Goal: Use online tool/utility: Use online tool/utility

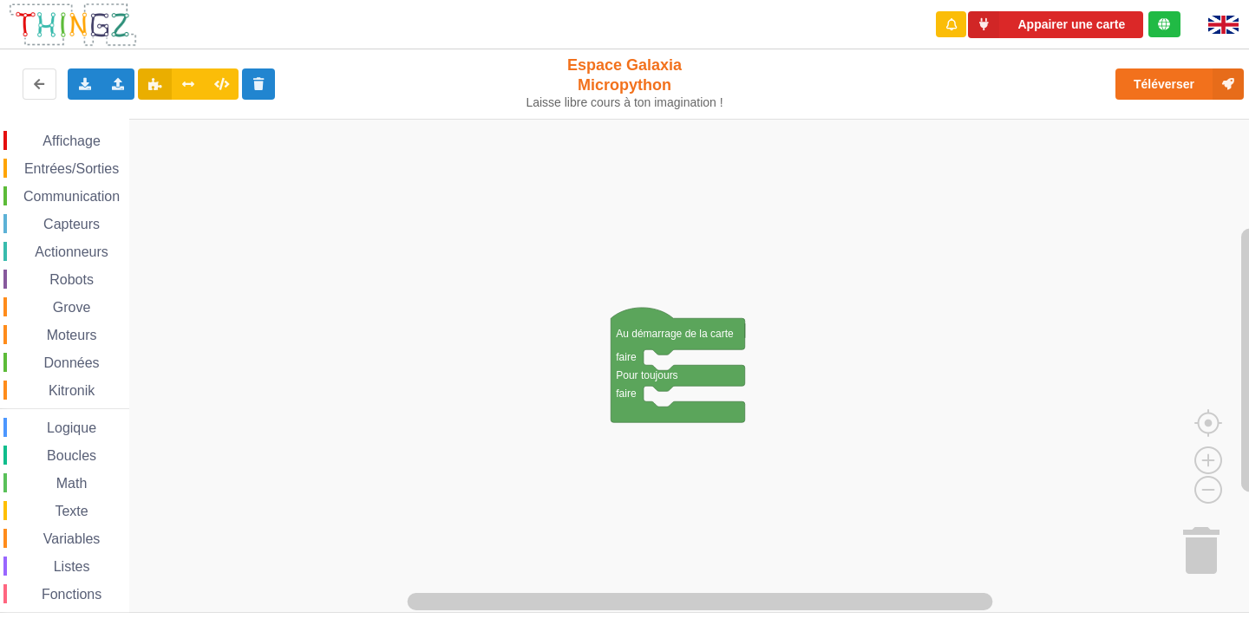
click at [79, 143] on span "Affichage" at bounding box center [71, 141] width 62 height 15
click at [755, 219] on div "Affichage Entrées/Sorties Communication Capteurs Actionneurs Robots Grove Moteu…" at bounding box center [630, 366] width 1261 height 494
click at [49, 137] on span "Affichage" at bounding box center [71, 141] width 62 height 15
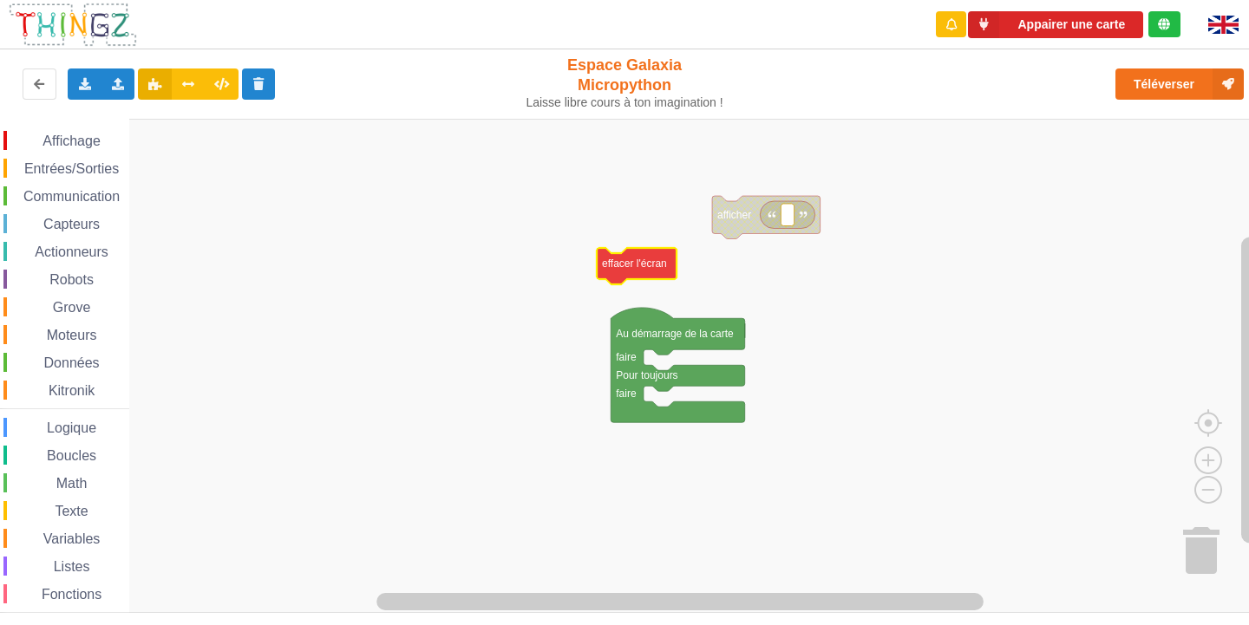
click at [635, 257] on div "Affichage Entrées/Sorties Communication Capteurs Actionneurs Robots Grove Moteu…" at bounding box center [630, 366] width 1261 height 494
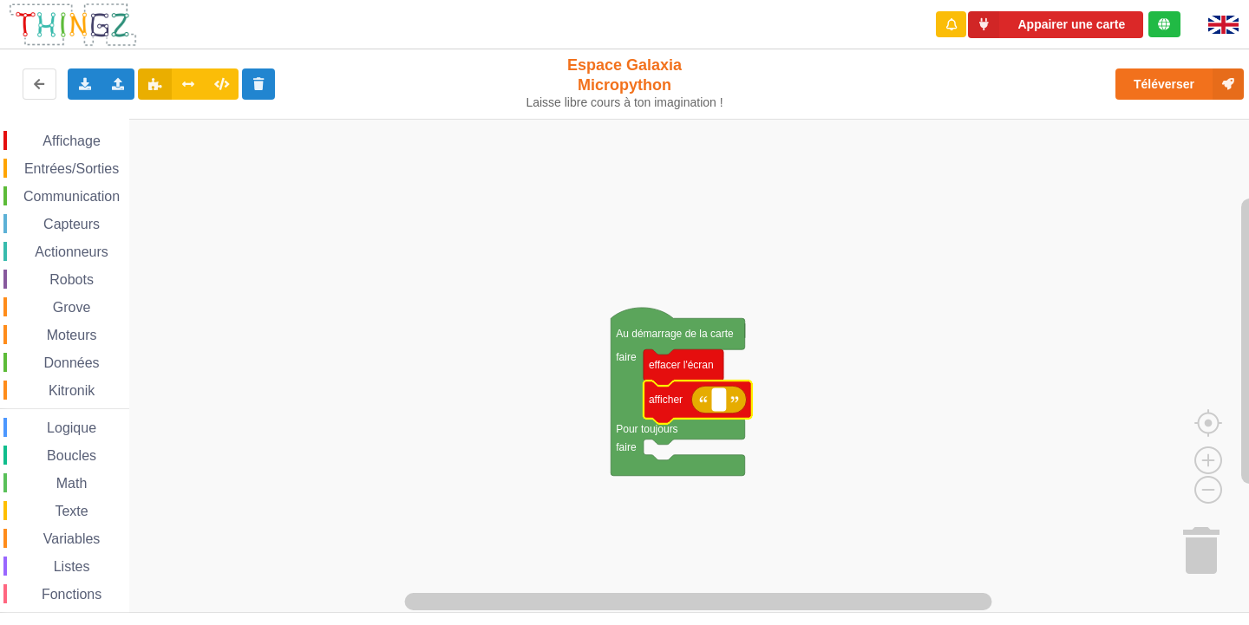
click at [721, 409] on rect "Espace de travail de Blocky" at bounding box center [718, 400] width 13 height 23
type input "Activité 1"
click at [46, 152] on div "Affichage Entrées/Sorties Communication Capteurs Actionneurs Robots Grove Moteu…" at bounding box center [64, 391] width 129 height 520
click at [47, 141] on span "Affichage" at bounding box center [71, 141] width 62 height 15
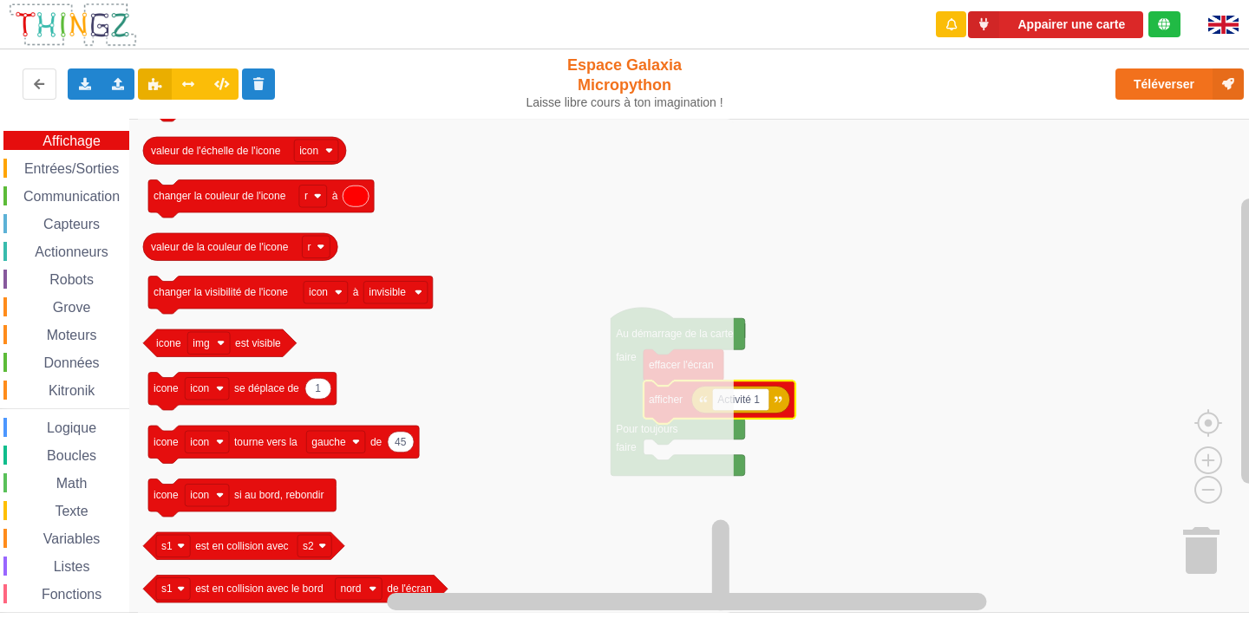
click at [79, 203] on span "Communication" at bounding box center [71, 196] width 101 height 15
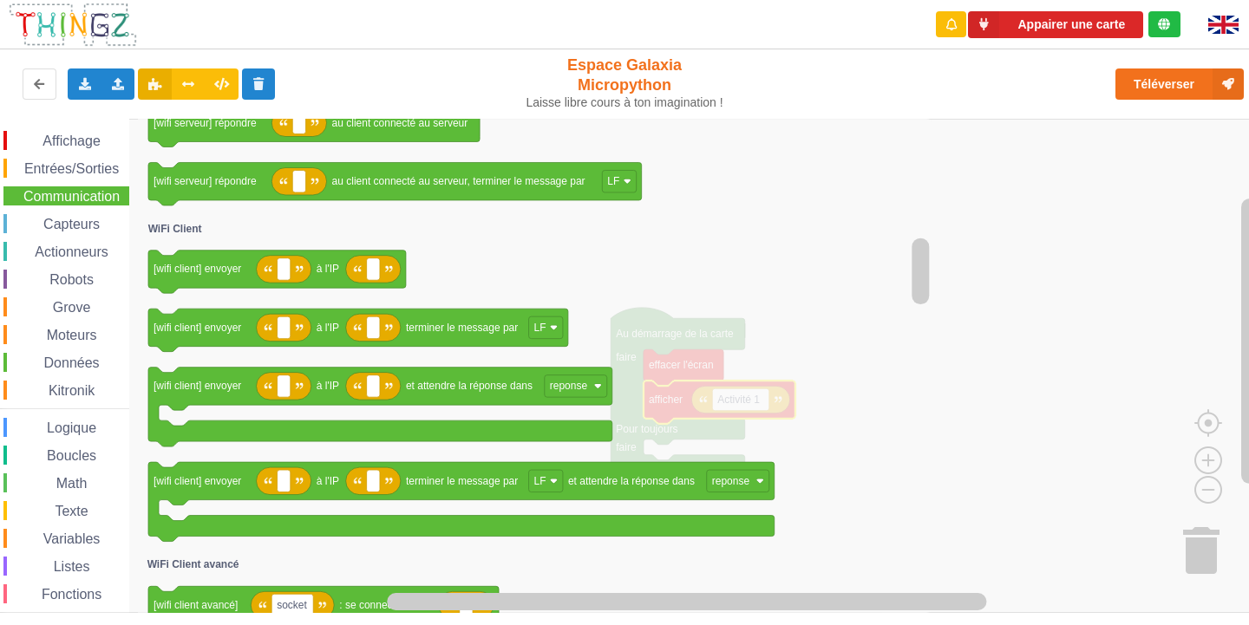
click at [50, 225] on span "Capteurs" at bounding box center [72, 224] width 62 height 15
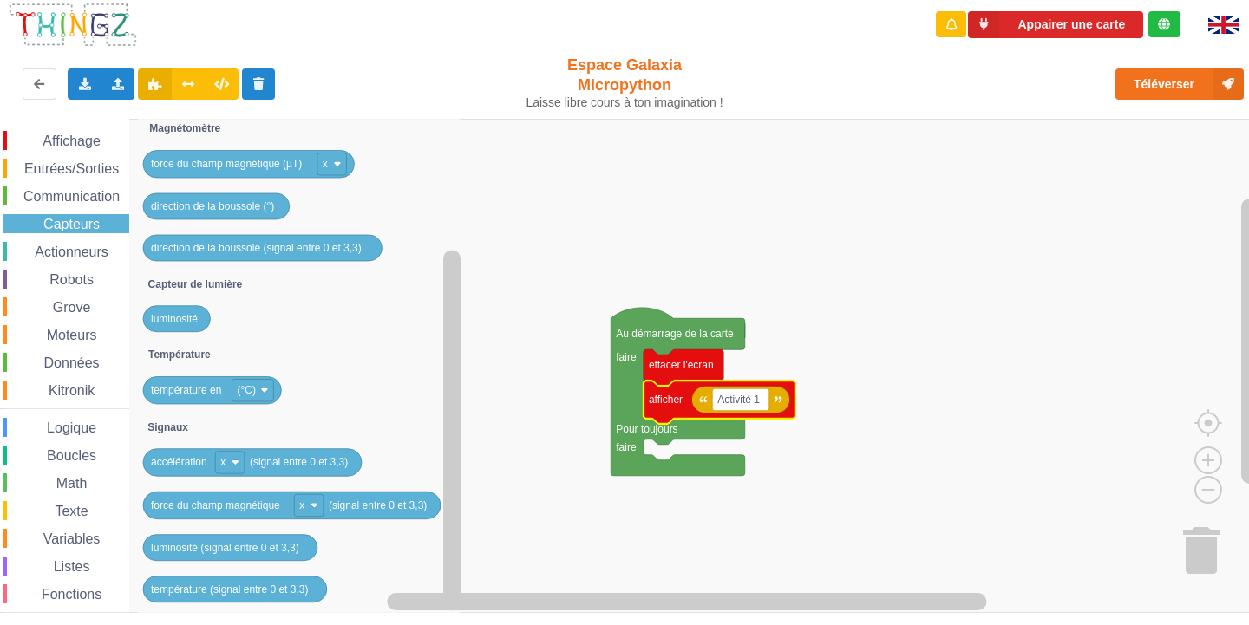
click at [80, 172] on span "Entrées/Sorties" at bounding box center [72, 168] width 100 height 15
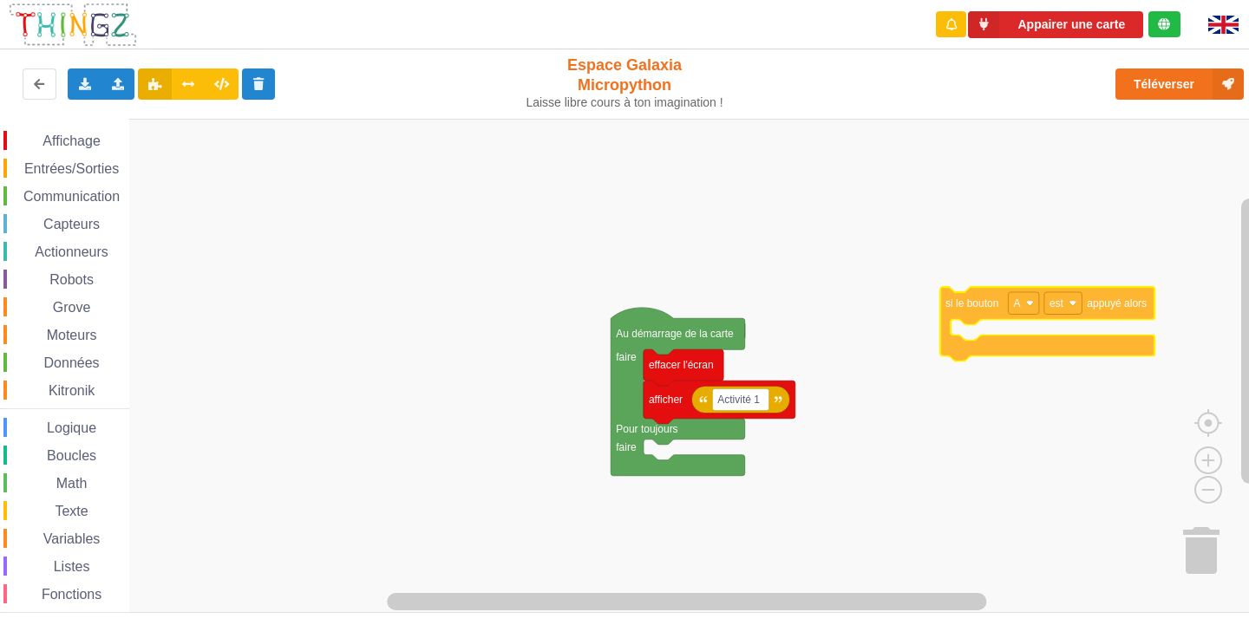
click at [973, 286] on div "Affichage Entrées/Sorties Communication Capteurs Actionneurs Robots Grove Moteu…" at bounding box center [630, 366] width 1261 height 494
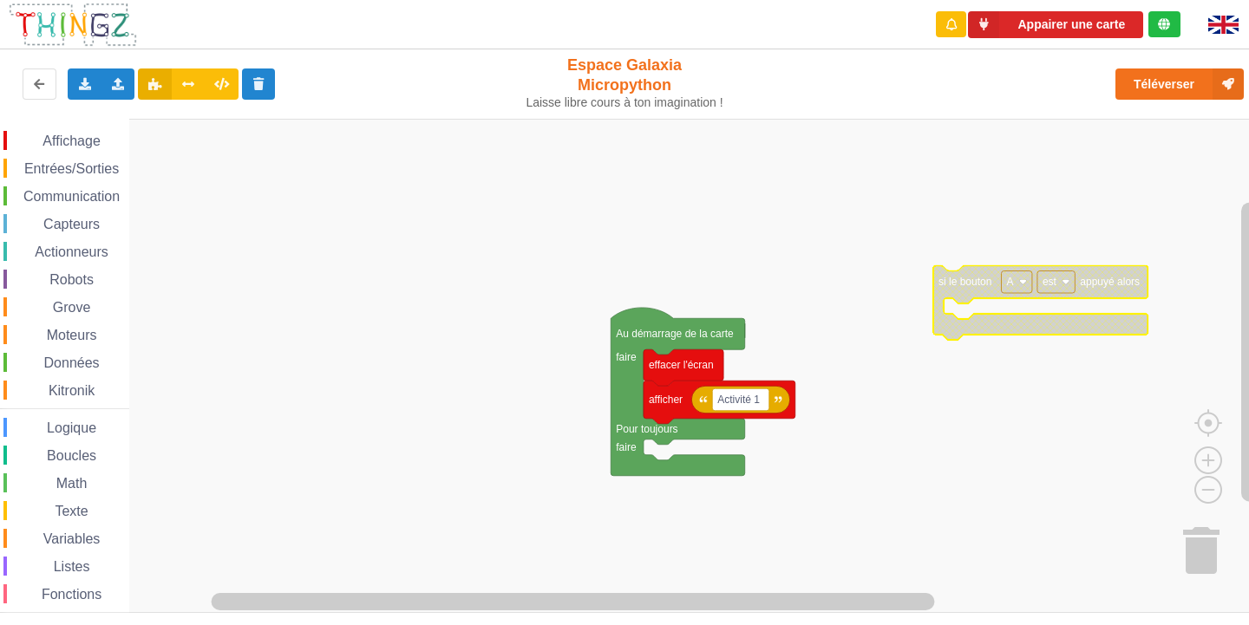
click at [1026, 281] on image "Espace de travail de Blocky" at bounding box center [1023, 282] width 8 height 8
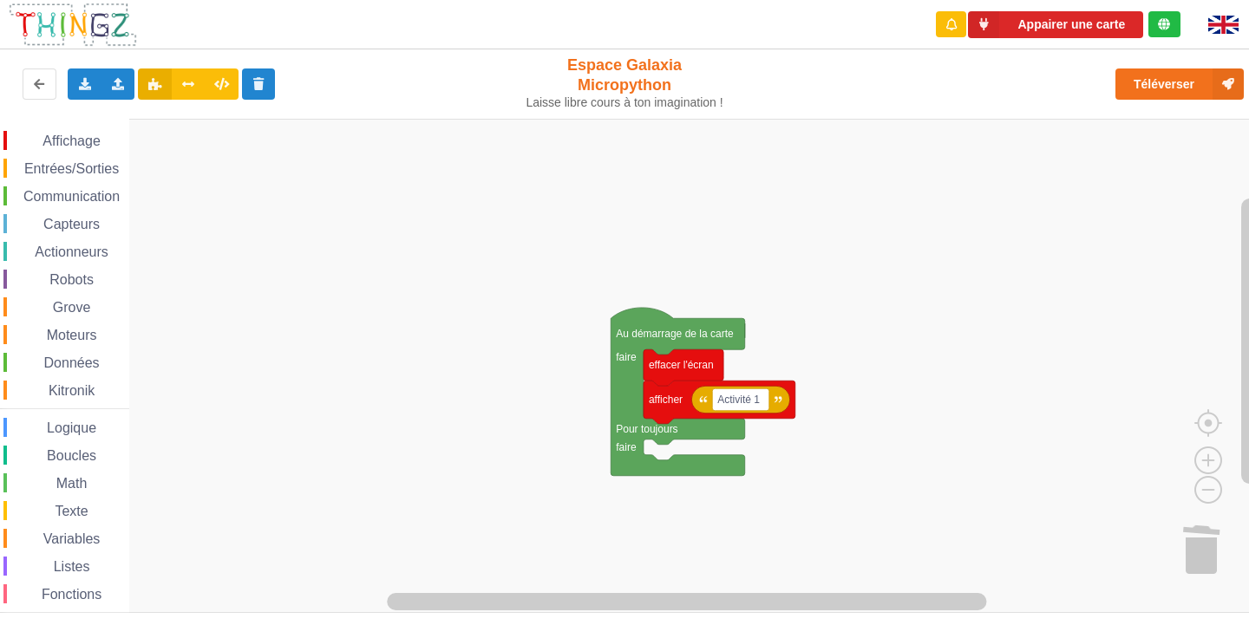
click at [60, 170] on span "Entrées/Sorties" at bounding box center [72, 168] width 100 height 15
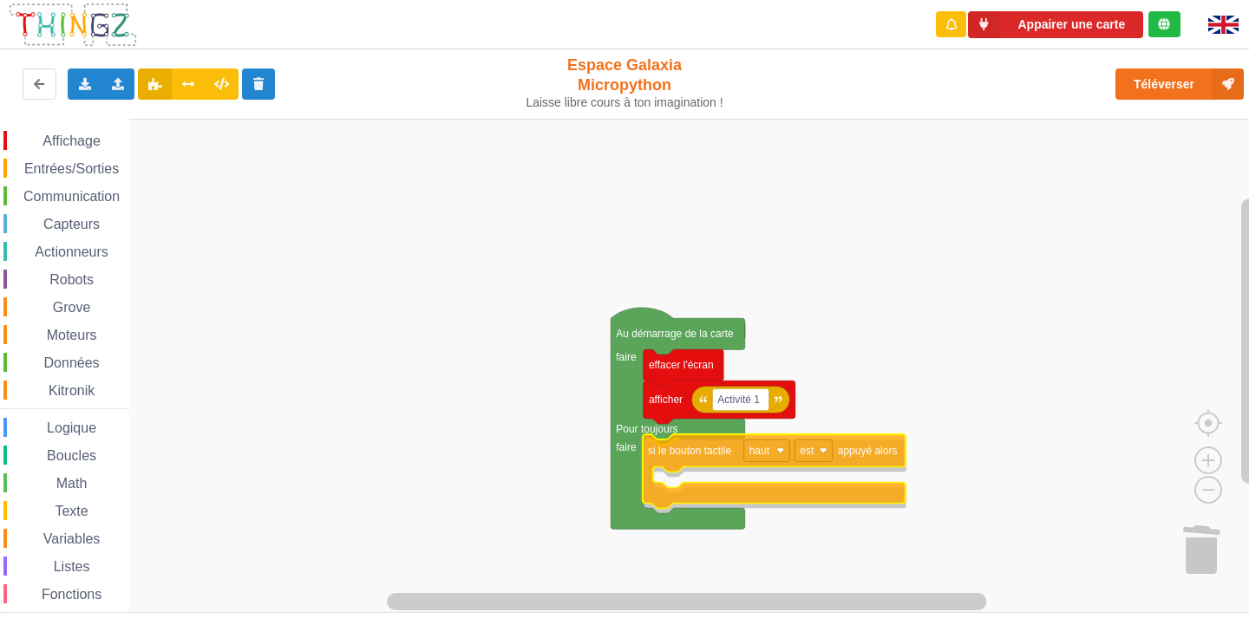
click at [692, 454] on div "Affichage Entrées/Sorties Communication Capteurs Actionneurs Robots Grove Moteu…" at bounding box center [630, 366] width 1261 height 494
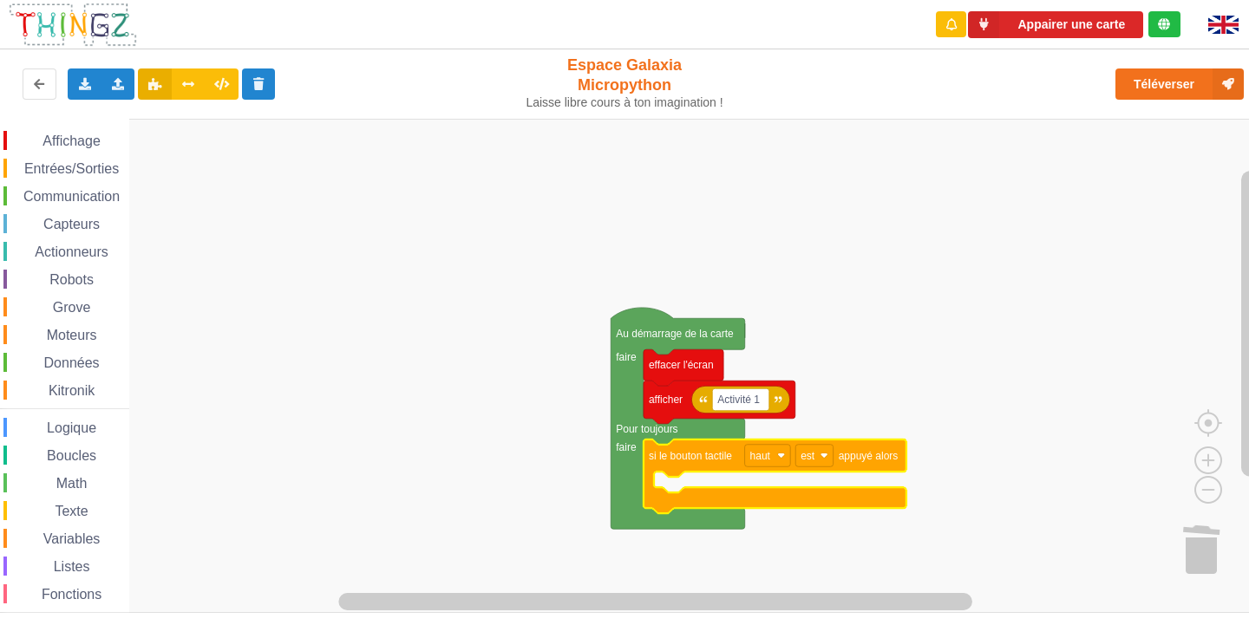
click at [90, 171] on span "Entrées/Sorties" at bounding box center [72, 168] width 100 height 15
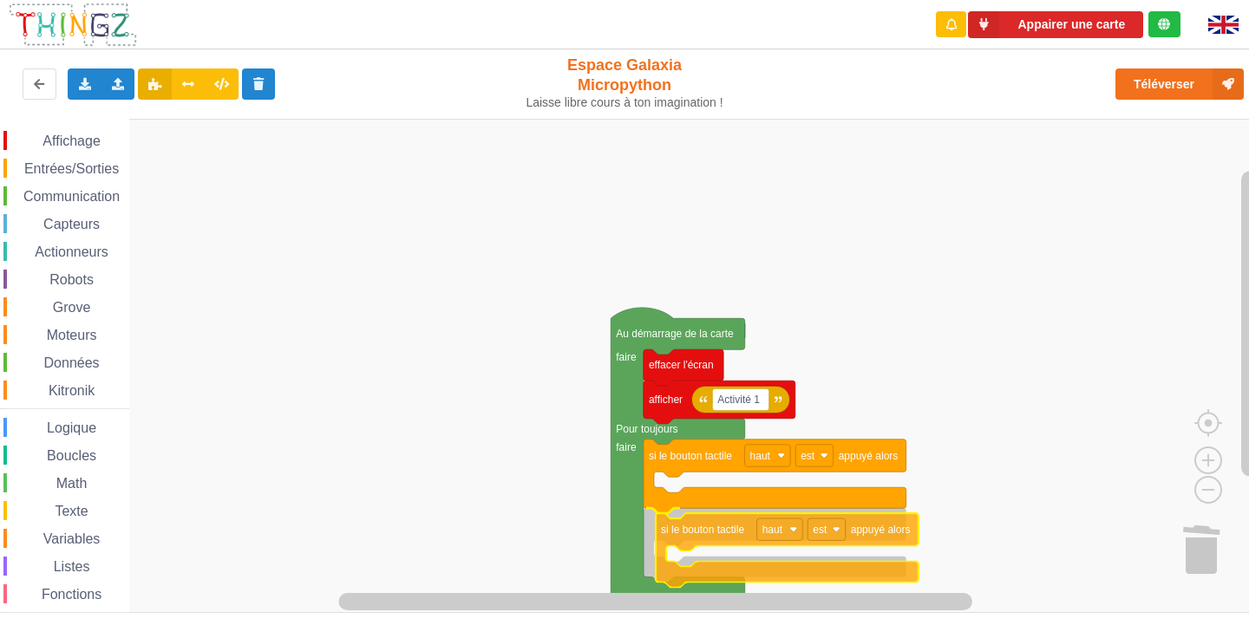
click at [728, 537] on div "Affichage Entrées/Sorties Communication Capteurs Actionneurs Robots Grove Moteu…" at bounding box center [630, 366] width 1261 height 494
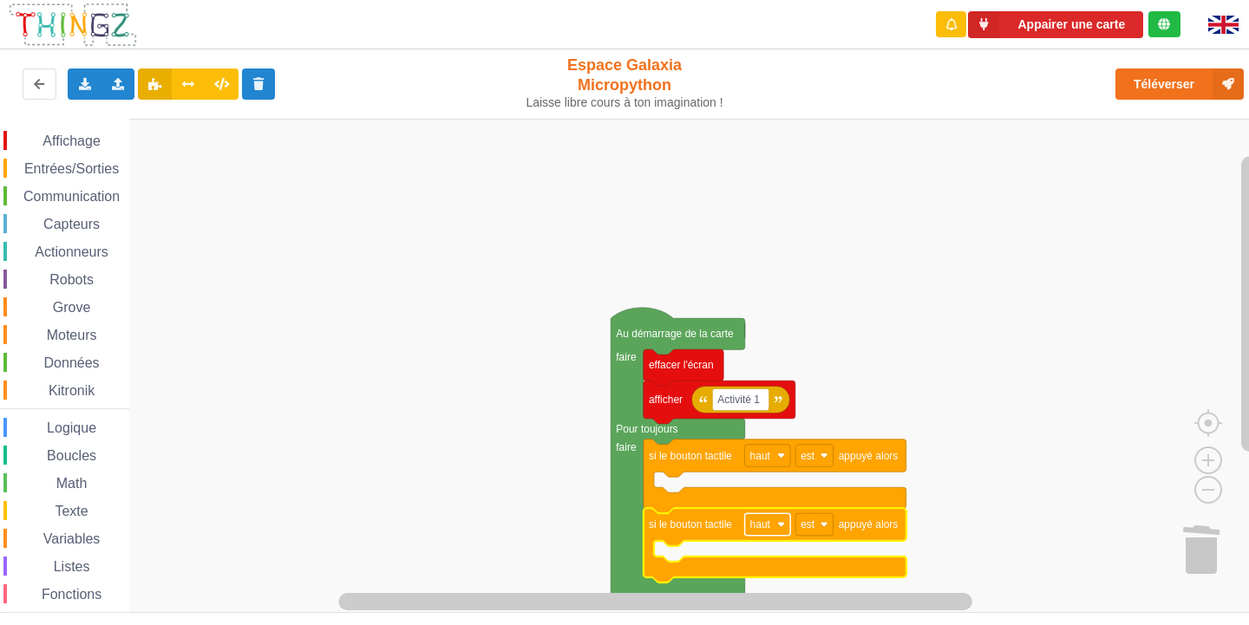
click at [774, 520] on rect "Espace de travail de Blocky" at bounding box center [768, 524] width 46 height 23
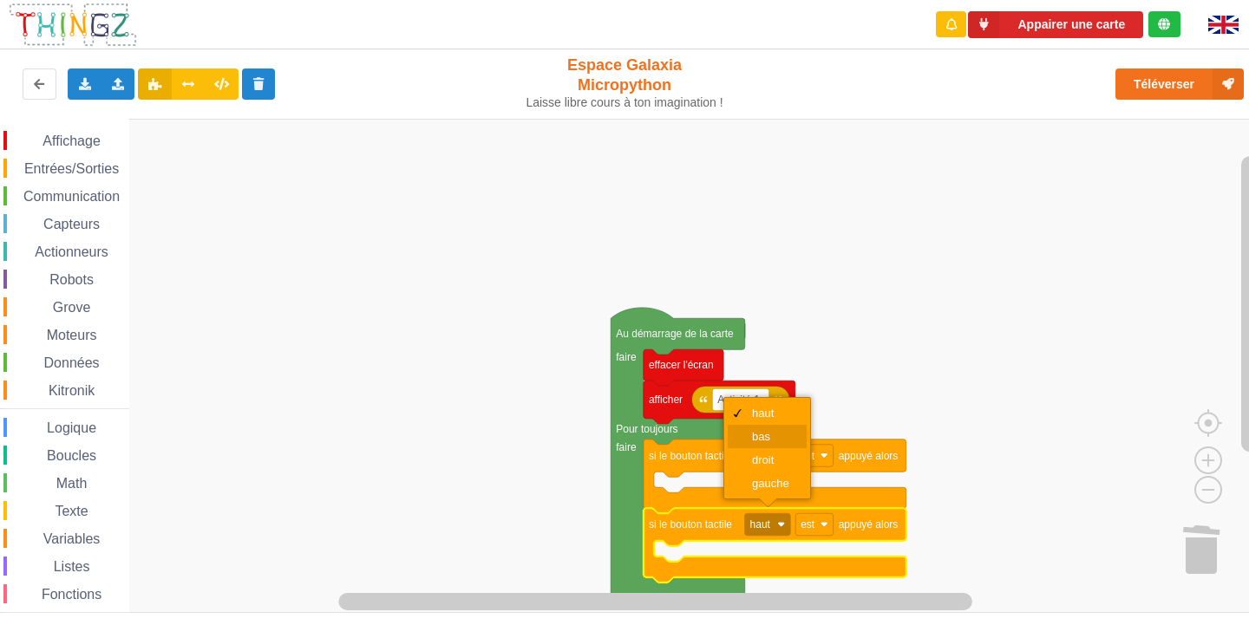
click at [766, 439] on div "bas" at bounding box center [773, 436] width 42 height 13
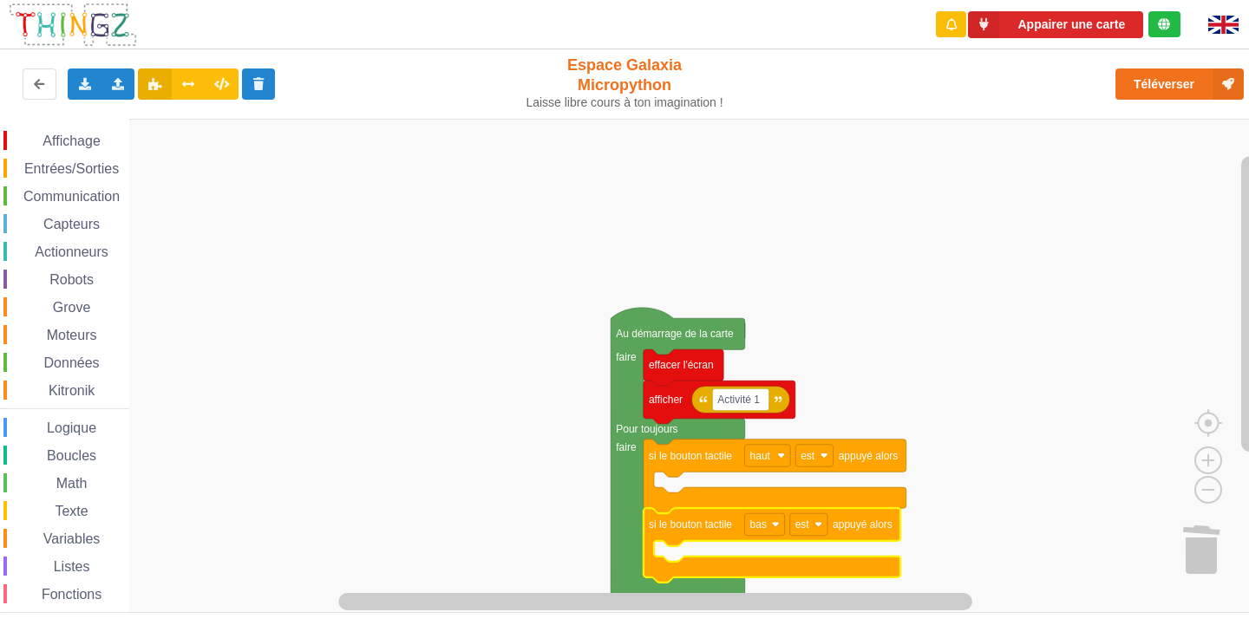
click at [94, 252] on span "Actionneurs" at bounding box center [71, 252] width 79 height 15
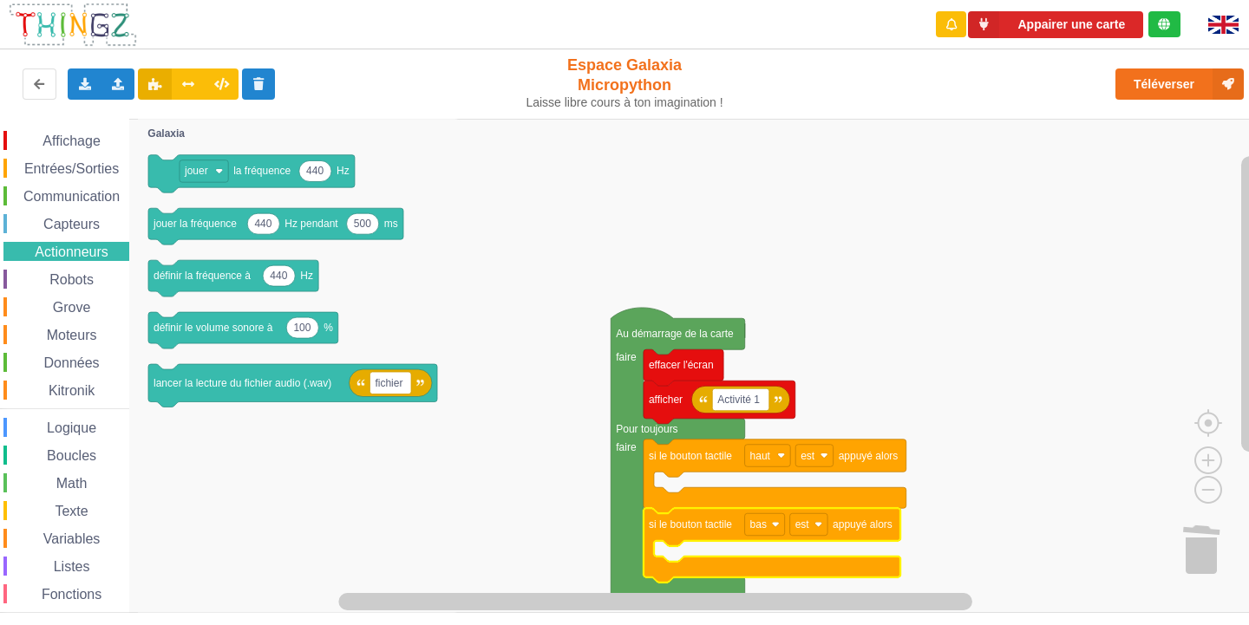
click at [82, 138] on span "Affichage" at bounding box center [71, 141] width 62 height 15
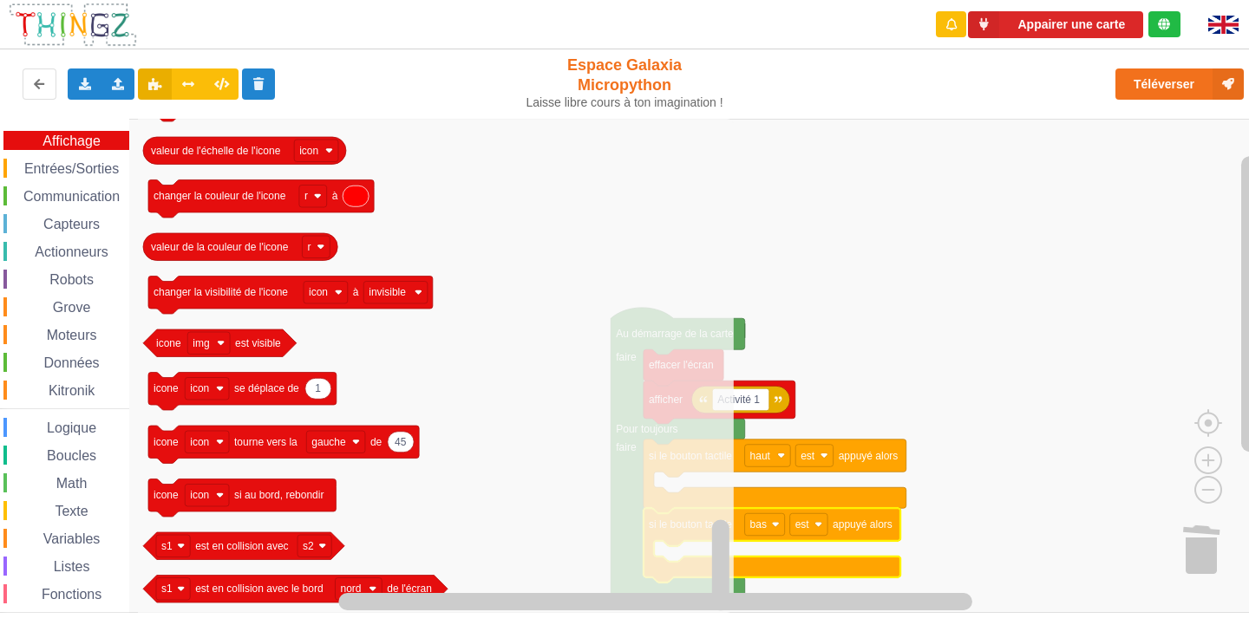
click at [47, 160] on div "Entrées/Sorties" at bounding box center [66, 168] width 126 height 19
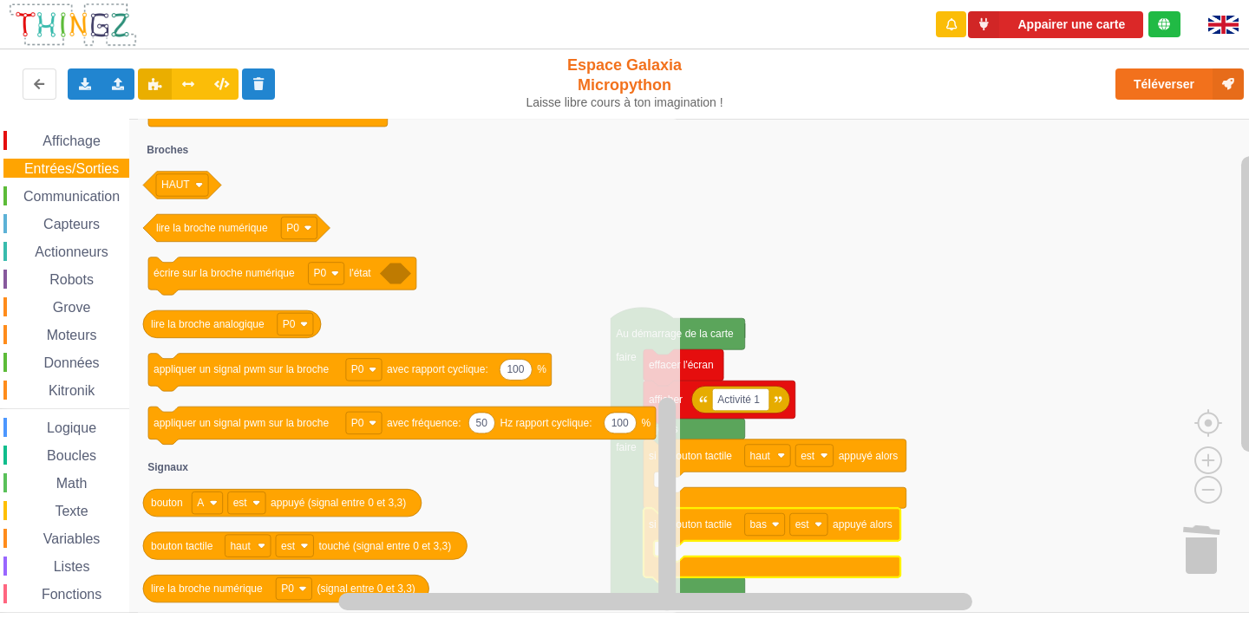
click at [118, 192] on span "Communication" at bounding box center [71, 196] width 101 height 15
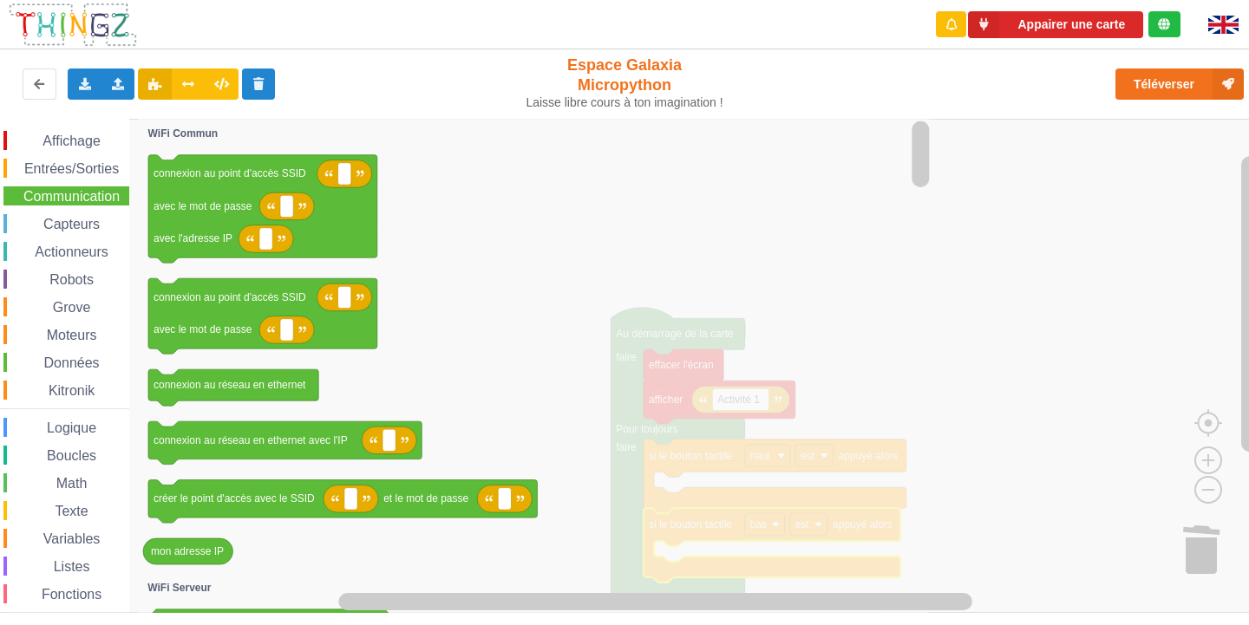
click at [82, 249] on span "Actionneurs" at bounding box center [71, 252] width 79 height 15
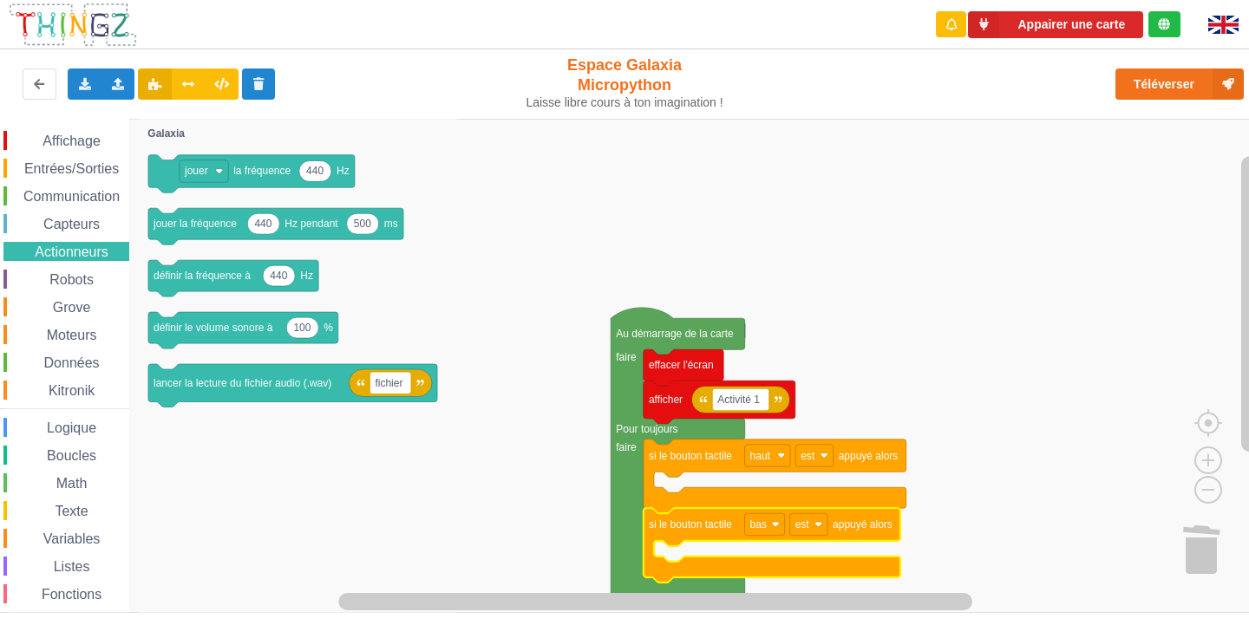
click at [87, 232] on div "Capteurs" at bounding box center [66, 223] width 126 height 19
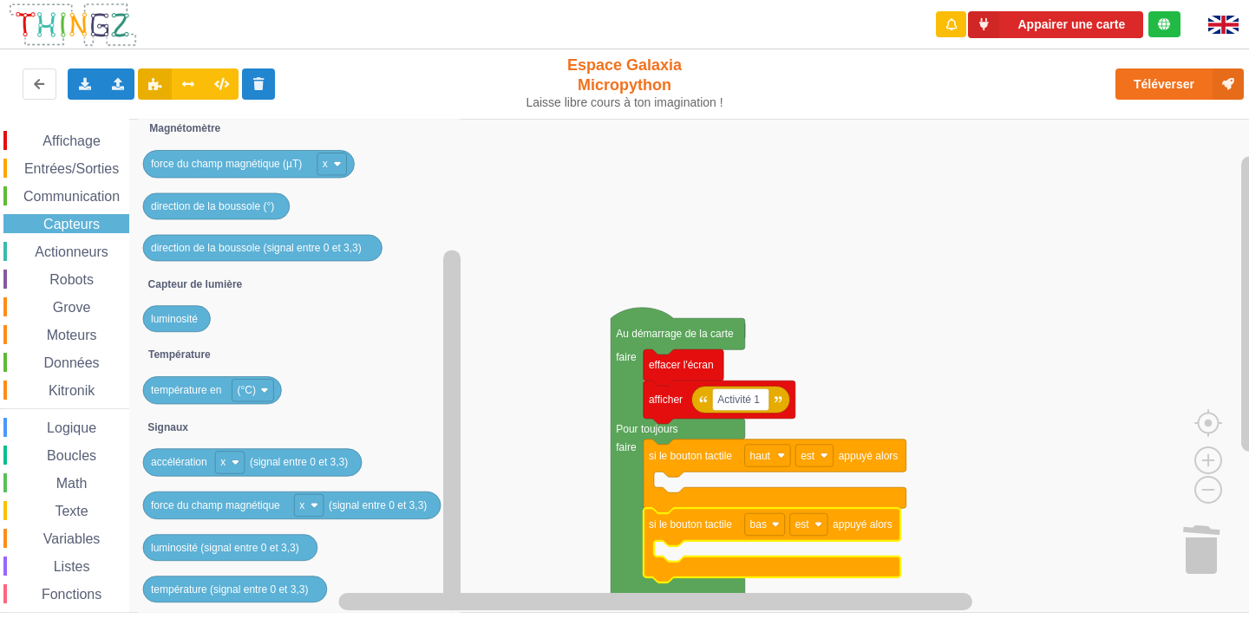
click at [75, 132] on div "Affichage" at bounding box center [66, 140] width 126 height 19
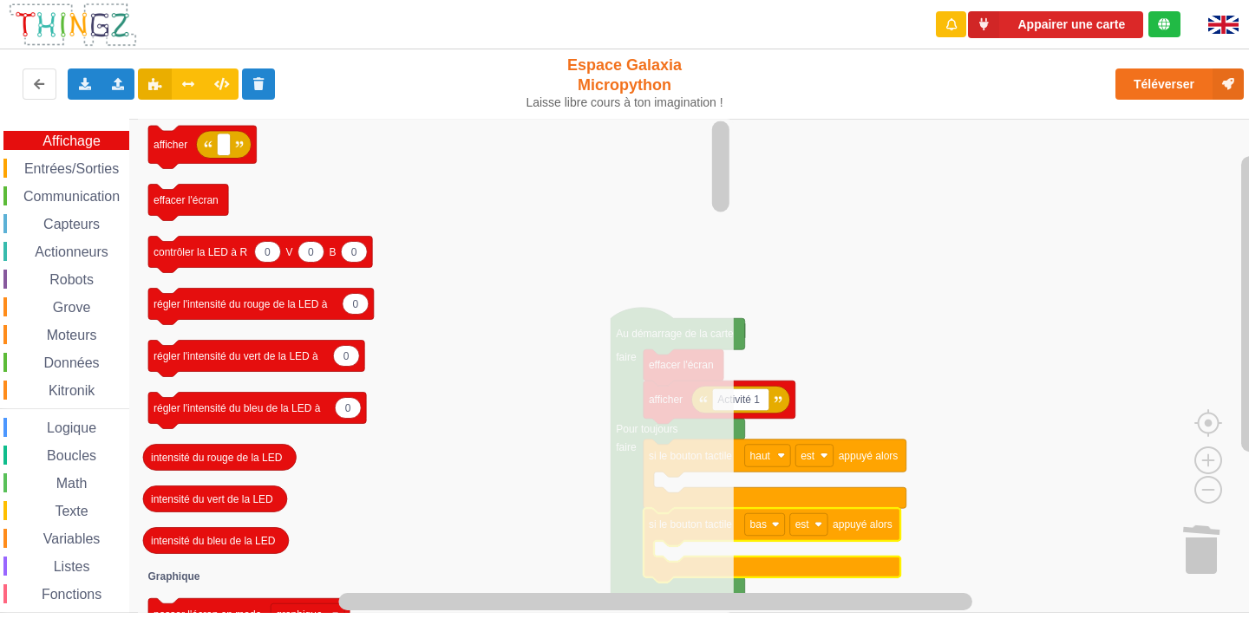
click at [59, 253] on span "Actionneurs" at bounding box center [71, 252] width 79 height 15
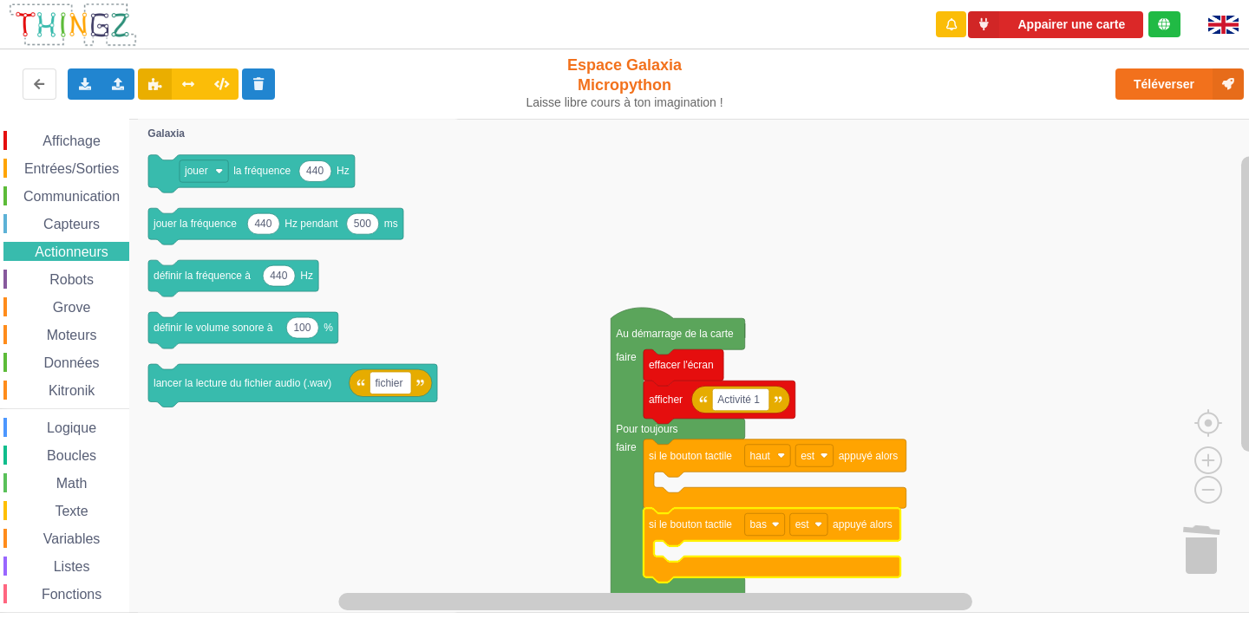
click at [60, 234] on div "Affichage Entrées/Sorties Communication Capteurs Actionneurs Robots Grove Moteu…" at bounding box center [64, 391] width 129 height 520
click at [60, 218] on span "Capteurs" at bounding box center [72, 224] width 62 height 15
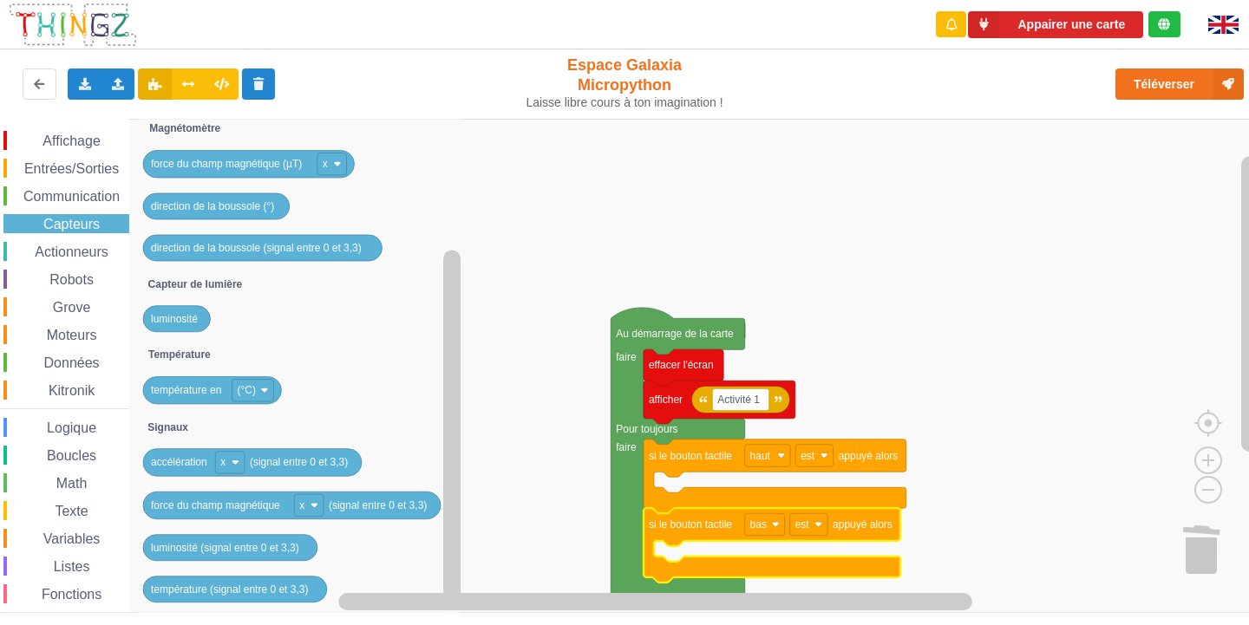
click at [99, 200] on span "Communication" at bounding box center [71, 196] width 101 height 15
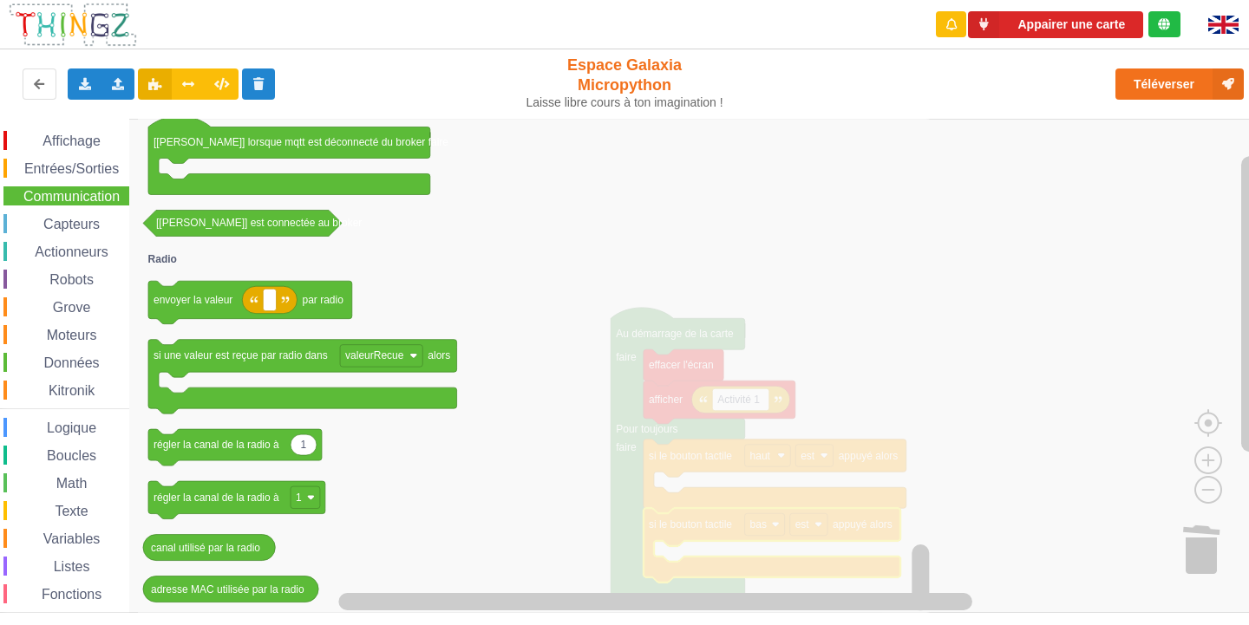
click at [79, 172] on span "Entrées/Sorties" at bounding box center [72, 168] width 100 height 15
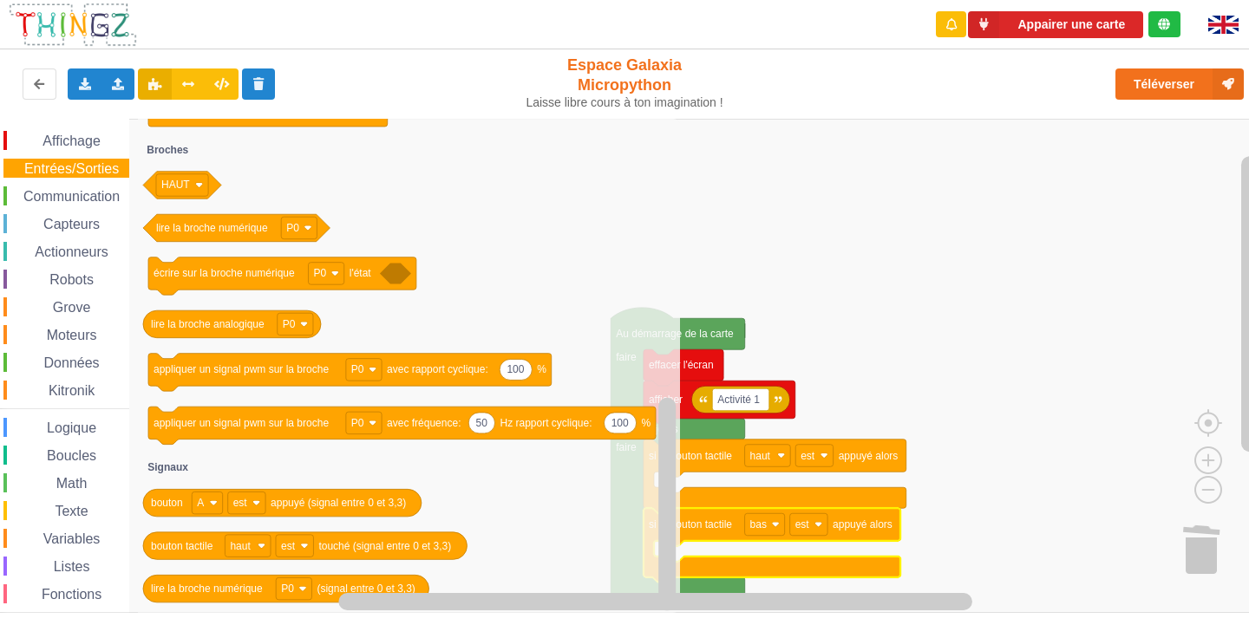
click at [61, 142] on span "Affichage" at bounding box center [71, 141] width 62 height 15
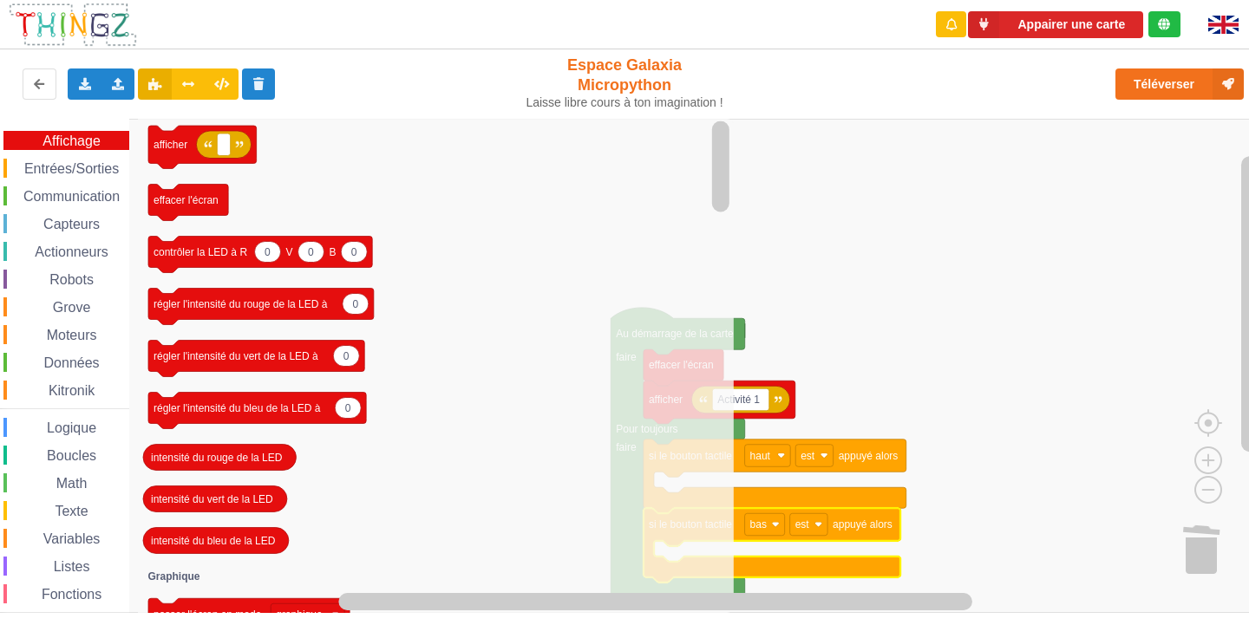
click at [70, 330] on span "Moteurs" at bounding box center [72, 335] width 56 height 15
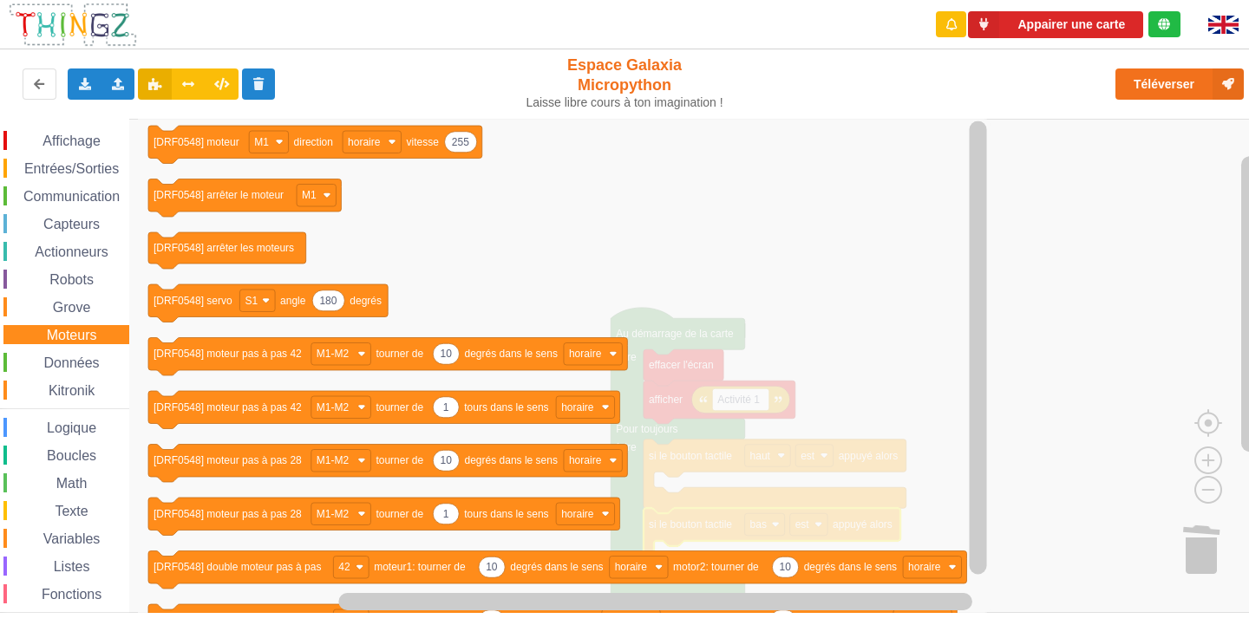
click at [82, 165] on span "Entrées/Sorties" at bounding box center [72, 168] width 100 height 15
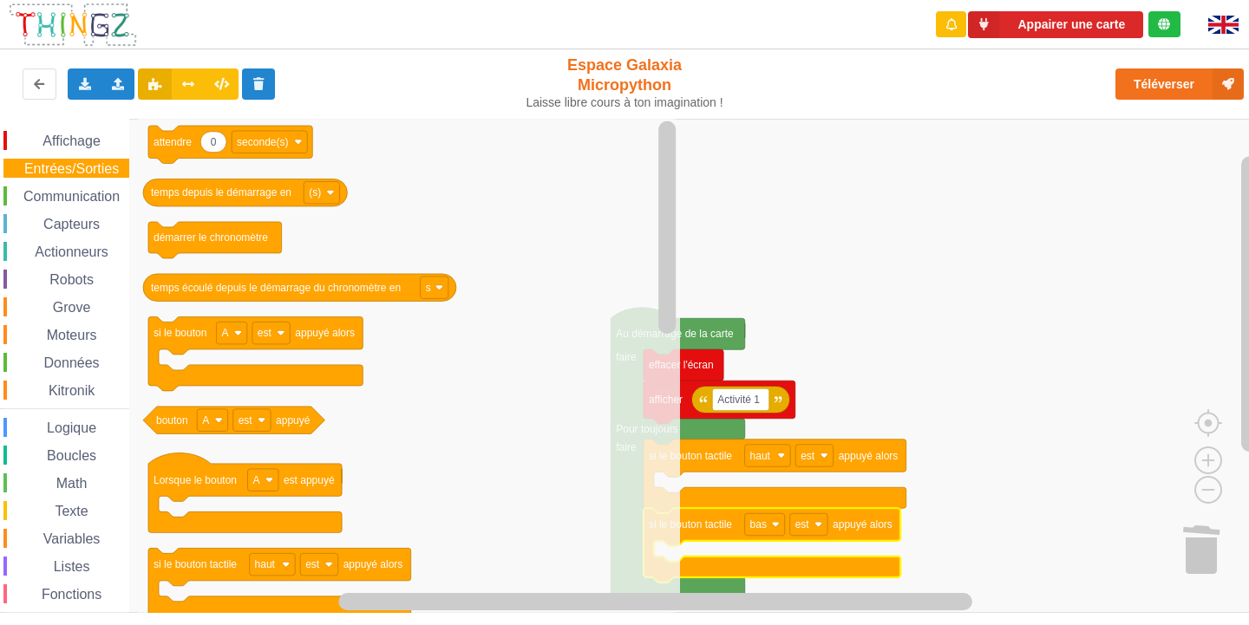
click at [62, 257] on span "Actionneurs" at bounding box center [71, 252] width 79 height 15
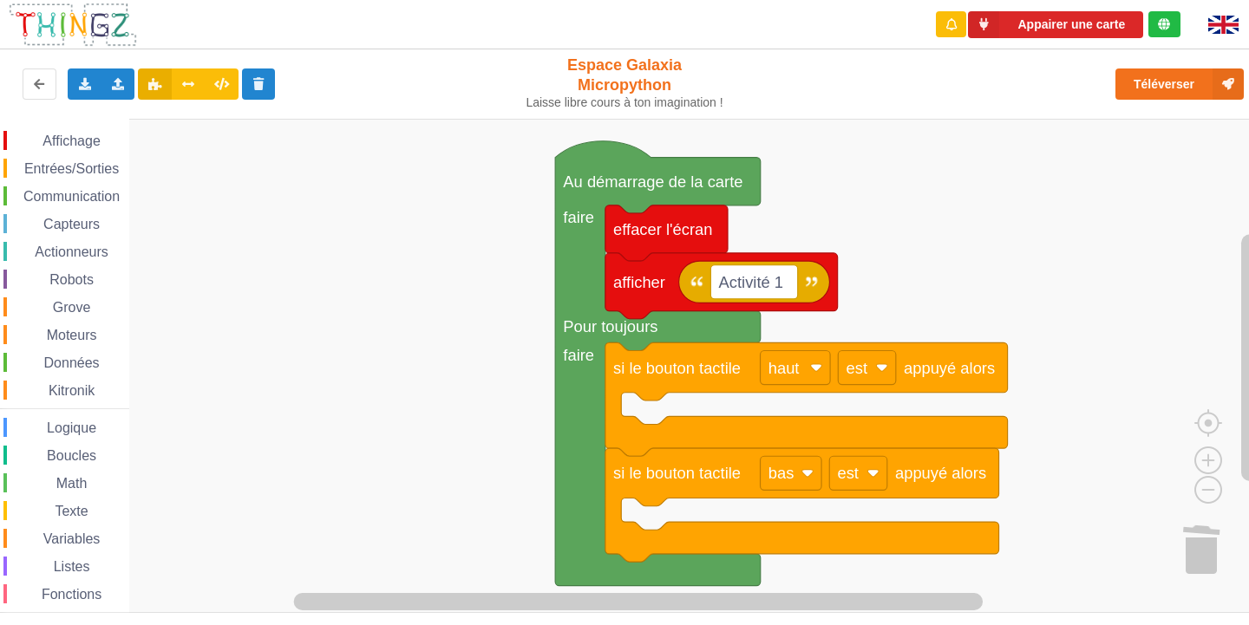
click at [431, 275] on div "Affichage Entrées/Sorties Communication Capteurs Actionneurs Robots Grove Moteu…" at bounding box center [630, 366] width 1261 height 494
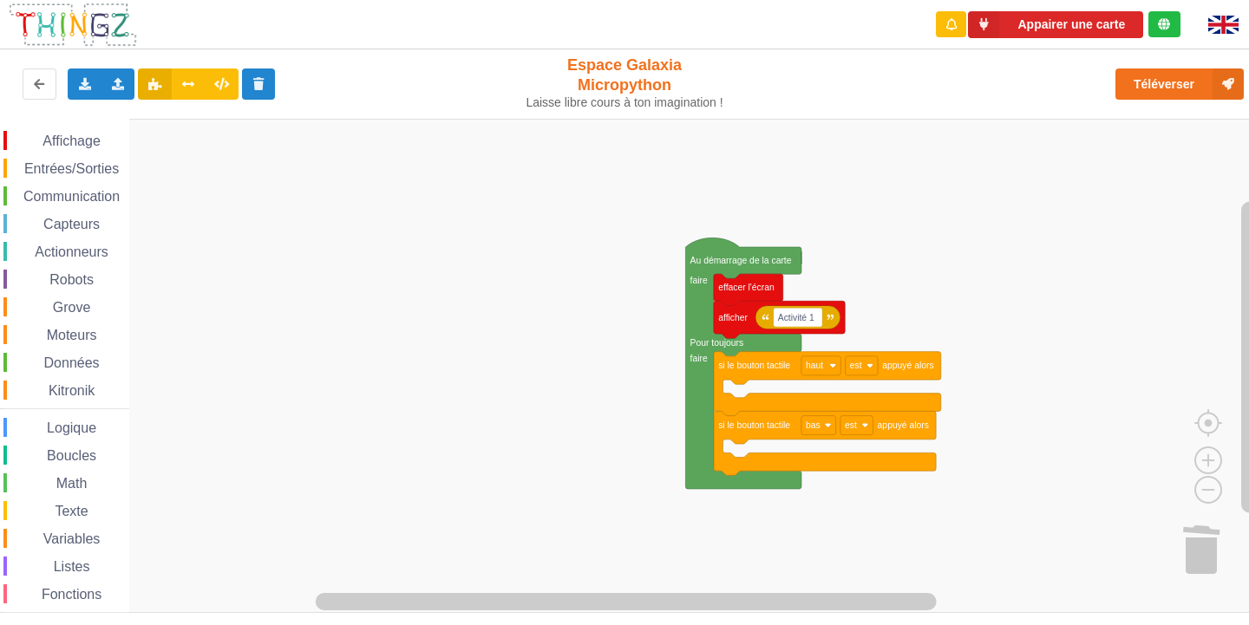
click at [478, 288] on div "Affichage Entrées/Sorties Communication Capteurs Actionneurs Robots Grove Moteu…" at bounding box center [630, 366] width 1261 height 494
click at [88, 145] on span "Affichage" at bounding box center [71, 141] width 62 height 15
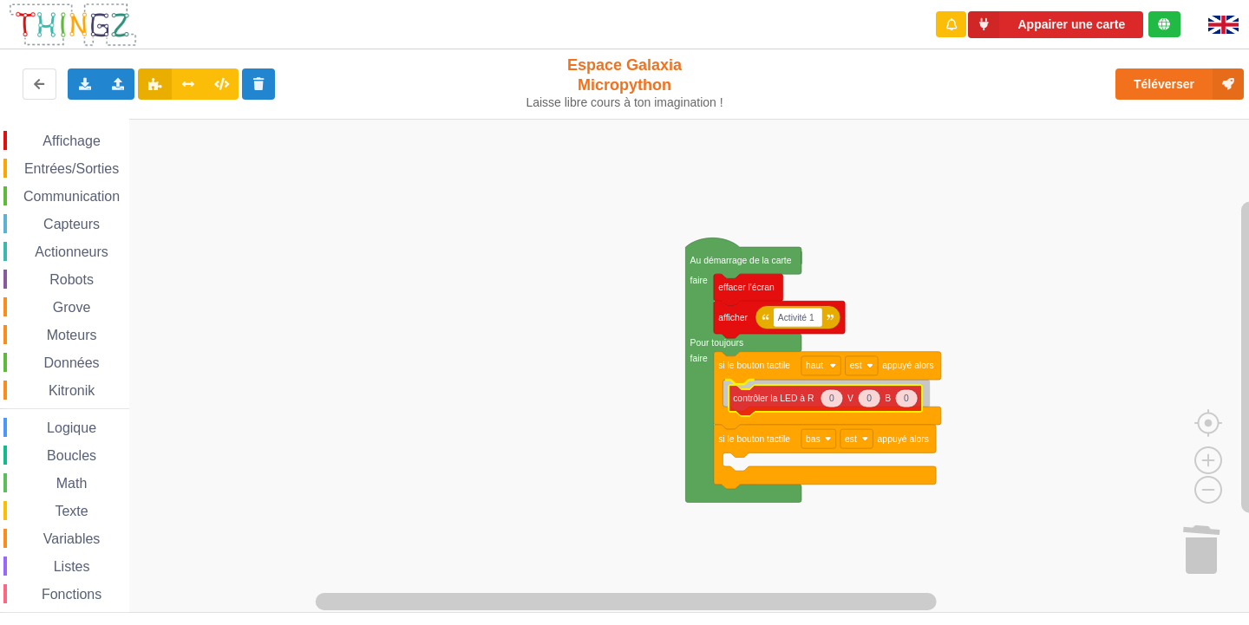
click at [760, 401] on div "Affichage Entrées/Sorties Communication Capteurs Actionneurs Robots Grove Moteu…" at bounding box center [630, 366] width 1261 height 494
click at [116, 141] on div "Affichage" at bounding box center [66, 140] width 126 height 19
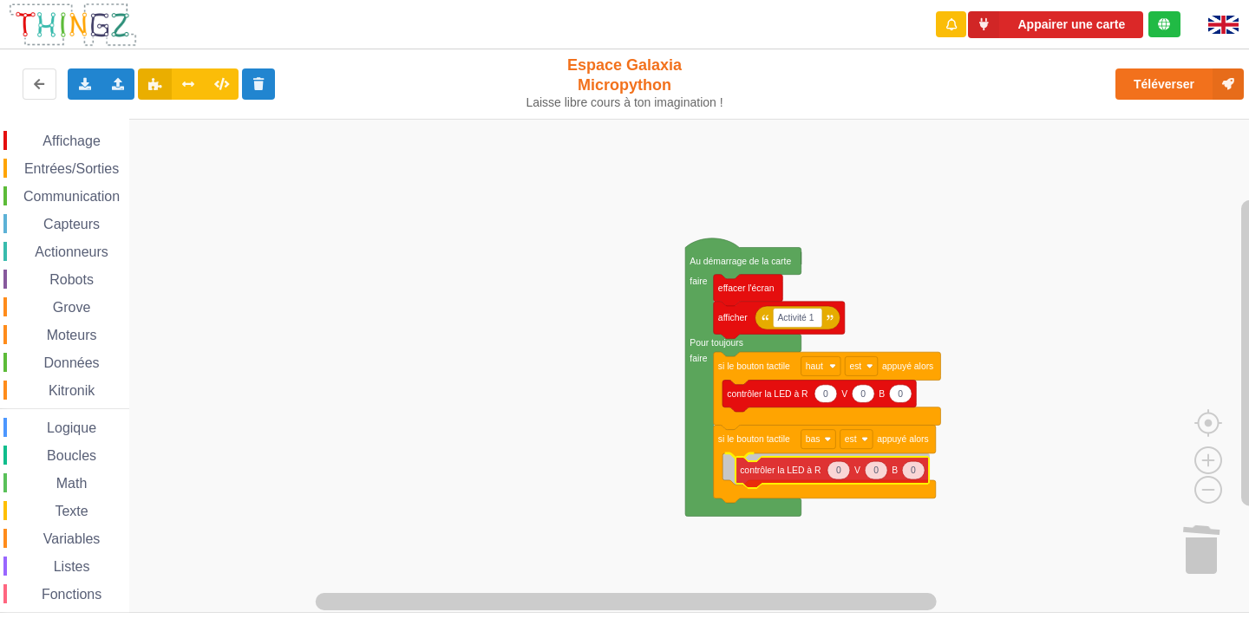
click at [781, 475] on div "Affichage Entrées/Sorties Communication Capteurs Actionneurs Robots Grove Moteu…" at bounding box center [630, 366] width 1261 height 494
click at [902, 471] on text "0" at bounding box center [900, 467] width 5 height 10
type input "1"
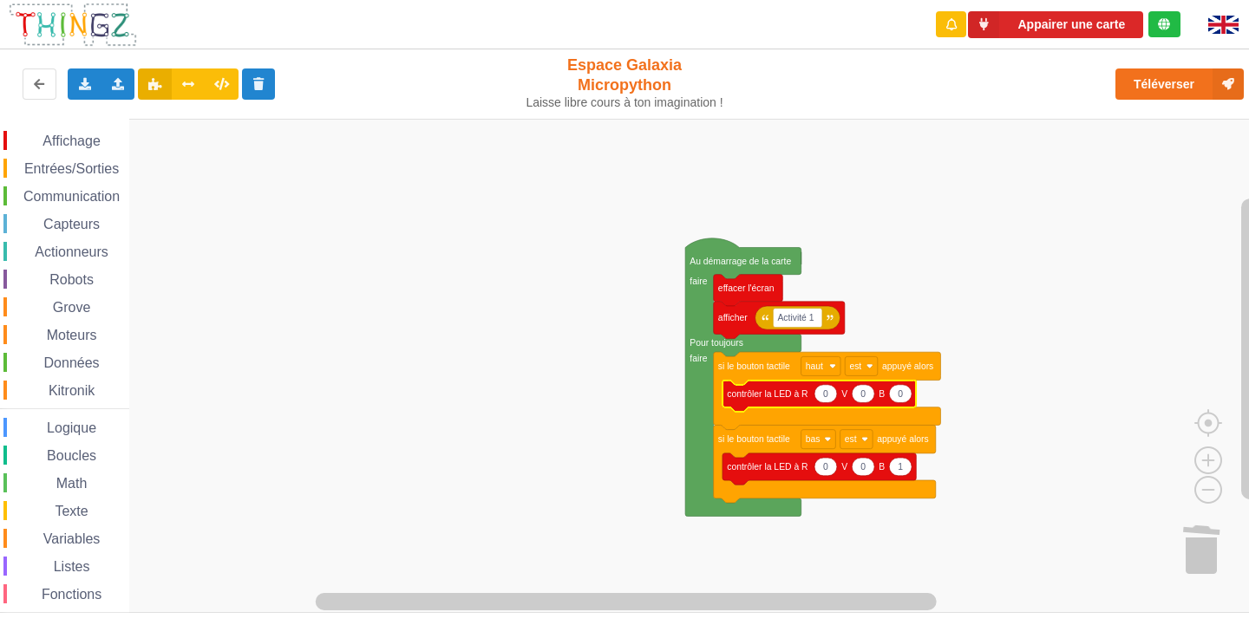
click at [825, 402] on icon "Espace de travail de Blocky" at bounding box center [825, 394] width 23 height 18
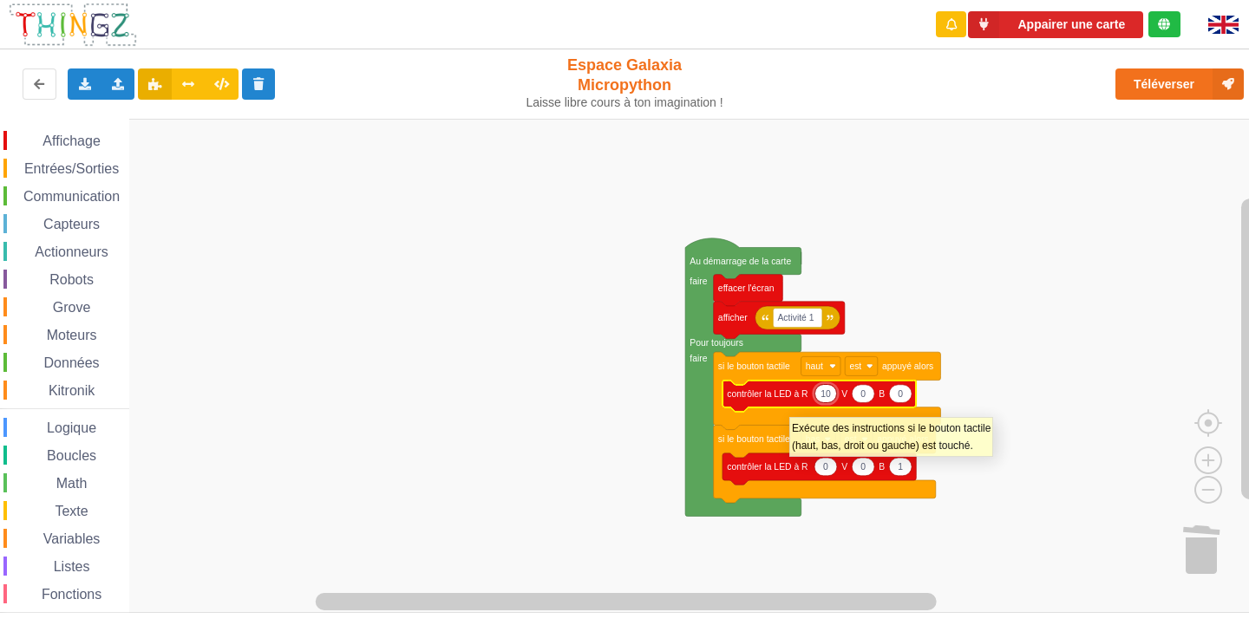
type input "100"
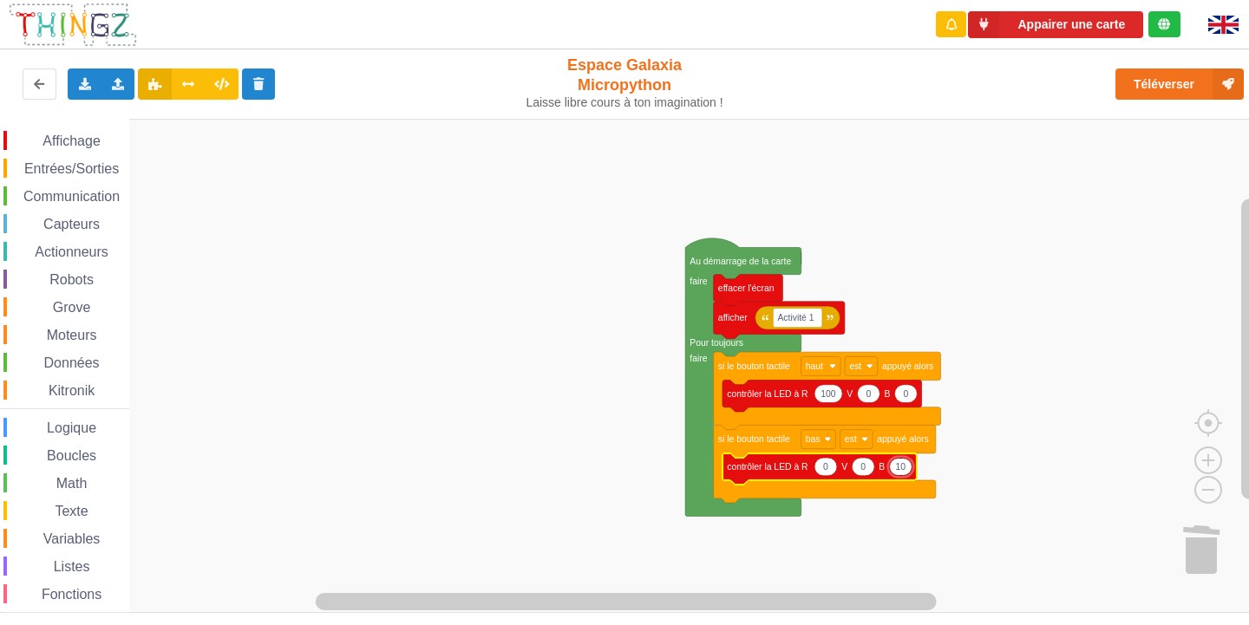
type input "100"
click at [572, 400] on rect "Espace de travail de Blocky" at bounding box center [630, 366] width 1261 height 494
drag, startPoint x: 89, startPoint y: 137, endPoint x: 109, endPoint y: 158, distance: 28.8
click at [90, 137] on span "Affichage" at bounding box center [71, 141] width 62 height 15
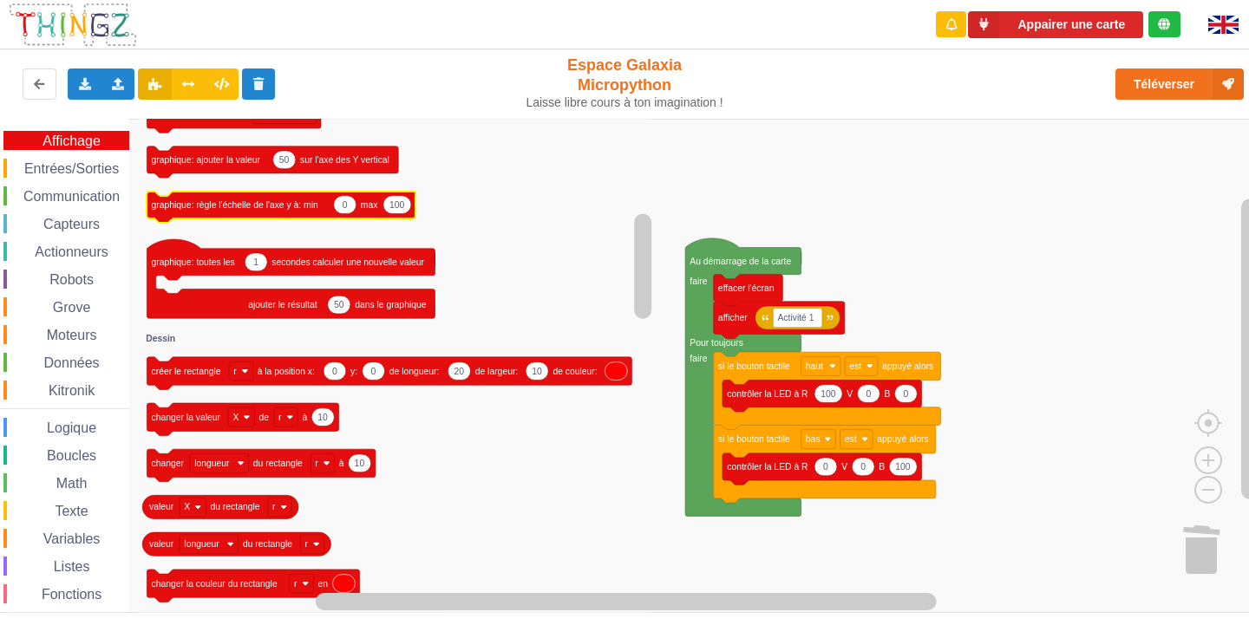
click at [76, 163] on span "Entrées/Sorties" at bounding box center [72, 168] width 100 height 15
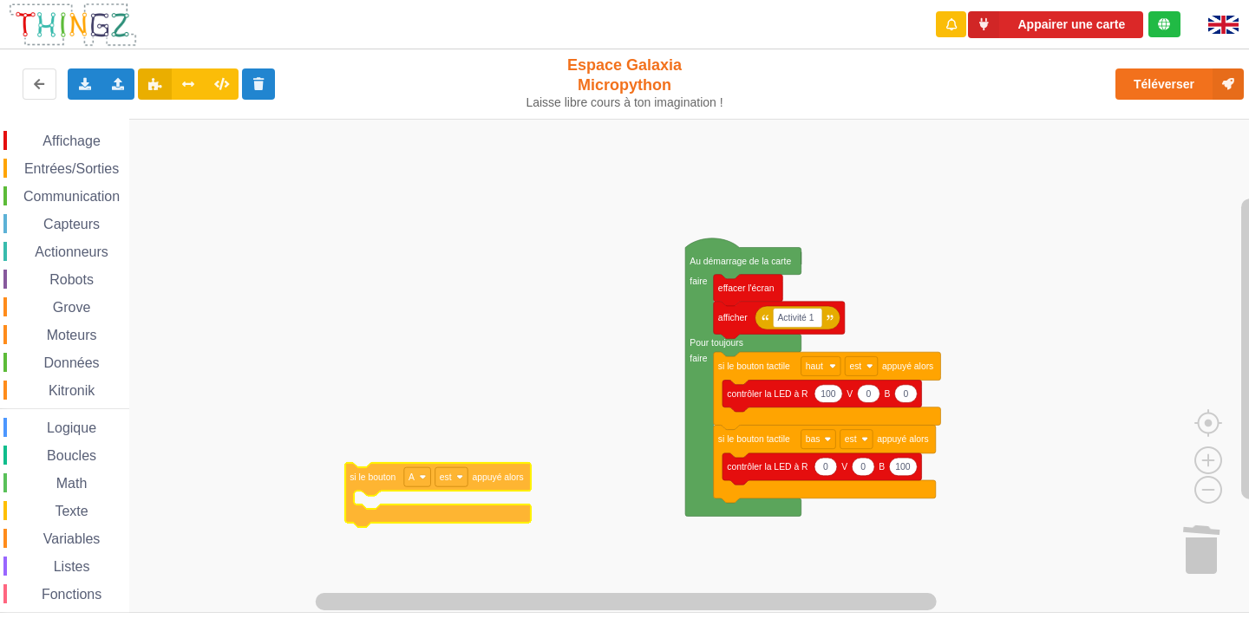
click at [385, 484] on div "Affichage Entrées/Sorties Communication Capteurs Actionneurs Robots Grove Moteu…" at bounding box center [630, 366] width 1261 height 494
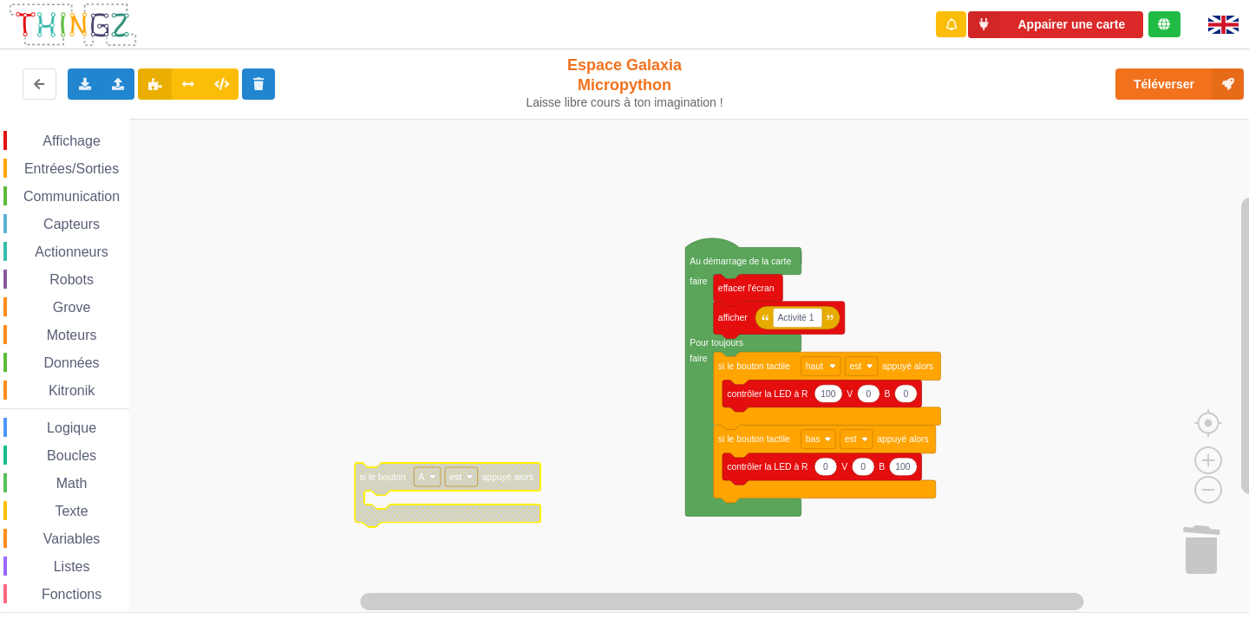
click at [58, 173] on span "Entrées/Sorties" at bounding box center [72, 168] width 100 height 15
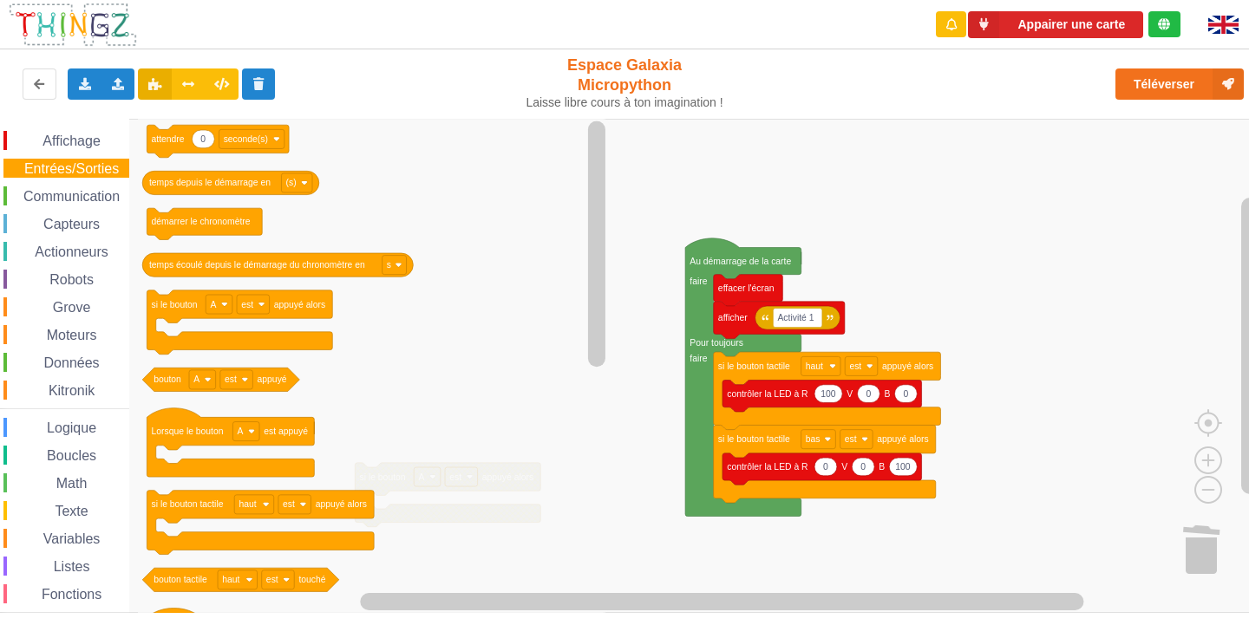
click at [322, 411] on icon "0 attendre seconde(s) temps depuis le démarrage en (s) démarrer le chronomètre …" at bounding box center [374, 366] width 472 height 494
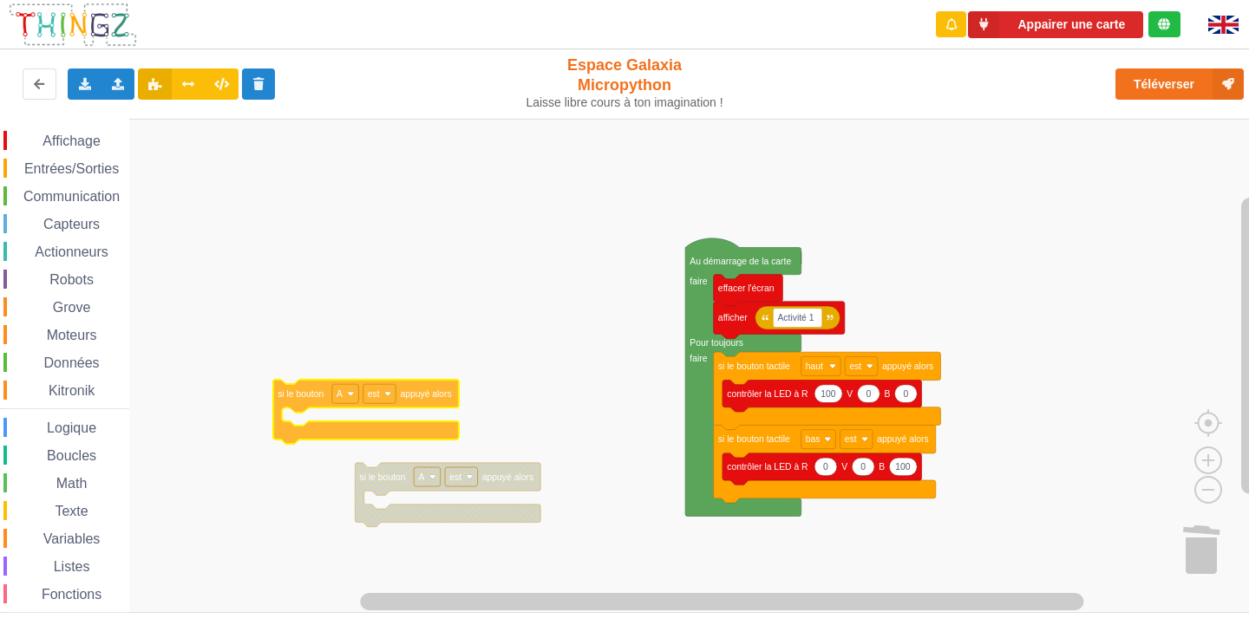
click at [295, 396] on div "Affichage Entrées/Sorties Communication Capteurs Actionneurs Robots Grove Moteu…" at bounding box center [630, 366] width 1261 height 494
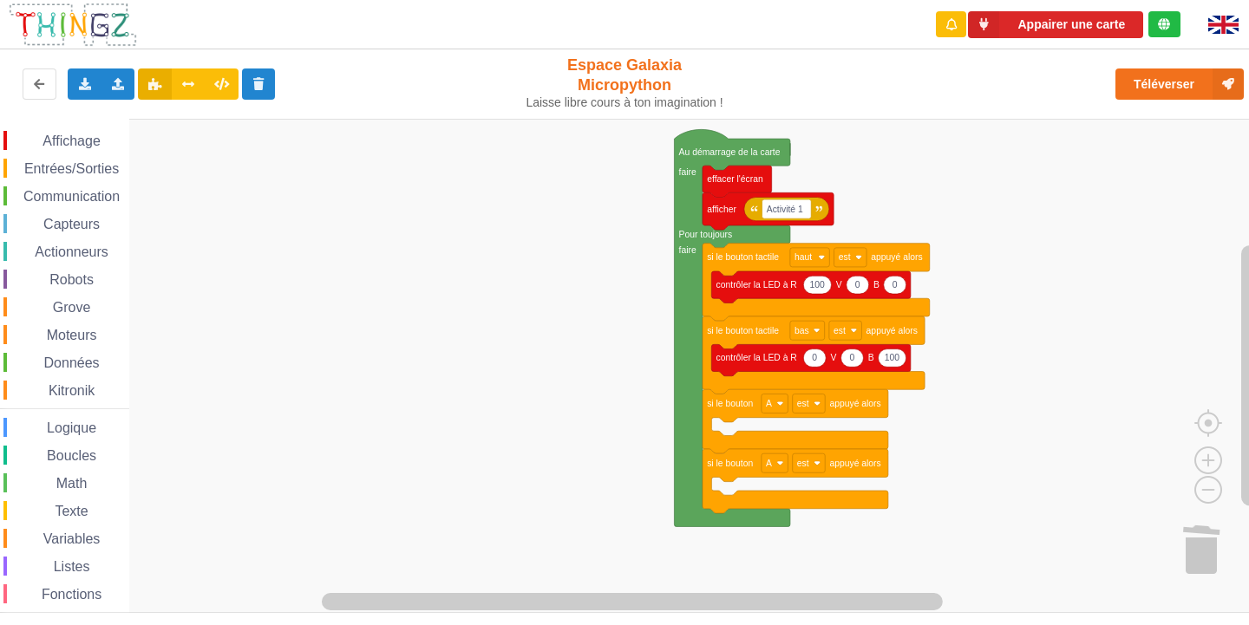
click at [854, 116] on div "Appairer une carte Exporter l'assemblage de blocs Exporter l'assemblage de bloc…" at bounding box center [624, 300] width 1273 height 625
click at [82, 225] on span "Capteurs" at bounding box center [72, 224] width 62 height 15
click at [328, 316] on div "Affichage Entrées/Sorties Communication Capteurs Actionneurs Robots Grove Moteu…" at bounding box center [630, 366] width 1261 height 494
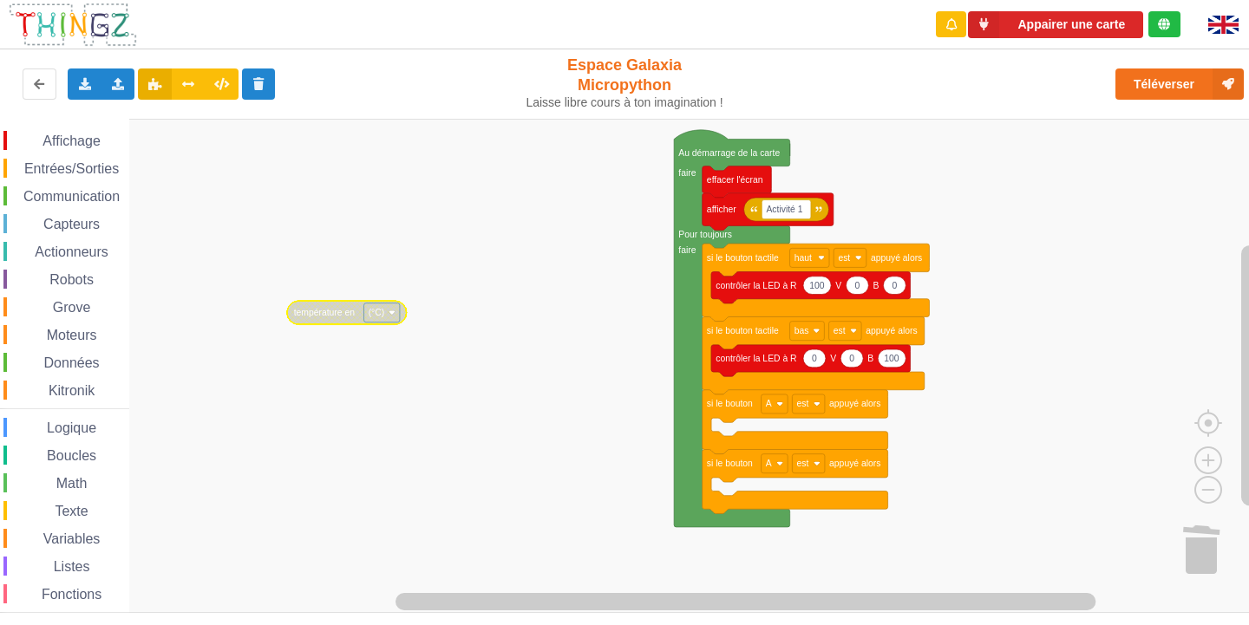
click at [326, 316] on text "température en" at bounding box center [324, 313] width 61 height 10
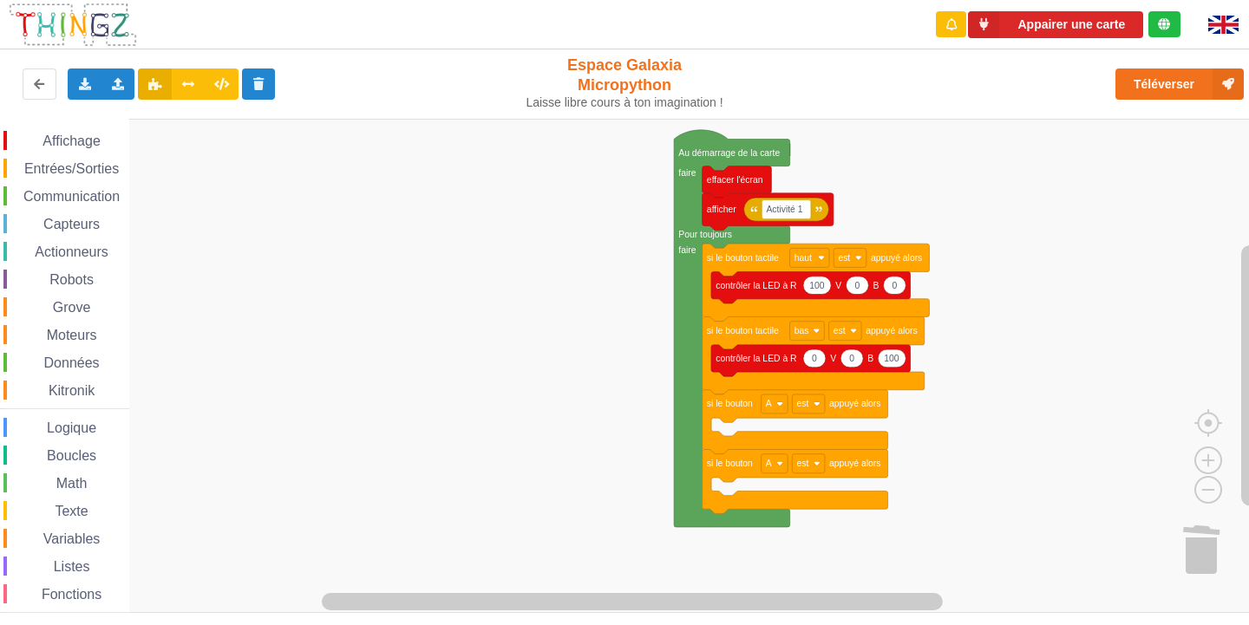
click at [87, 193] on span "Communication" at bounding box center [71, 196] width 101 height 15
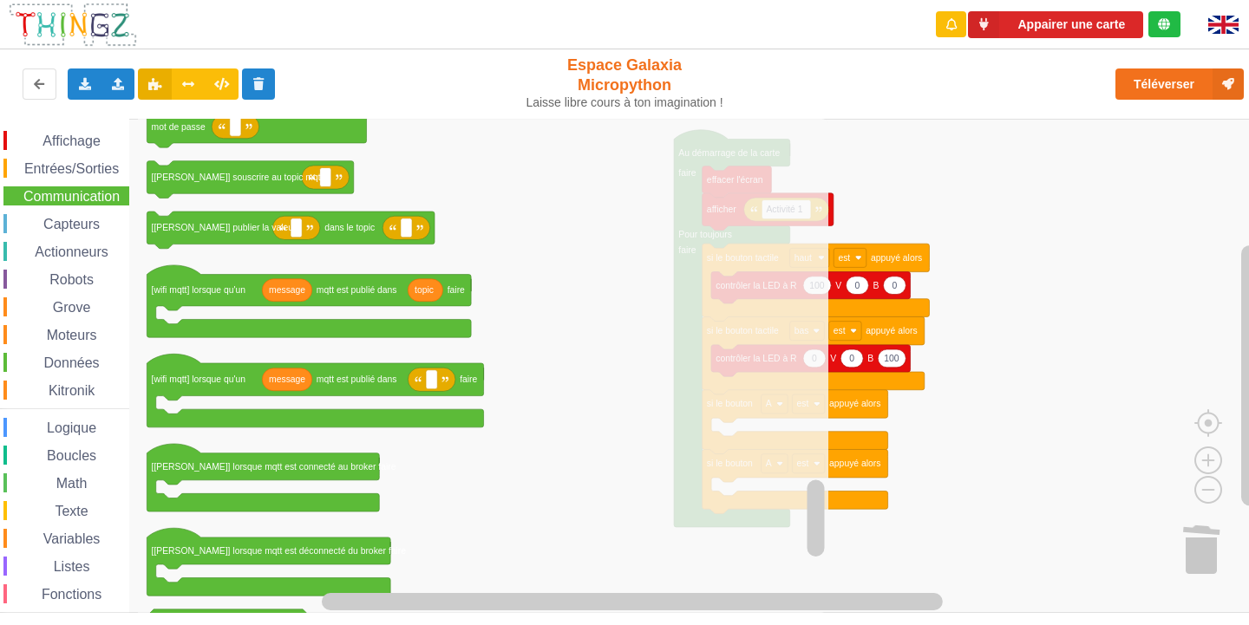
click at [74, 160] on div "Entrées/Sorties" at bounding box center [66, 168] width 126 height 19
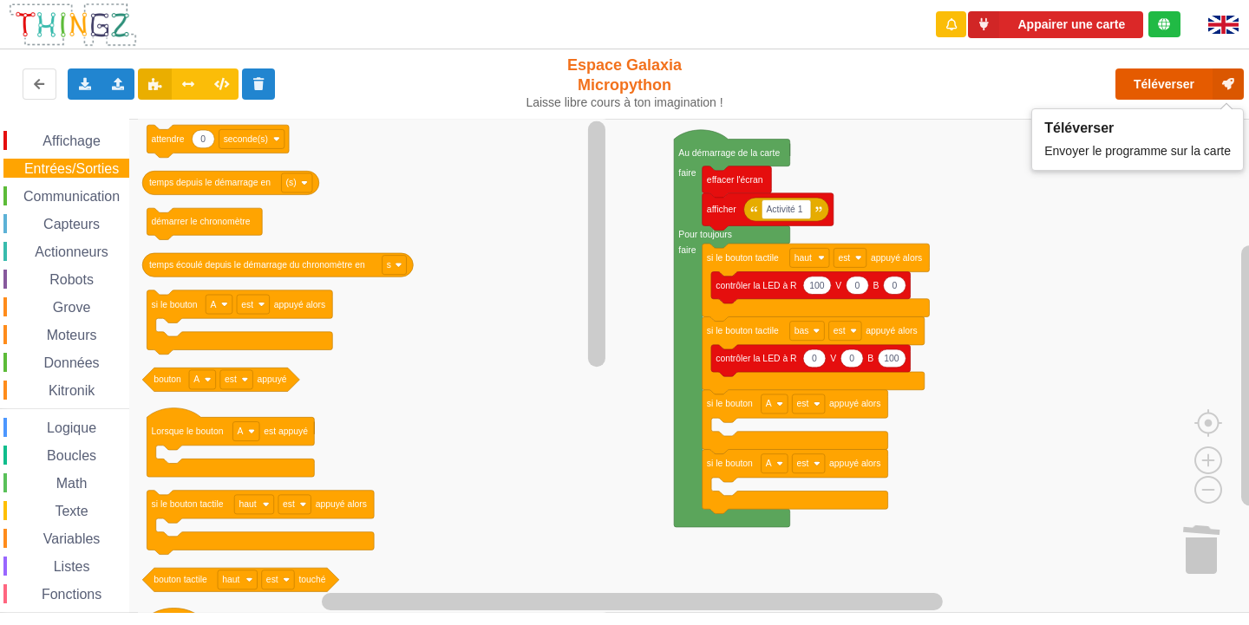
click at [1170, 84] on button "Téléverser" at bounding box center [1179, 84] width 128 height 31
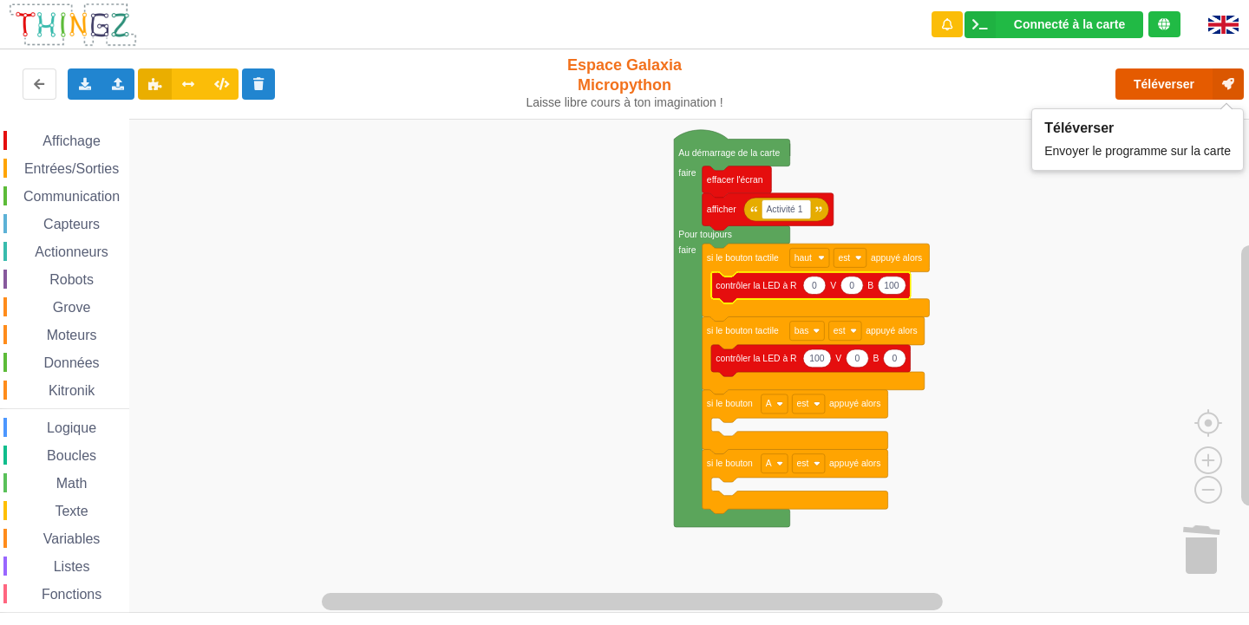
click at [1147, 82] on button "Téléverser" at bounding box center [1179, 84] width 128 height 31
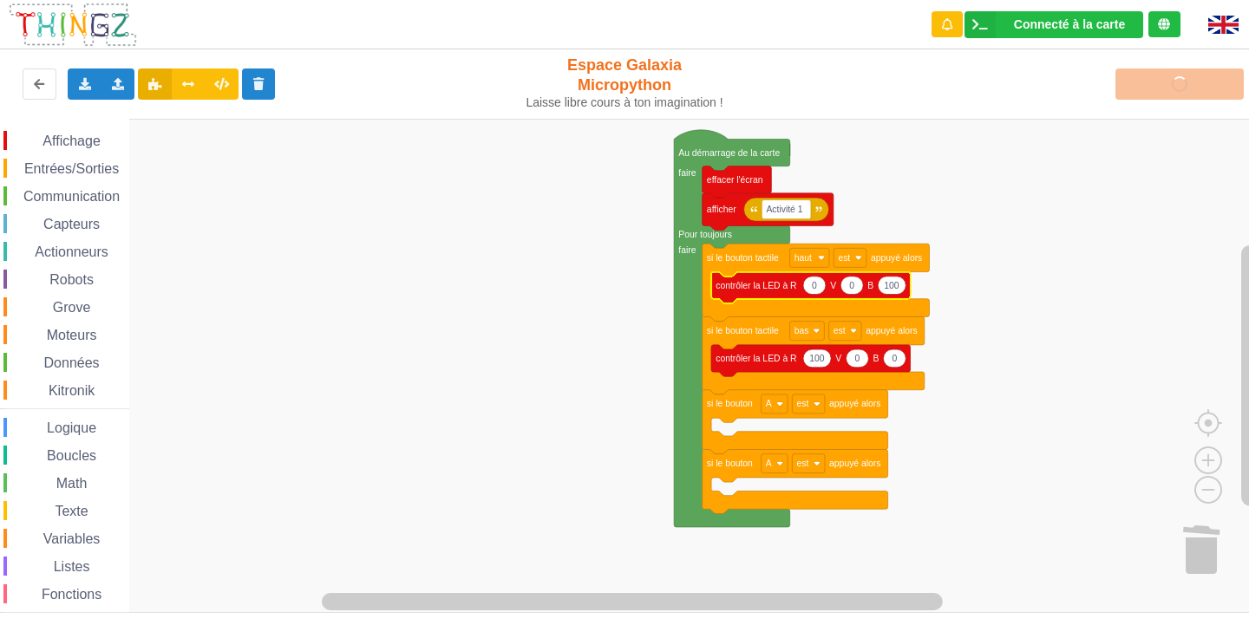
click at [1186, 86] on div "Téléverser" at bounding box center [999, 84] width 513 height 56
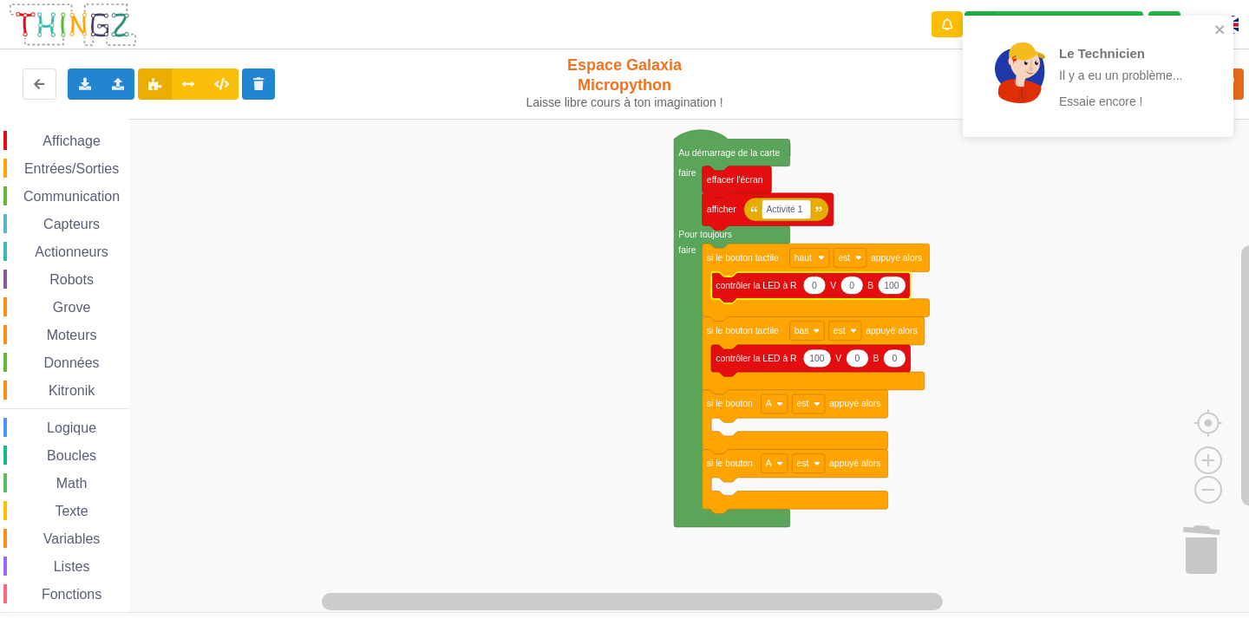
click at [1015, 474] on rect "Espace de travail de Blocky" at bounding box center [630, 366] width 1261 height 494
click at [1216, 29] on icon "close" at bounding box center [1220, 30] width 12 height 14
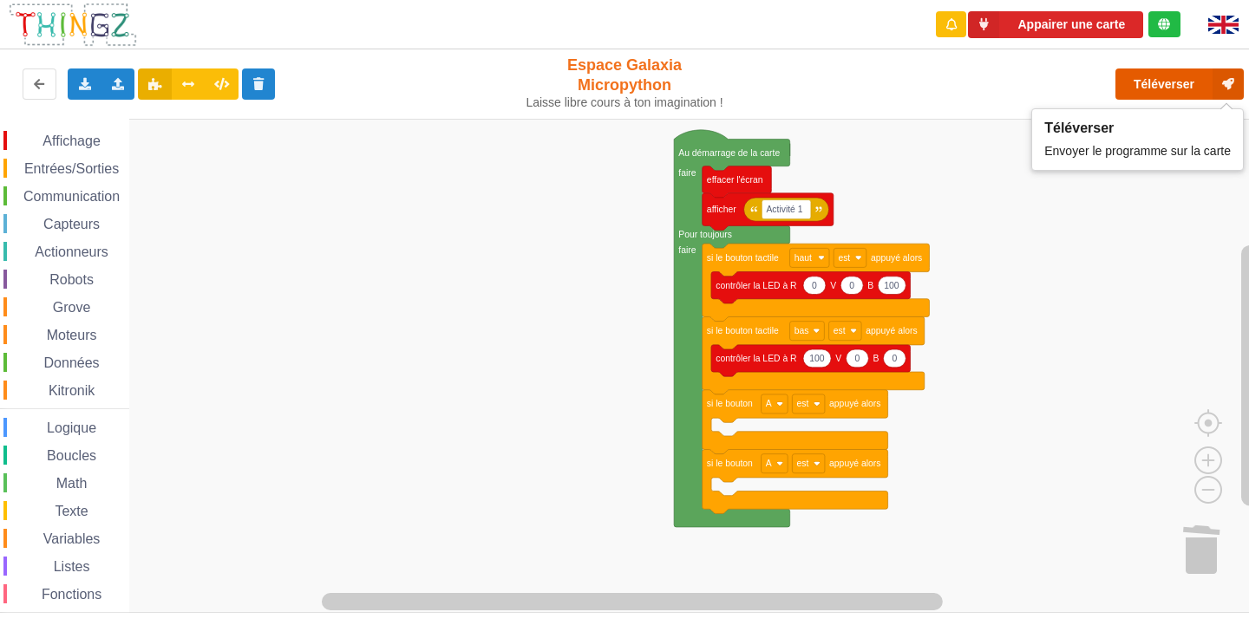
click at [1182, 84] on button "Téléverser" at bounding box center [1179, 84] width 128 height 31
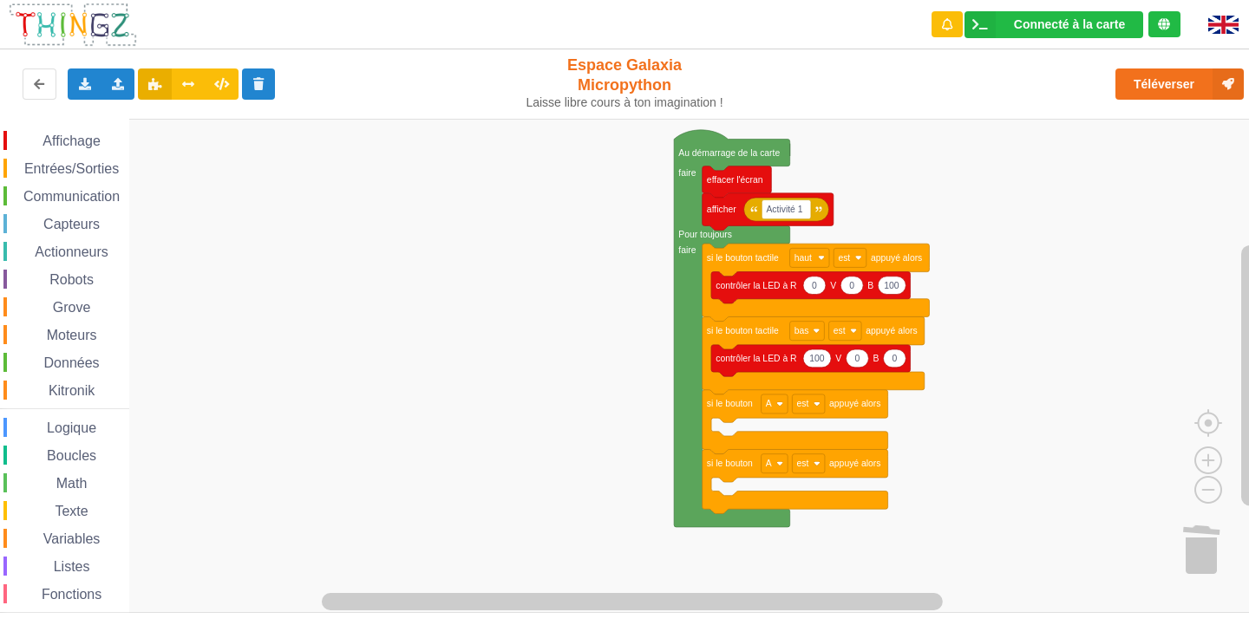
click at [63, 138] on span "Affichage" at bounding box center [71, 141] width 62 height 15
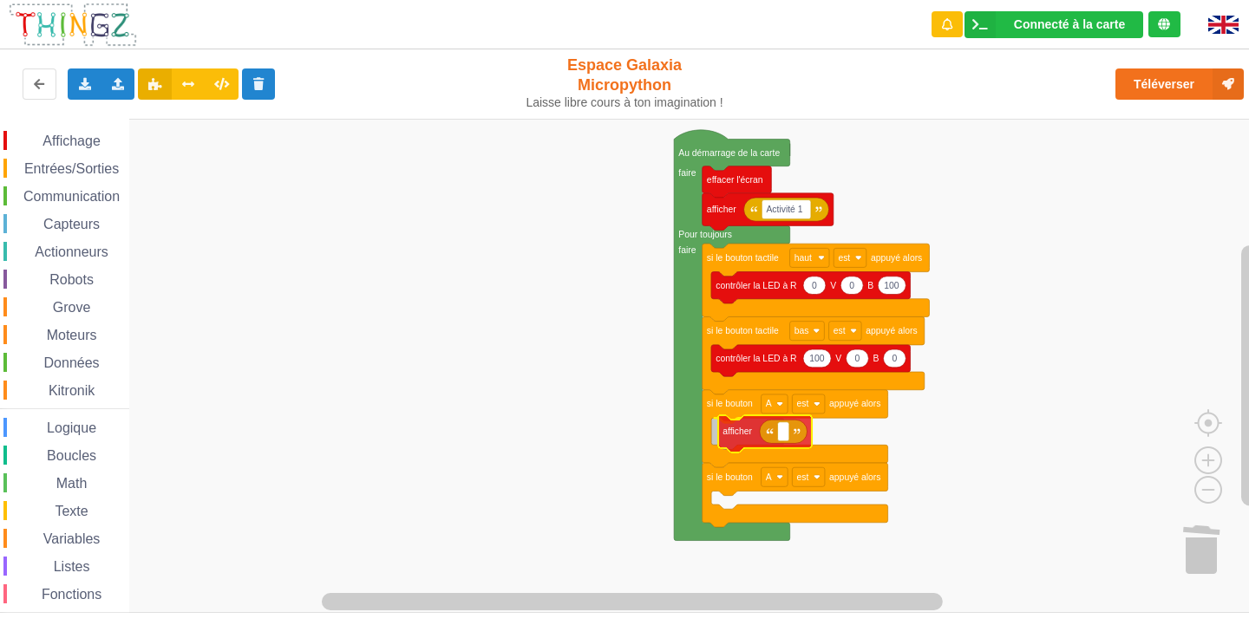
click at [732, 434] on div "Affichage Entrées/Sorties Communication Capteurs Actionneurs Robots Grove Moteu…" at bounding box center [630, 366] width 1261 height 494
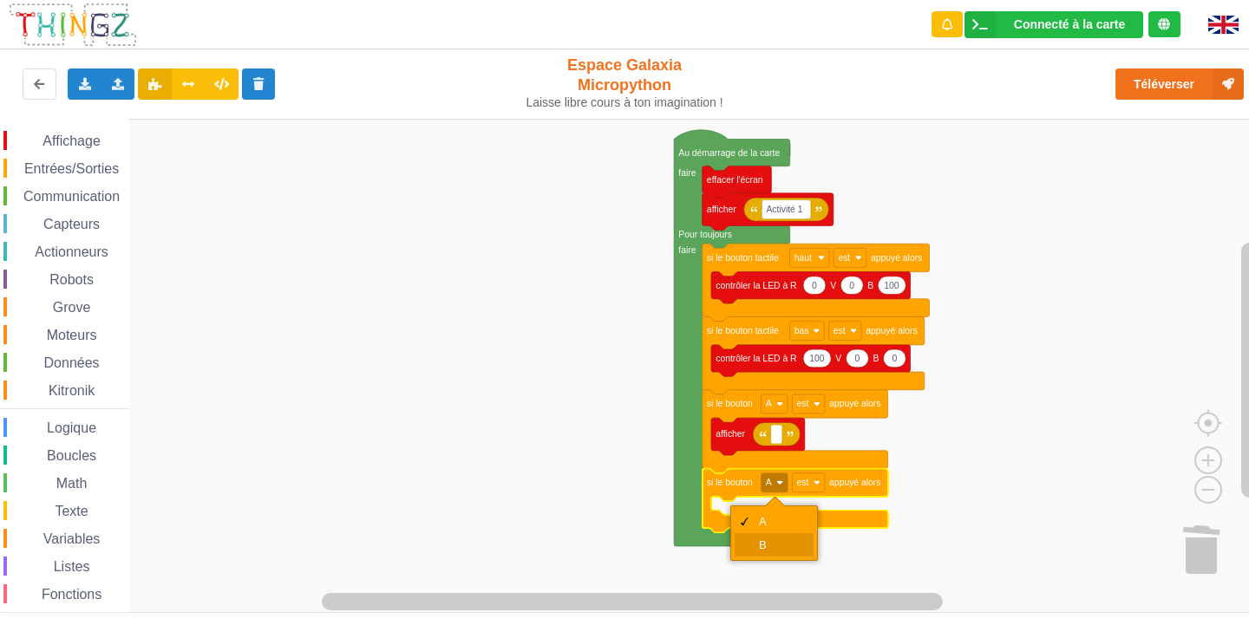
click at [758, 542] on div "B" at bounding box center [774, 544] width 79 height 23
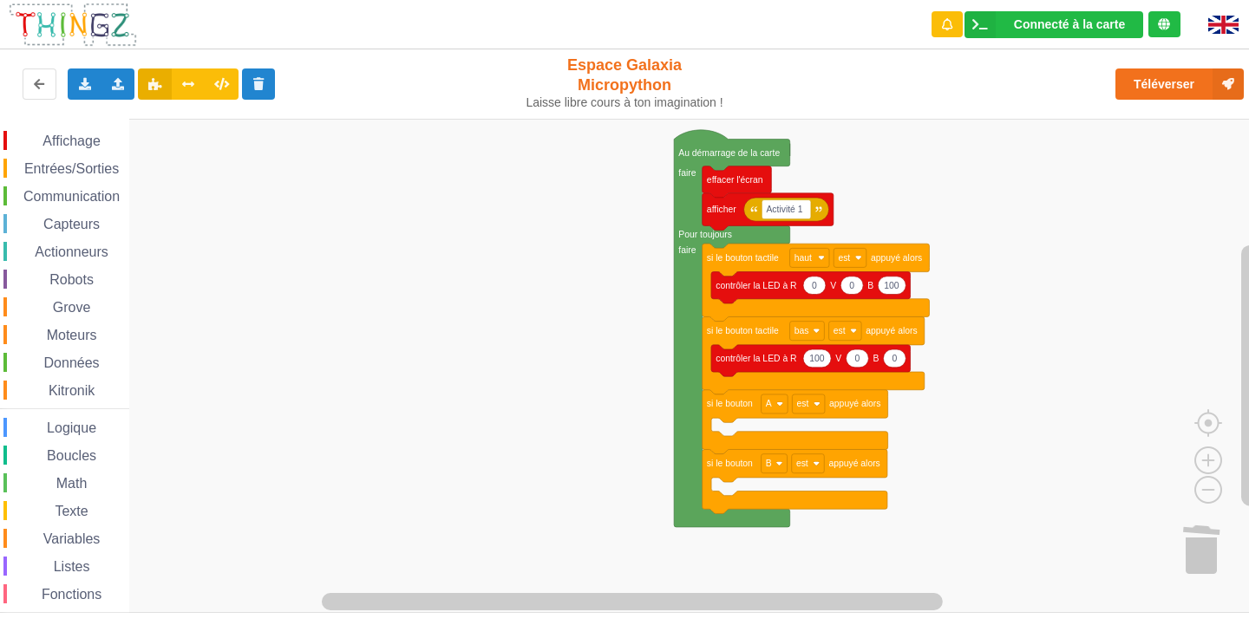
click at [97, 199] on span "Communication" at bounding box center [71, 196] width 101 height 15
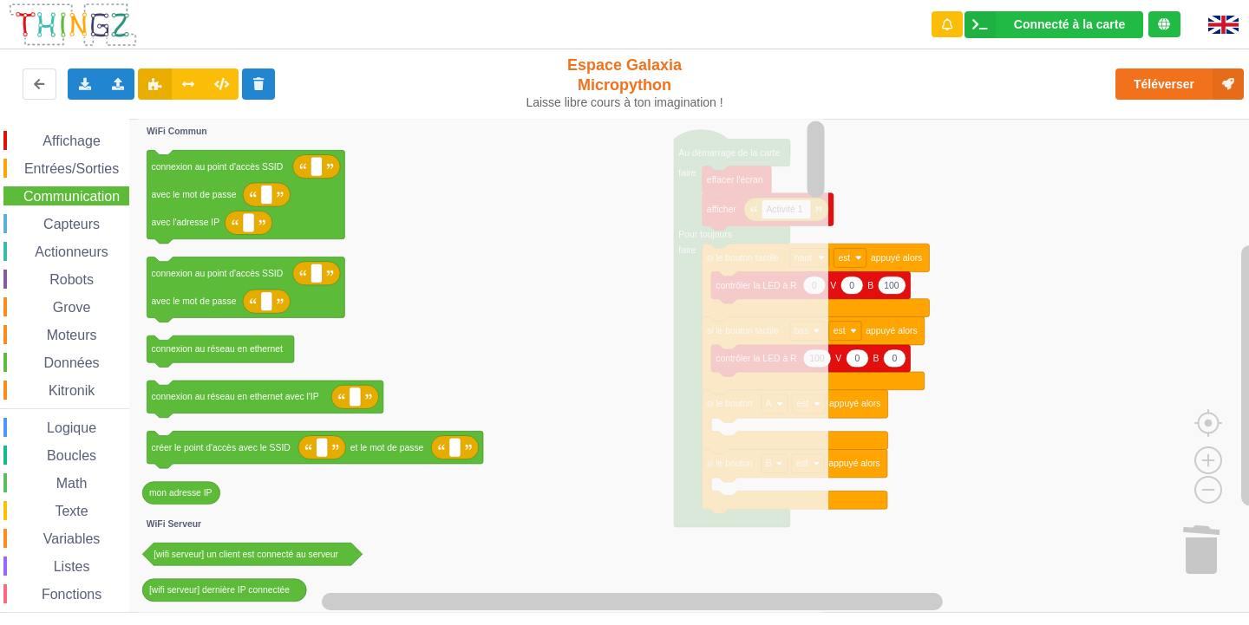
click at [88, 212] on div "Affichage Entrées/Sorties Communication Capteurs Actionneurs Robots Grove Moteu…" at bounding box center [64, 391] width 129 height 520
click at [91, 226] on span "Capteurs" at bounding box center [72, 224] width 62 height 15
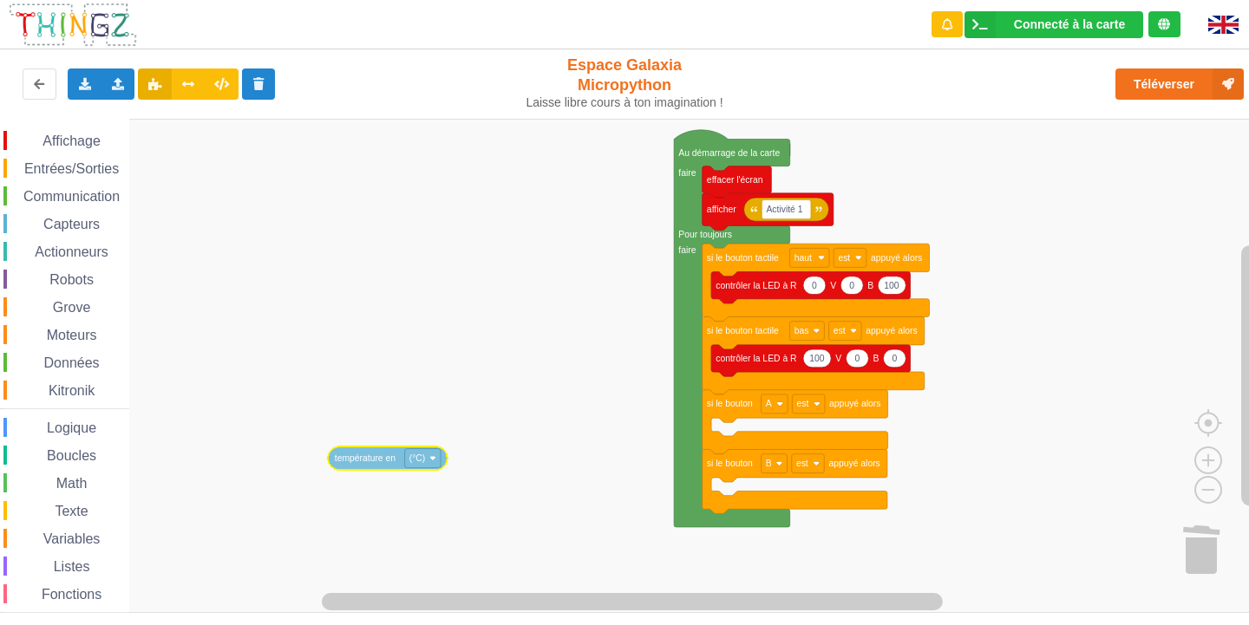
click at [375, 461] on div "Affichage Entrées/Sorties Communication Capteurs Actionneurs Robots Grove Moteu…" at bounding box center [630, 366] width 1261 height 494
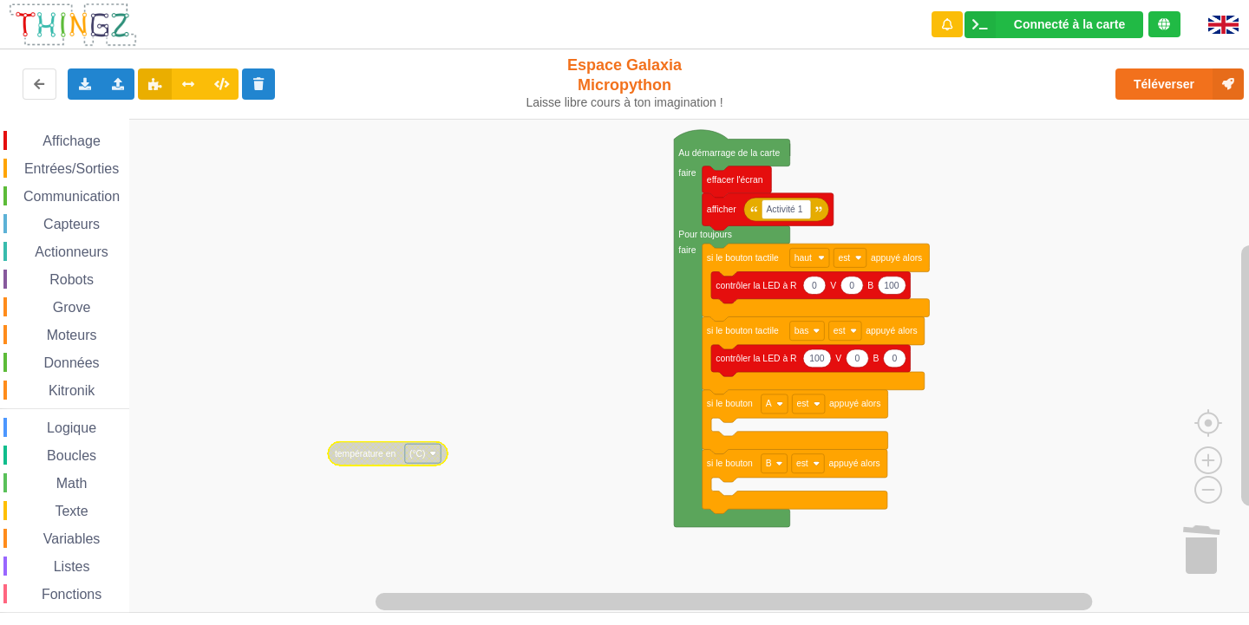
click at [73, 134] on span "Affichage" at bounding box center [71, 141] width 62 height 15
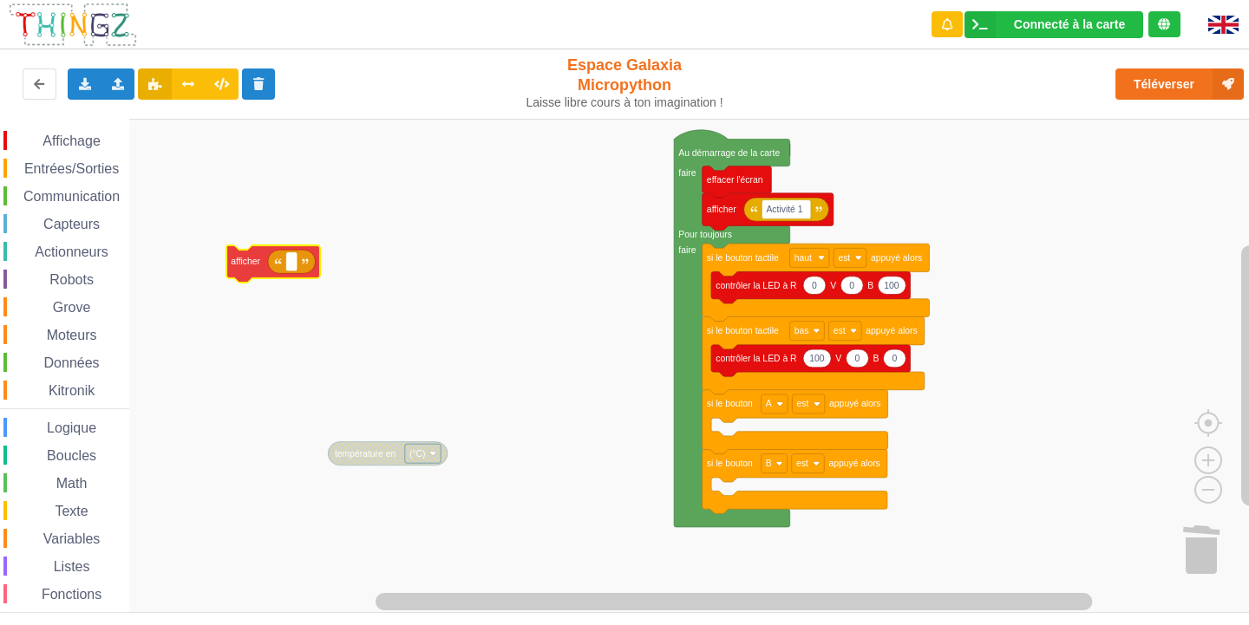
click at [232, 341] on div "Affichage Entrées/Sorties Communication Capteurs Actionneurs Robots Grove Moteu…" at bounding box center [630, 366] width 1261 height 494
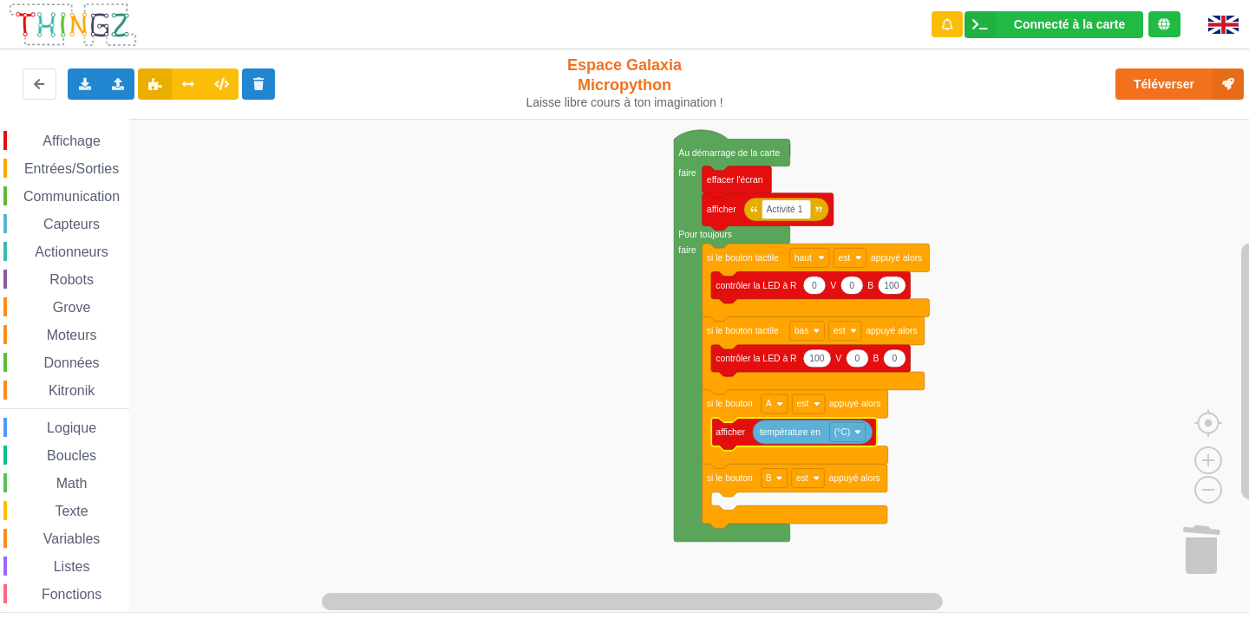
click at [82, 133] on div "Affichage" at bounding box center [66, 140] width 126 height 19
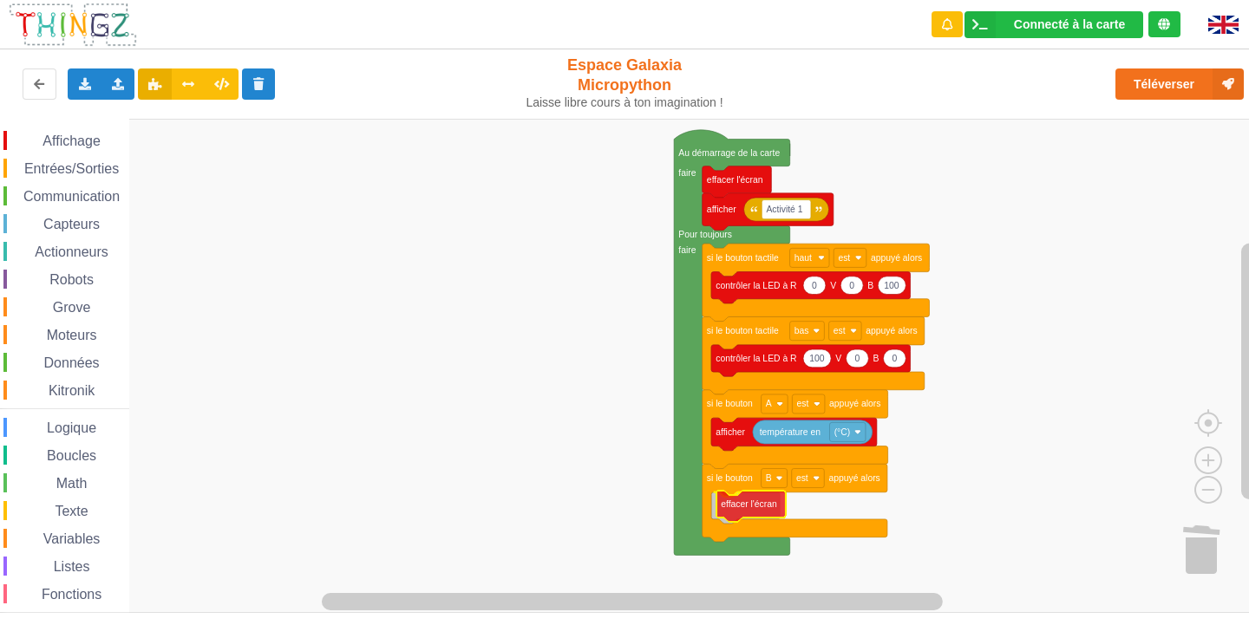
click at [741, 504] on div "Affichage Entrées/Sorties Communication Capteurs Actionneurs Robots Grove Moteu…" at bounding box center [630, 366] width 1261 height 494
click at [98, 139] on span "Affichage" at bounding box center [71, 141] width 62 height 15
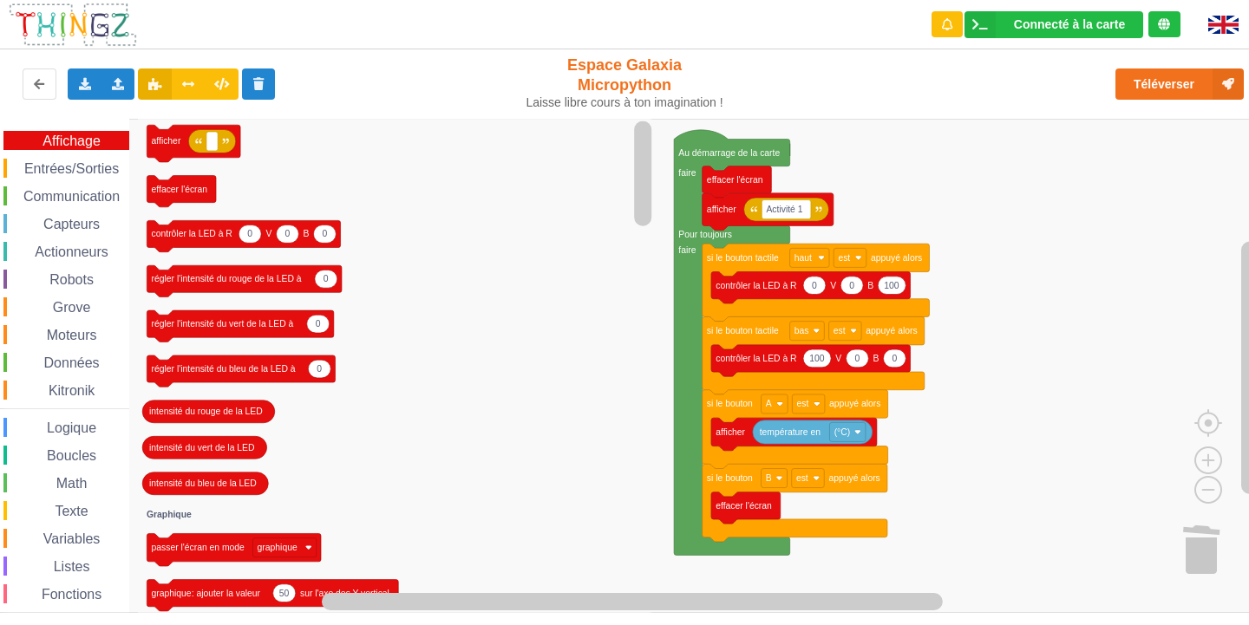
click at [508, 362] on icon "afficher effacer l'écran 0 0 0 contrôler la LED à R V B 0 régler l'intensité du…" at bounding box center [397, 366] width 518 height 494
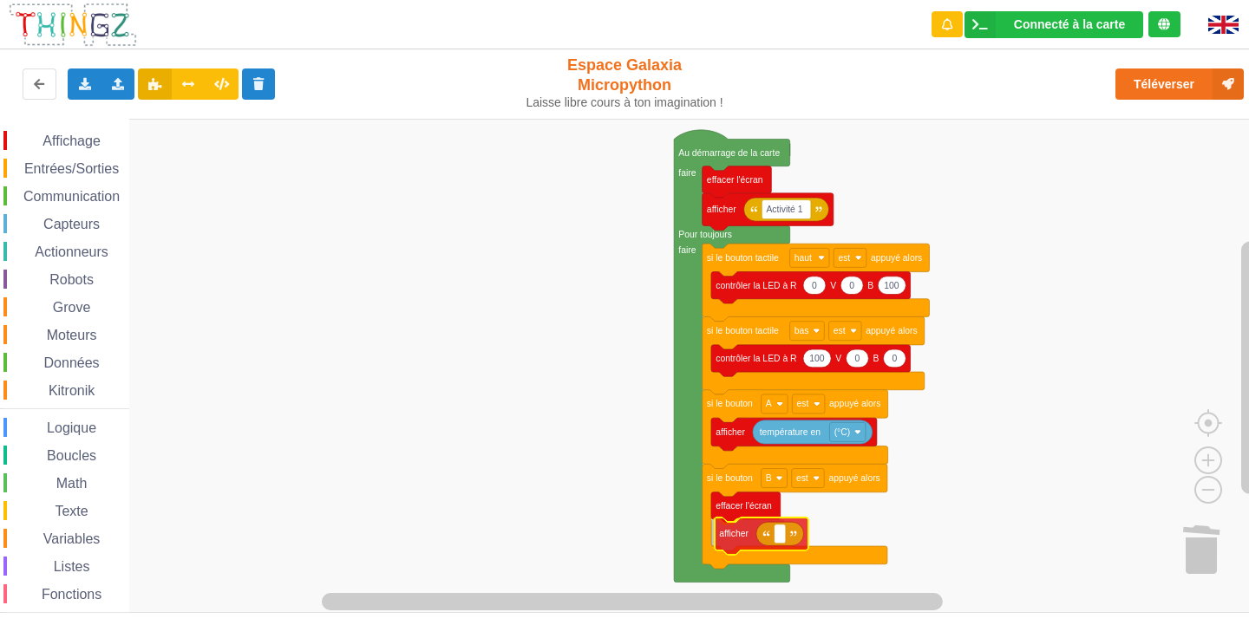
click at [733, 539] on div "Affichage Entrées/Sorties Communication Capteurs Actionneurs Robots Grove Moteu…" at bounding box center [630, 366] width 1261 height 494
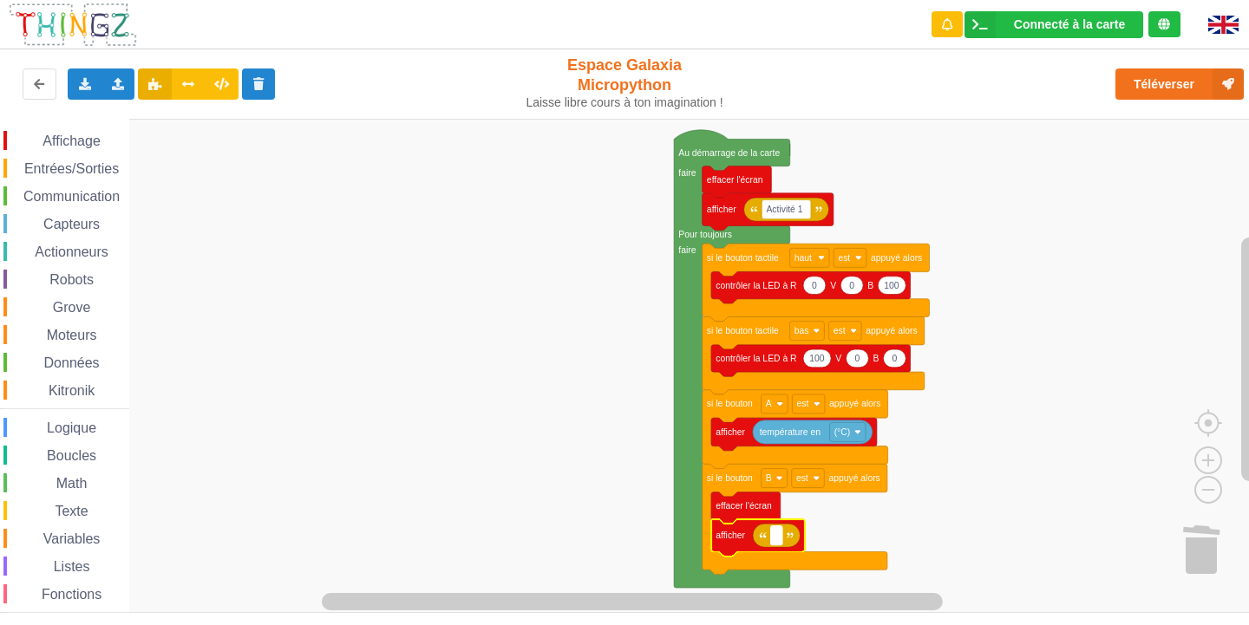
click at [781, 539] on rect "Espace de travail de Blocky" at bounding box center [776, 535] width 11 height 19
type input "a"
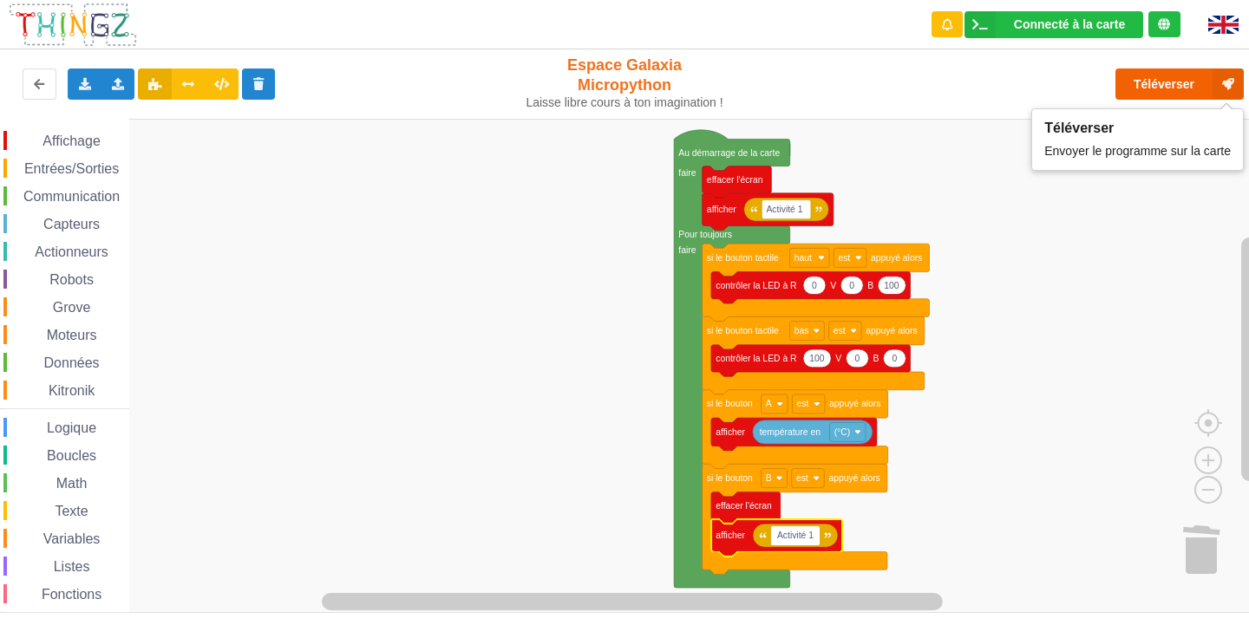
type input "Activité 1"
click at [1192, 85] on button "Téléverser" at bounding box center [1179, 84] width 128 height 31
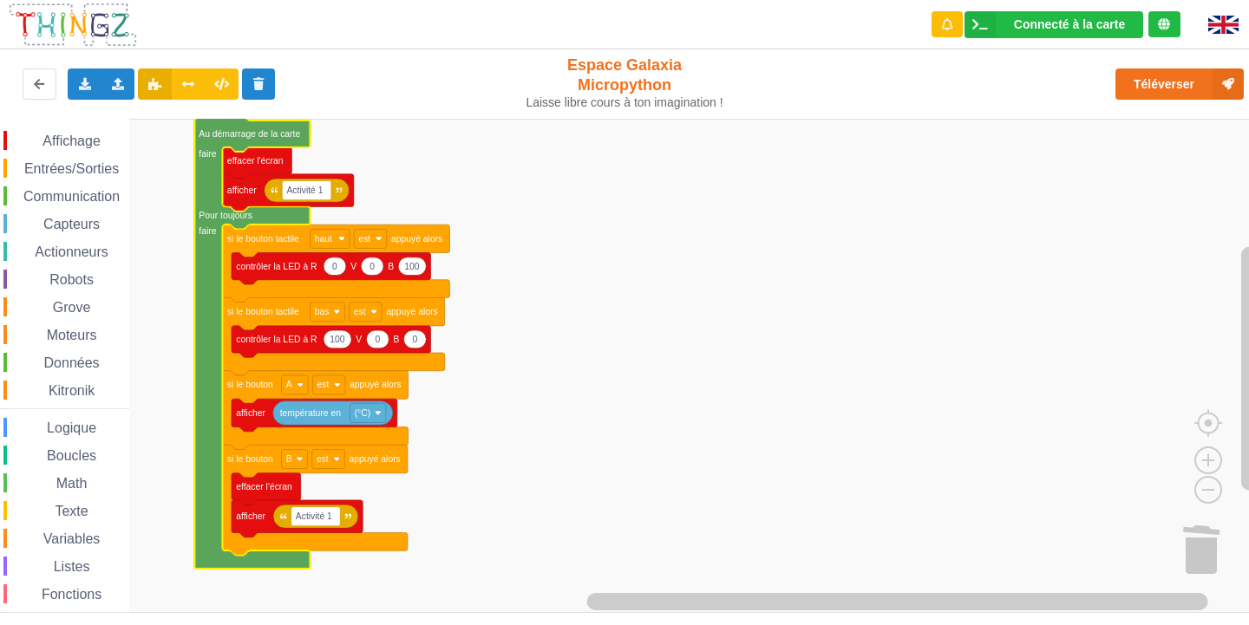
click at [109, 191] on span "Communication" at bounding box center [71, 196] width 101 height 15
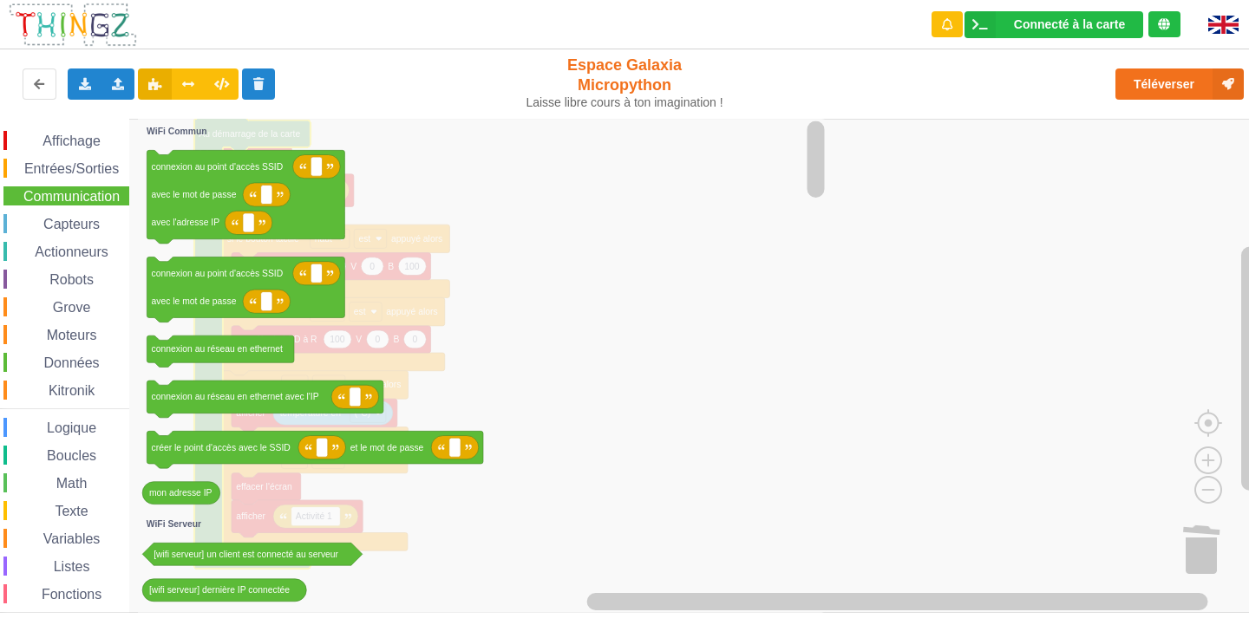
click at [109, 191] on span "Communication" at bounding box center [71, 196] width 101 height 15
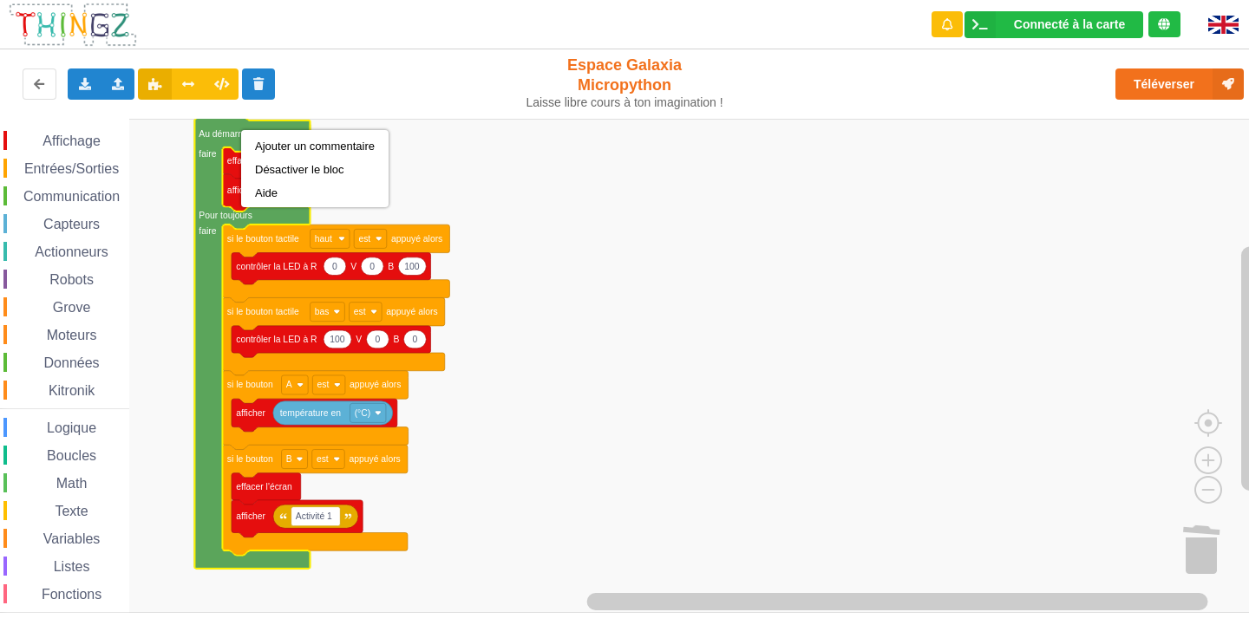
click at [645, 225] on rect "Espace de travail de Blocky" at bounding box center [630, 366] width 1261 height 494
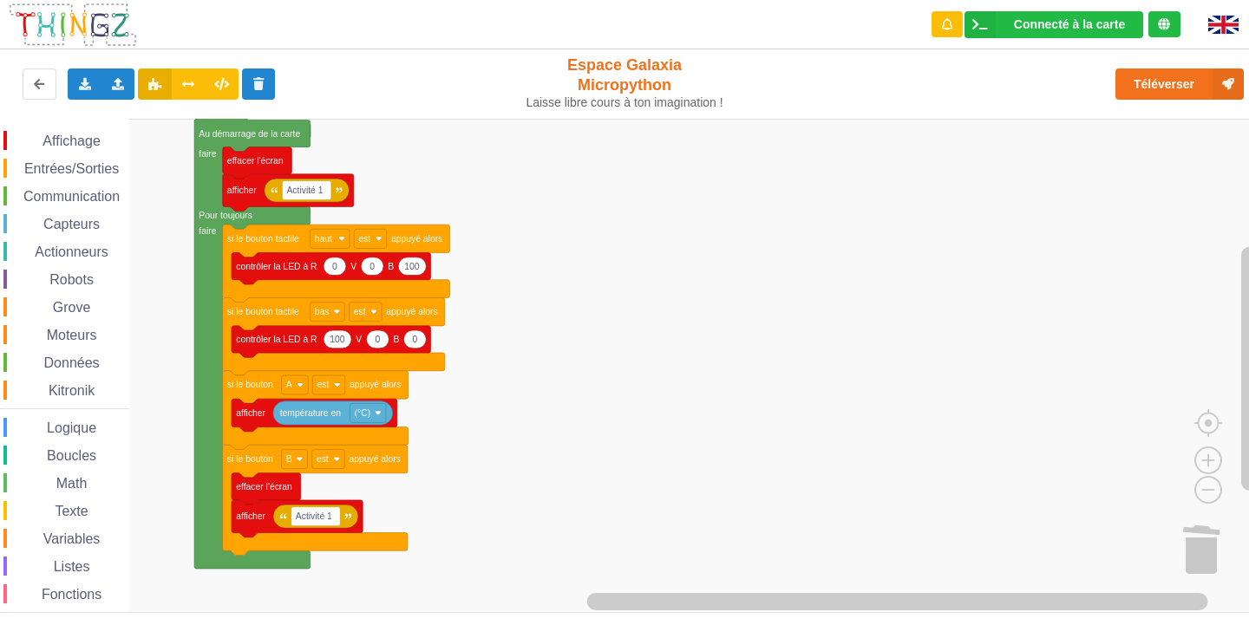
click at [65, 360] on span "Données" at bounding box center [72, 363] width 61 height 15
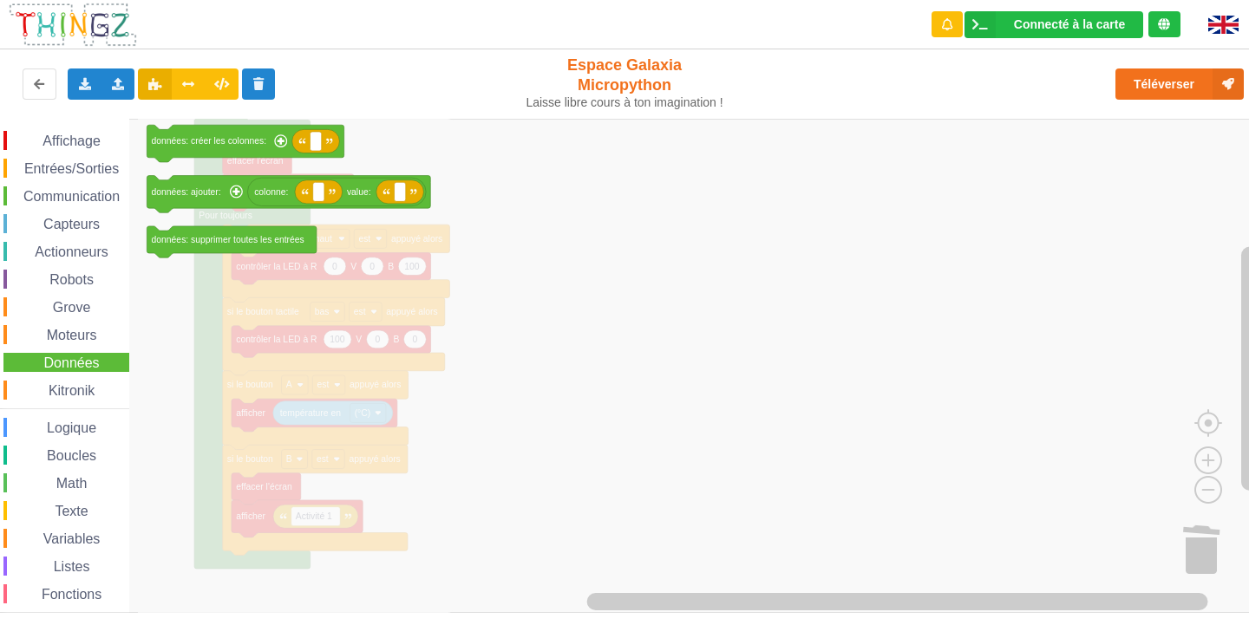
click at [55, 478] on span "Math" at bounding box center [72, 483] width 36 height 15
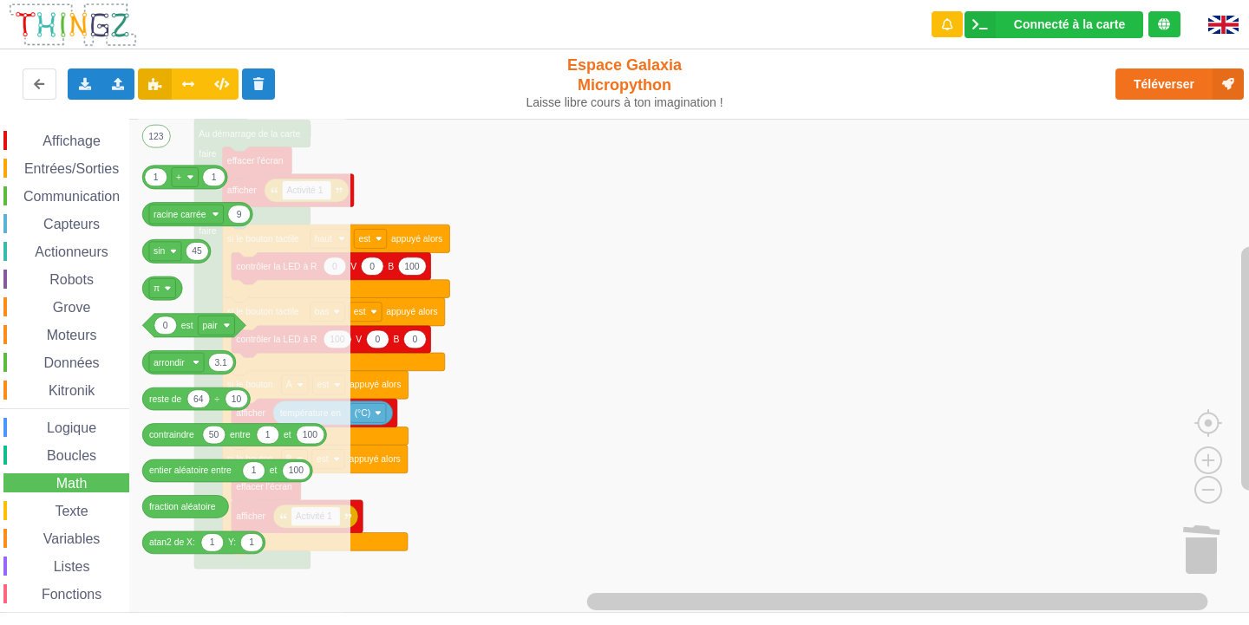
click at [62, 197] on span "Communication" at bounding box center [71, 196] width 101 height 15
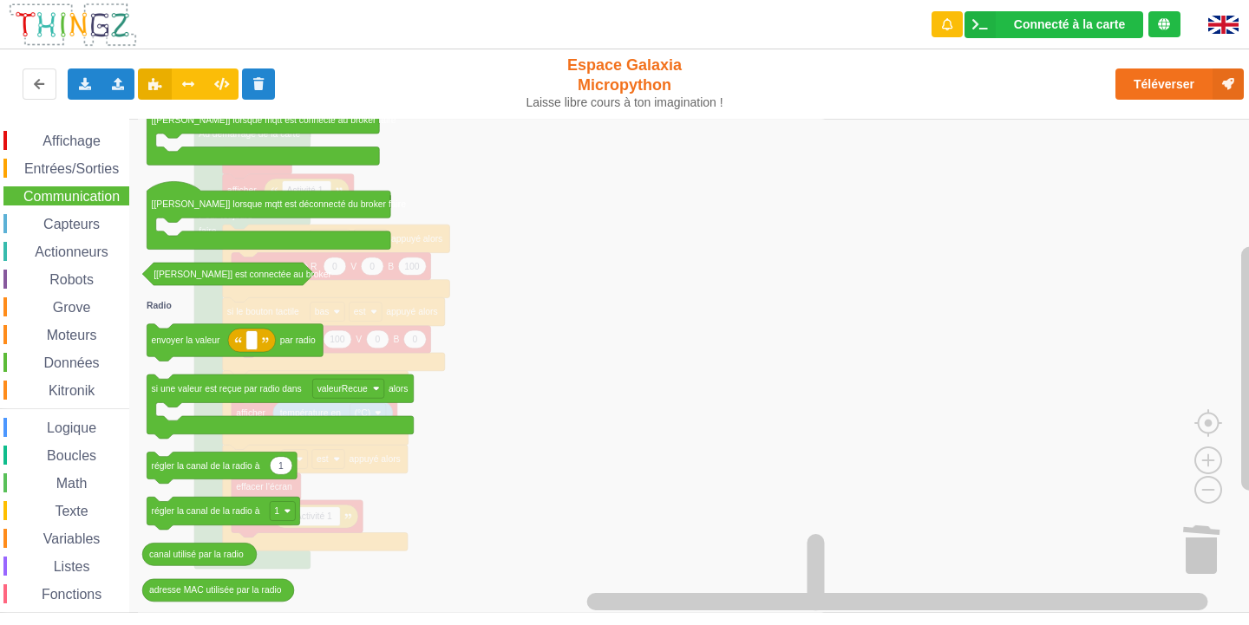
click at [41, 167] on span "Entrées/Sorties" at bounding box center [72, 168] width 100 height 15
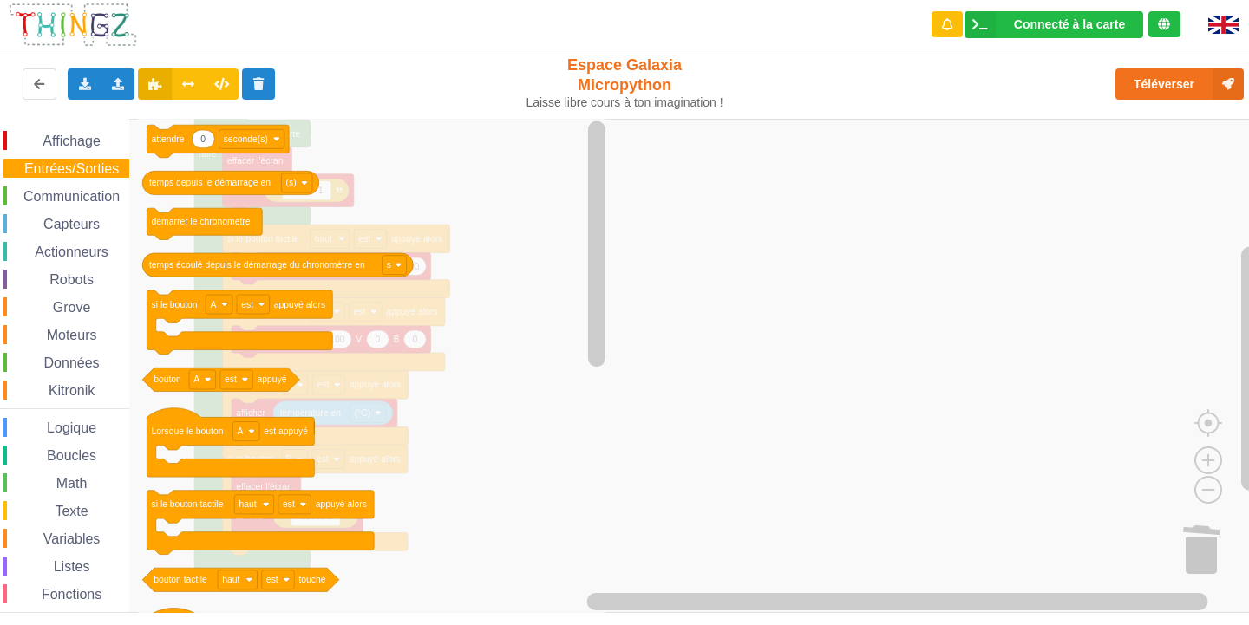
click at [41, 358] on span "Espace de travail de Blocky" at bounding box center [35, 363] width 14 height 14
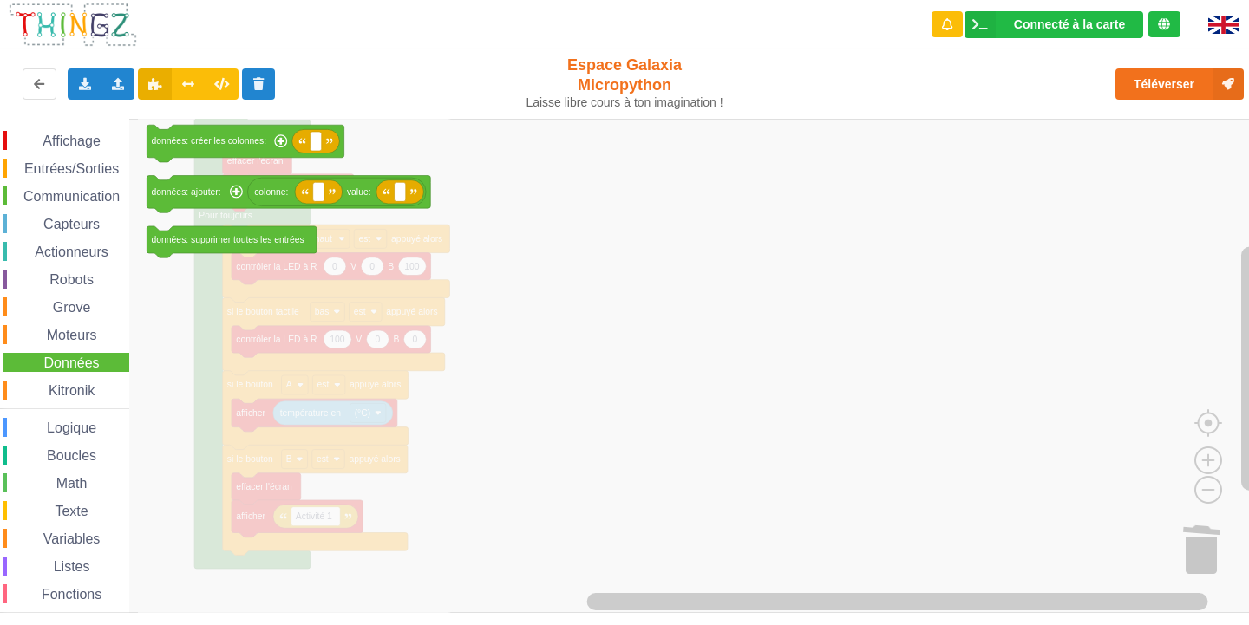
click at [79, 194] on span "Communication" at bounding box center [71, 196] width 101 height 15
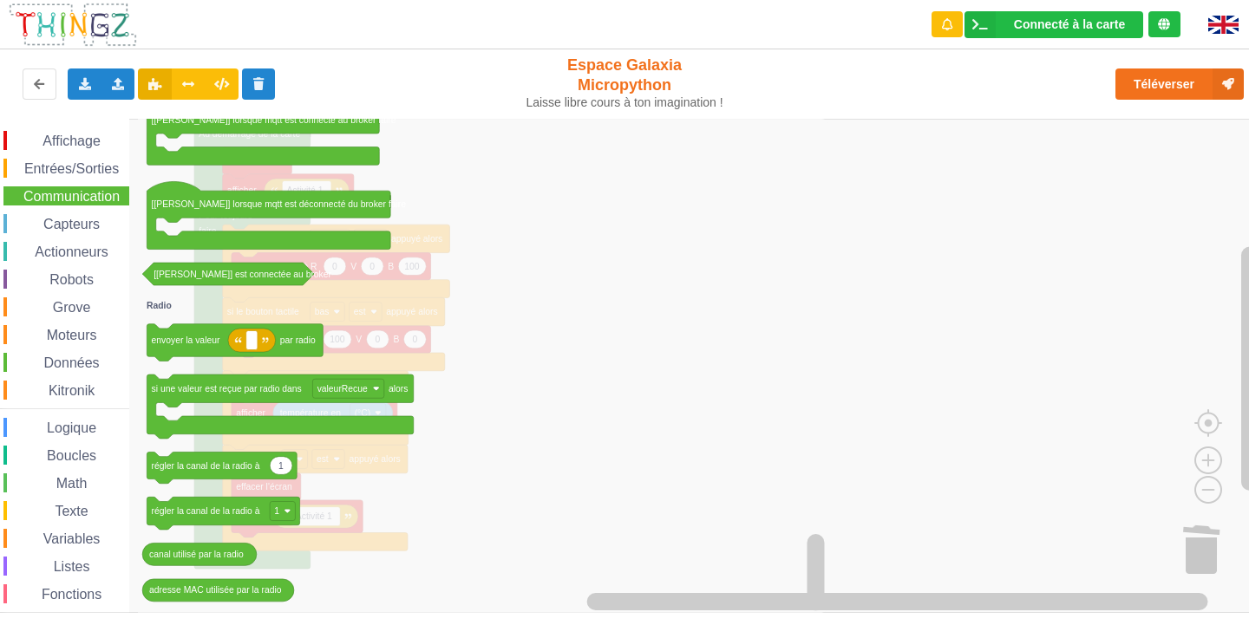
click at [51, 360] on span "Données" at bounding box center [72, 363] width 61 height 15
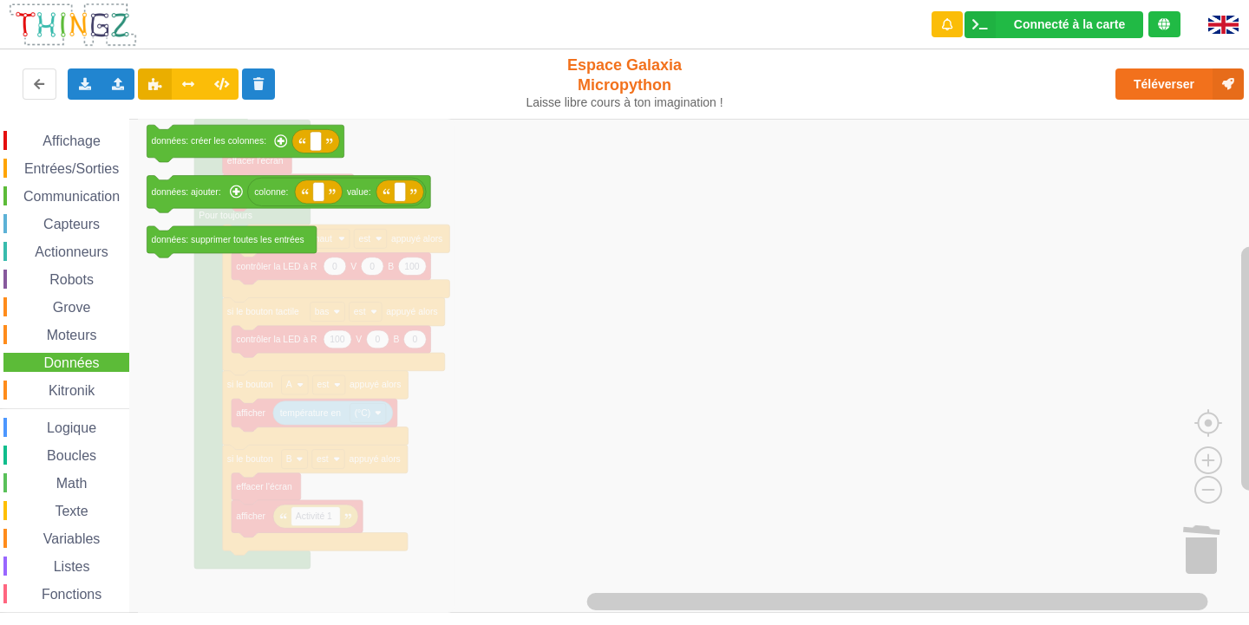
click at [56, 482] on span "Math" at bounding box center [72, 483] width 36 height 15
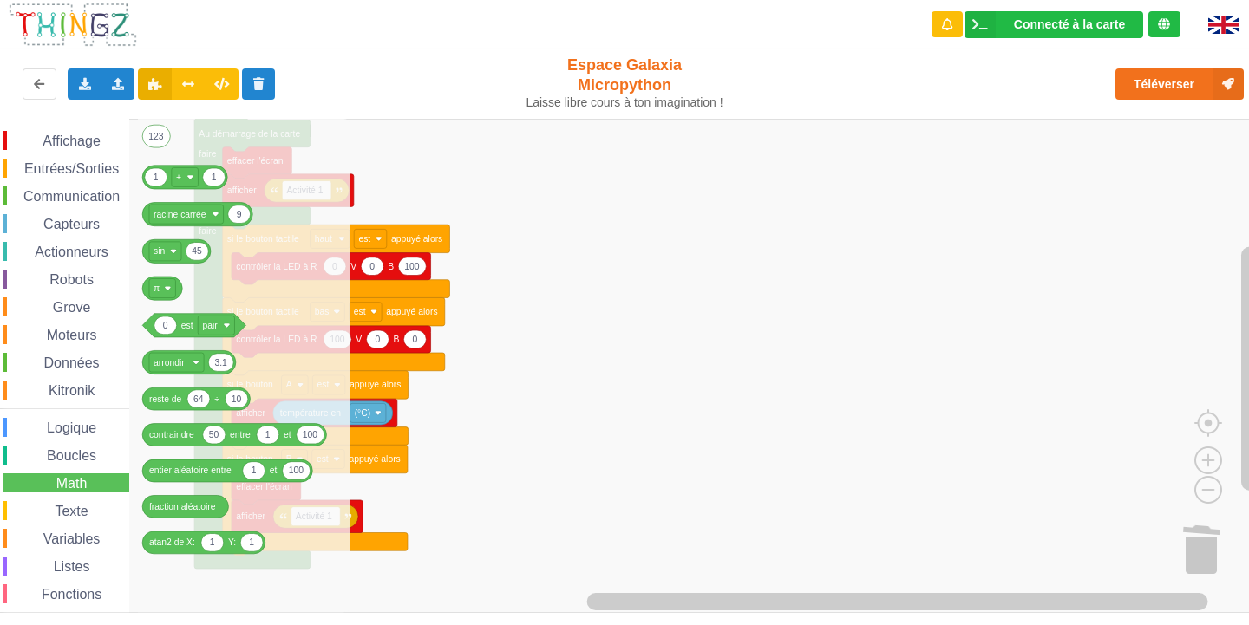
click at [47, 193] on span "Communication" at bounding box center [71, 196] width 101 height 15
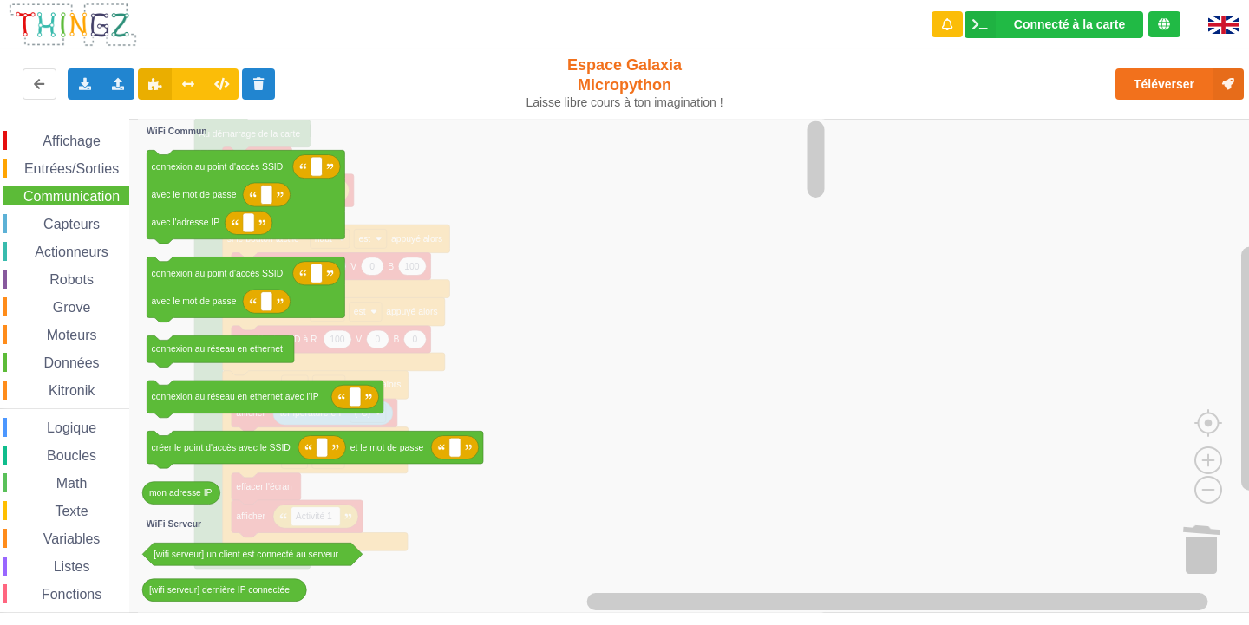
click at [1053, 160] on rect "Espace de travail de Blocky" at bounding box center [630, 366] width 1261 height 494
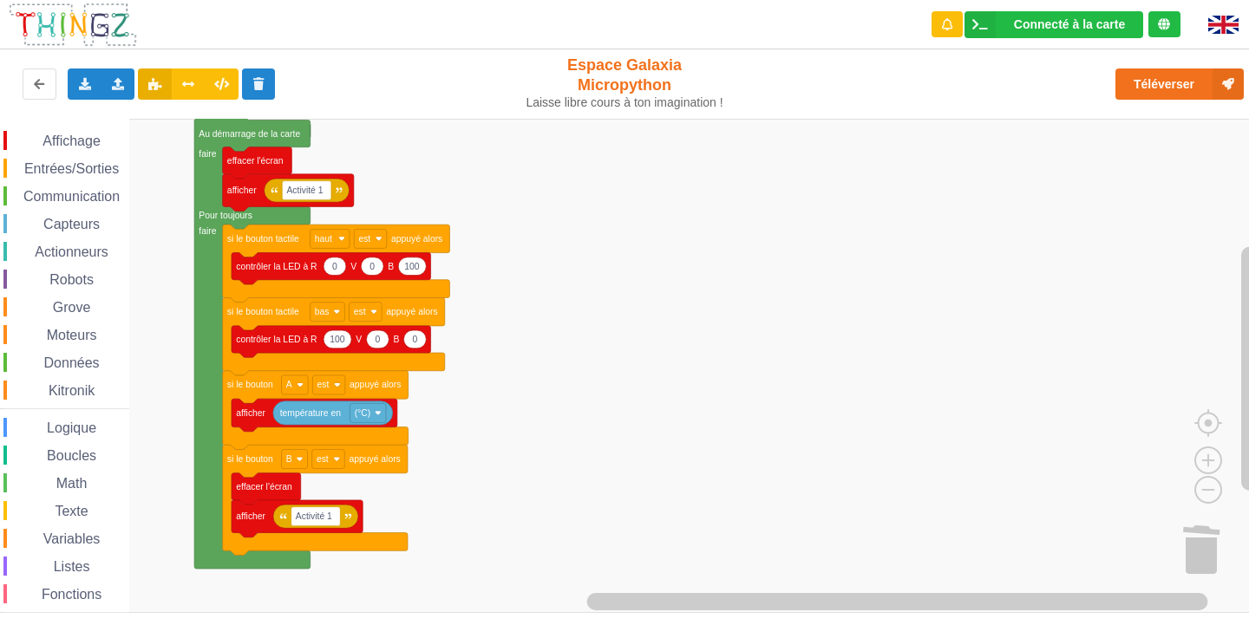
click at [70, 191] on span "Communication" at bounding box center [71, 196] width 101 height 15
click at [1042, 396] on rect "Espace de travail de Blocky" at bounding box center [630, 366] width 1261 height 494
click at [106, 194] on span "Communication" at bounding box center [71, 196] width 101 height 15
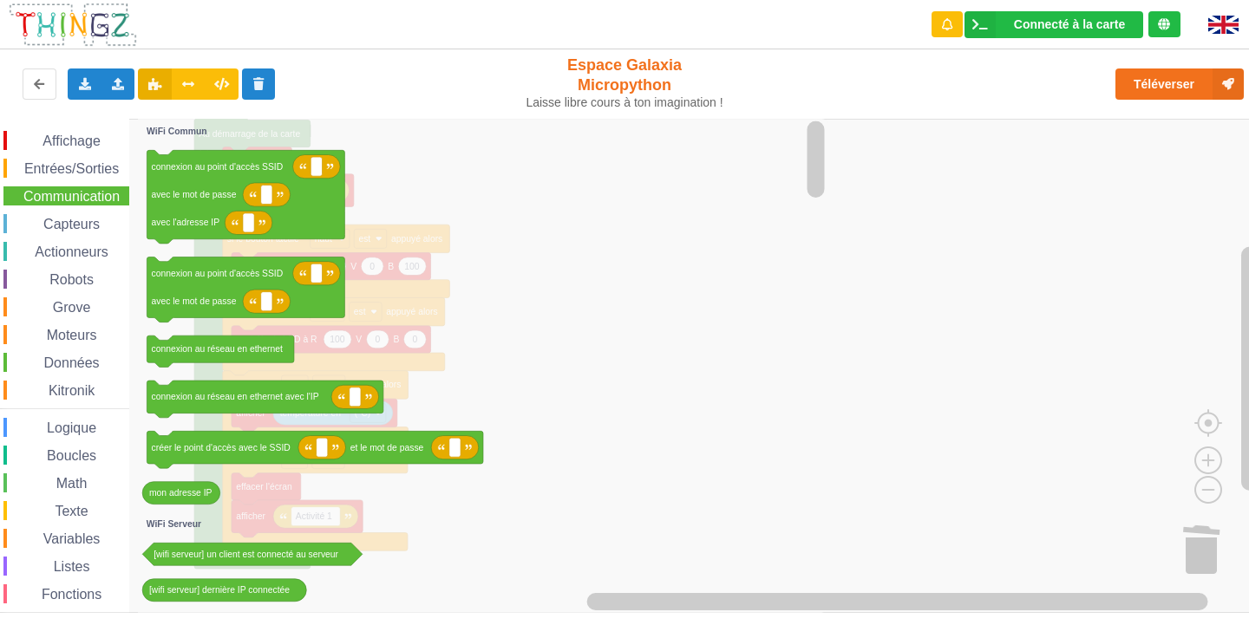
click at [15, 364] on div "Données" at bounding box center [66, 362] width 126 height 19
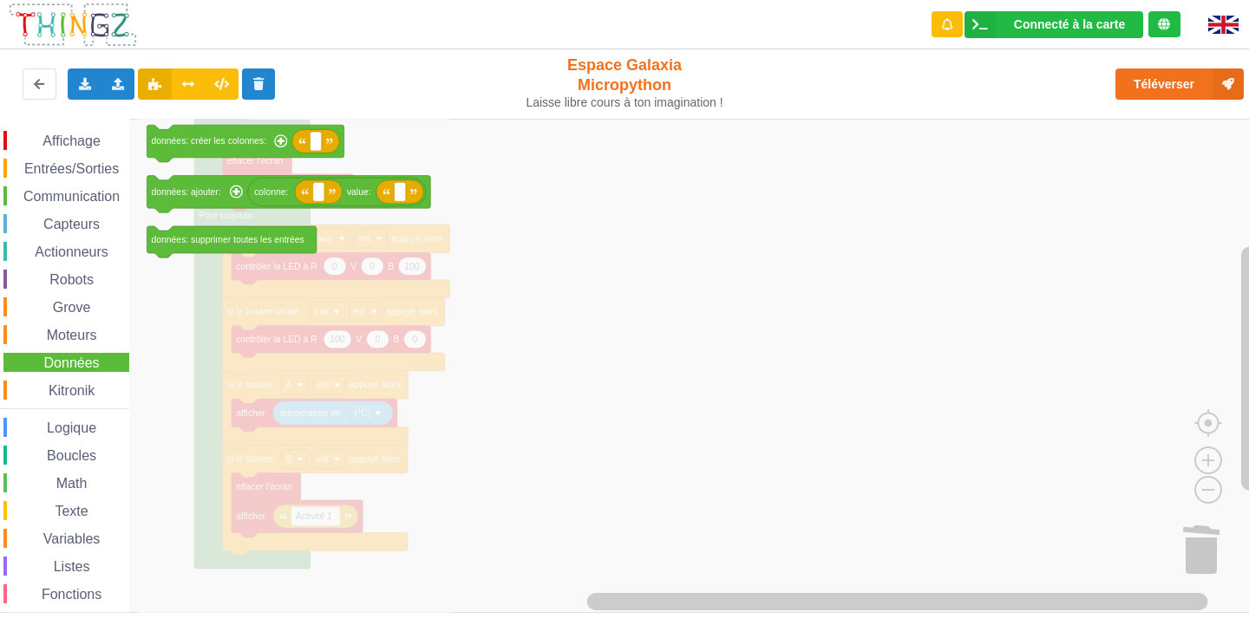
click at [18, 459] on div "Boucles" at bounding box center [66, 455] width 126 height 19
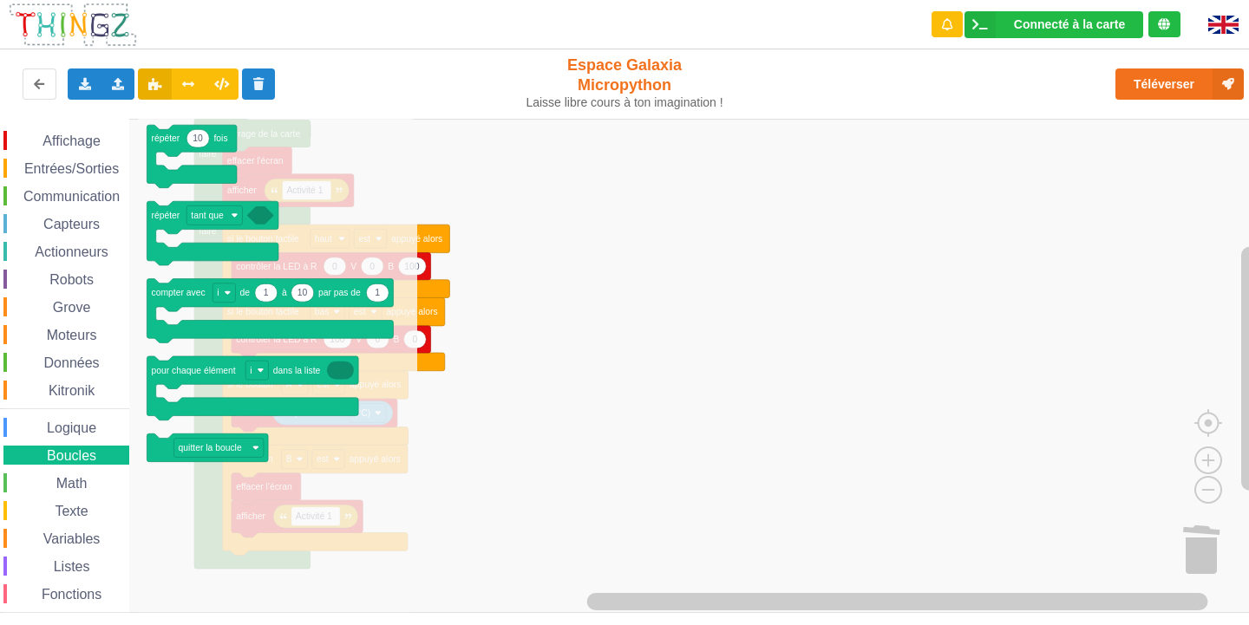
click at [0, 481] on div "Math" at bounding box center [64, 483] width 129 height 19
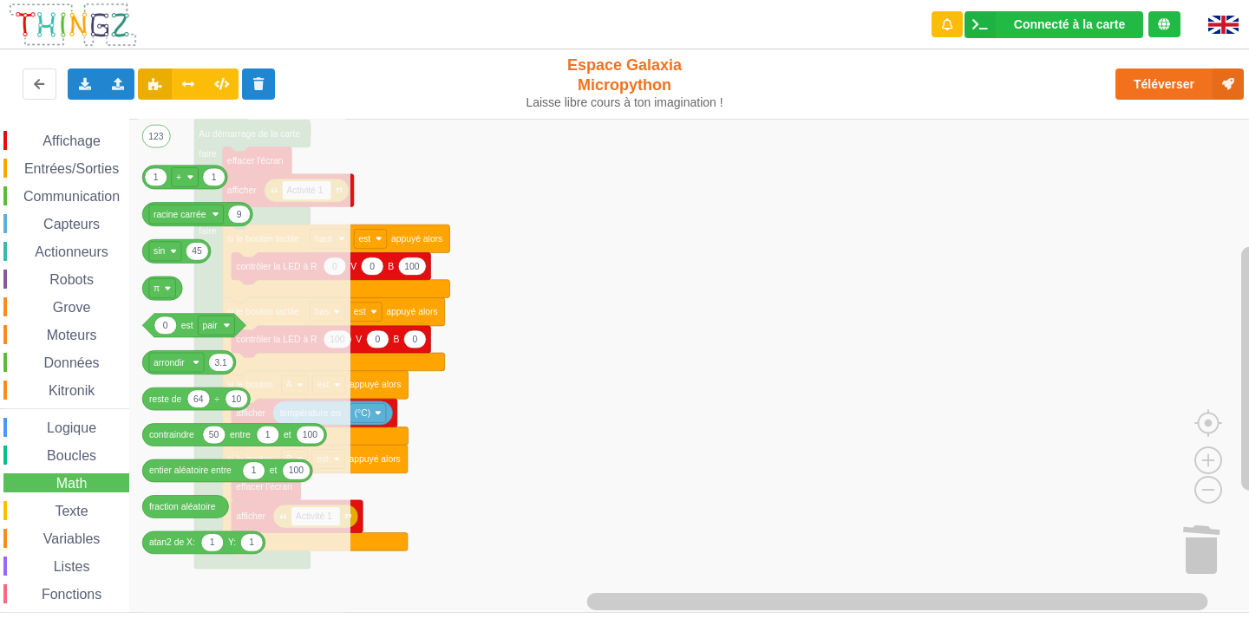
click at [49, 422] on span "Logique" at bounding box center [71, 428] width 55 height 15
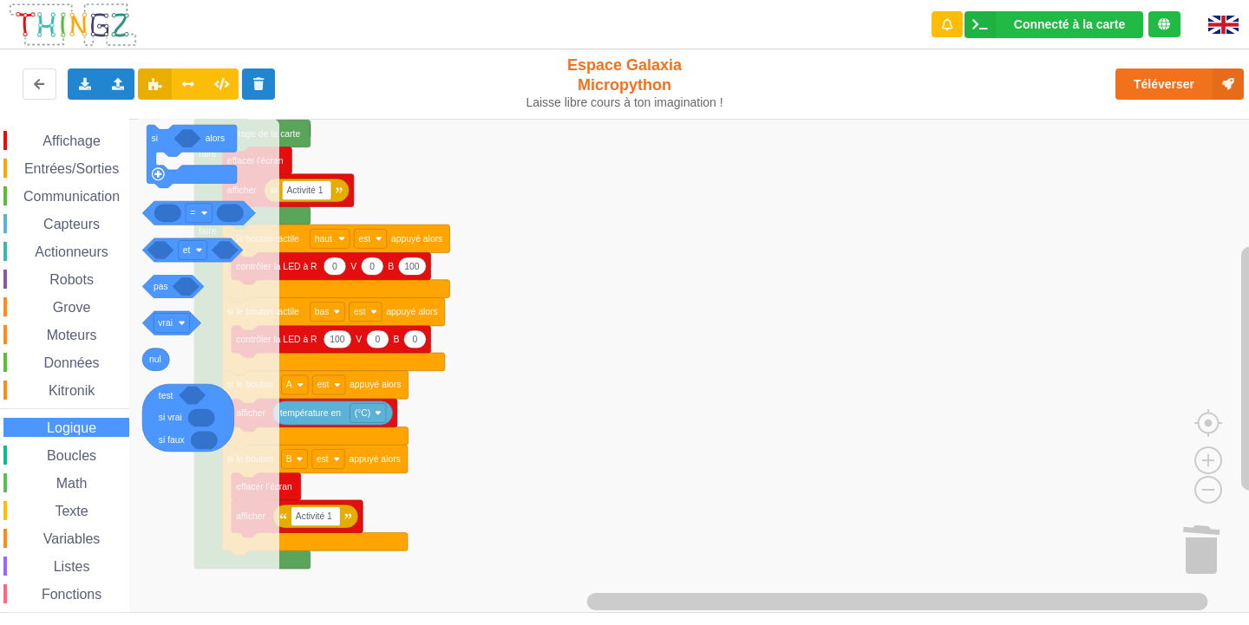
click at [55, 398] on div "Kitronik" at bounding box center [66, 390] width 126 height 19
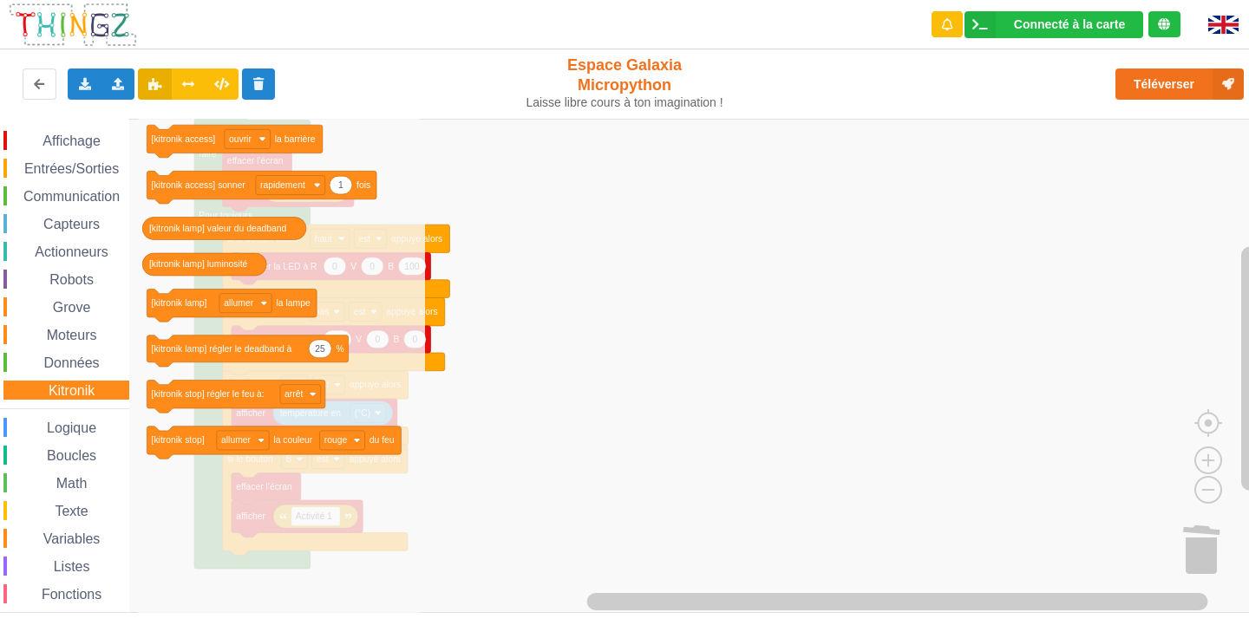
click at [64, 370] on div "Données" at bounding box center [66, 362] width 126 height 19
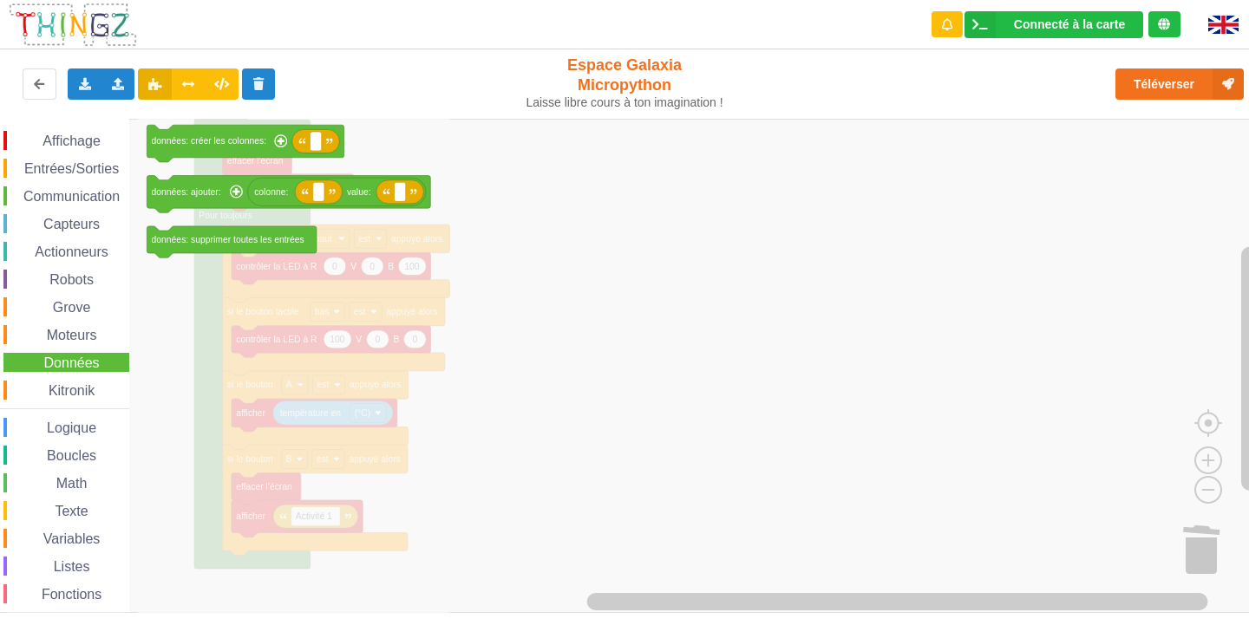
click at [71, 350] on div "Affichage Entrées/Sorties Communication Capteurs Actionneurs Robots Grove Moteu…" at bounding box center [64, 391] width 129 height 520
click at [72, 329] on span "Moteurs" at bounding box center [72, 335] width 56 height 15
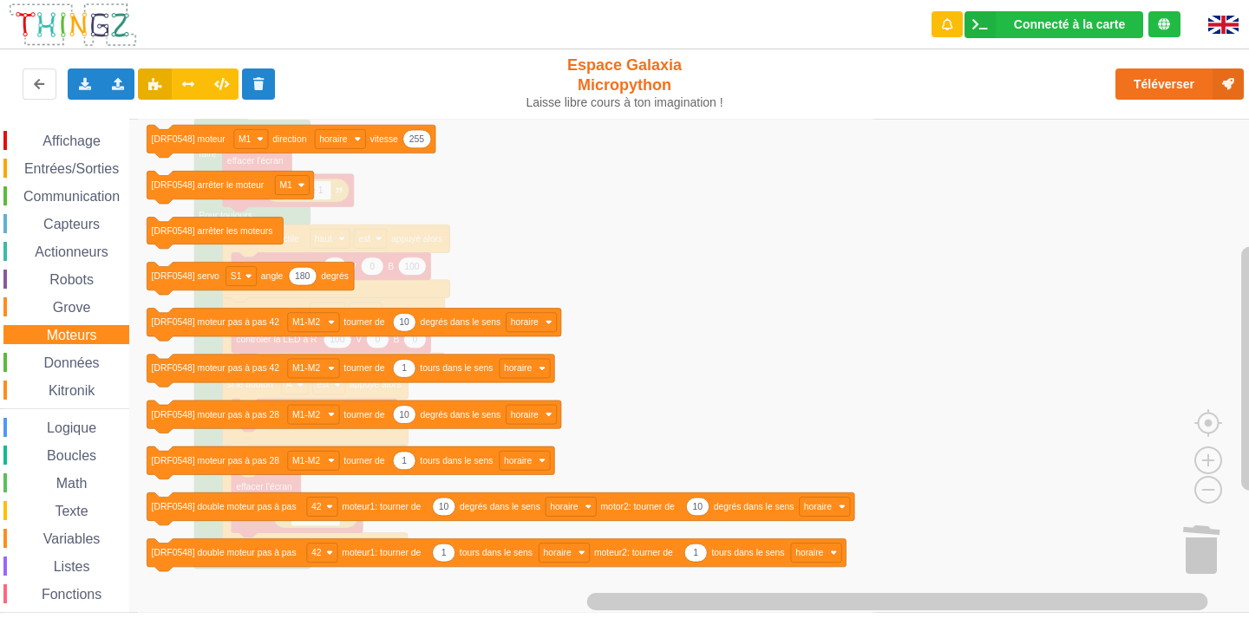
drag, startPoint x: 70, startPoint y: 350, endPoint x: 70, endPoint y: 361, distance: 11.3
click at [70, 361] on div "Affichage Entrées/Sorties Communication Capteurs Actionneurs Robots Grove Moteu…" at bounding box center [64, 391] width 129 height 520
click at [70, 361] on span "Données" at bounding box center [72, 363] width 61 height 15
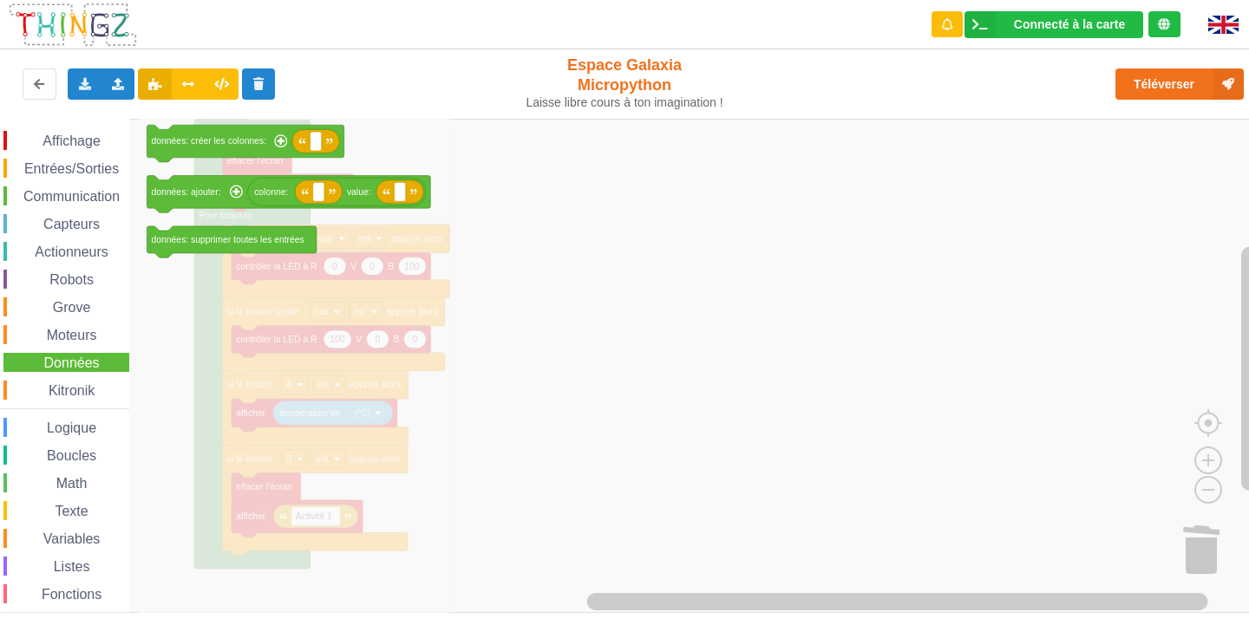
click at [78, 200] on span "Communication" at bounding box center [71, 196] width 101 height 15
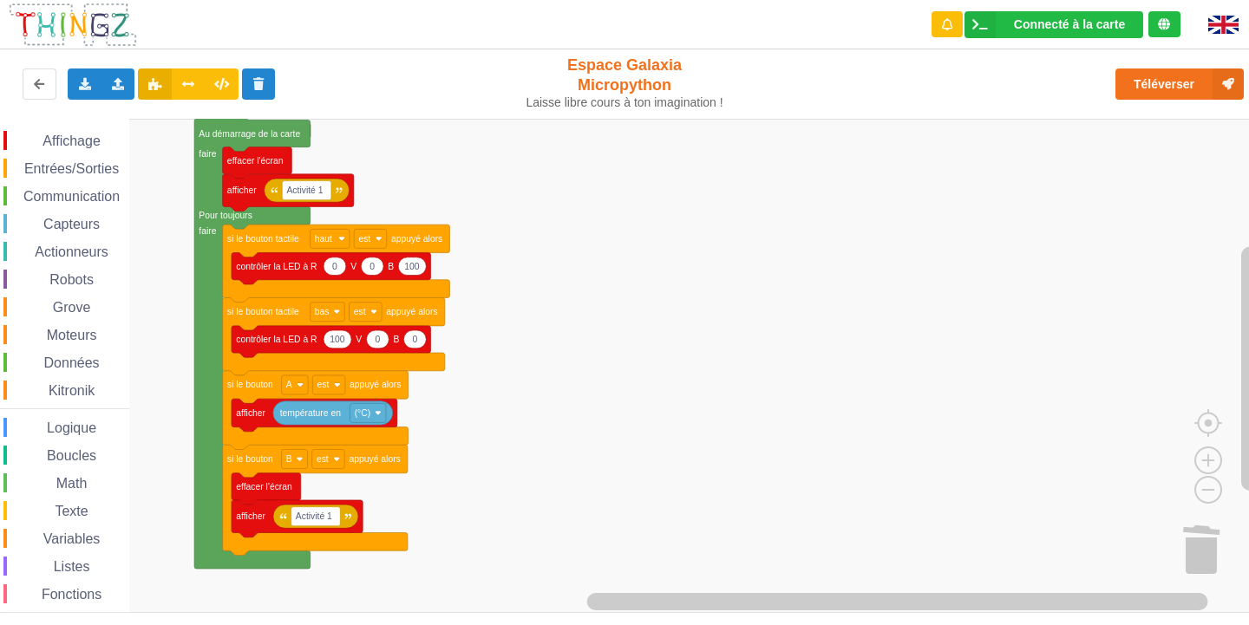
click at [880, 289] on rect "Espace de travail de Blocky" at bounding box center [630, 366] width 1261 height 494
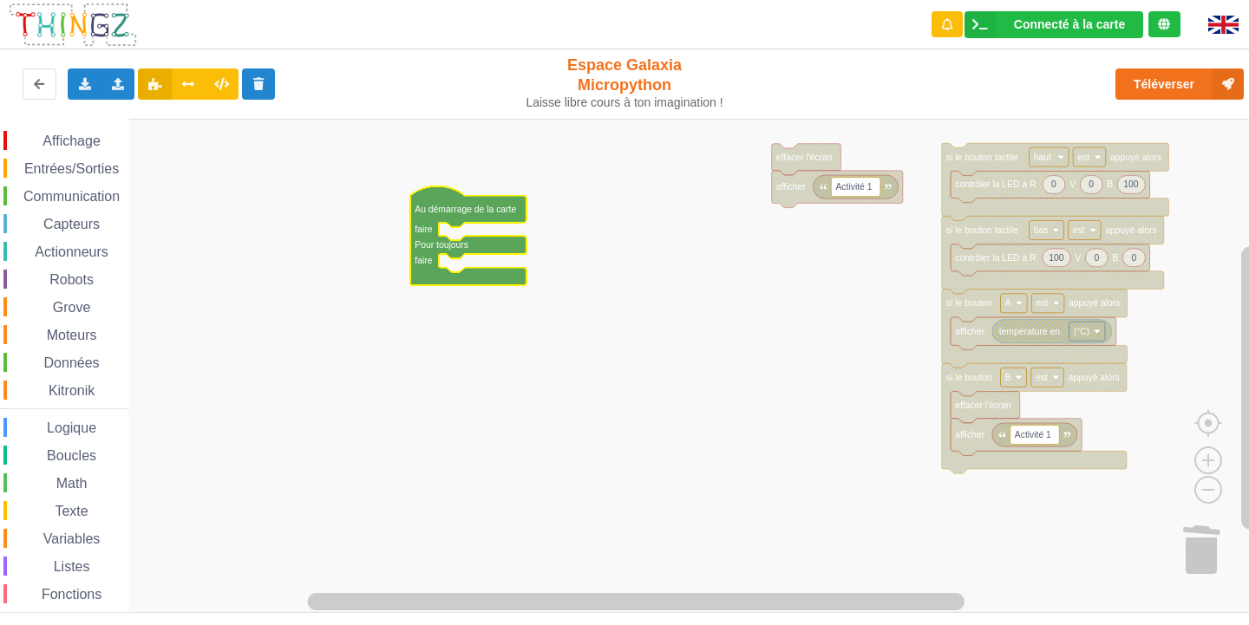
click at [91, 143] on span "Affichage" at bounding box center [71, 141] width 62 height 15
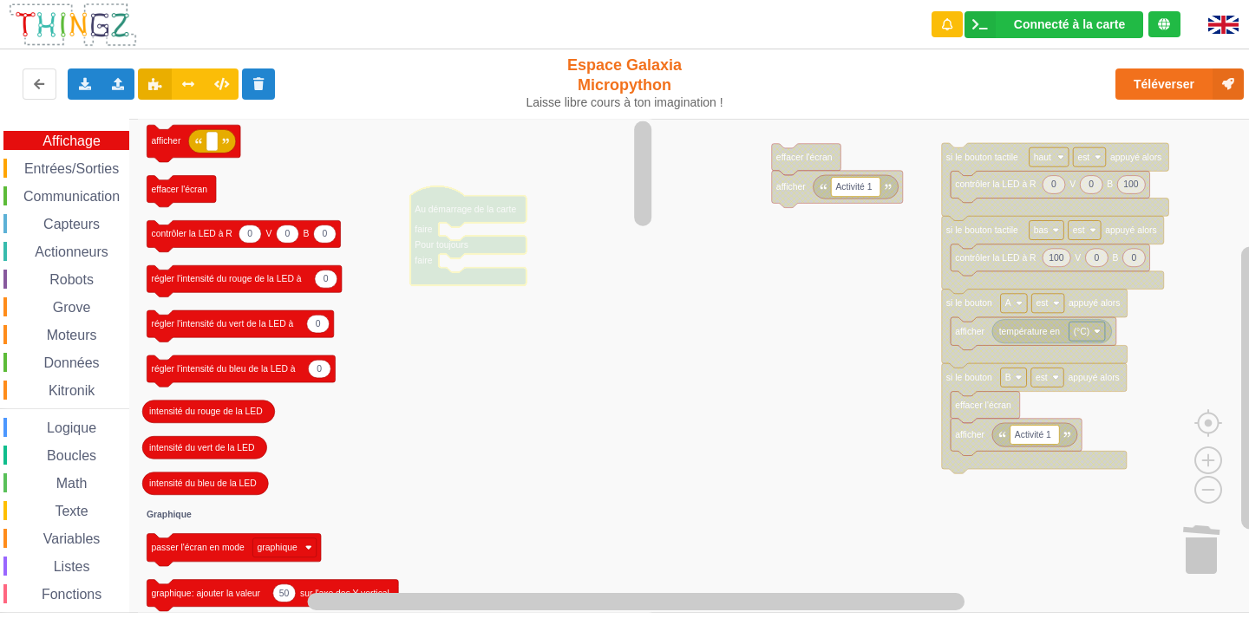
click at [93, 189] on span "Communication" at bounding box center [71, 196] width 101 height 15
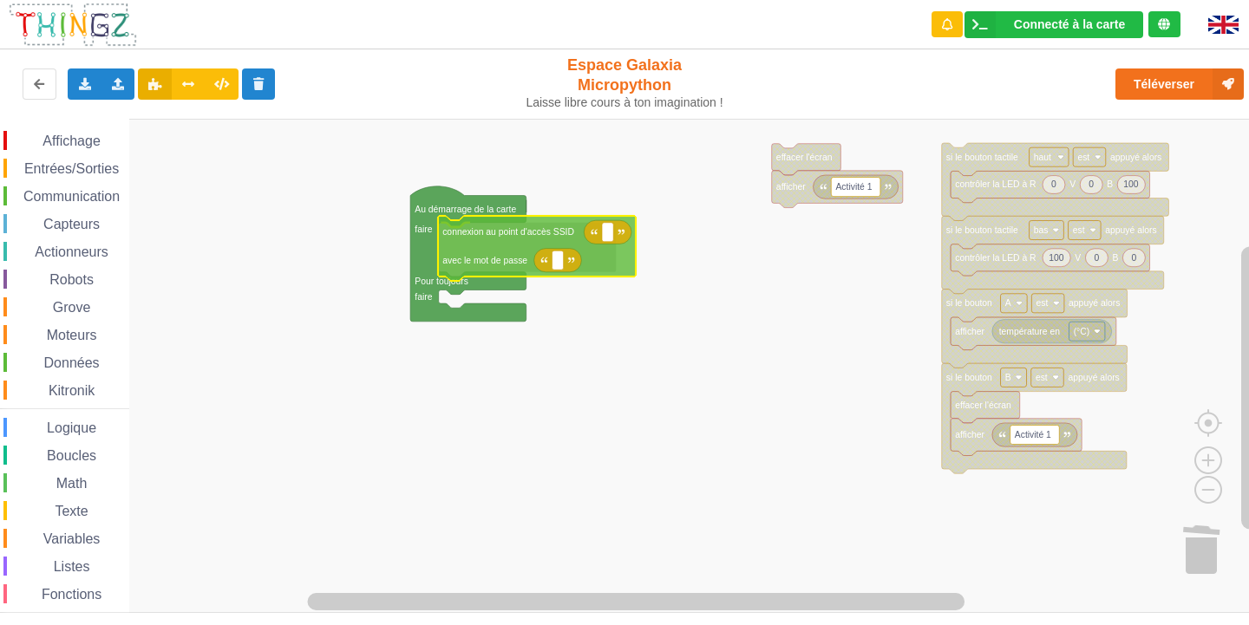
click at [533, 257] on div "Affichage Entrées/Sorties Communication Capteurs Actionneurs Robots Grove Moteu…" at bounding box center [630, 366] width 1261 height 494
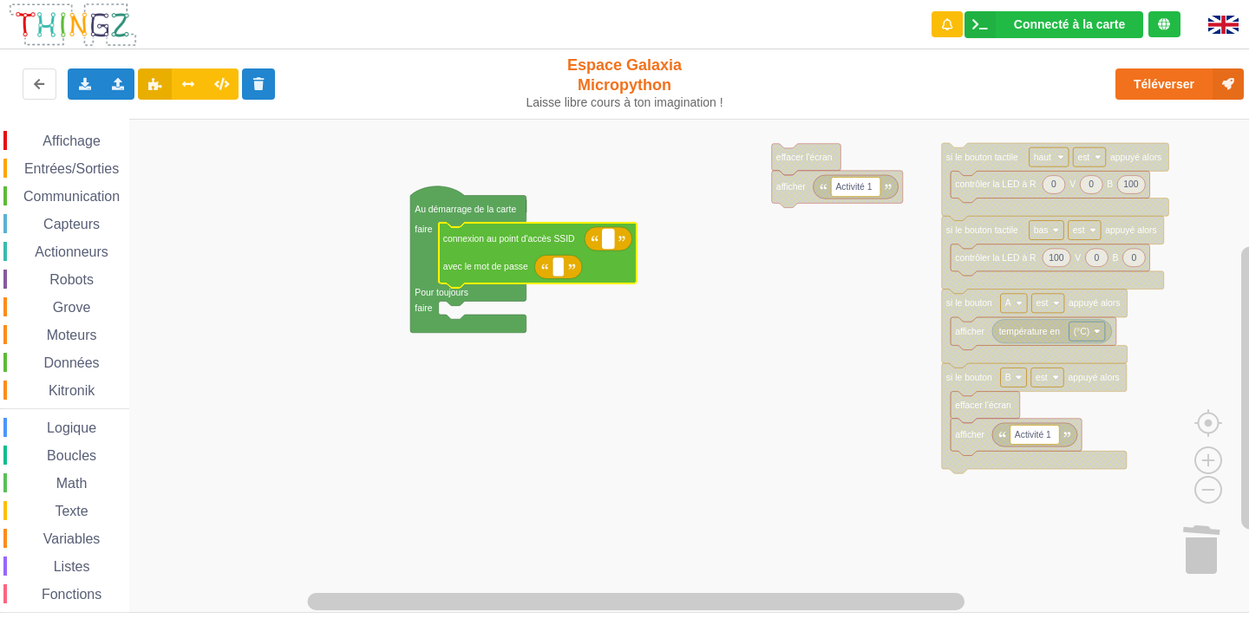
click at [605, 245] on rect "Espace de travail de Blocky" at bounding box center [608, 238] width 11 height 19
type input "NETGEAR91"
click at [562, 271] on rect "Espace de travail de Blocky" at bounding box center [557, 267] width 11 height 19
type input "hungrymest829"
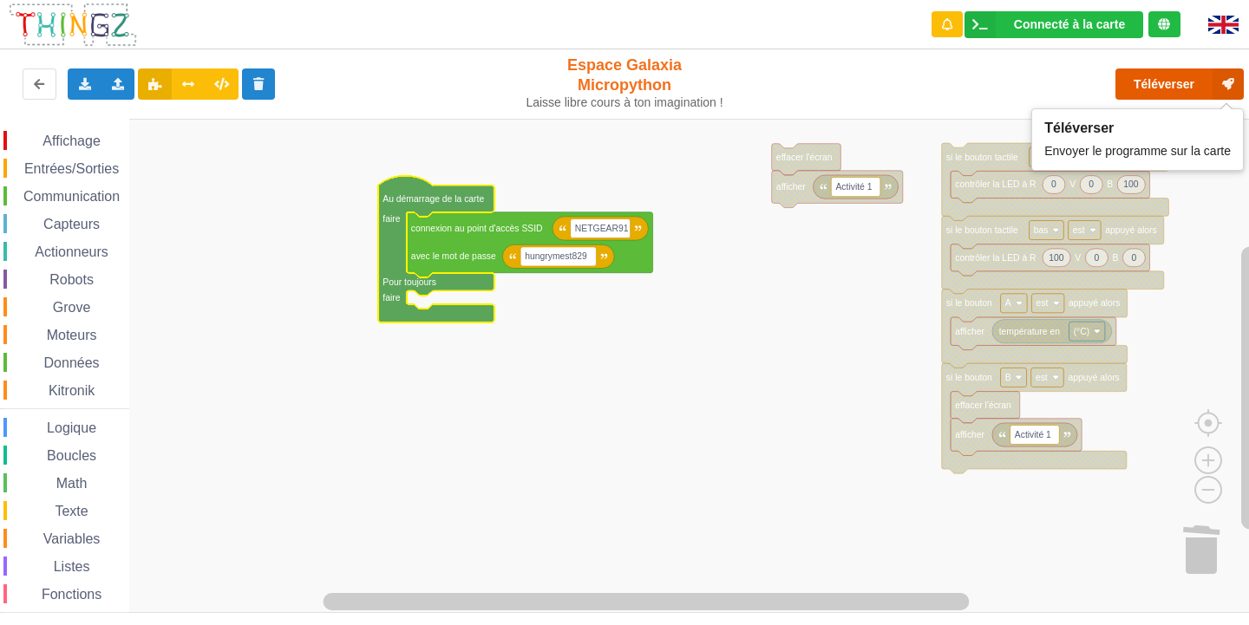
click at [1186, 84] on button "Téléverser" at bounding box center [1179, 84] width 128 height 31
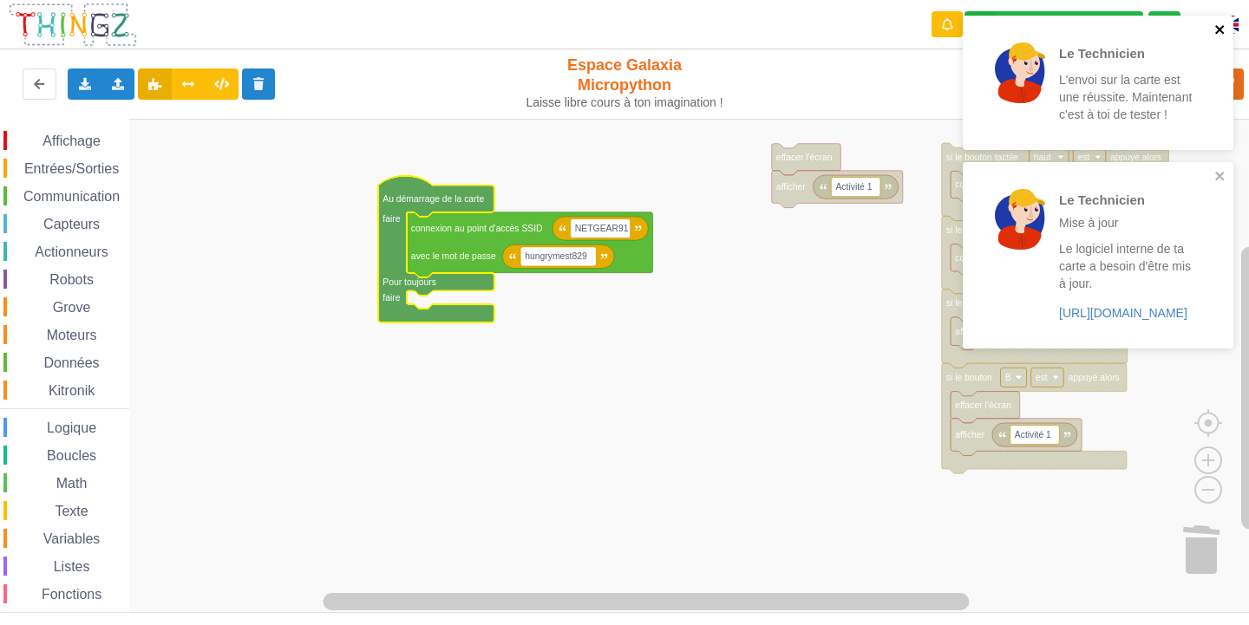
click at [1221, 31] on icon "close" at bounding box center [1219, 29] width 9 height 9
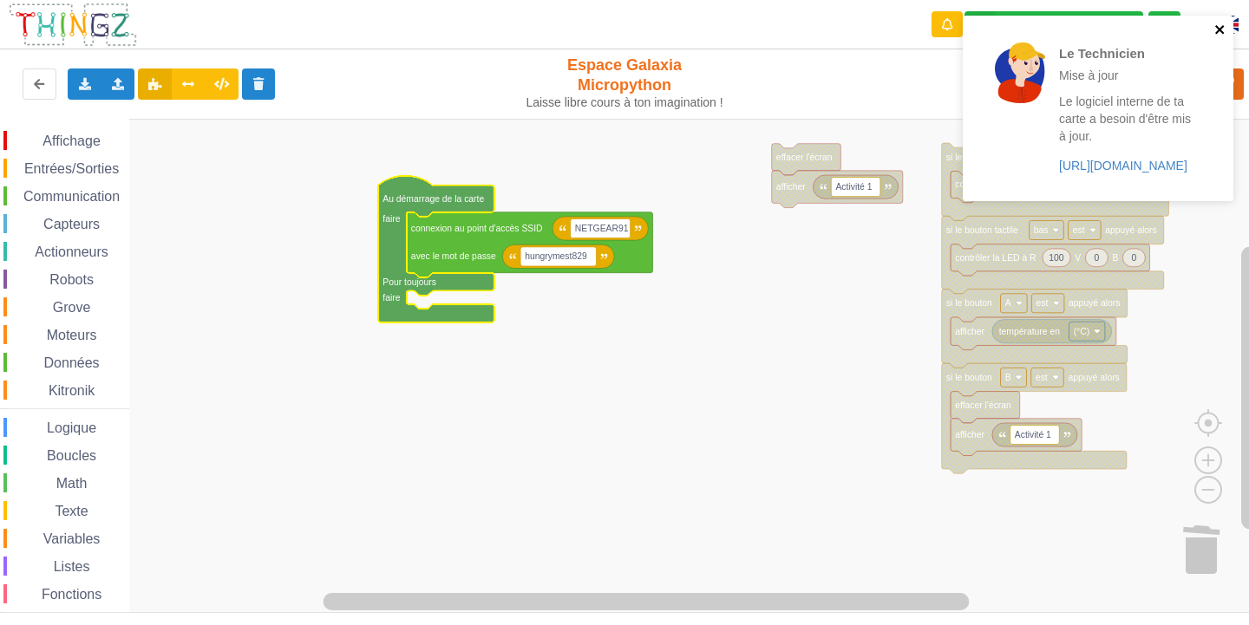
click at [1215, 28] on icon "close" at bounding box center [1220, 30] width 12 height 14
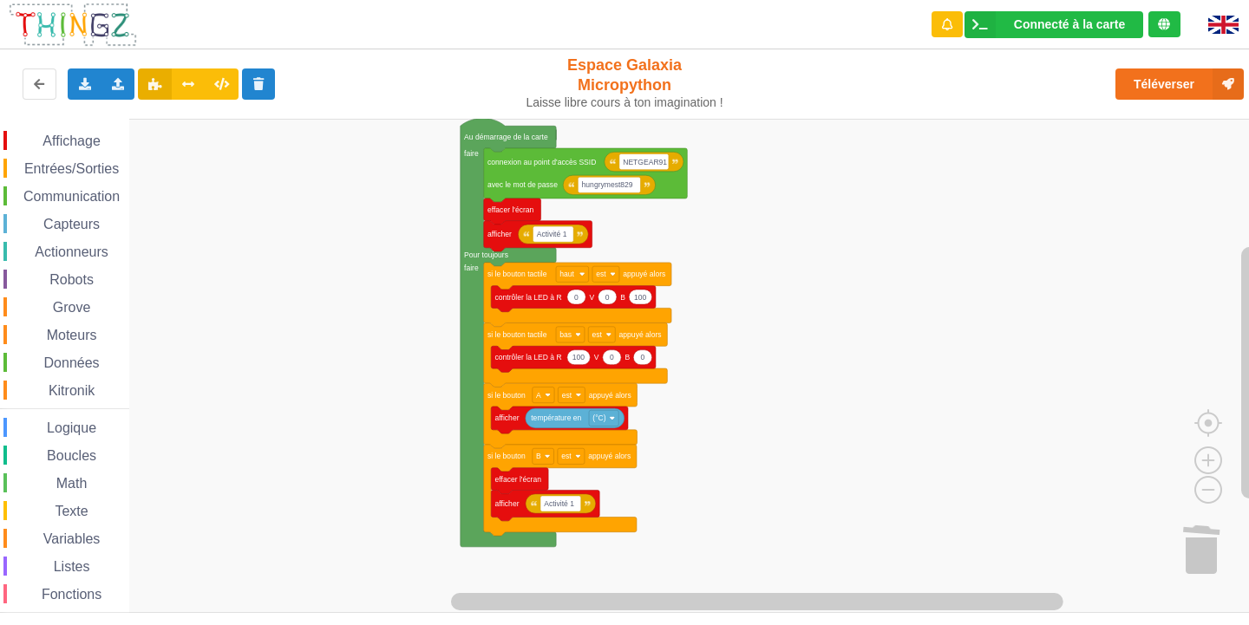
click at [722, 376] on div "Affichage Entrées/Sorties Communication Capteurs Actionneurs Robots Grove Moteu…" at bounding box center [630, 366] width 1261 height 494
click at [55, 139] on span "Affichage" at bounding box center [71, 141] width 62 height 15
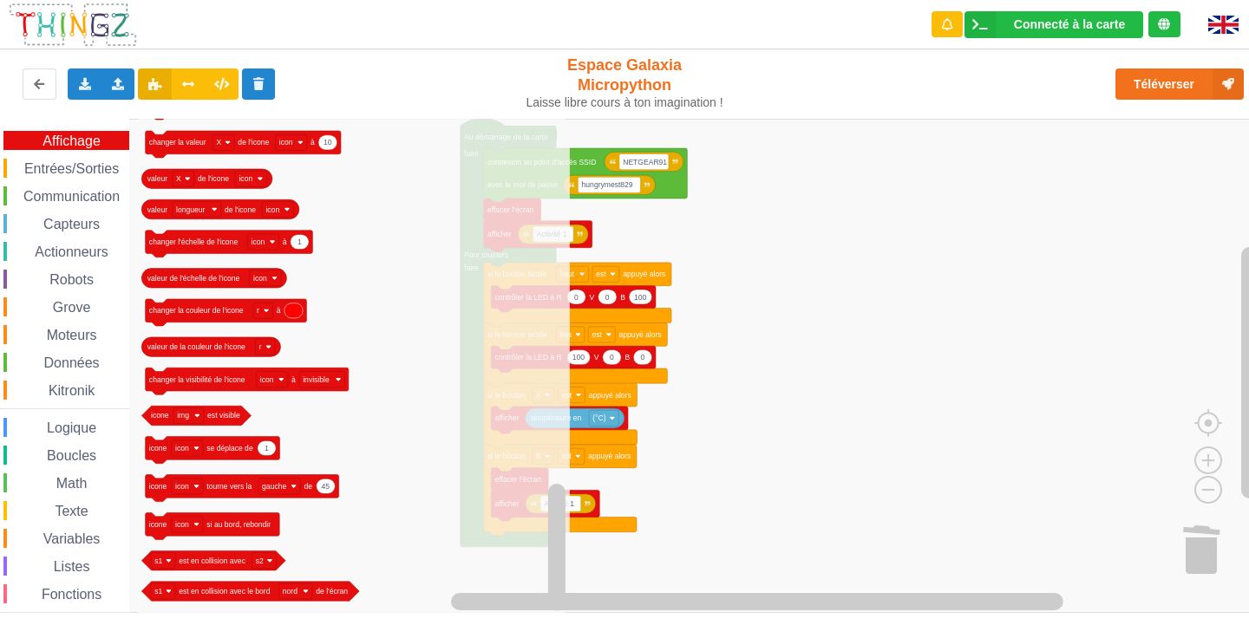
click at [45, 193] on span "Communication" at bounding box center [71, 196] width 101 height 15
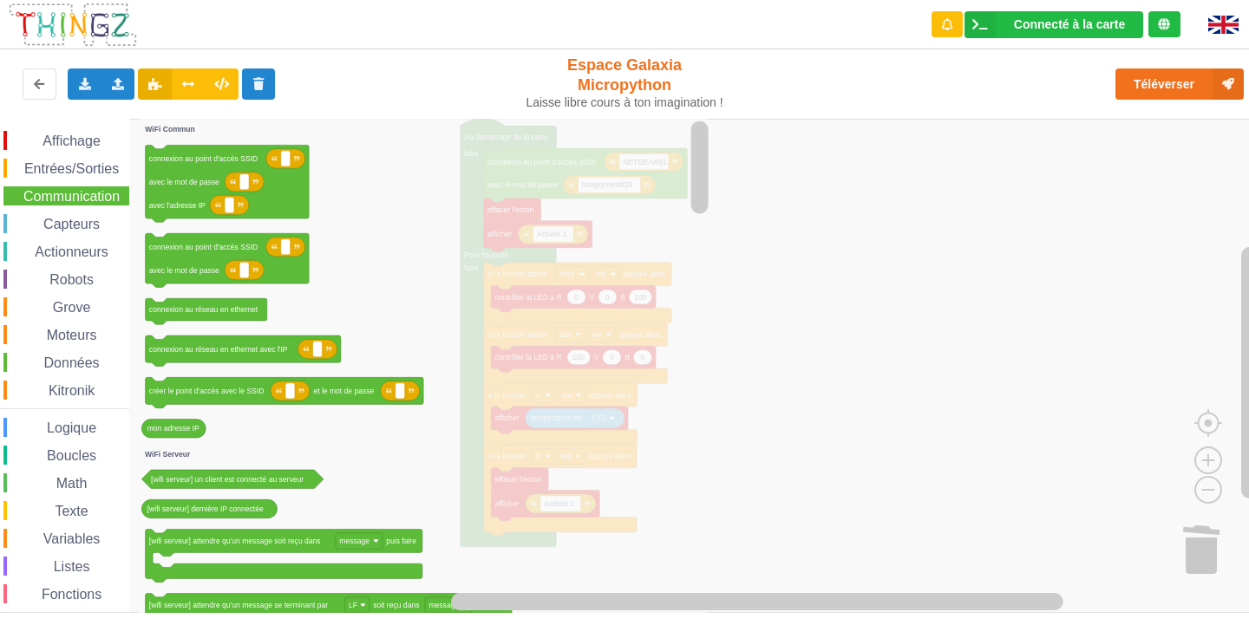
click at [32, 173] on span "Entrées/Sorties" at bounding box center [72, 168] width 100 height 15
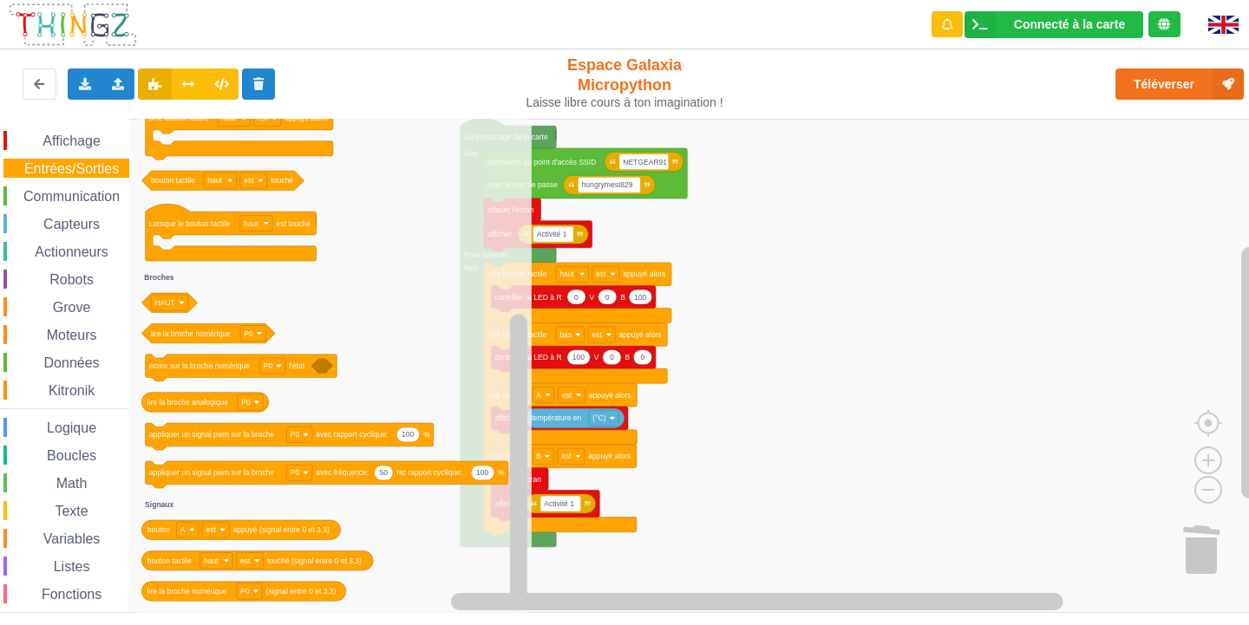
click at [102, 251] on span "Actionneurs" at bounding box center [71, 252] width 79 height 15
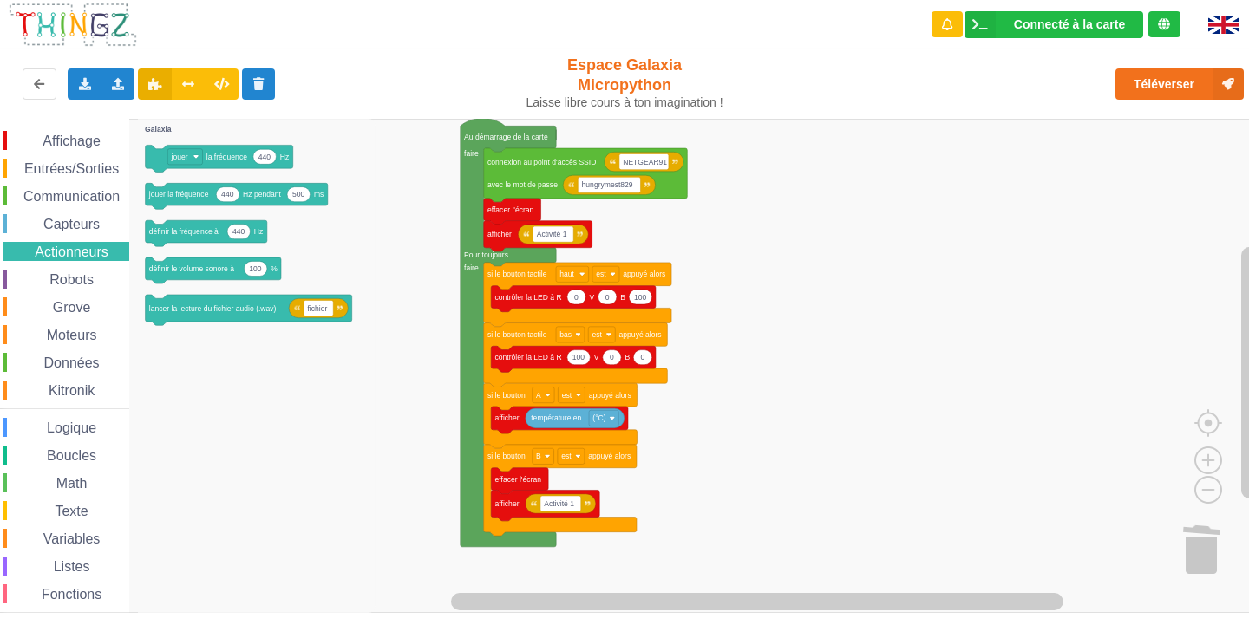
click at [82, 215] on div "Capteurs" at bounding box center [66, 223] width 126 height 19
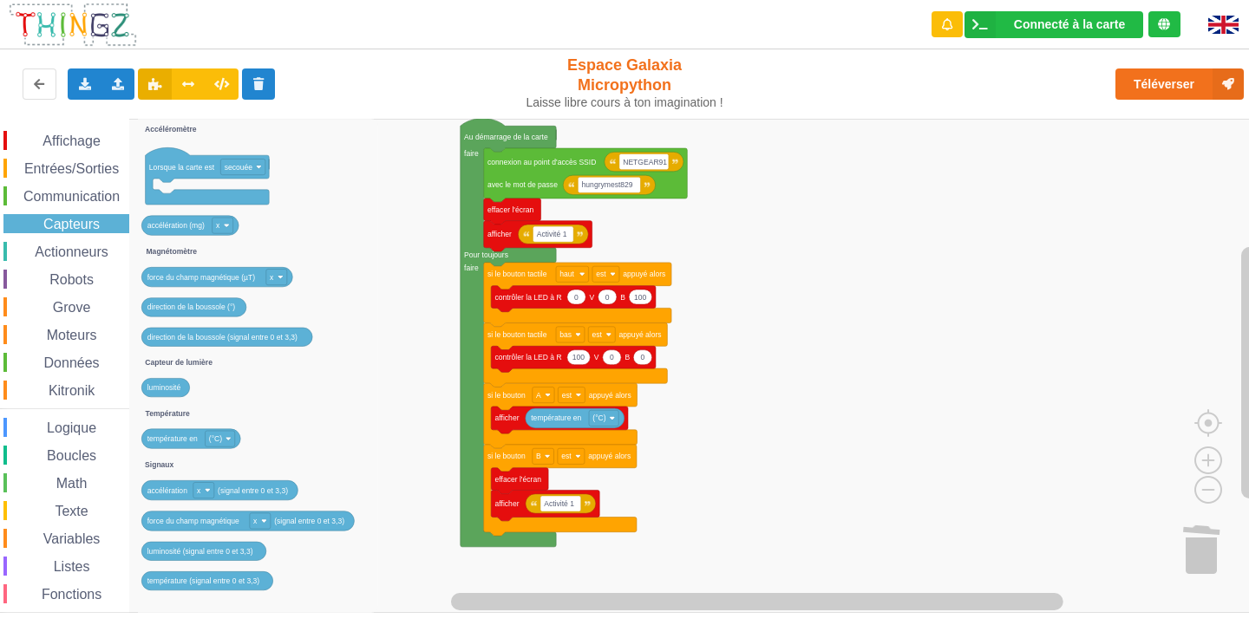
click at [82, 196] on span "Communication" at bounding box center [71, 196] width 101 height 15
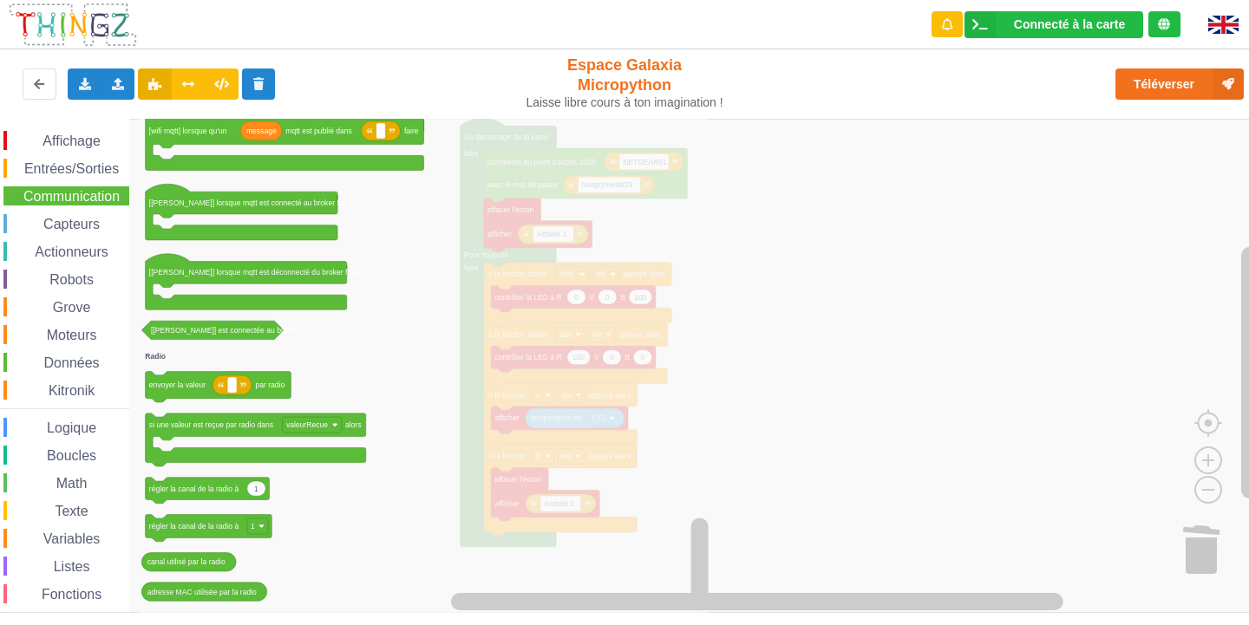
click at [60, 138] on span "Affichage" at bounding box center [71, 141] width 62 height 15
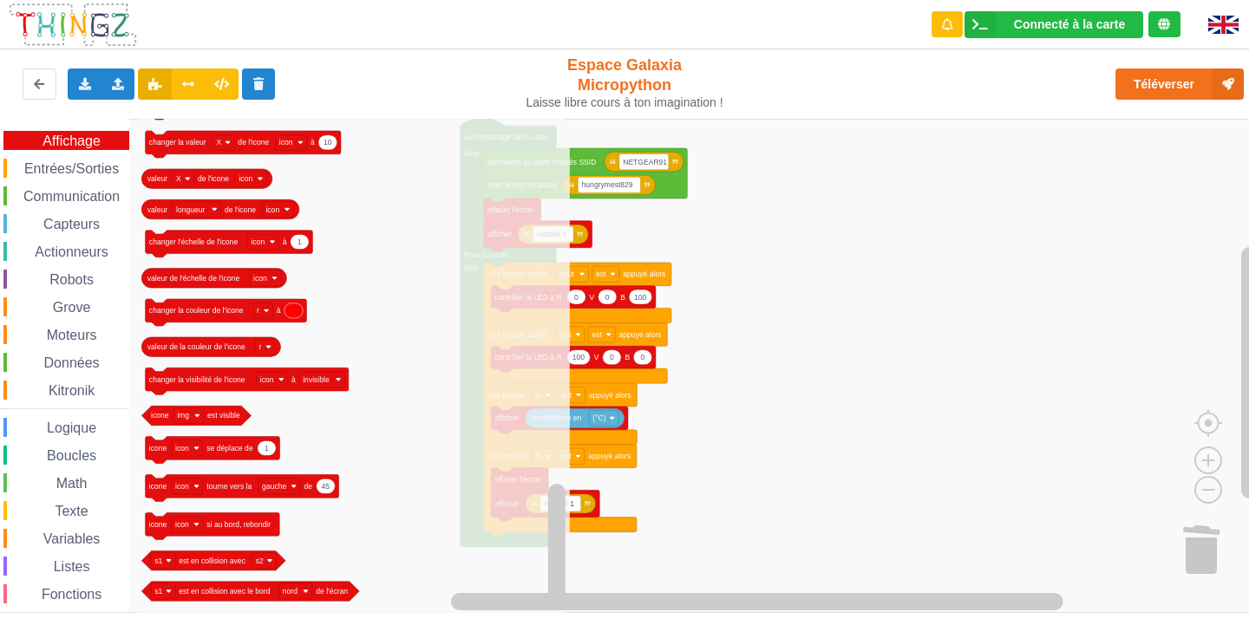
click at [60, 305] on span "Grove" at bounding box center [71, 307] width 43 height 15
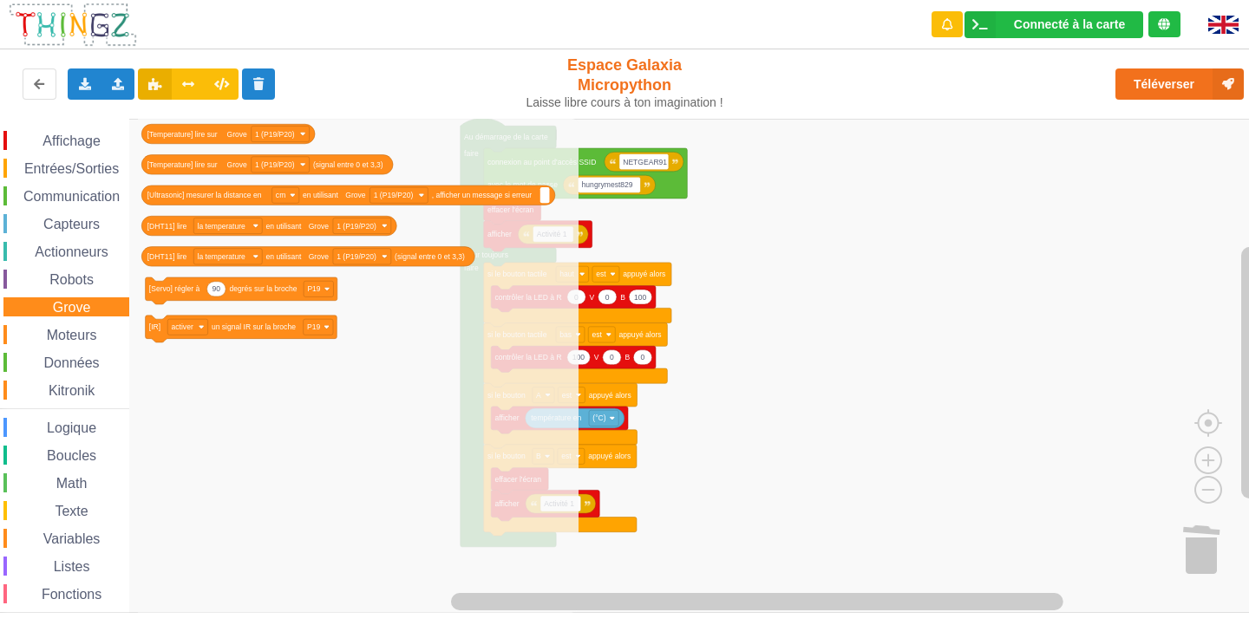
click at [82, 164] on span "Entrées/Sorties" at bounding box center [72, 168] width 100 height 15
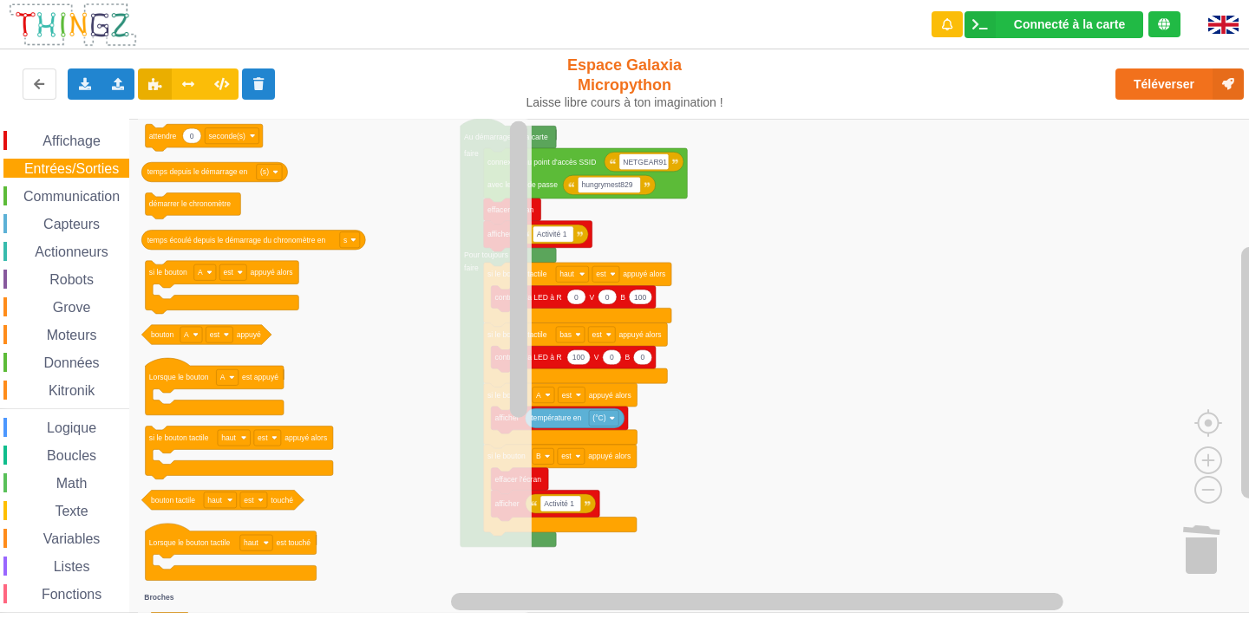
click at [879, 277] on rect "Espace de travail de Blocky" at bounding box center [630, 366] width 1261 height 494
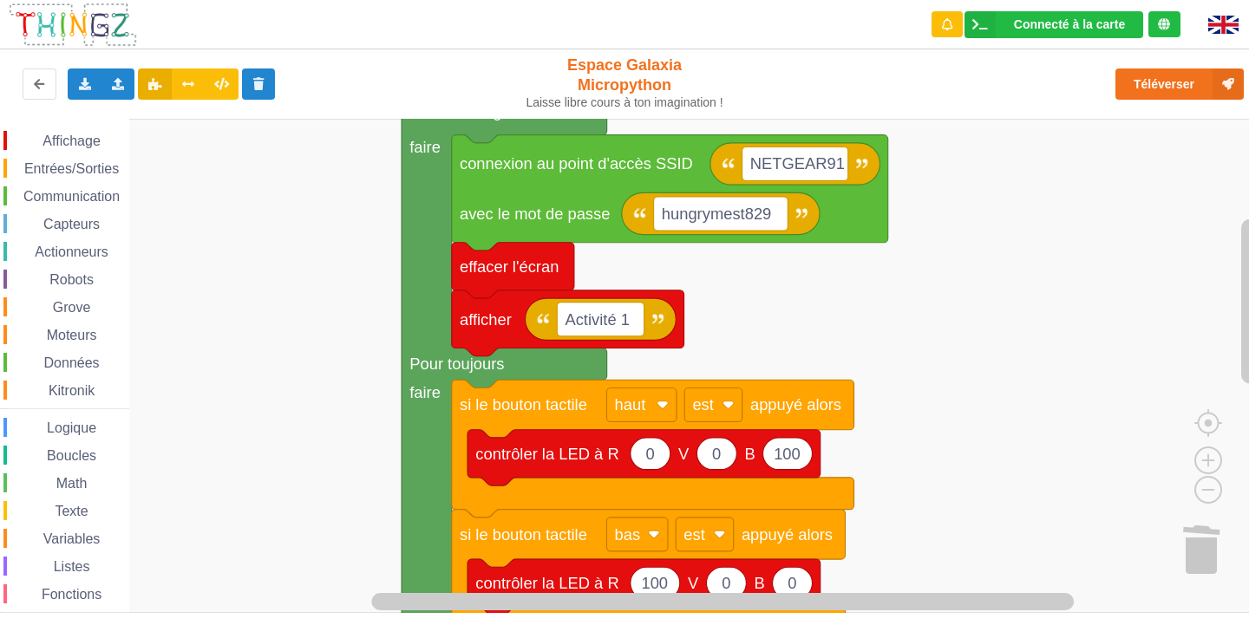
click at [1156, 519] on rect "Espace de travail de Blocky" at bounding box center [630, 366] width 1261 height 494
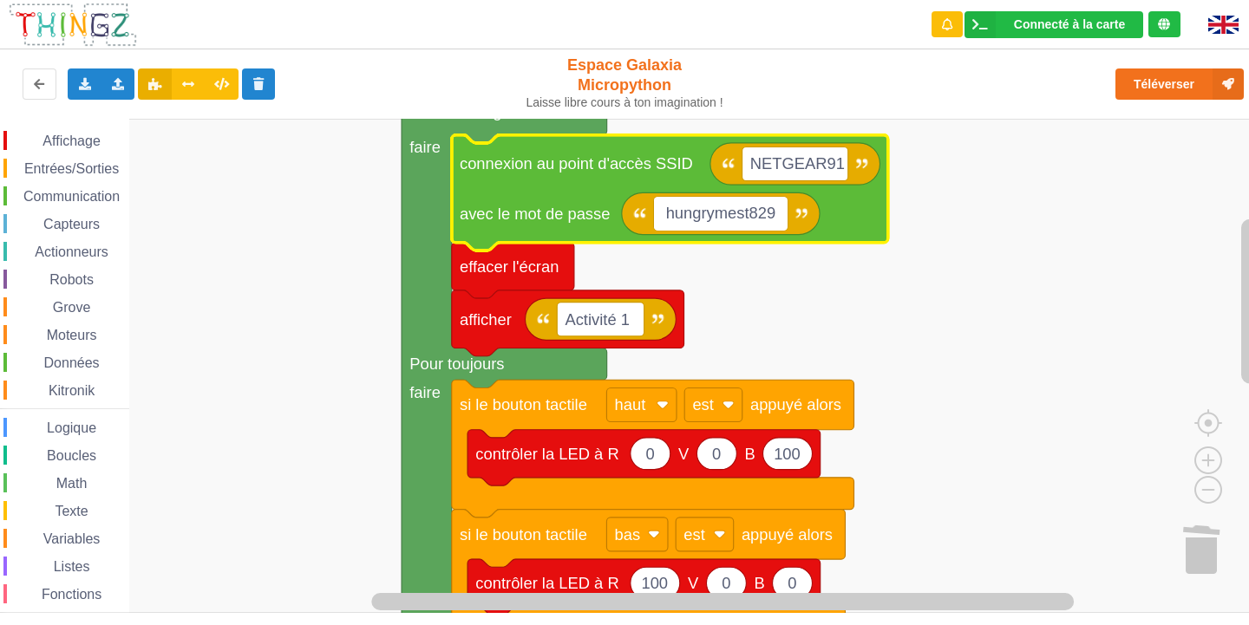
click at [729, 217] on input "hungrymest829" at bounding box center [721, 214] width 134 height 34
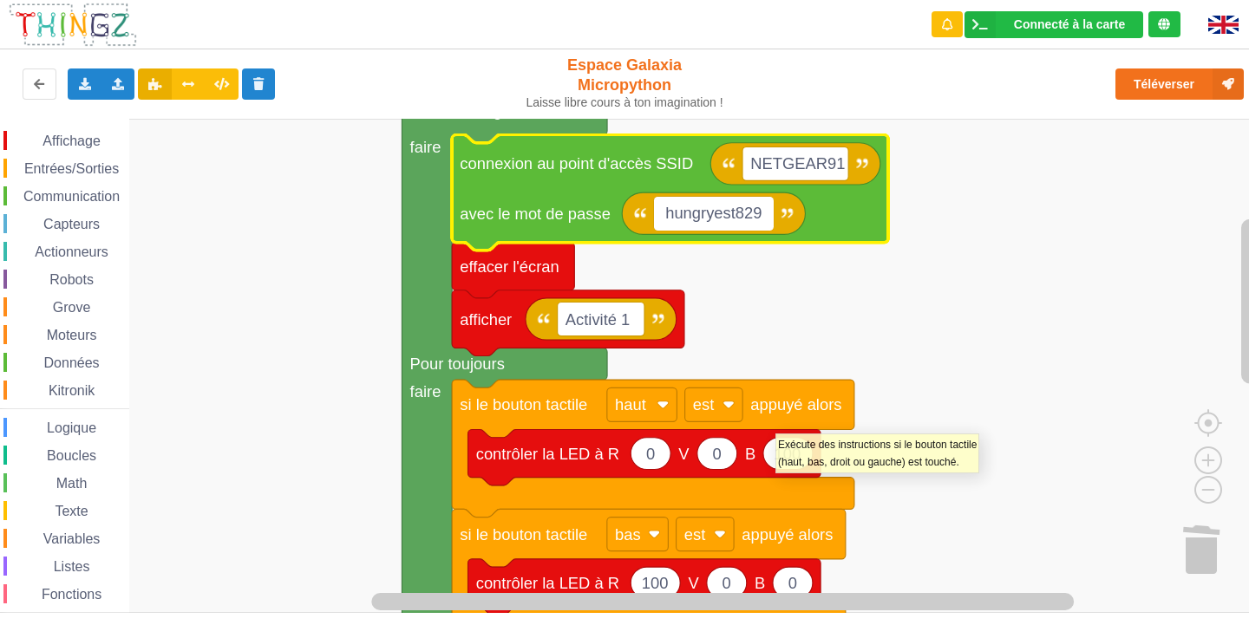
type input "hungrynest829"
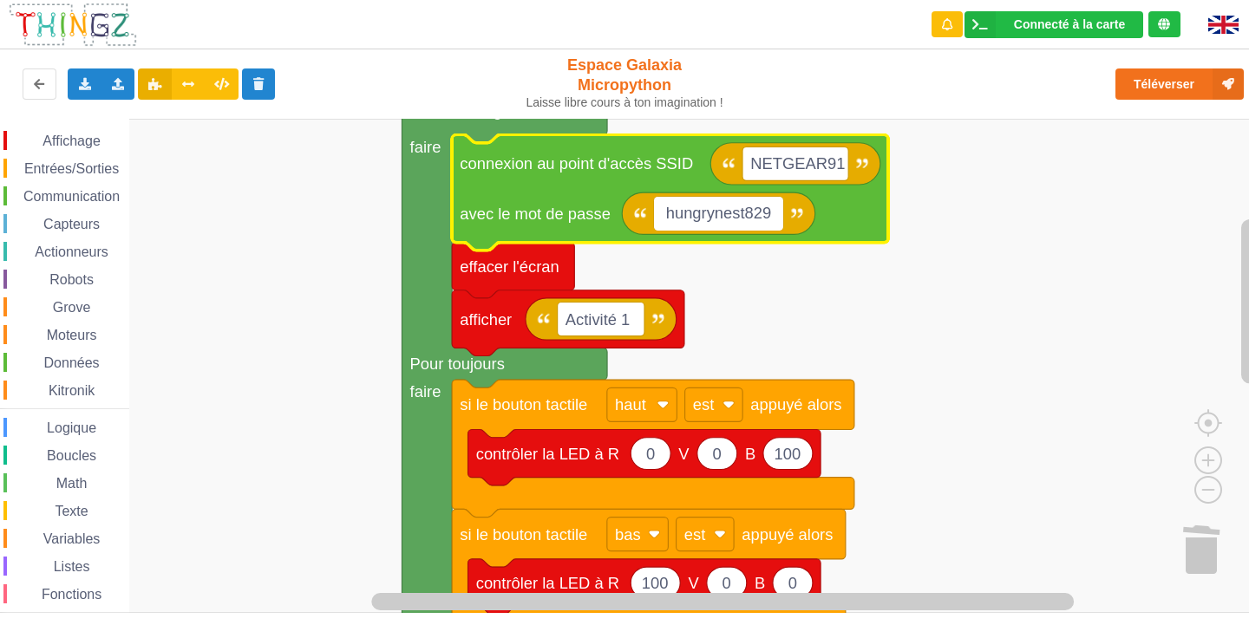
click at [1031, 347] on rect "Espace de travail de Blocky" at bounding box center [630, 366] width 1261 height 494
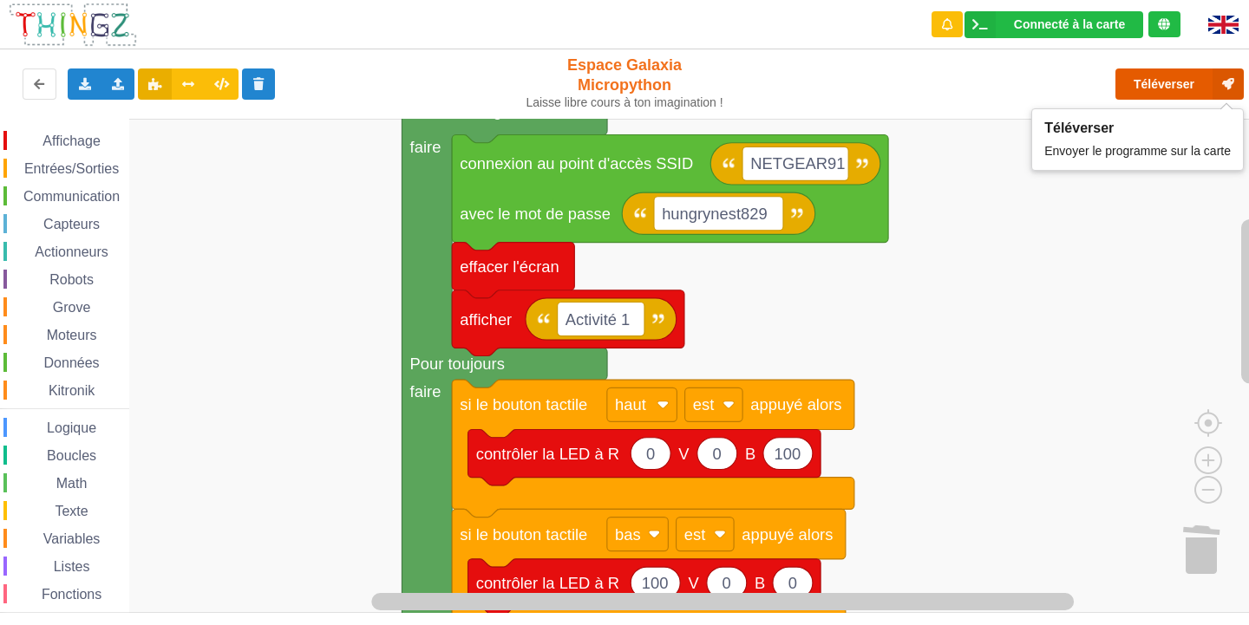
click at [1178, 78] on button "Téléverser" at bounding box center [1179, 84] width 128 height 31
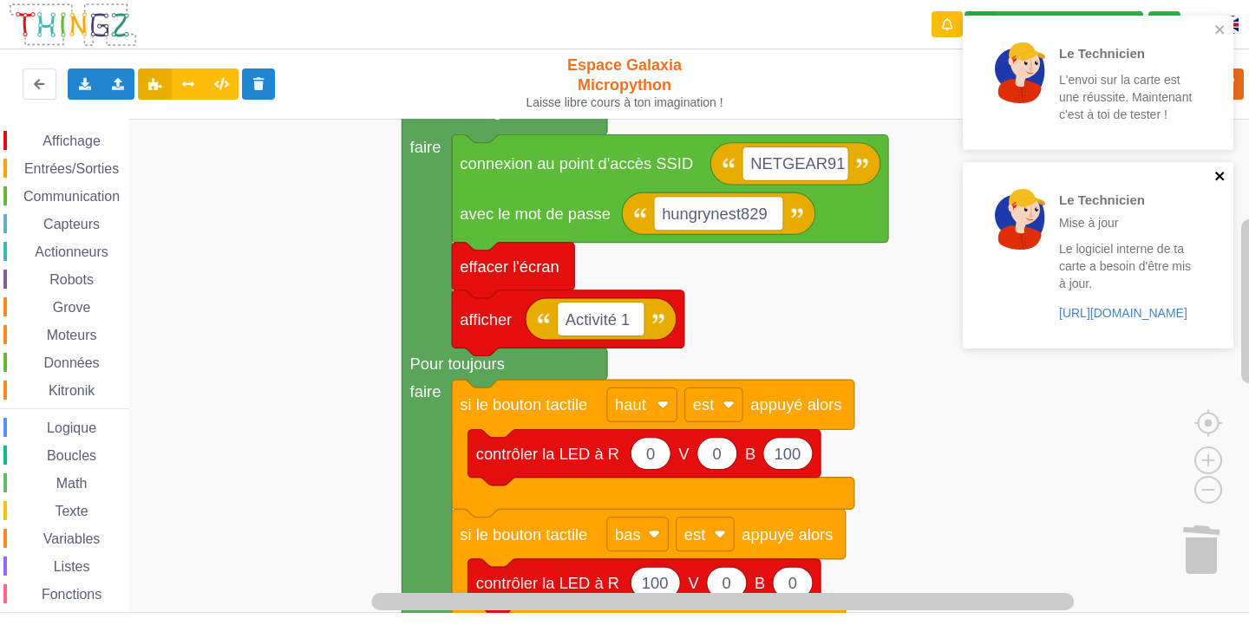
click at [1218, 176] on icon "close" at bounding box center [1220, 176] width 12 height 14
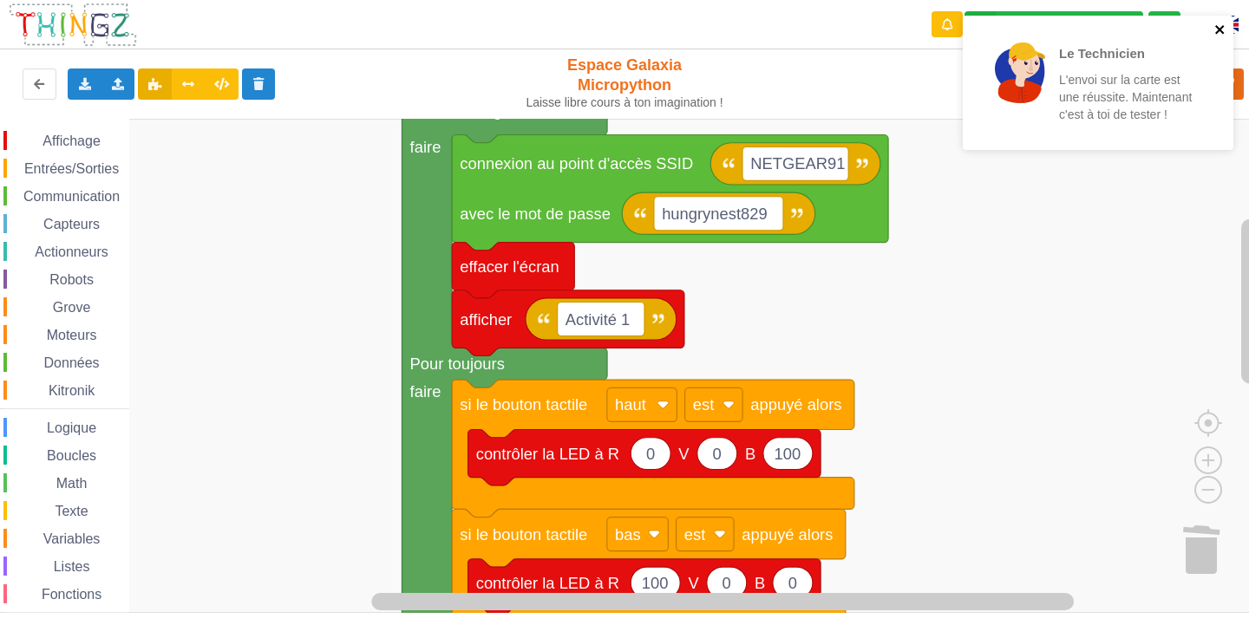
click at [1224, 30] on icon "close" at bounding box center [1220, 30] width 12 height 14
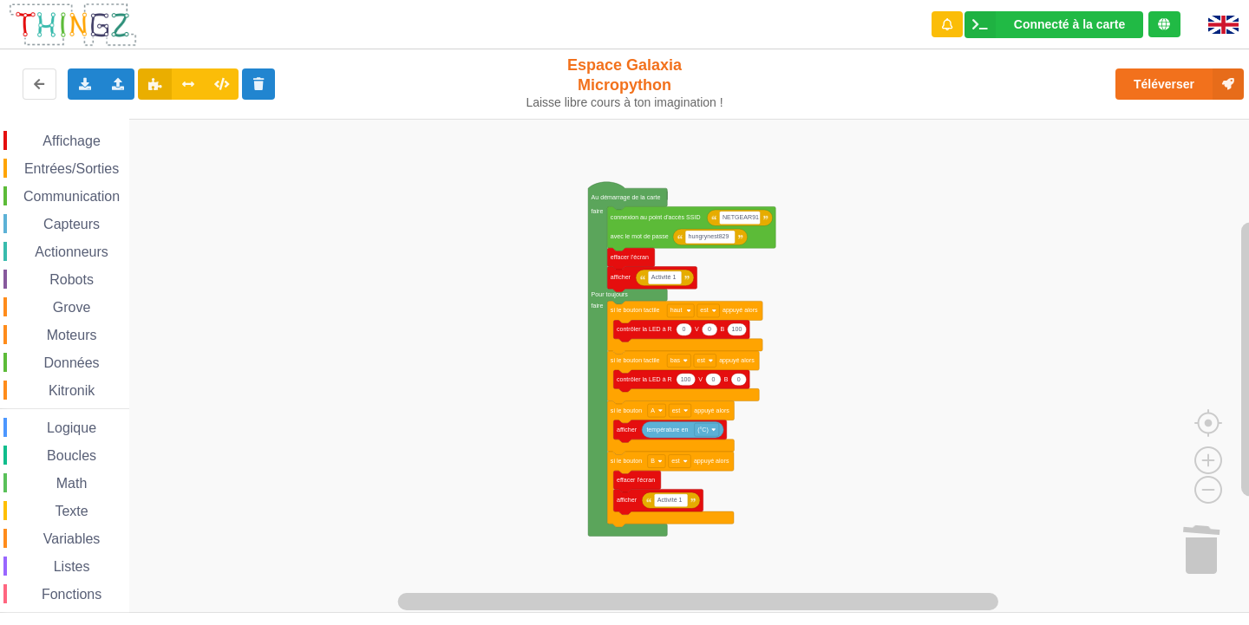
click at [820, 265] on div "Affichage Entrées/Sorties Communication Capteurs Actionneurs Robots Grove Moteu…" at bounding box center [630, 366] width 1261 height 494
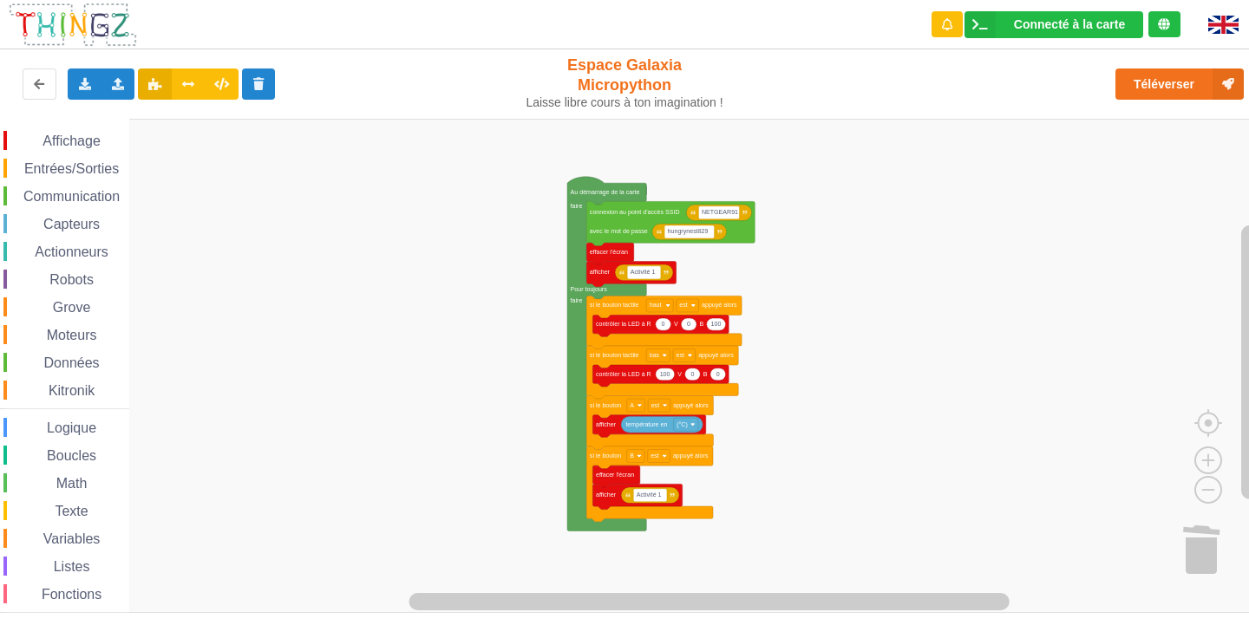
click at [21, 139] on div "Affichage" at bounding box center [66, 140] width 126 height 19
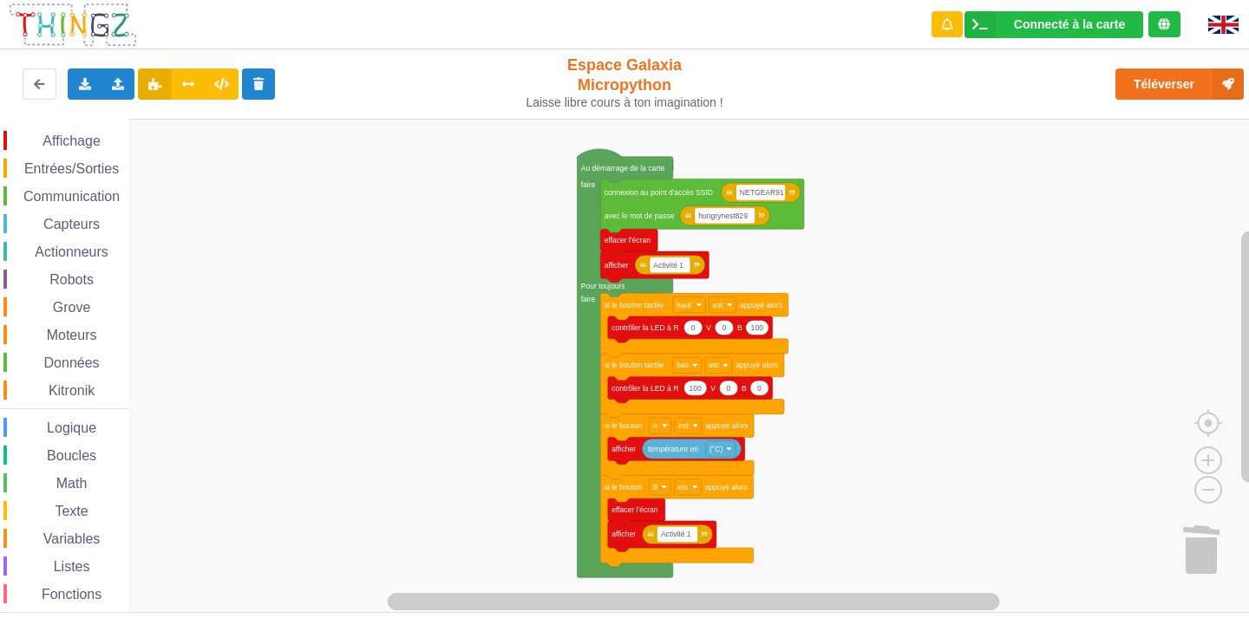
click at [90, 136] on span "Affichage" at bounding box center [71, 141] width 62 height 15
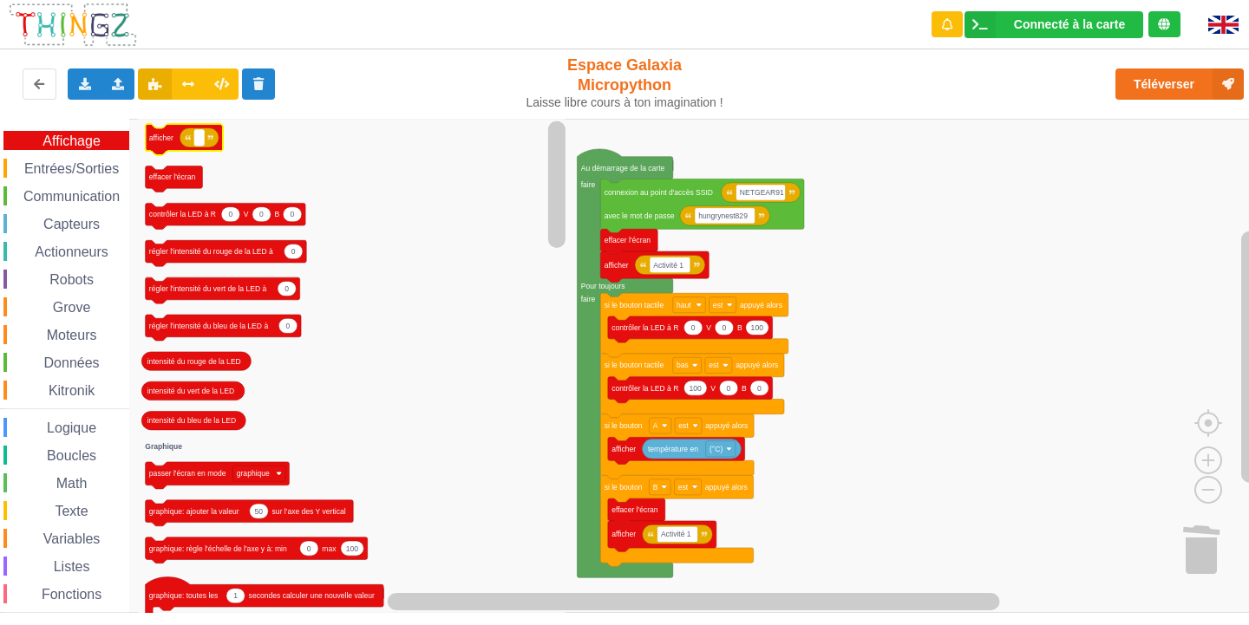
click at [203, 142] on rect "Espace de travail de Blocky" at bounding box center [199, 138] width 10 height 16
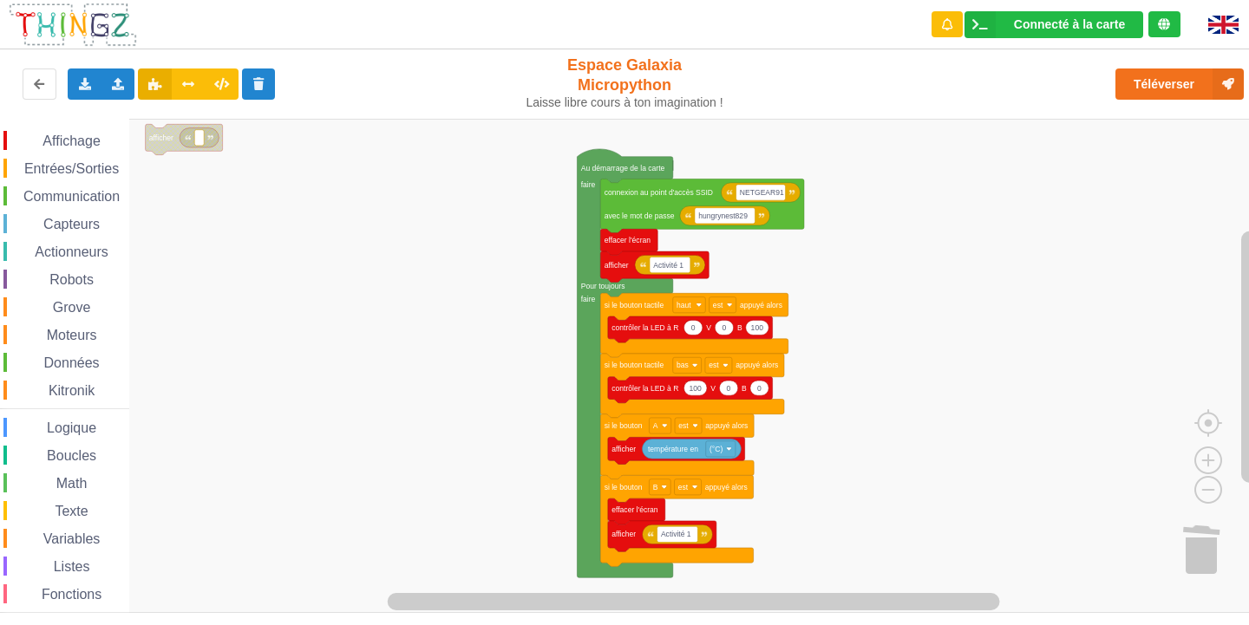
click at [104, 166] on span "Entrées/Sorties" at bounding box center [72, 168] width 100 height 15
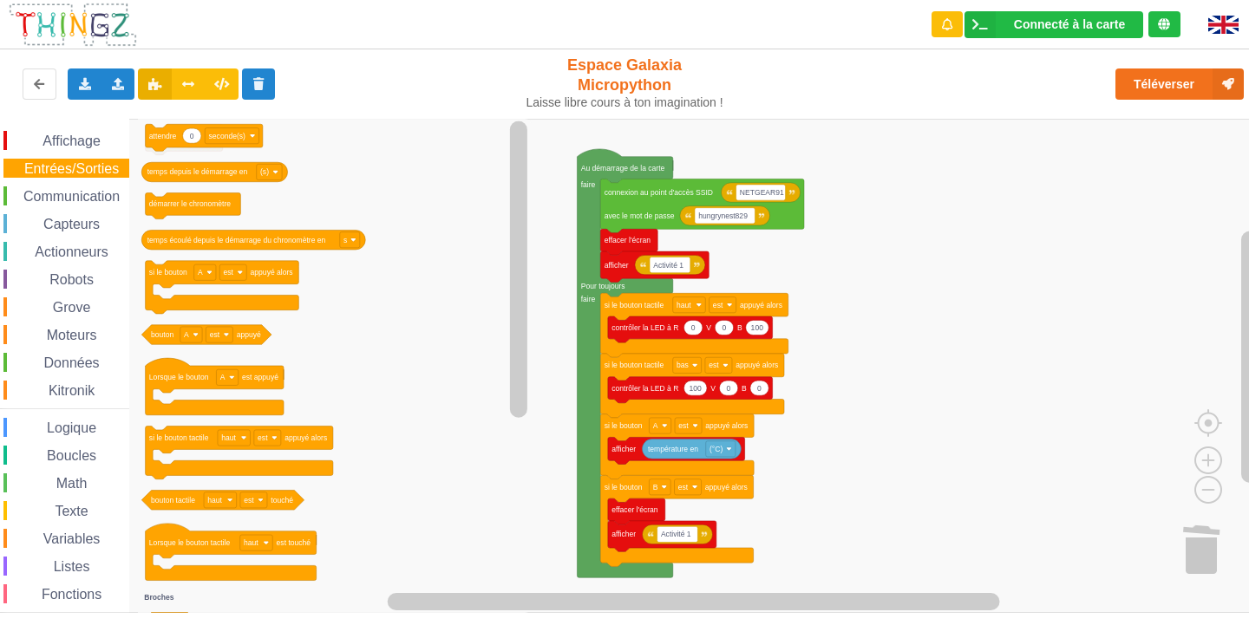
click at [108, 199] on span "Communication" at bounding box center [71, 196] width 101 height 15
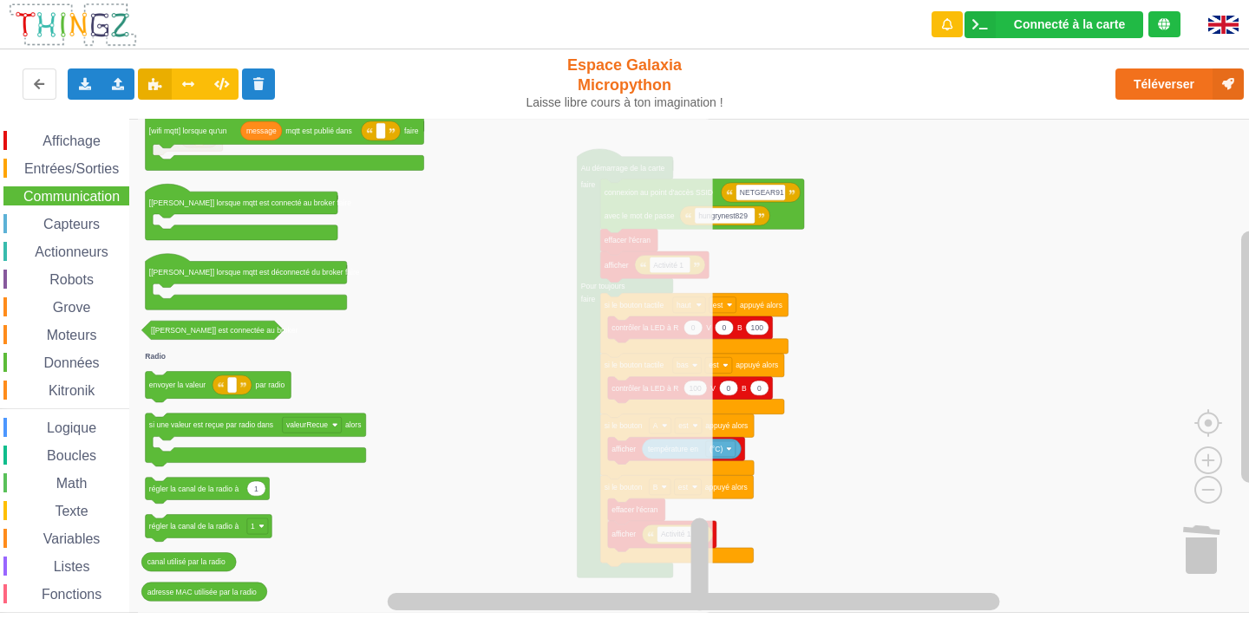
click at [16, 223] on div "Capteurs" at bounding box center [66, 223] width 126 height 19
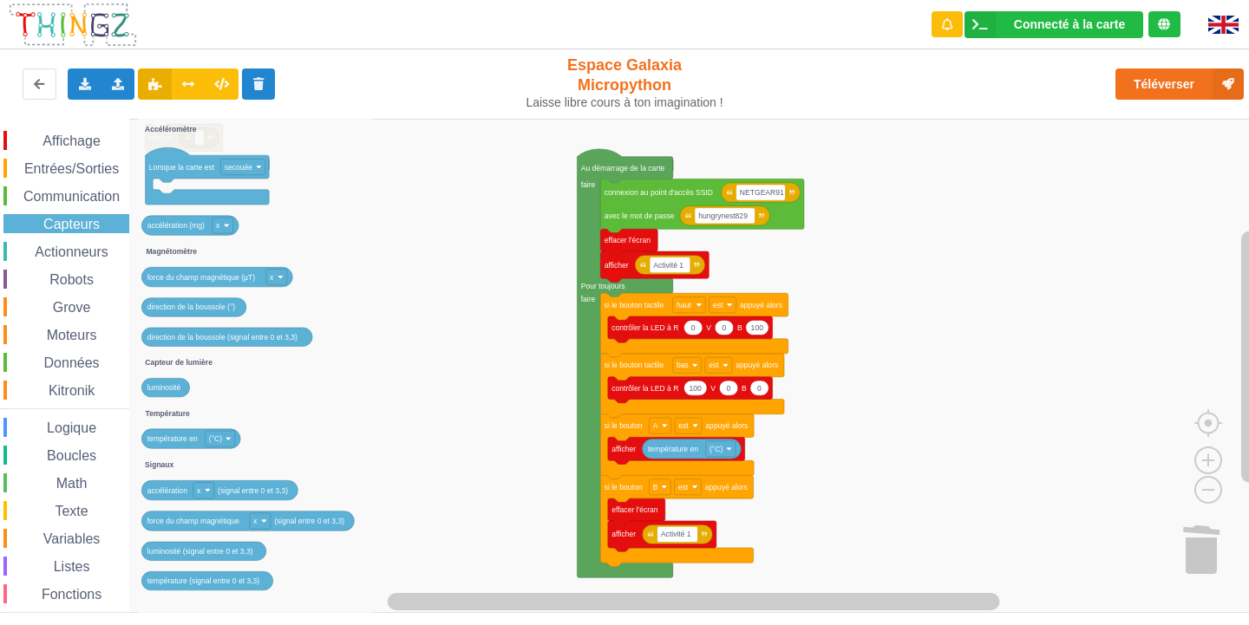
click at [110, 247] on span "Actionneurs" at bounding box center [71, 252] width 79 height 15
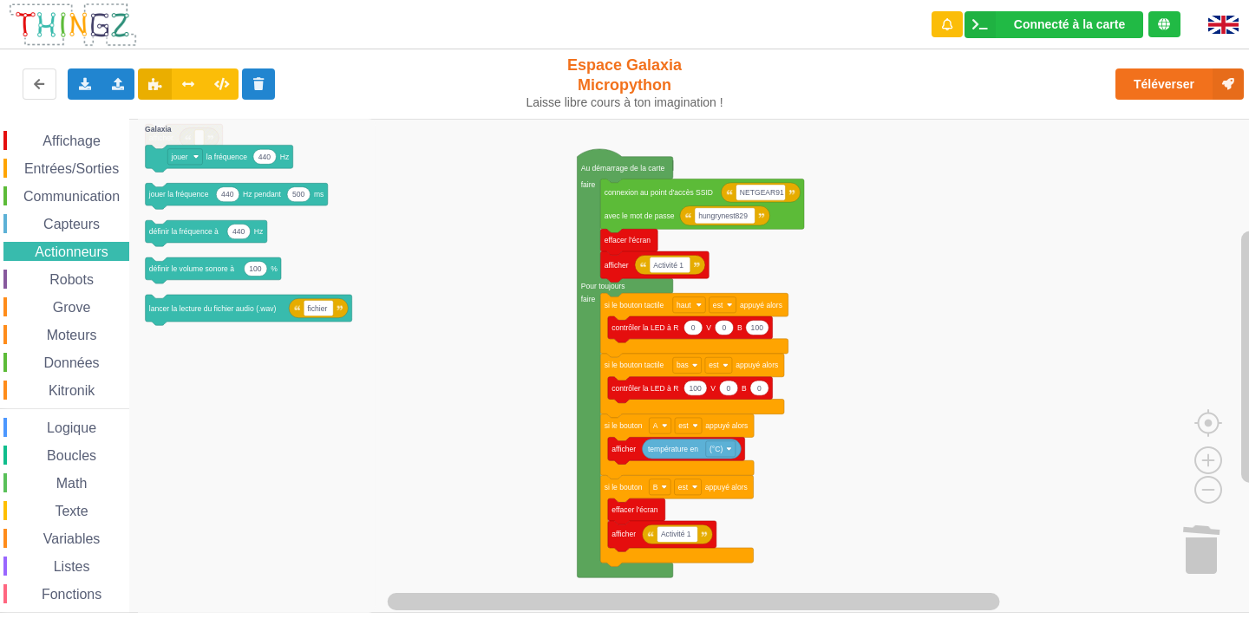
click at [69, 279] on span "Robots" at bounding box center [71, 279] width 49 height 15
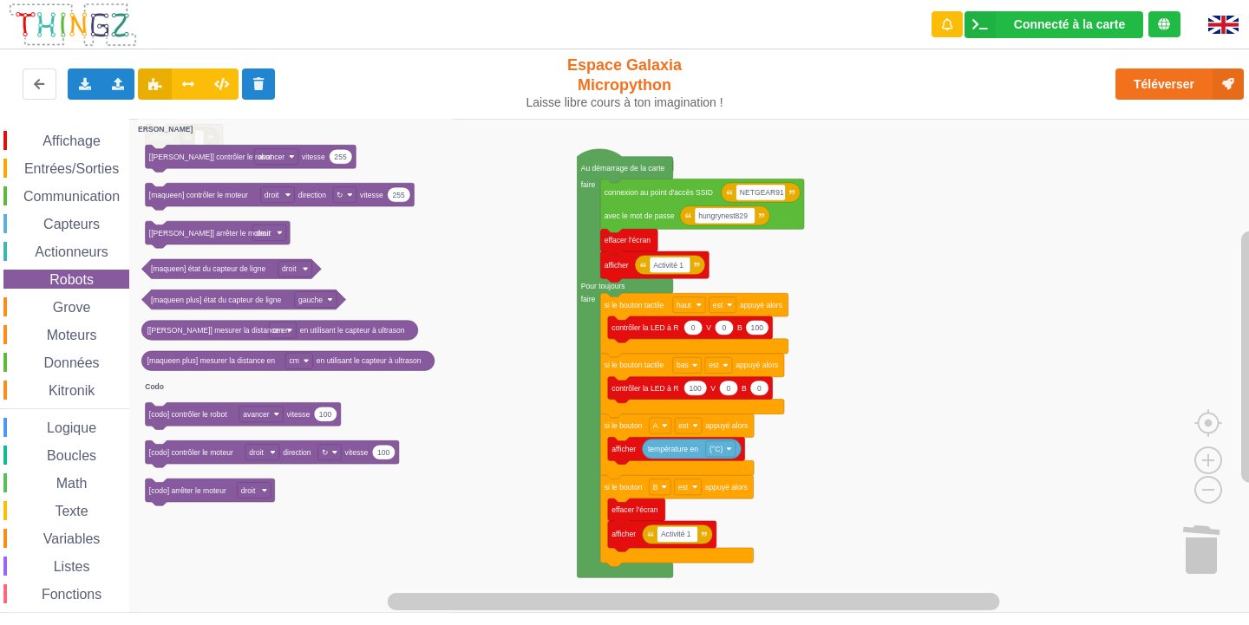
click at [68, 297] on div "Grove" at bounding box center [66, 306] width 126 height 19
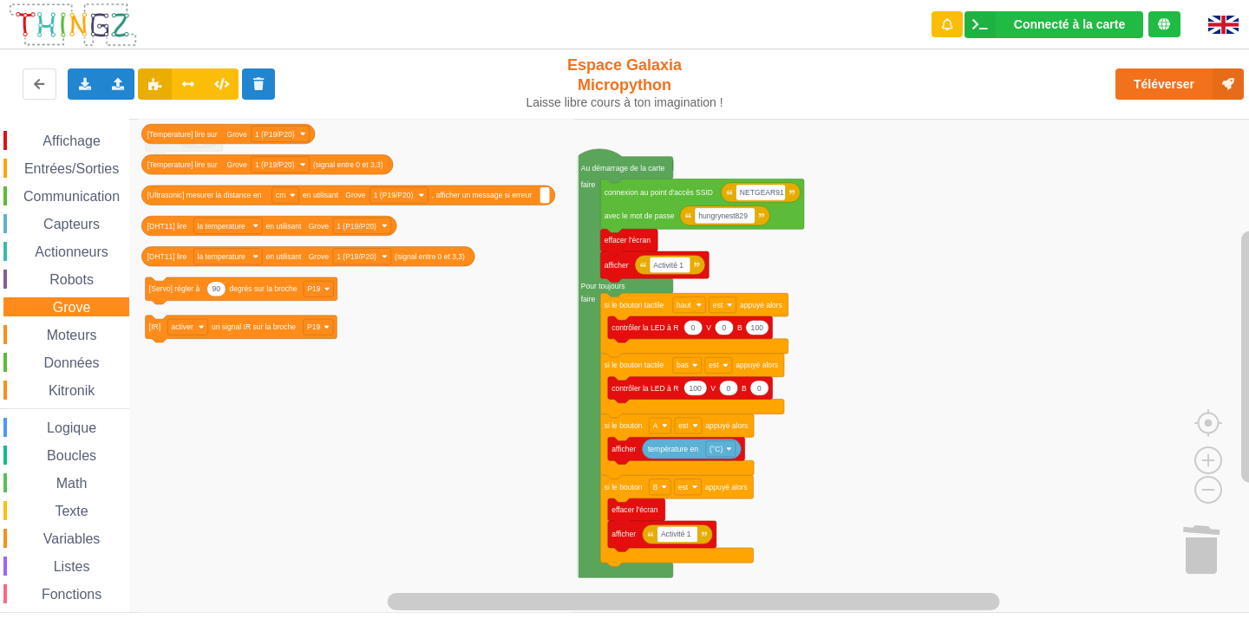
click at [59, 335] on span "Moteurs" at bounding box center [72, 335] width 56 height 15
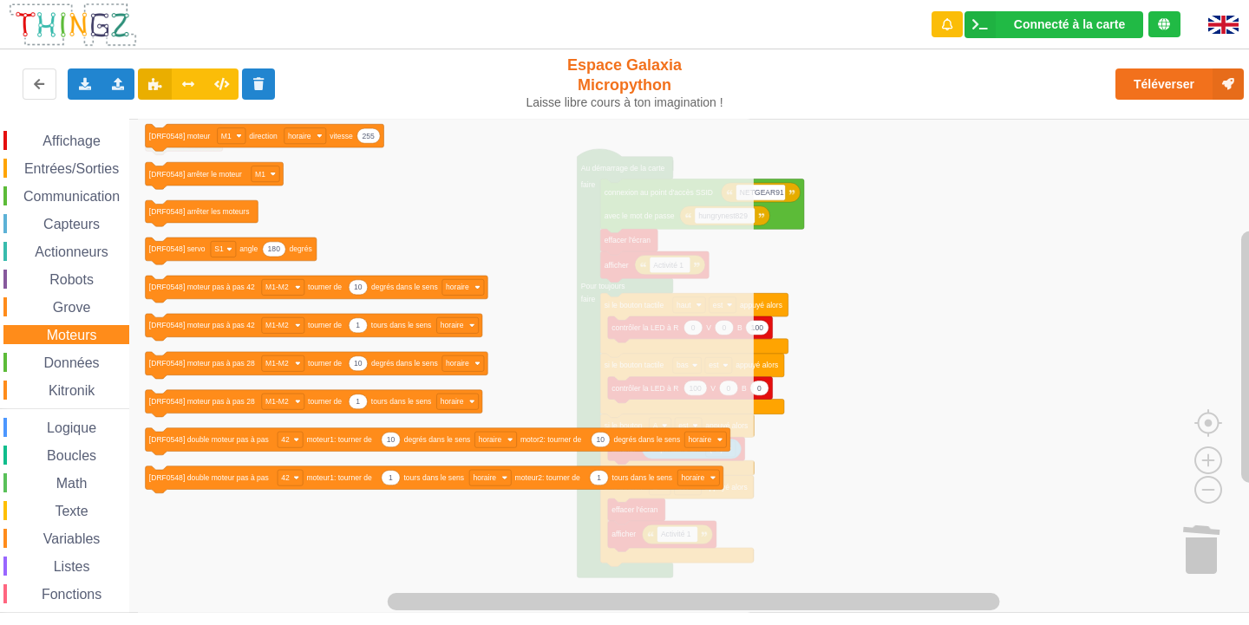
click at [49, 358] on span "Données" at bounding box center [72, 363] width 61 height 15
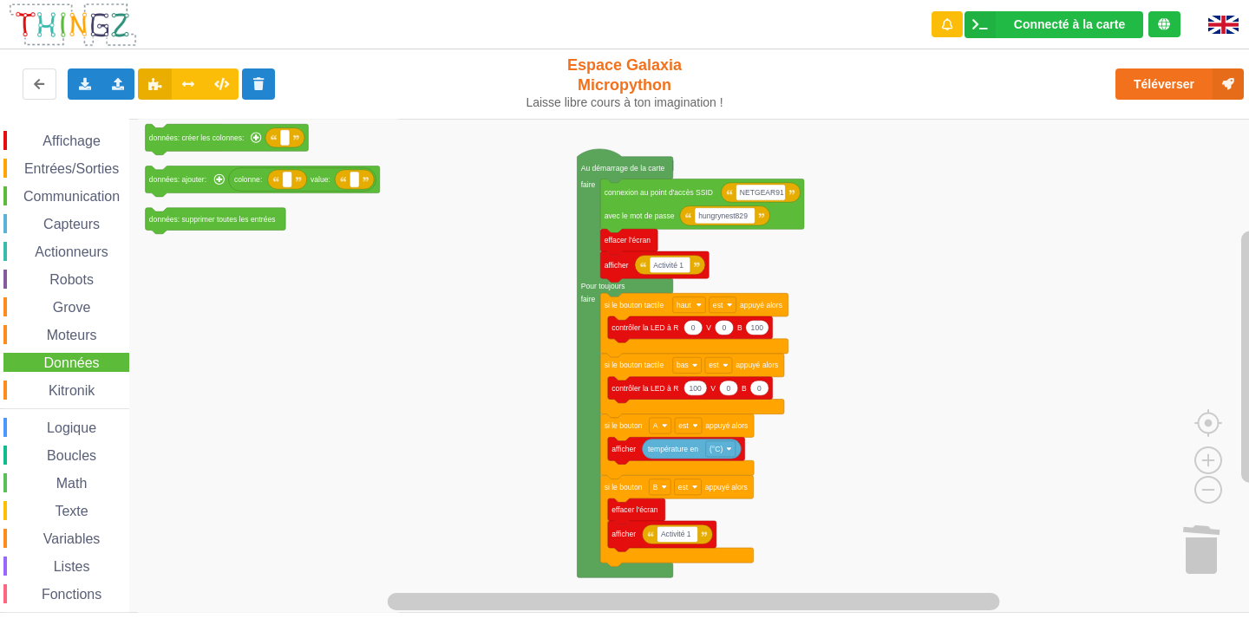
click at [40, 396] on span "Espace de travail de Blocky" at bounding box center [39, 391] width 14 height 14
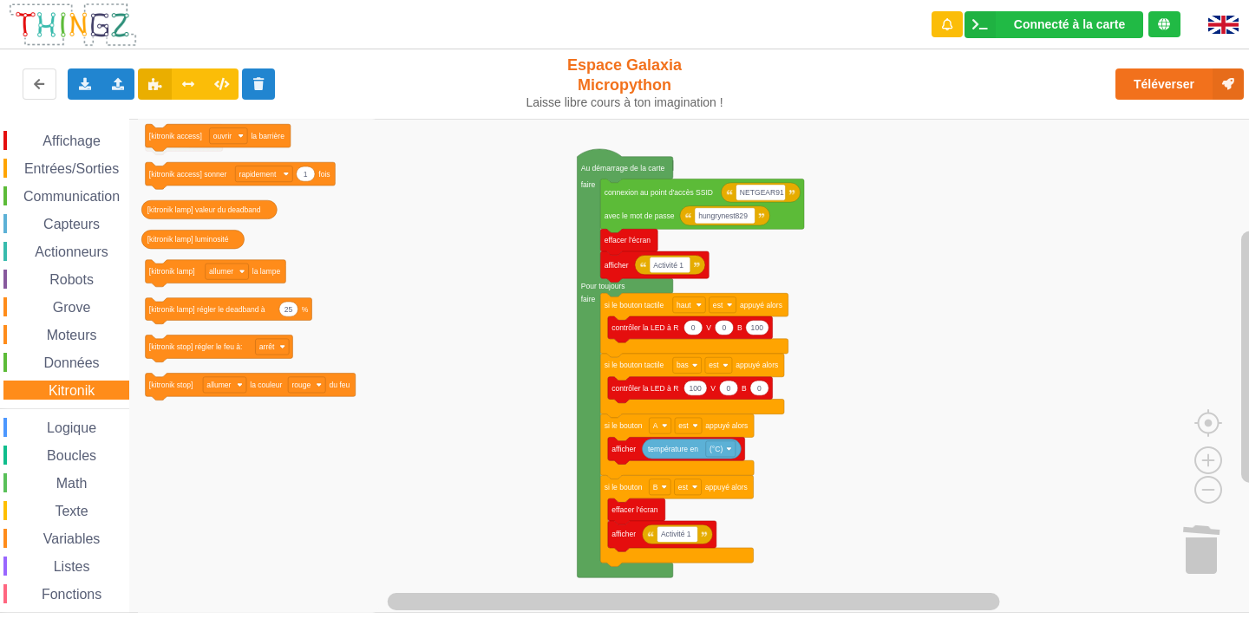
click at [31, 430] on span "Espace de travail de Blocky" at bounding box center [37, 429] width 14 height 14
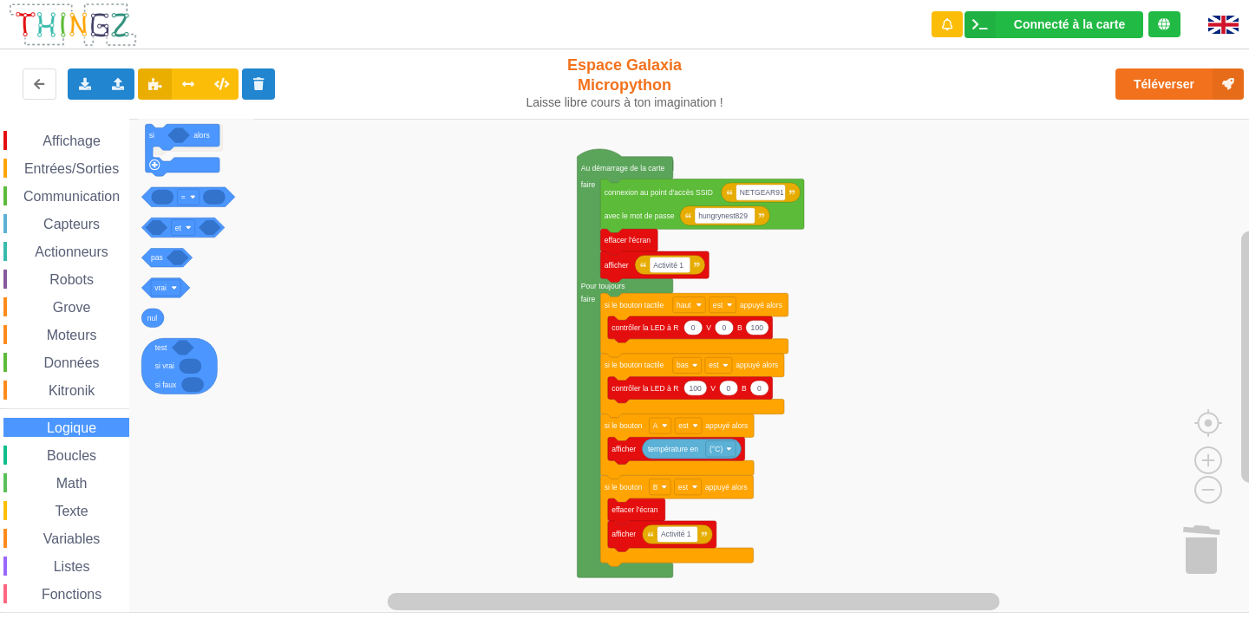
click at [23, 447] on div "Boucles" at bounding box center [66, 455] width 126 height 19
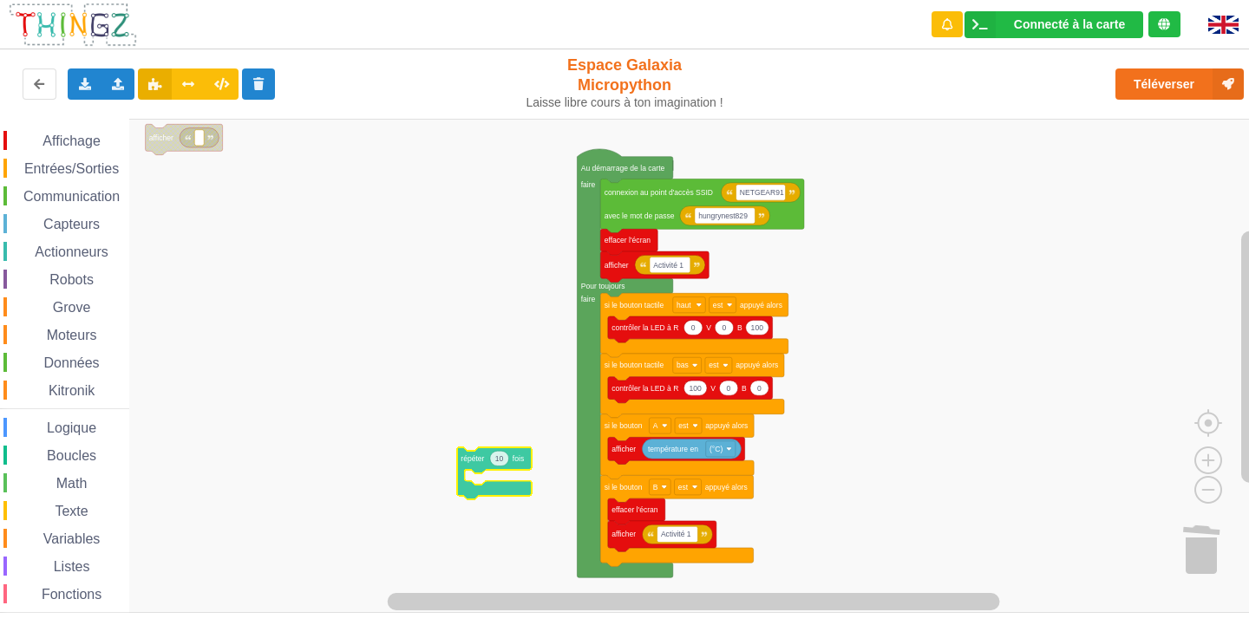
click at [462, 473] on div "Affichage Entrées/Sorties Communication Capteurs Actionneurs Robots Grove Moteu…" at bounding box center [630, 366] width 1261 height 494
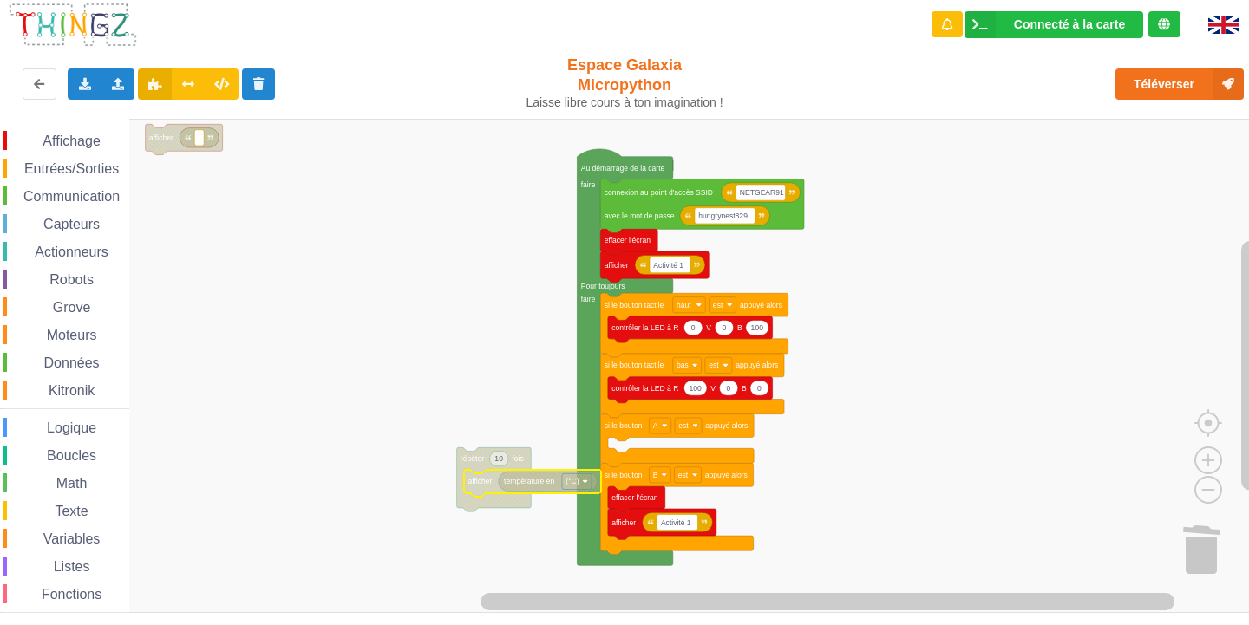
click at [501, 467] on icon "Espace de travail de Blocky" at bounding box center [494, 480] width 75 height 64
click at [506, 461] on icon "Espace de travail de Blocky" at bounding box center [498, 459] width 19 height 15
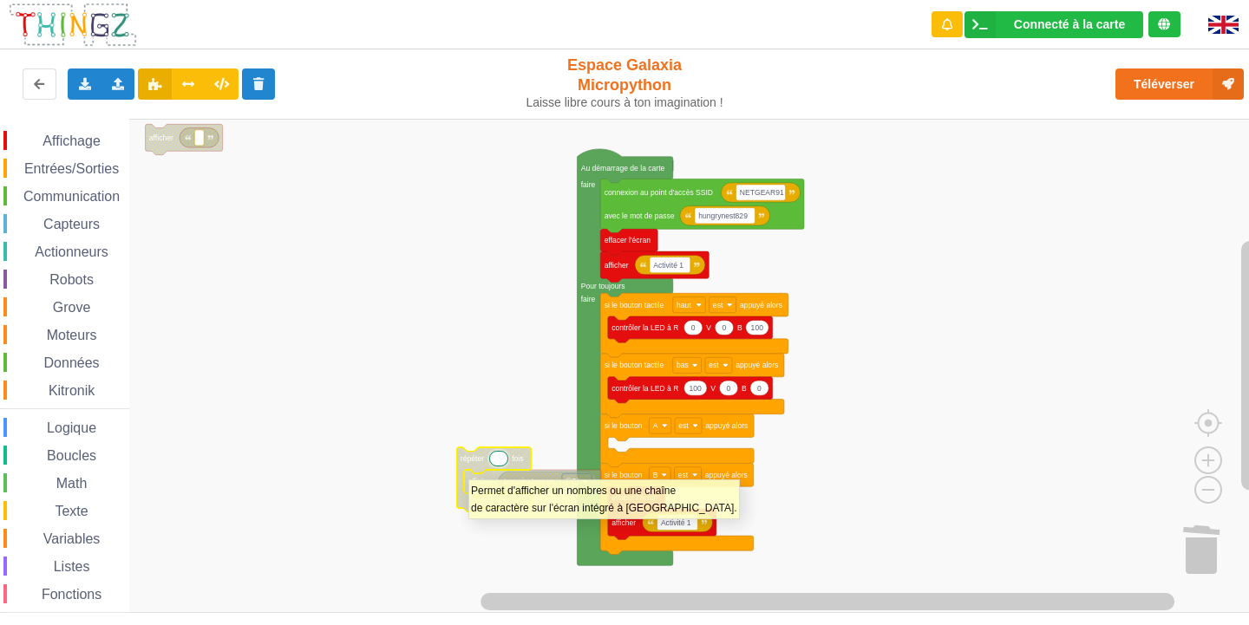
type input "1"
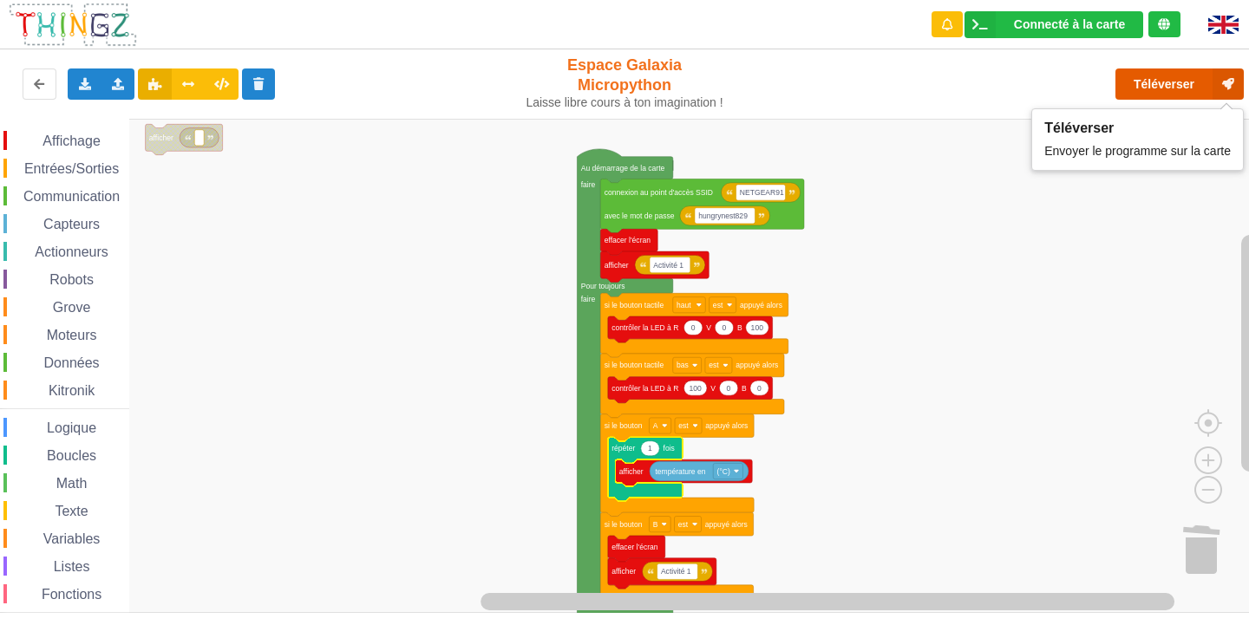
click at [1167, 78] on button "Téléverser" at bounding box center [1179, 84] width 128 height 31
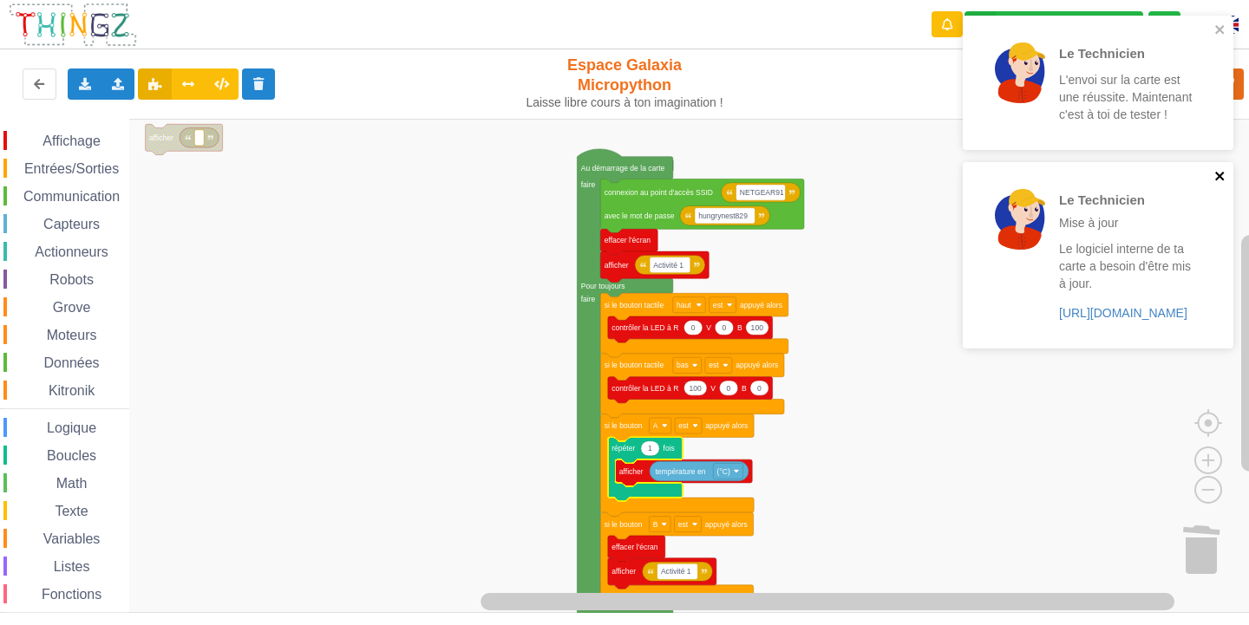
click at [1219, 172] on icon "close" at bounding box center [1220, 176] width 12 height 14
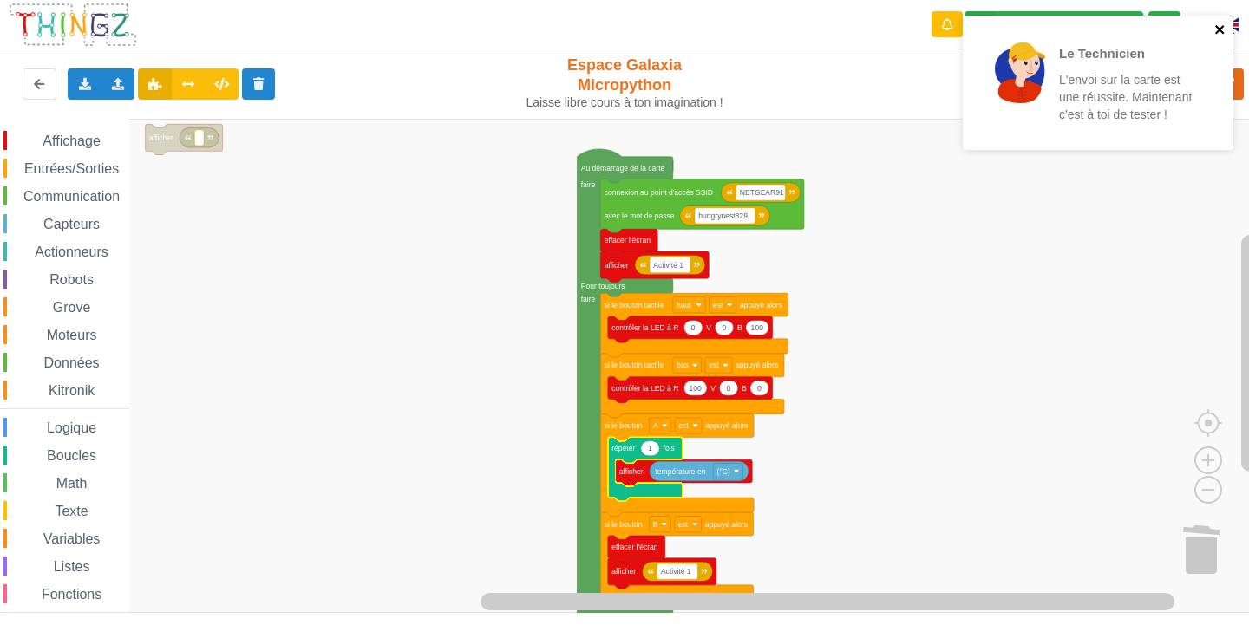
click at [1220, 25] on icon "close" at bounding box center [1220, 30] width 12 height 14
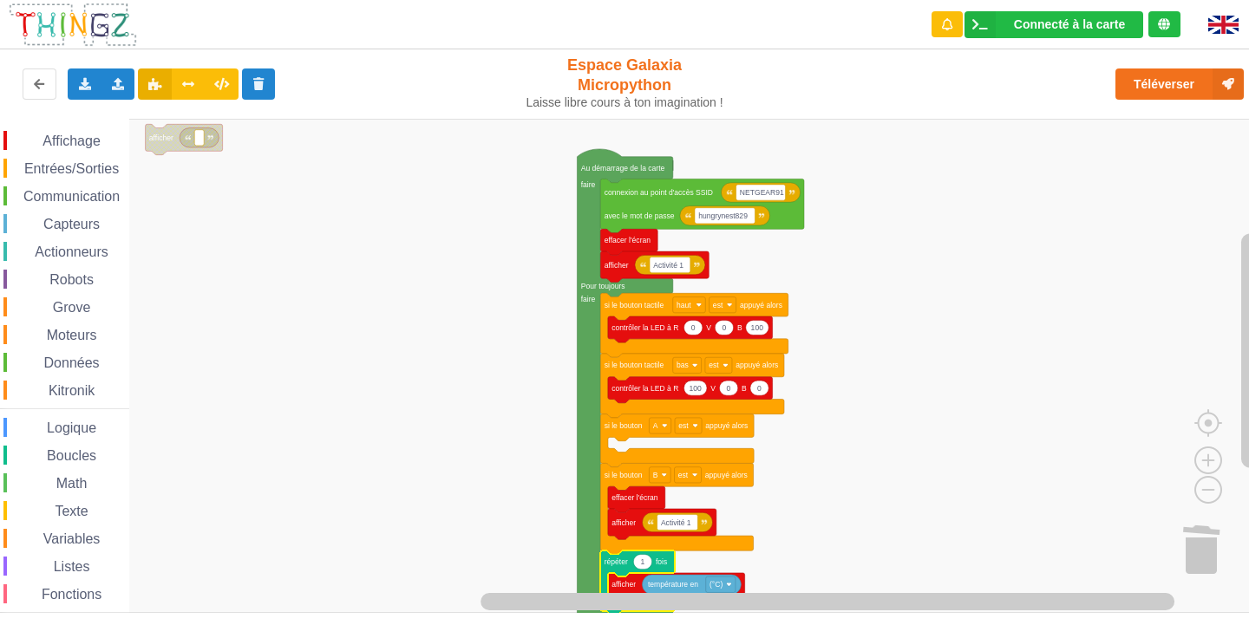
click at [102, 133] on div "Affichage" at bounding box center [66, 140] width 126 height 19
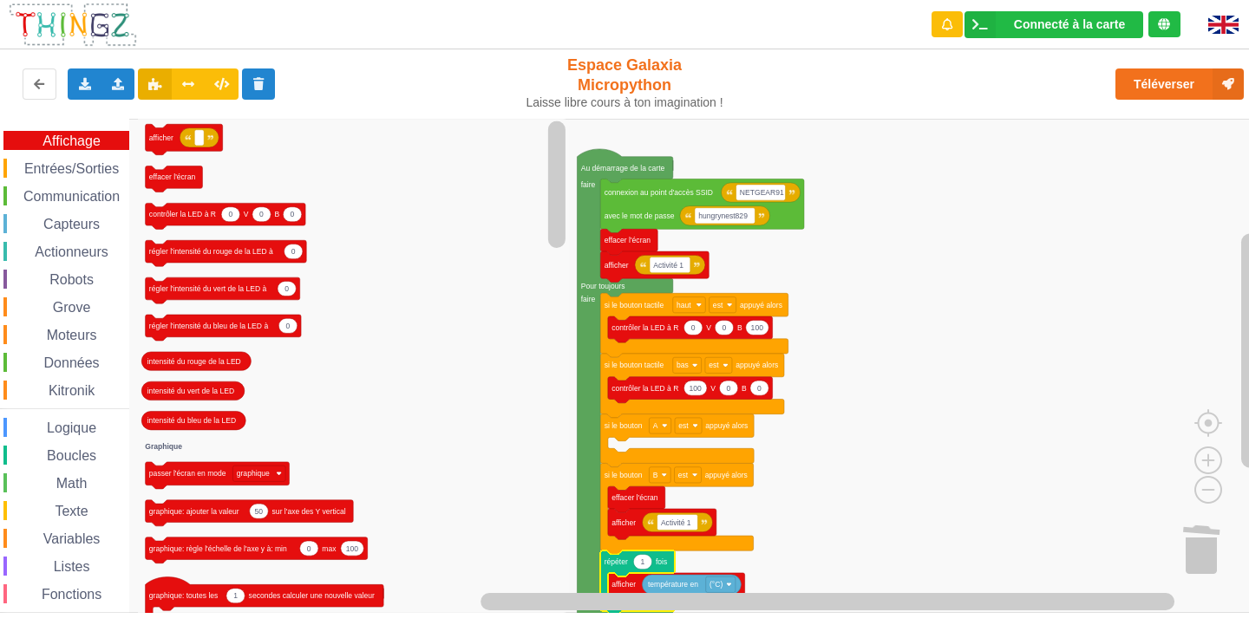
click at [102, 157] on div "Affichage Entrées/Sorties Communication Capteurs Actionneurs Robots Grove Moteu…" at bounding box center [64, 391] width 129 height 520
click at [96, 166] on span "Entrées/Sorties" at bounding box center [72, 168] width 100 height 15
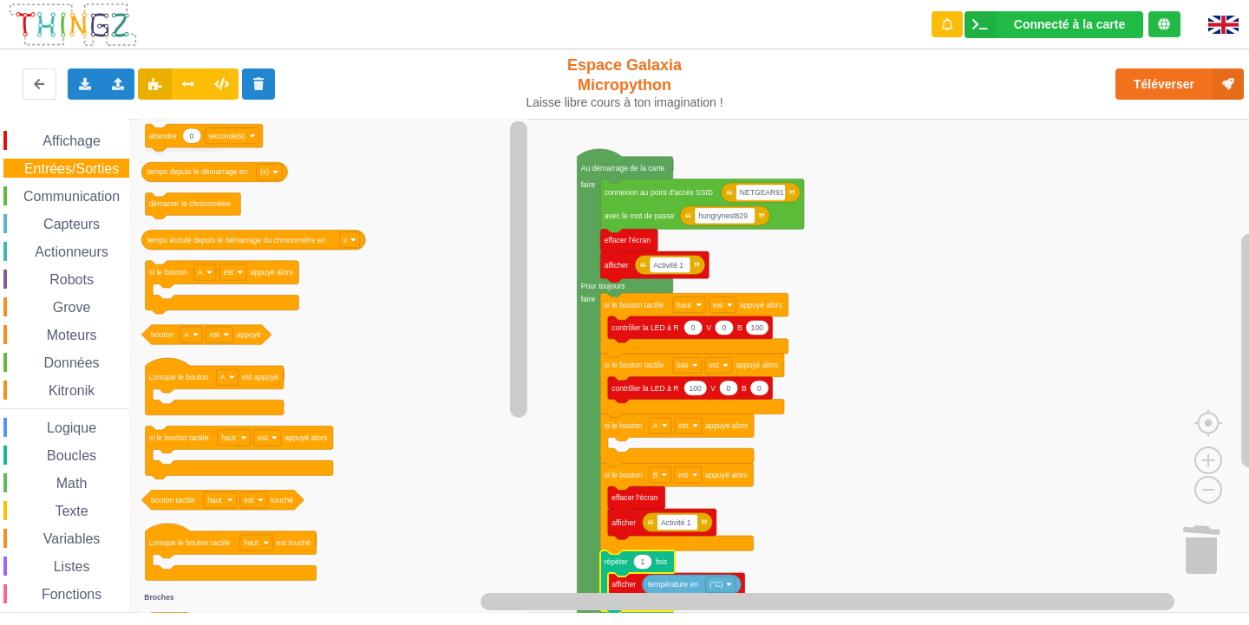
click at [80, 214] on div "Capteurs" at bounding box center [66, 223] width 126 height 19
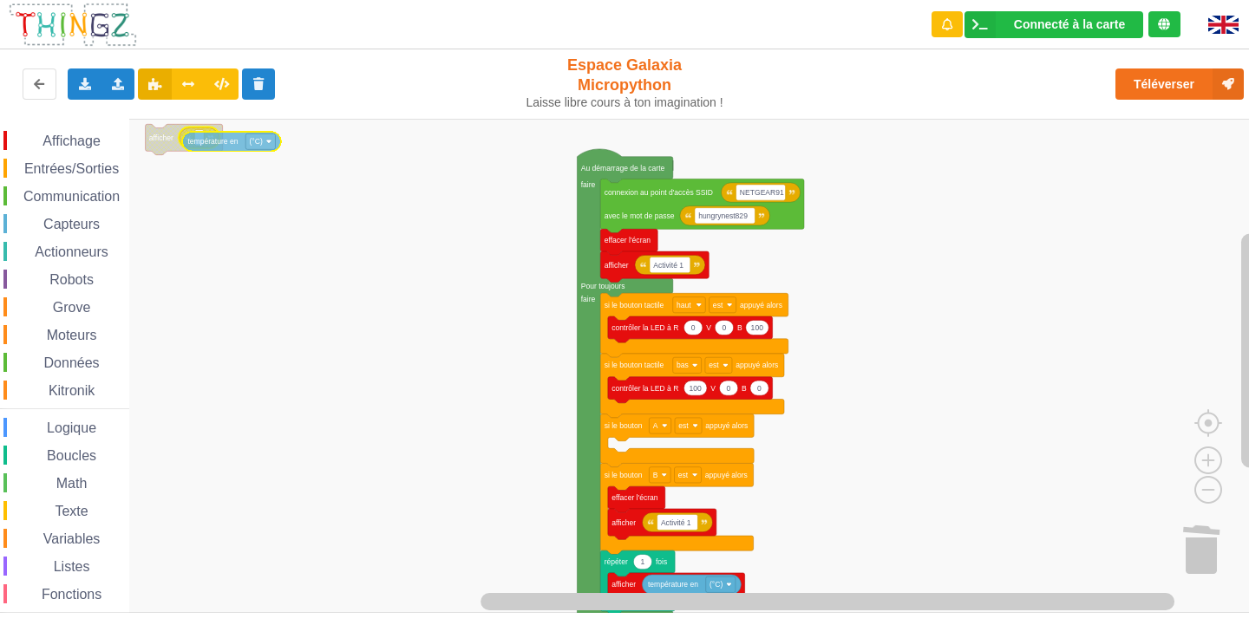
click at [218, 143] on div "Affichage Entrées/Sorties Communication Capteurs Actionneurs Robots Grove Moteu…" at bounding box center [630, 366] width 1261 height 494
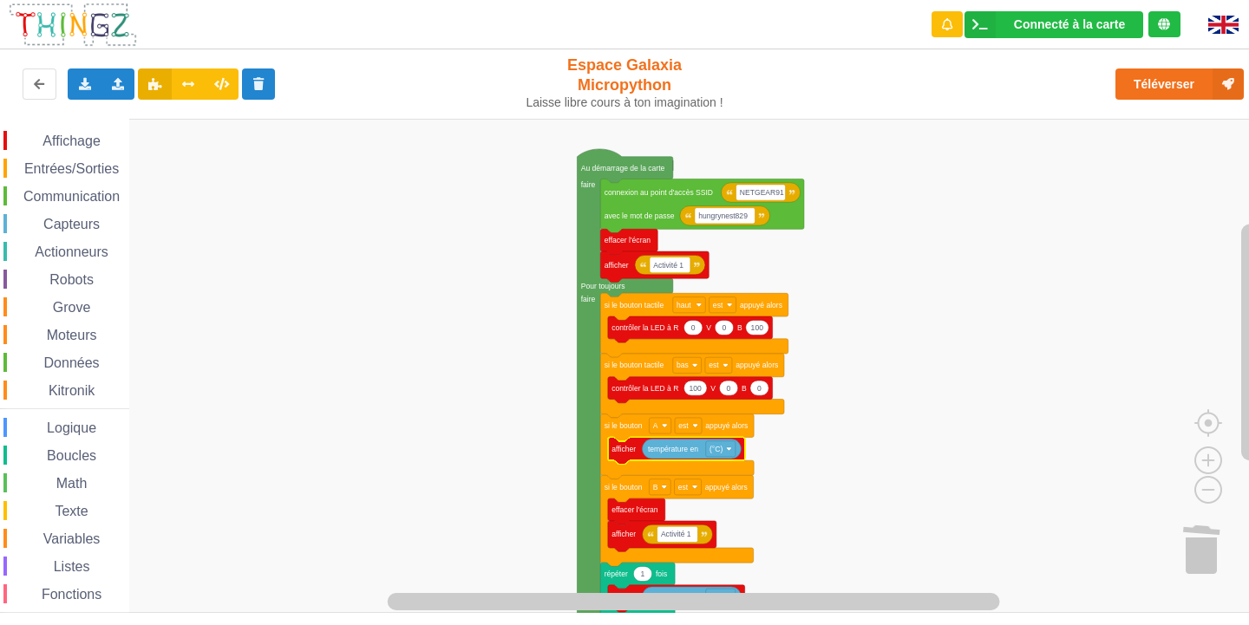
click at [80, 458] on span "Boucles" at bounding box center [71, 455] width 55 height 15
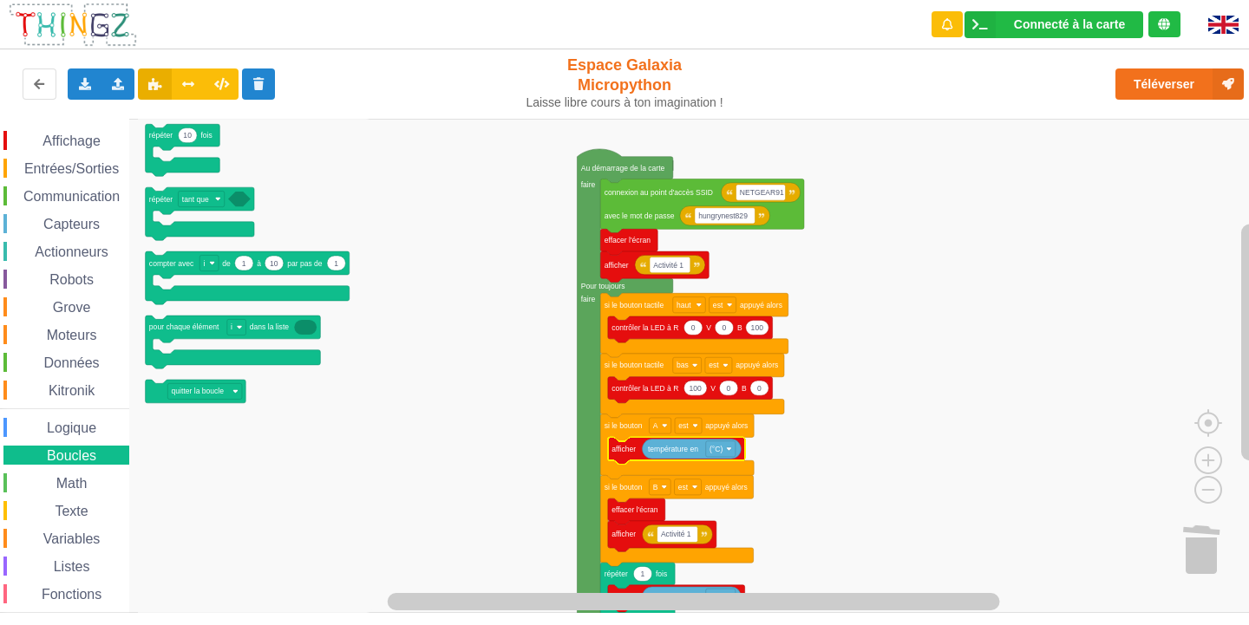
click at [80, 458] on span "Boucles" at bounding box center [71, 455] width 55 height 15
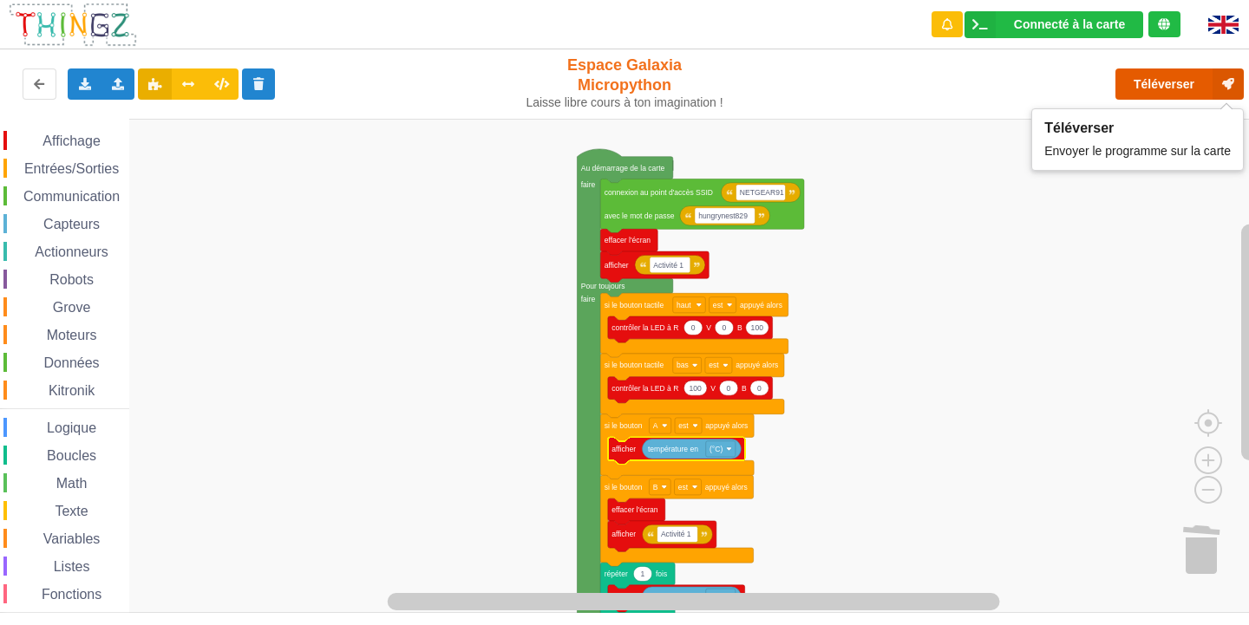
click at [1185, 81] on button "Téléverser" at bounding box center [1179, 84] width 128 height 31
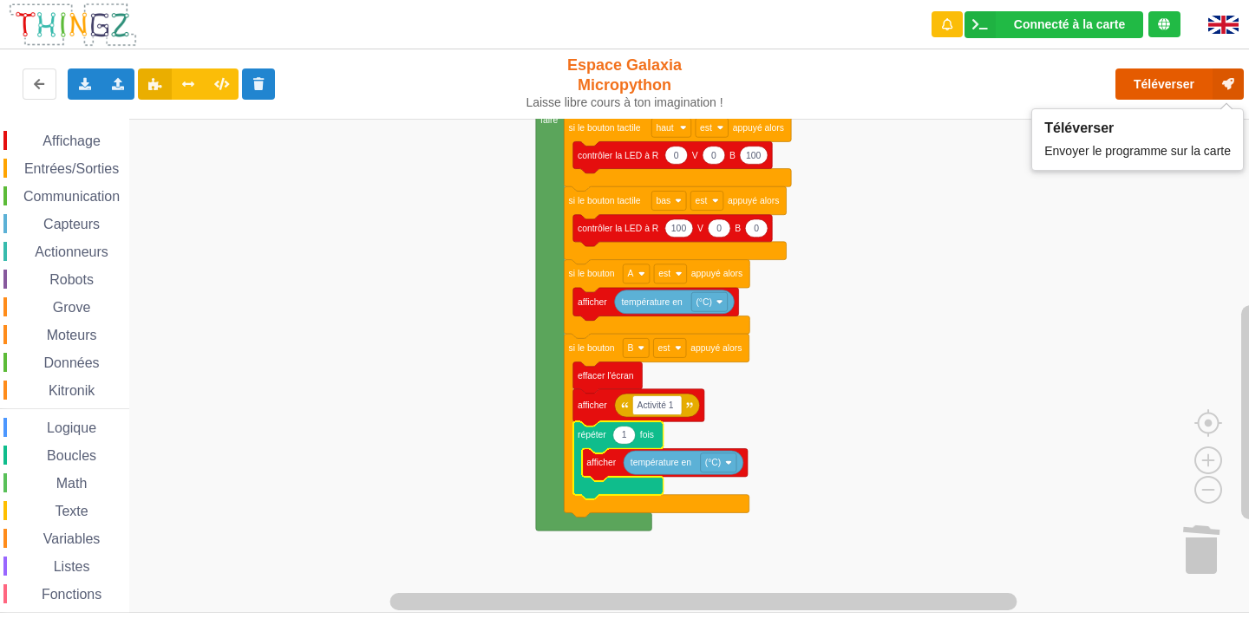
click at [1154, 90] on button "Téléverser" at bounding box center [1179, 84] width 128 height 31
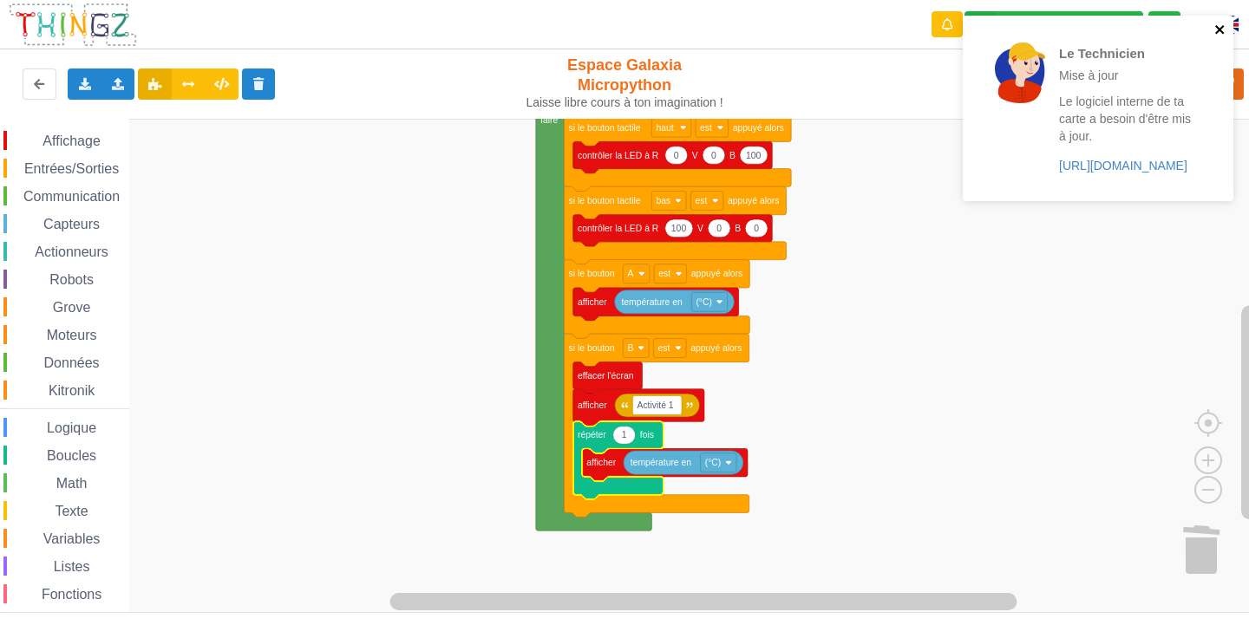
click at [1219, 29] on icon "close" at bounding box center [1219, 29] width 9 height 9
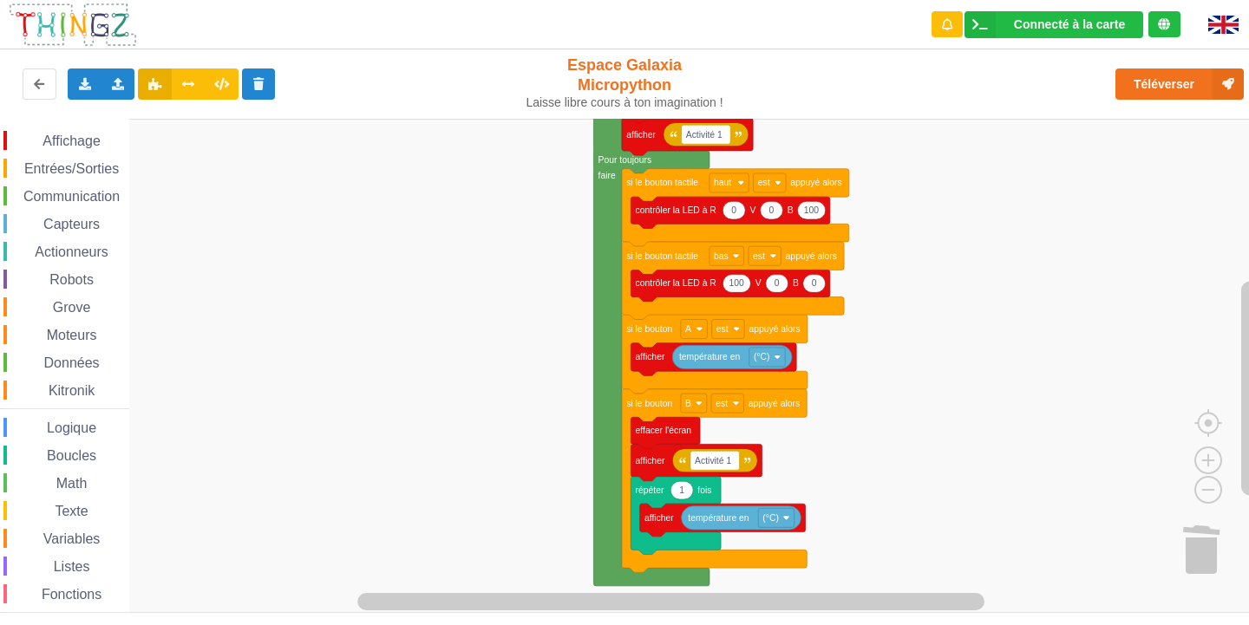
click at [970, 307] on rect "Espace de travail de Blocky" at bounding box center [630, 366] width 1261 height 494
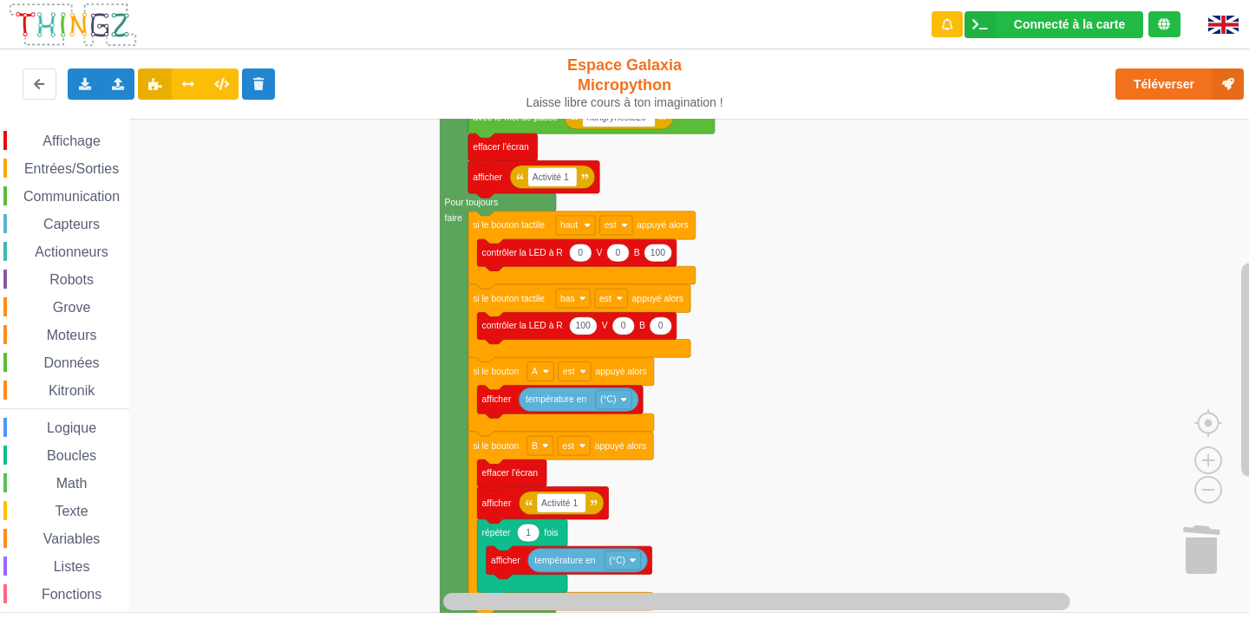
click at [827, 212] on div "Affichage Entrées/Sorties Communication Capteurs Actionneurs Robots Grove Moteu…" at bounding box center [630, 366] width 1261 height 494
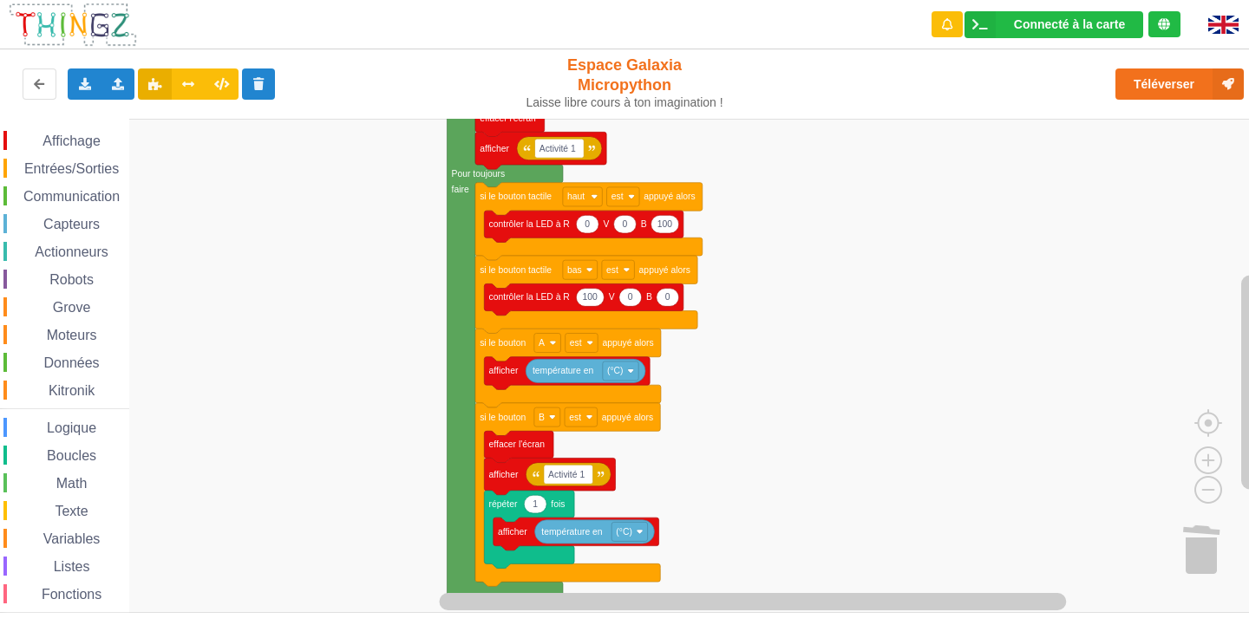
click at [819, 295] on div "Affichage Entrées/Sorties Communication Capteurs Actionneurs Robots Grove Moteu…" at bounding box center [630, 366] width 1261 height 494
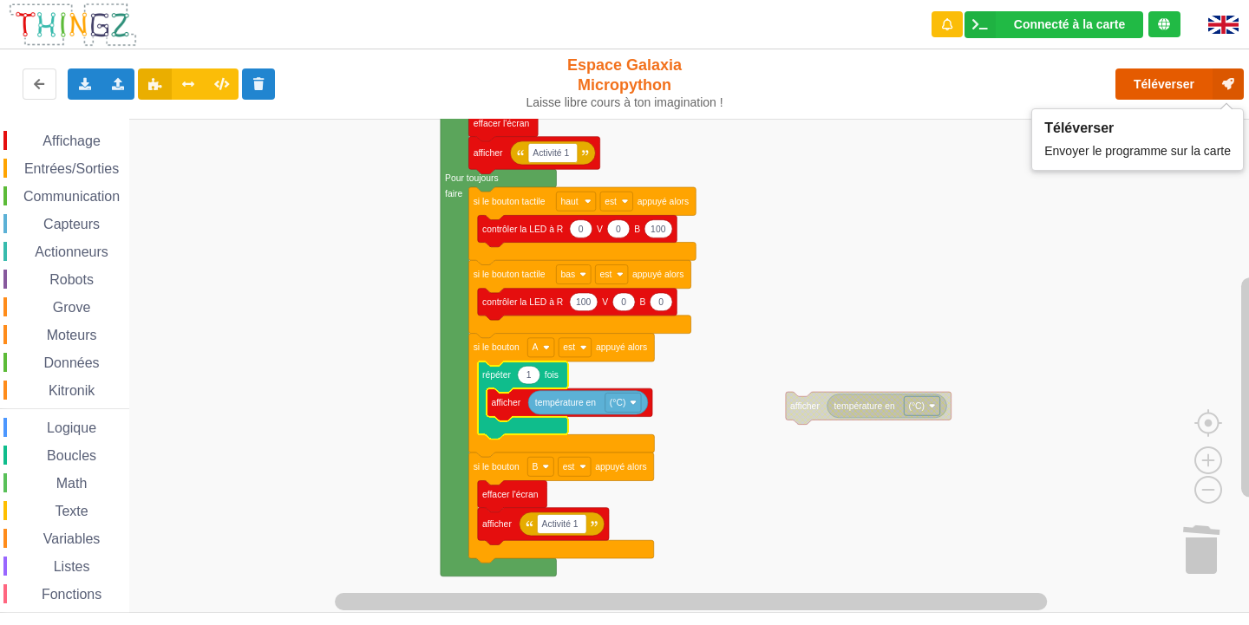
click at [1160, 82] on button "Téléverser" at bounding box center [1179, 84] width 128 height 31
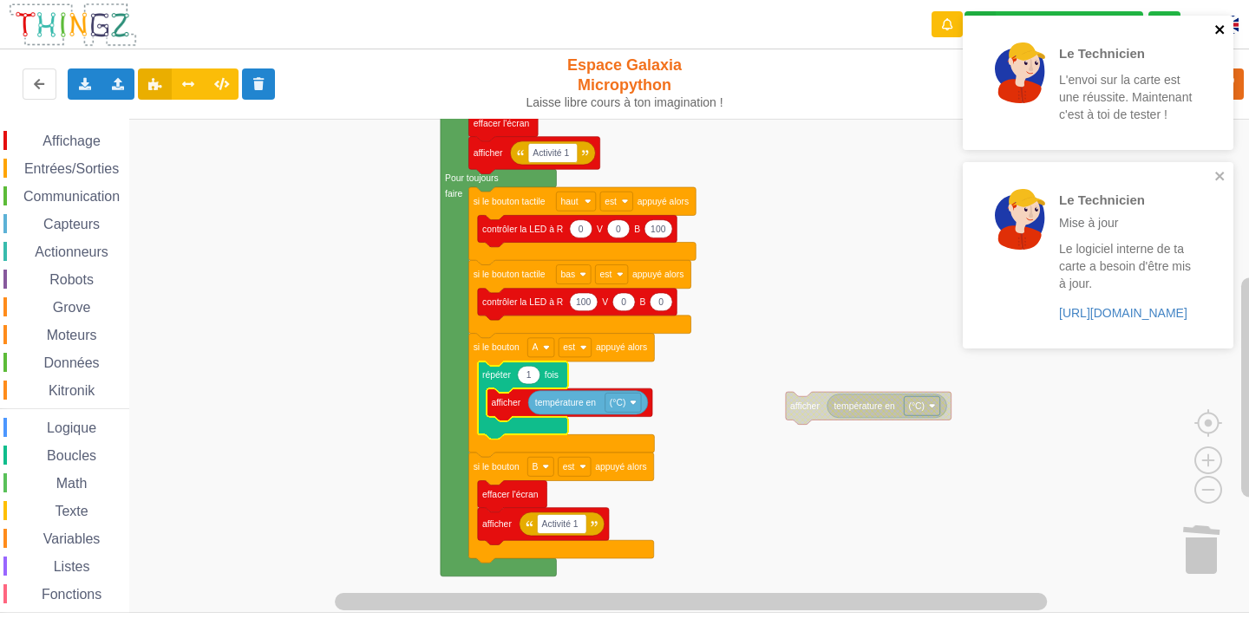
click at [1221, 28] on icon "close" at bounding box center [1219, 29] width 9 height 9
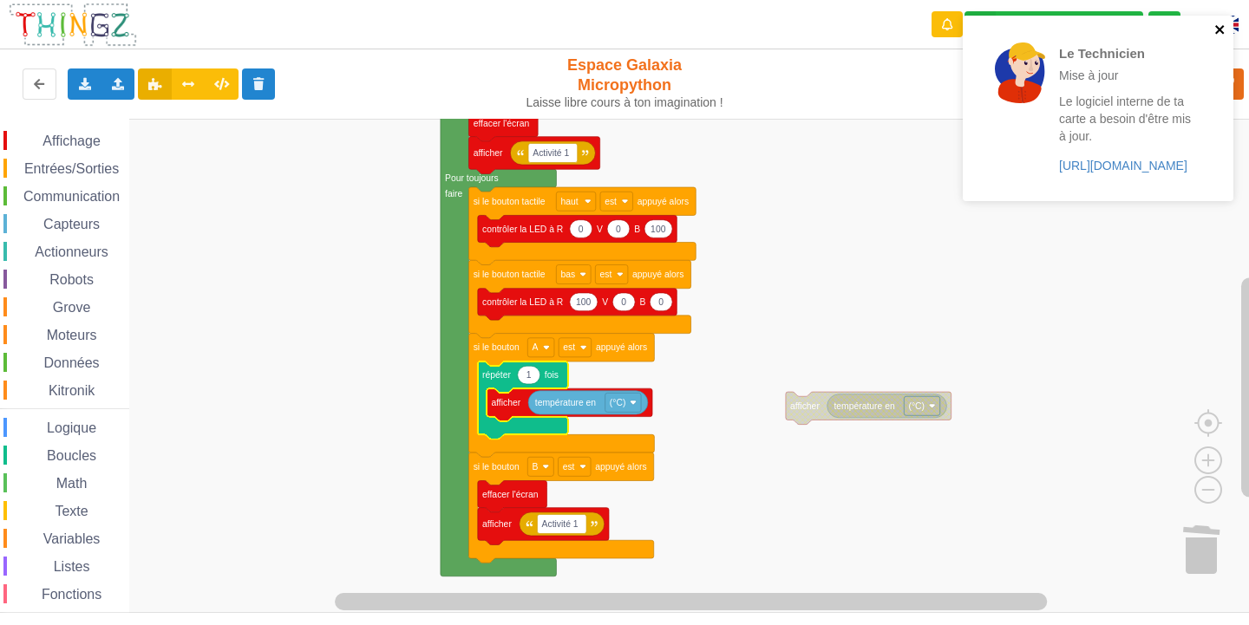
click at [1222, 32] on icon "close" at bounding box center [1219, 29] width 9 height 9
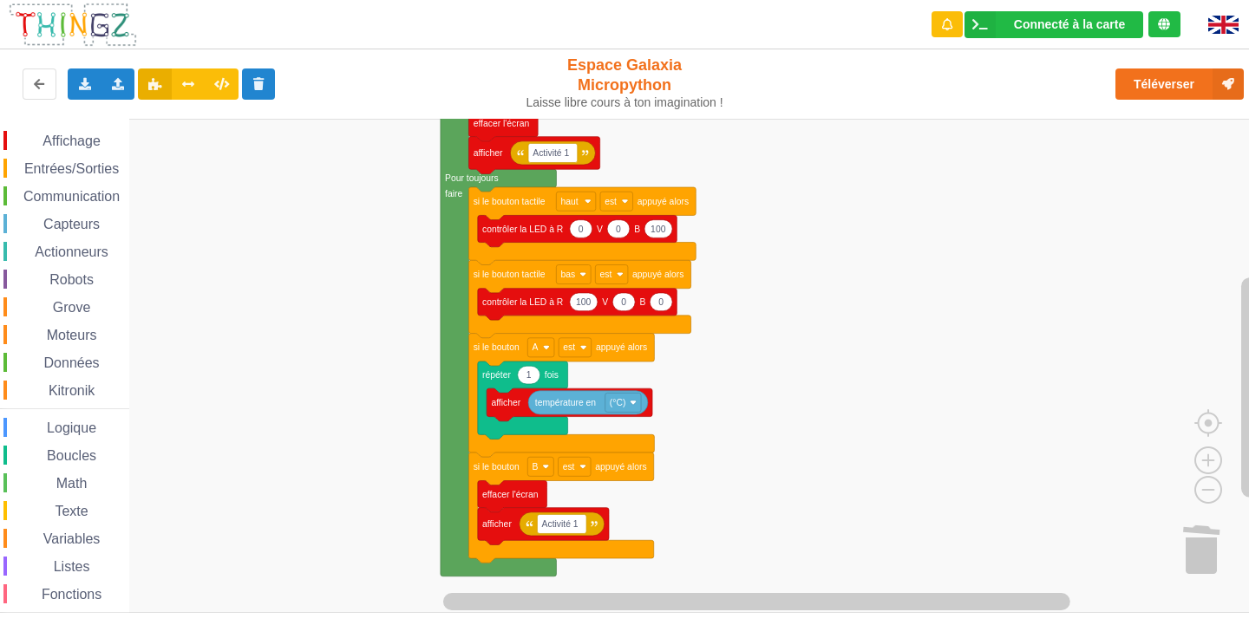
click at [98, 456] on span "Boucles" at bounding box center [71, 455] width 55 height 15
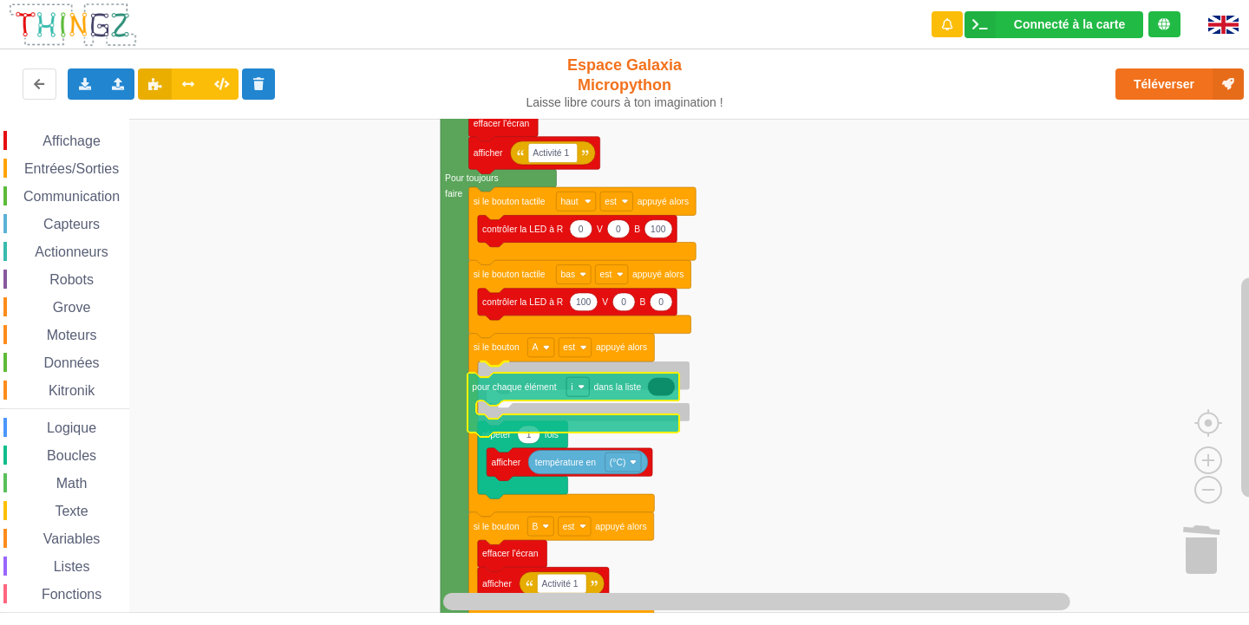
click at [509, 393] on div "Affichage Entrées/Sorties Communication Capteurs Actionneurs Robots Grove Moteu…" at bounding box center [630, 366] width 1261 height 494
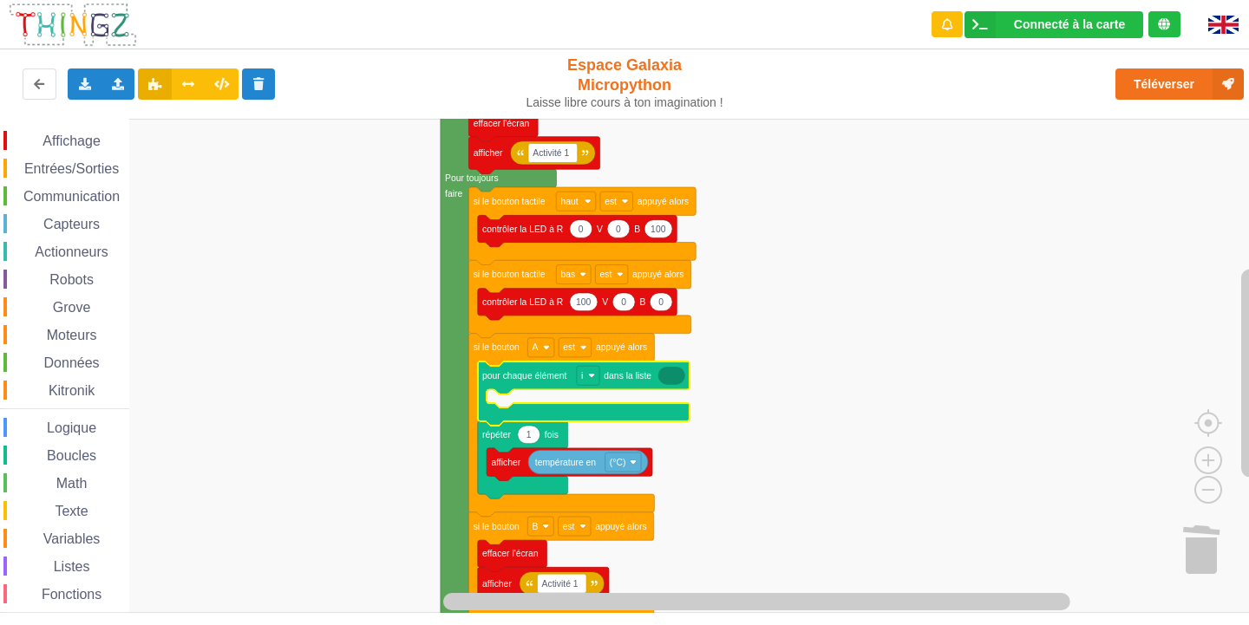
click at [673, 383] on icon "Espace de travail de Blocky" at bounding box center [671, 376] width 27 height 18
click at [674, 377] on icon "Espace de travail de Blocky" at bounding box center [671, 376] width 27 height 18
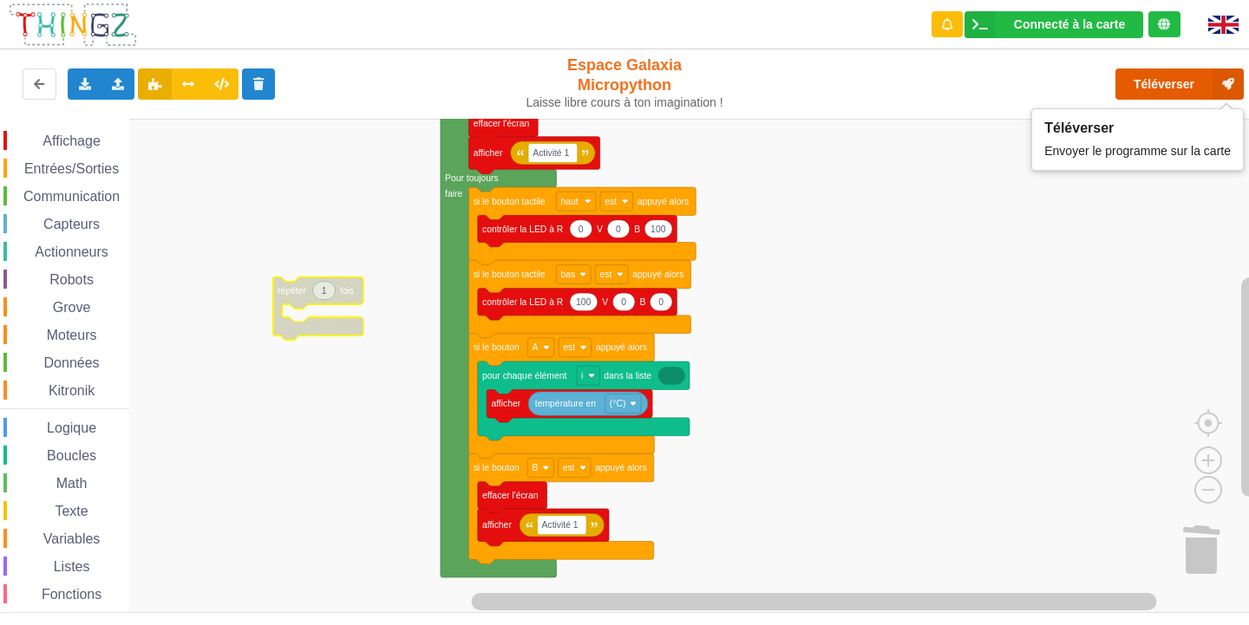
click at [1164, 87] on button "Téléverser" at bounding box center [1179, 84] width 128 height 31
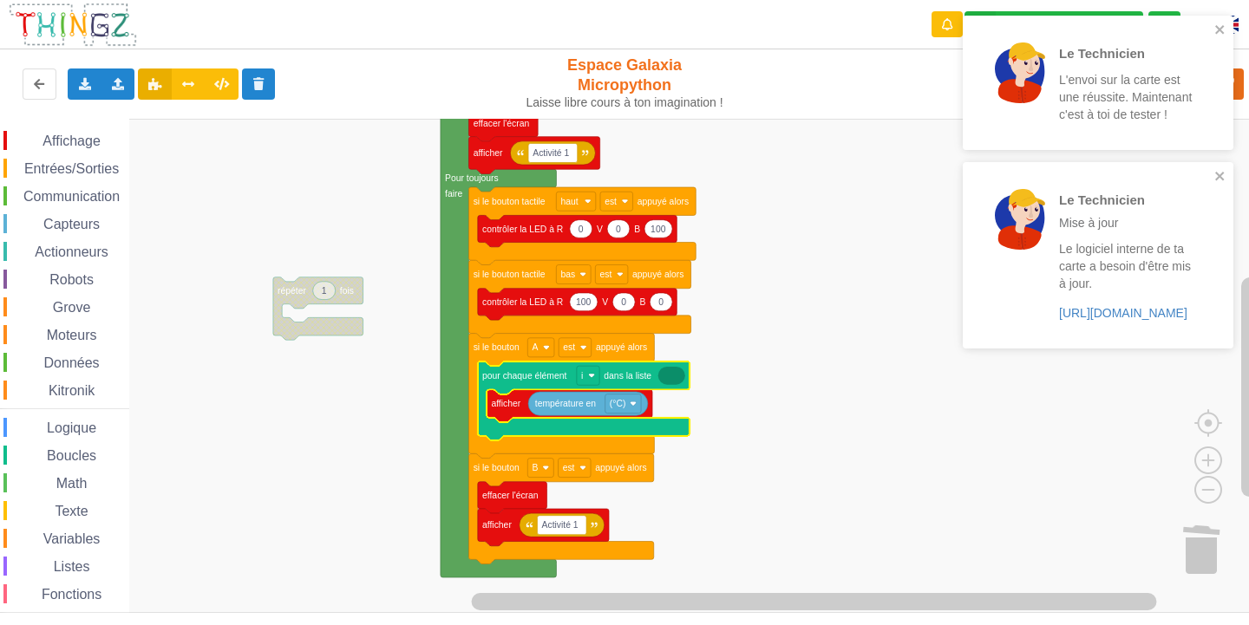
click at [772, 363] on rect "Espace de travail de Blocky" at bounding box center [630, 366] width 1261 height 494
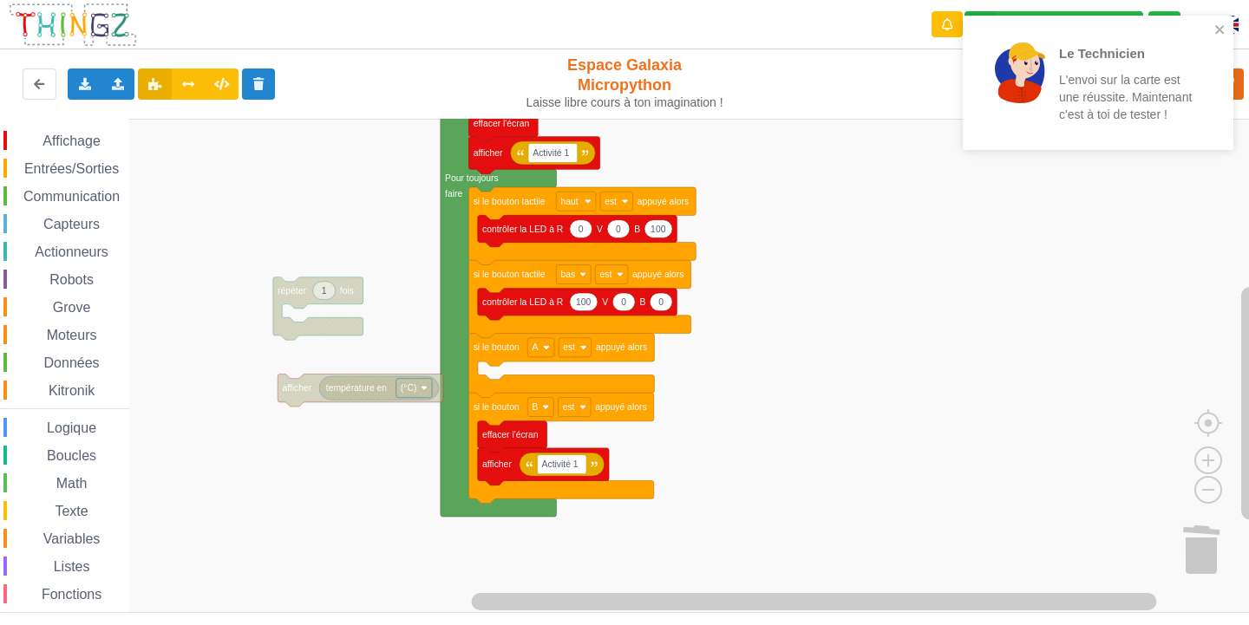
click at [42, 452] on span "Espace de travail de Blocky" at bounding box center [37, 456] width 14 height 14
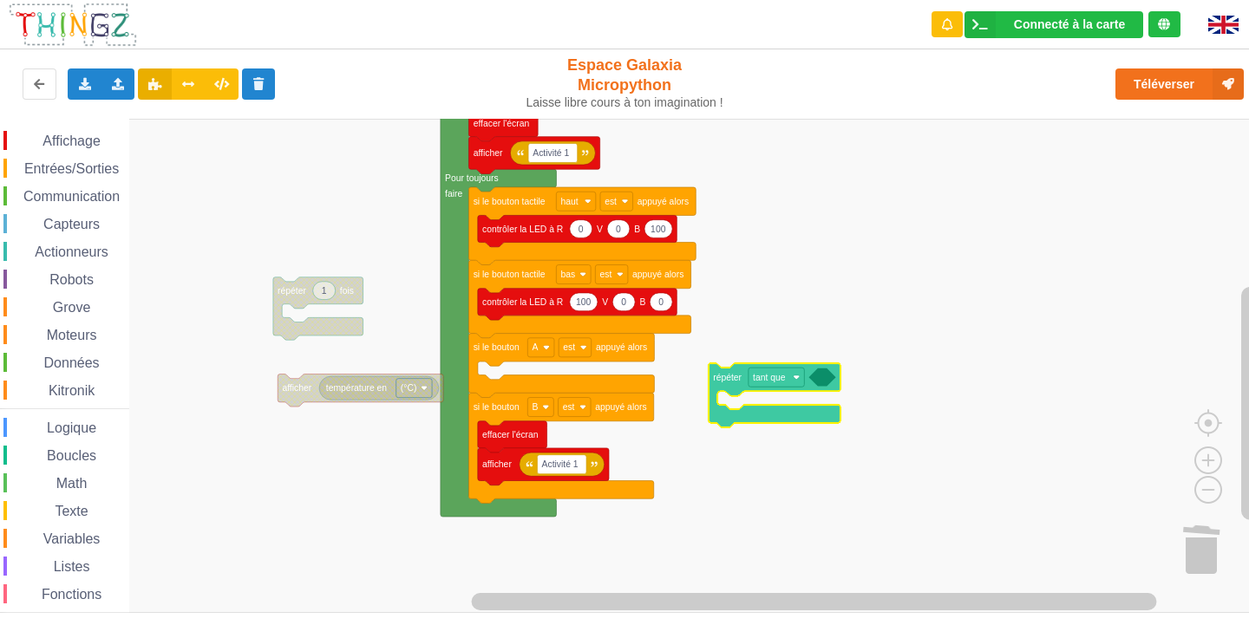
click at [744, 383] on div "Affichage Entrées/Sorties Communication Capteurs Actionneurs Robots Grove Moteu…" at bounding box center [630, 366] width 1261 height 494
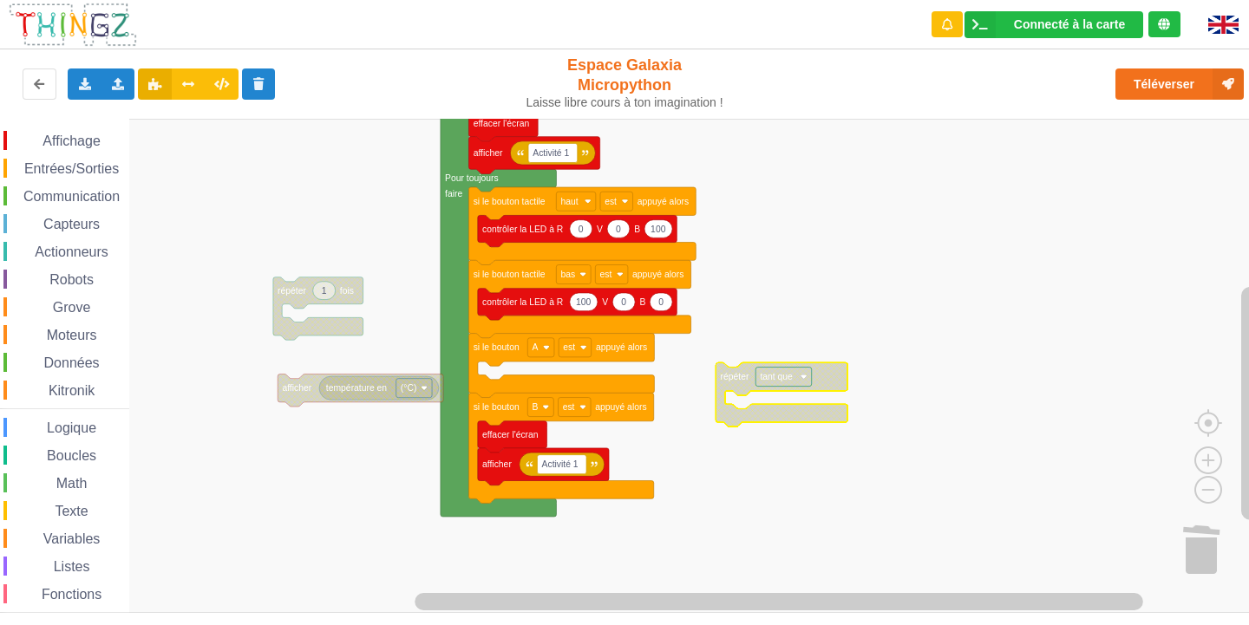
click at [808, 379] on rect "Espace de travail de Blocky" at bounding box center [783, 377] width 56 height 19
click at [790, 443] on div "jusqu’à" at bounding box center [789, 439] width 42 height 13
click at [829, 382] on icon "Espace de travail de Blocky" at bounding box center [779, 395] width 127 height 64
click at [829, 383] on icon "Espace de travail de Blocky" at bounding box center [779, 395] width 127 height 64
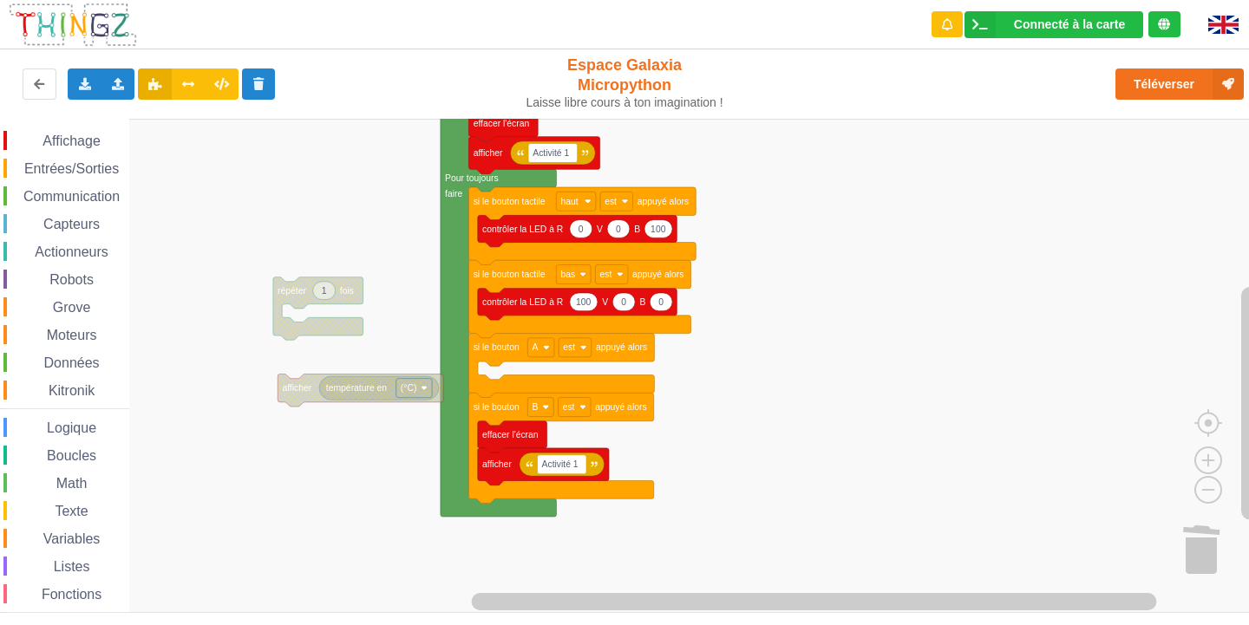
click at [55, 332] on span "Moteurs" at bounding box center [72, 335] width 56 height 15
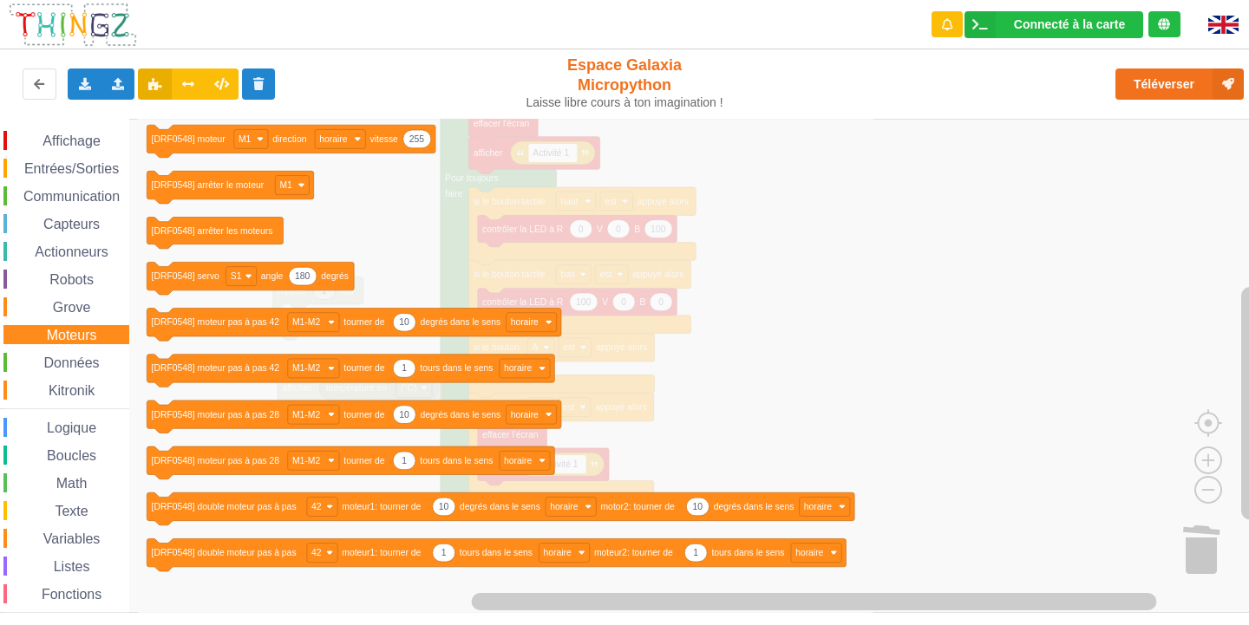
click at [109, 304] on div "Grove" at bounding box center [66, 306] width 126 height 19
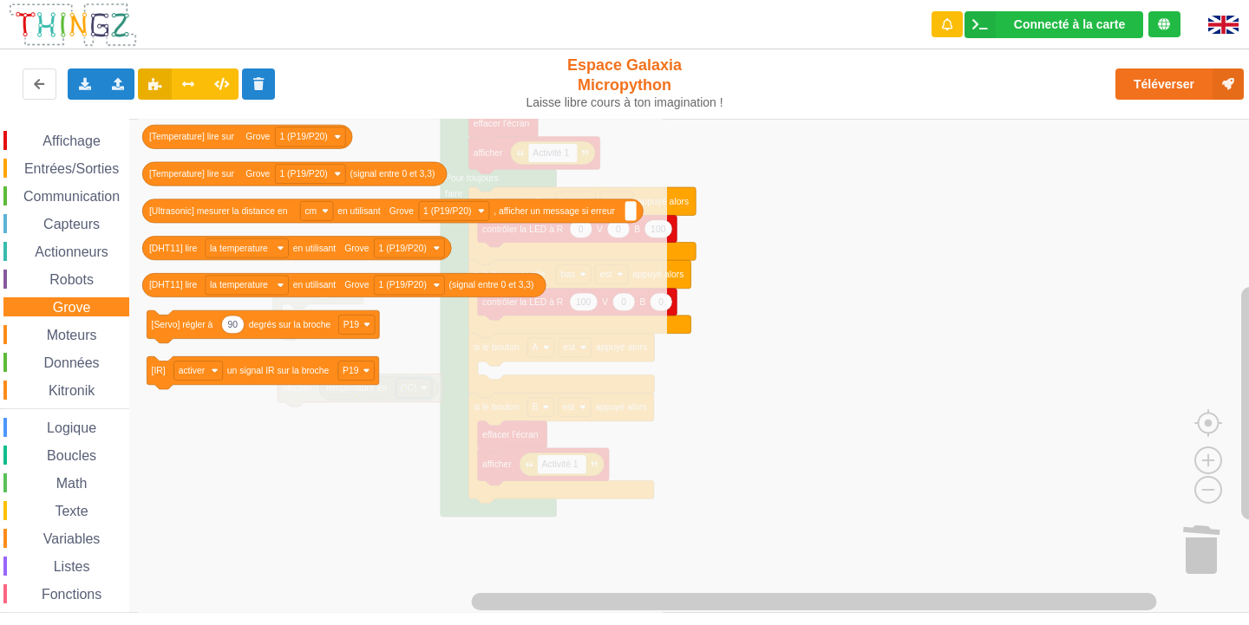
click at [59, 252] on span "Actionneurs" at bounding box center [71, 252] width 79 height 15
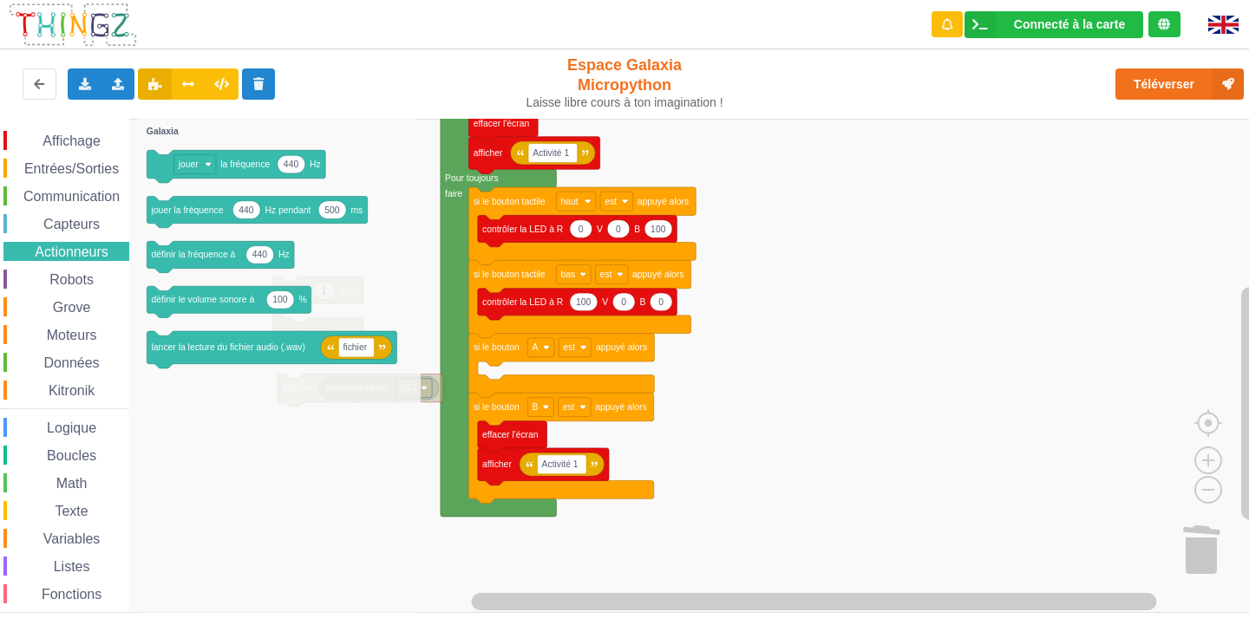
click at [59, 265] on div "Affichage Entrées/Sorties Communication Capteurs Actionneurs Robots Grove Moteu…" at bounding box center [64, 391] width 129 height 520
click at [67, 287] on div "Robots" at bounding box center [66, 279] width 126 height 19
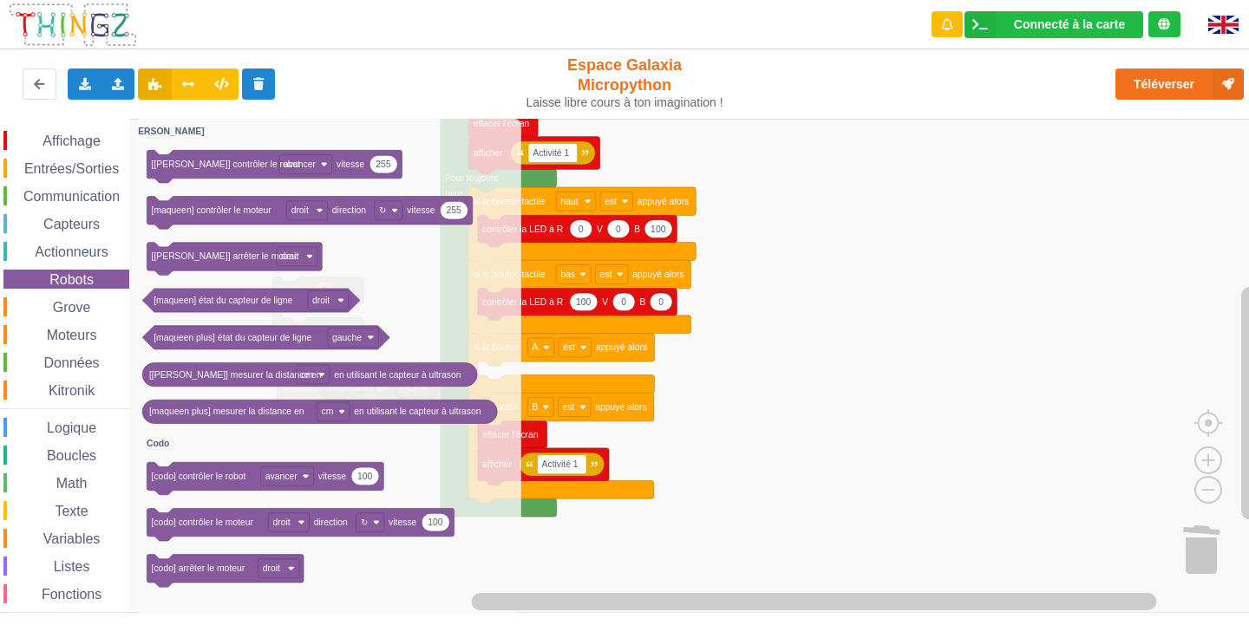
click at [68, 279] on span "Robots" at bounding box center [71, 279] width 49 height 15
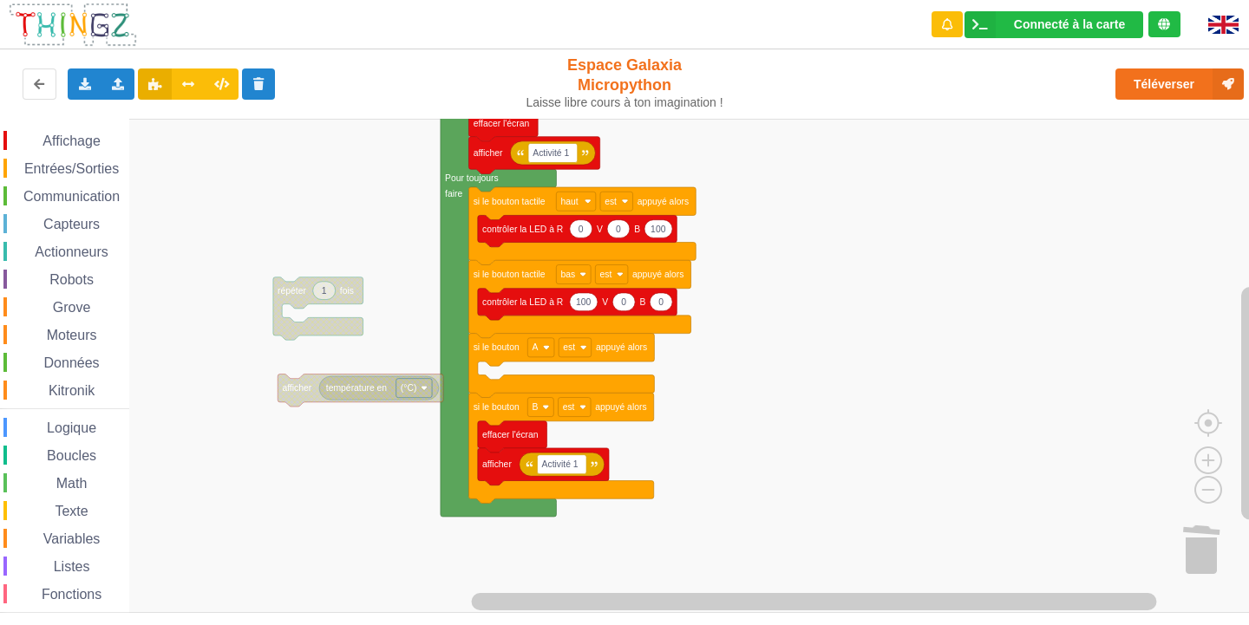
click at [68, 279] on span "Robots" at bounding box center [71, 279] width 49 height 15
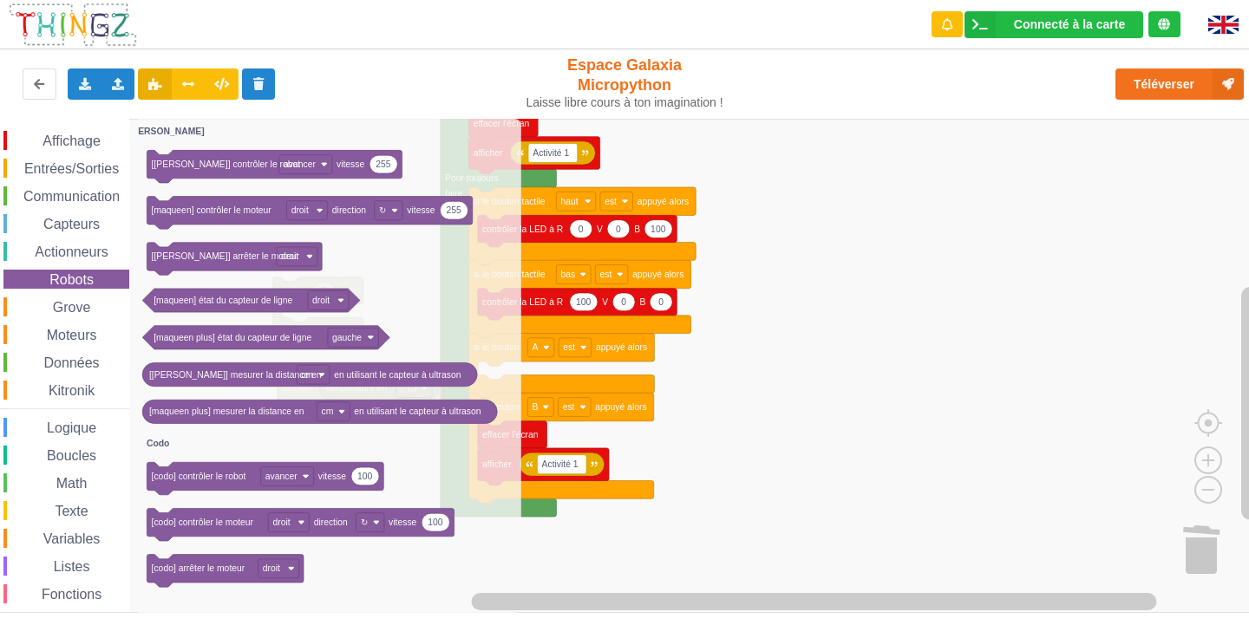
click at [77, 430] on span "Logique" at bounding box center [71, 428] width 55 height 15
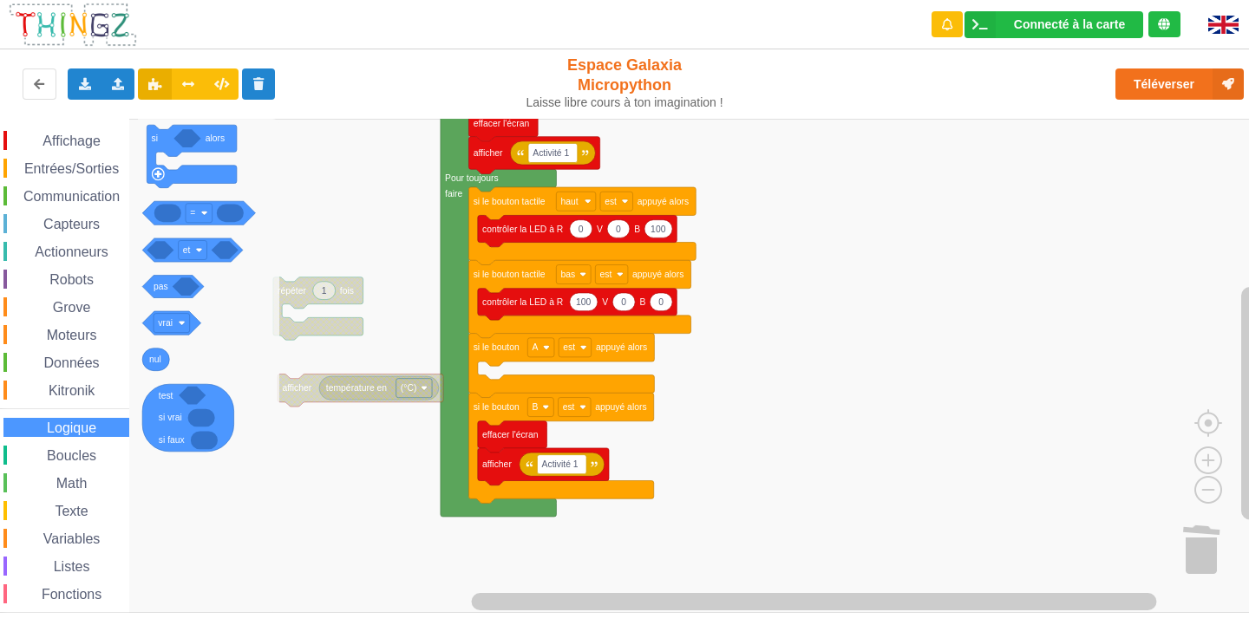
click at [50, 458] on span "Boucles" at bounding box center [71, 455] width 55 height 15
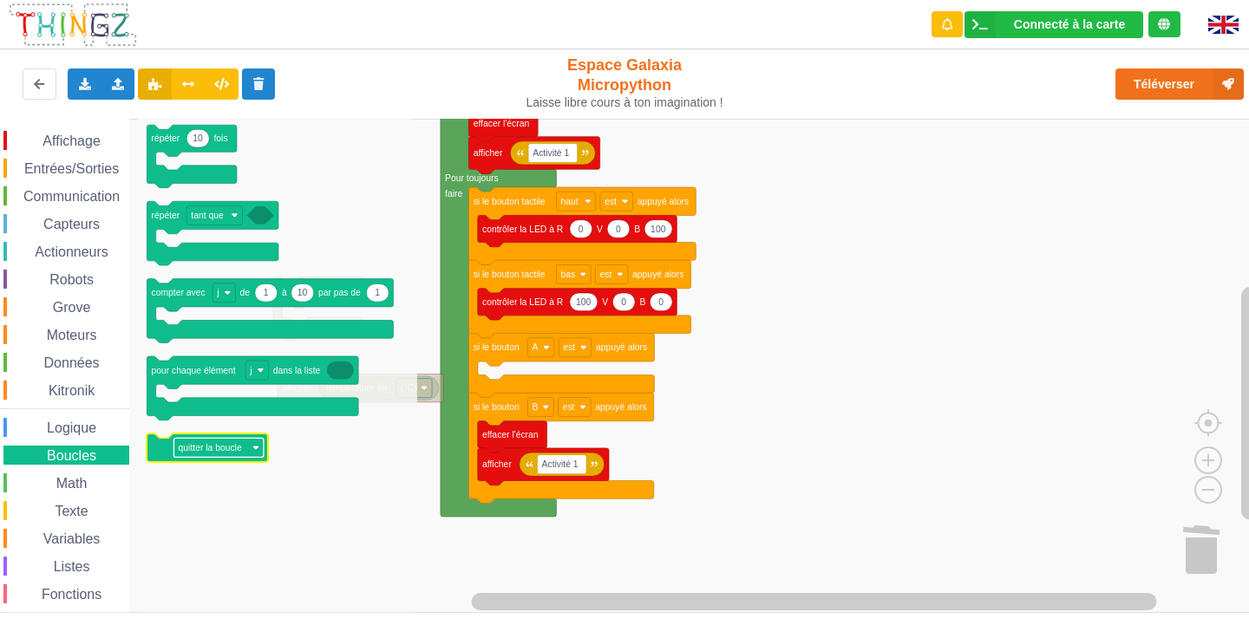
click at [192, 451] on text "quitter la boucle" at bounding box center [210, 449] width 63 height 10
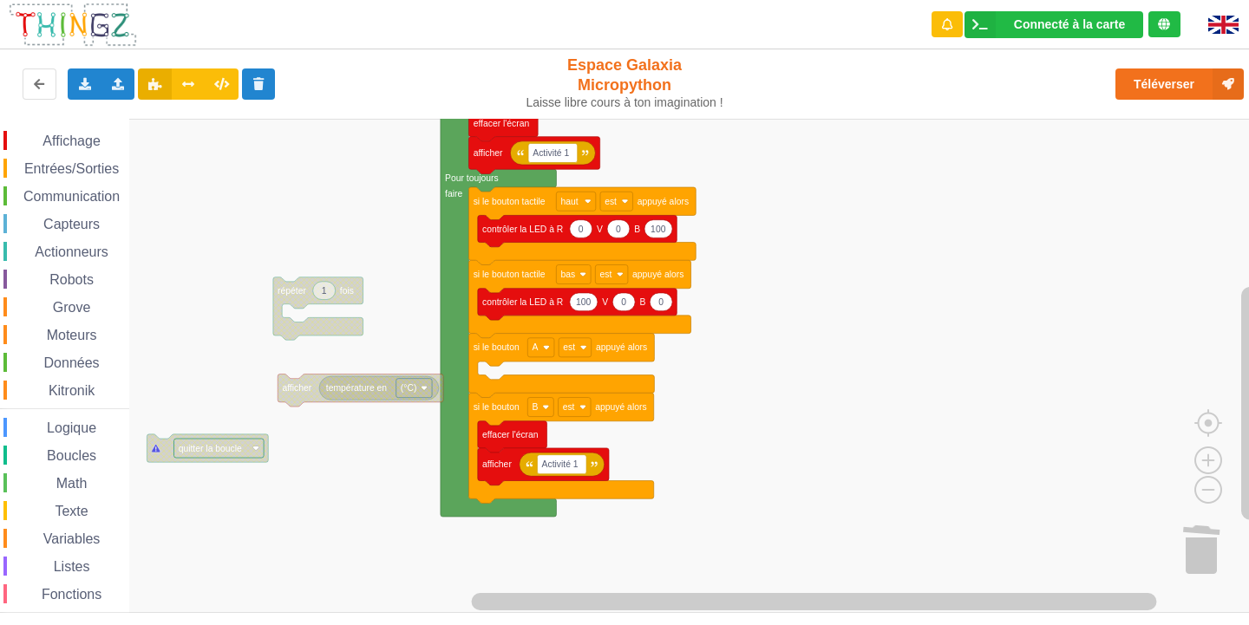
click at [192, 451] on text "quitter la boucle" at bounding box center [210, 449] width 63 height 10
click at [63, 136] on span "Affichage" at bounding box center [71, 141] width 62 height 15
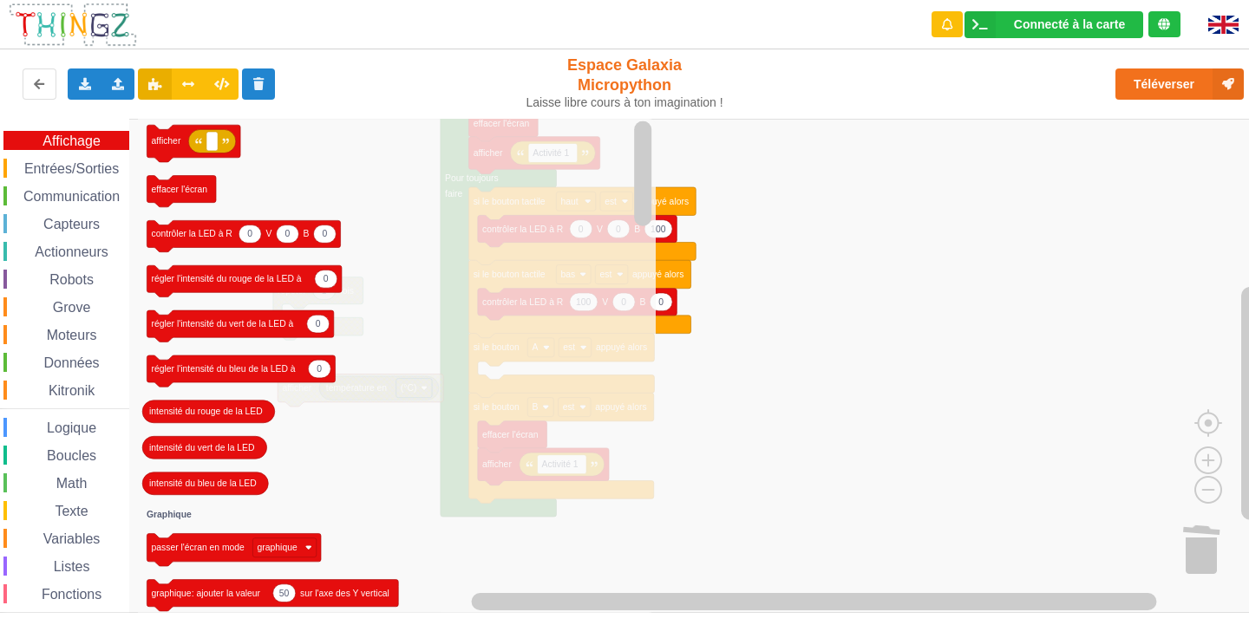
click at [95, 211] on div "Affichage Entrées/Sorties Communication Capteurs Actionneurs Robots Grove Moteu…" at bounding box center [64, 391] width 129 height 520
click at [97, 158] on div "Affichage Entrées/Sorties Communication Capteurs Actionneurs Robots Grove Moteu…" at bounding box center [64, 391] width 129 height 520
click at [99, 195] on span "Communication" at bounding box center [71, 196] width 101 height 15
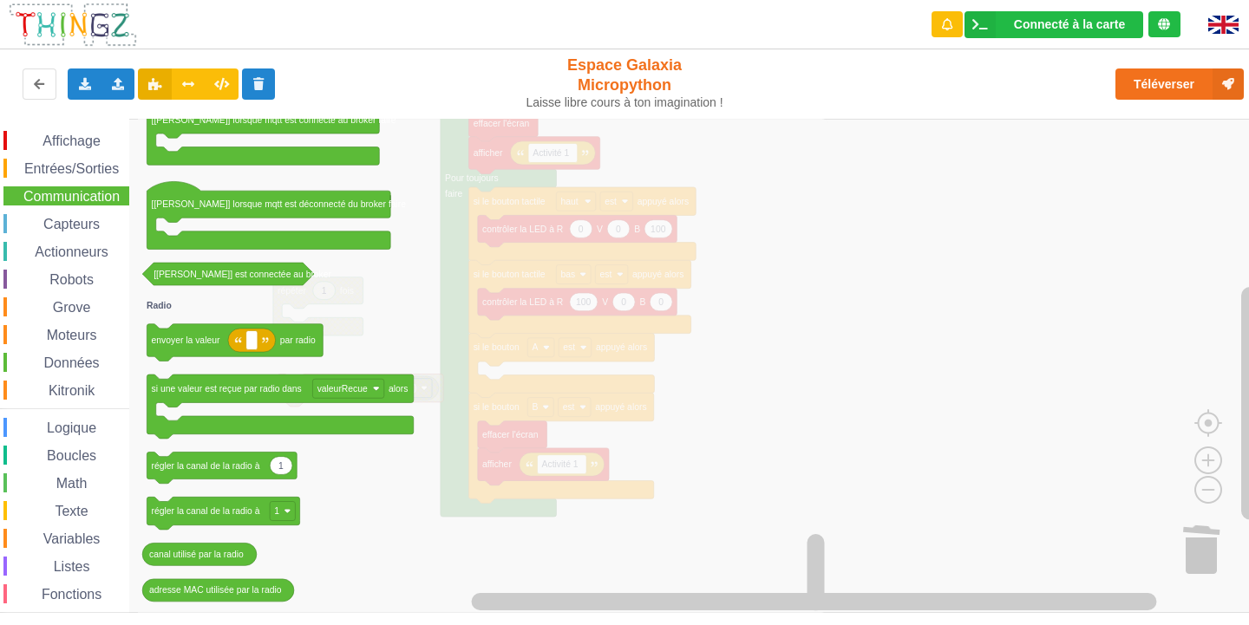
click at [31, 206] on div "Communication" at bounding box center [66, 195] width 126 height 19
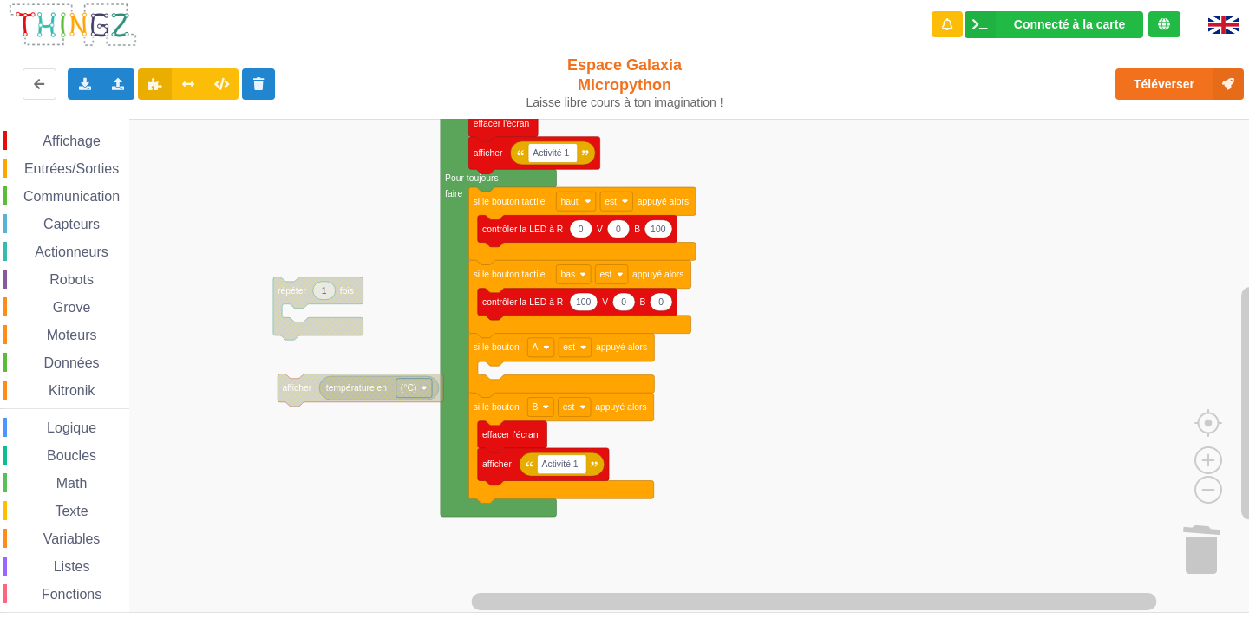
click at [40, 210] on div "Affichage Entrées/Sorties Communication Capteurs Actionneurs Robots Grove Moteu…" at bounding box center [64, 391] width 129 height 520
click at [40, 232] on div "Capteurs" at bounding box center [66, 223] width 126 height 19
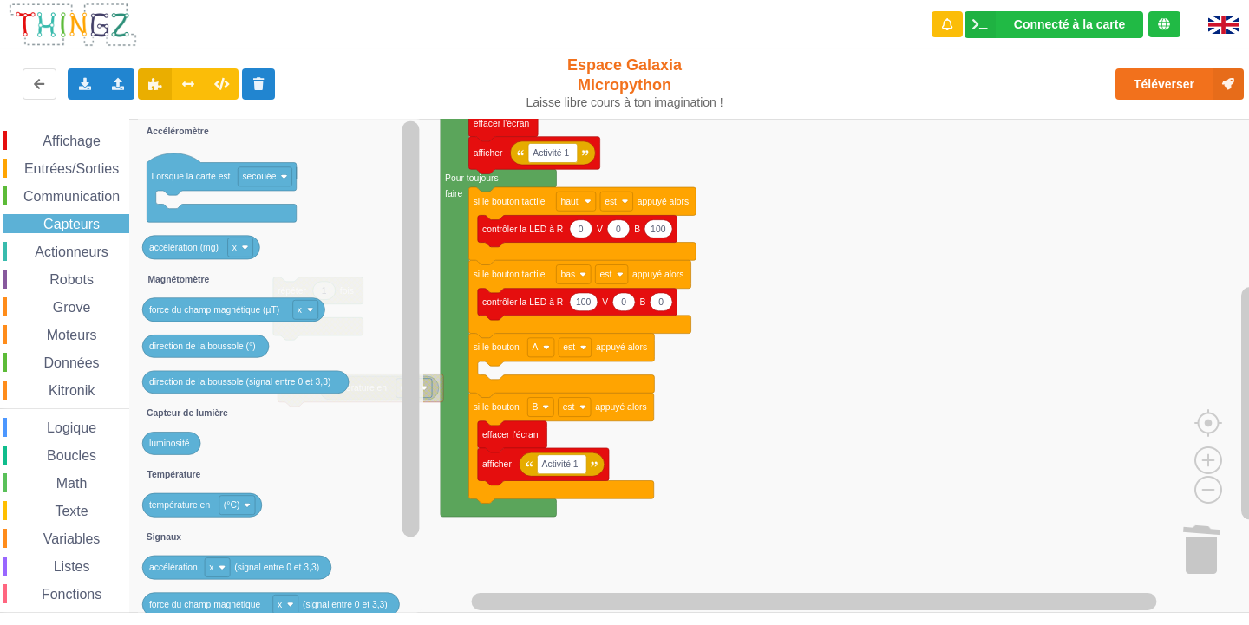
click at [88, 231] on span "Capteurs" at bounding box center [72, 224] width 62 height 15
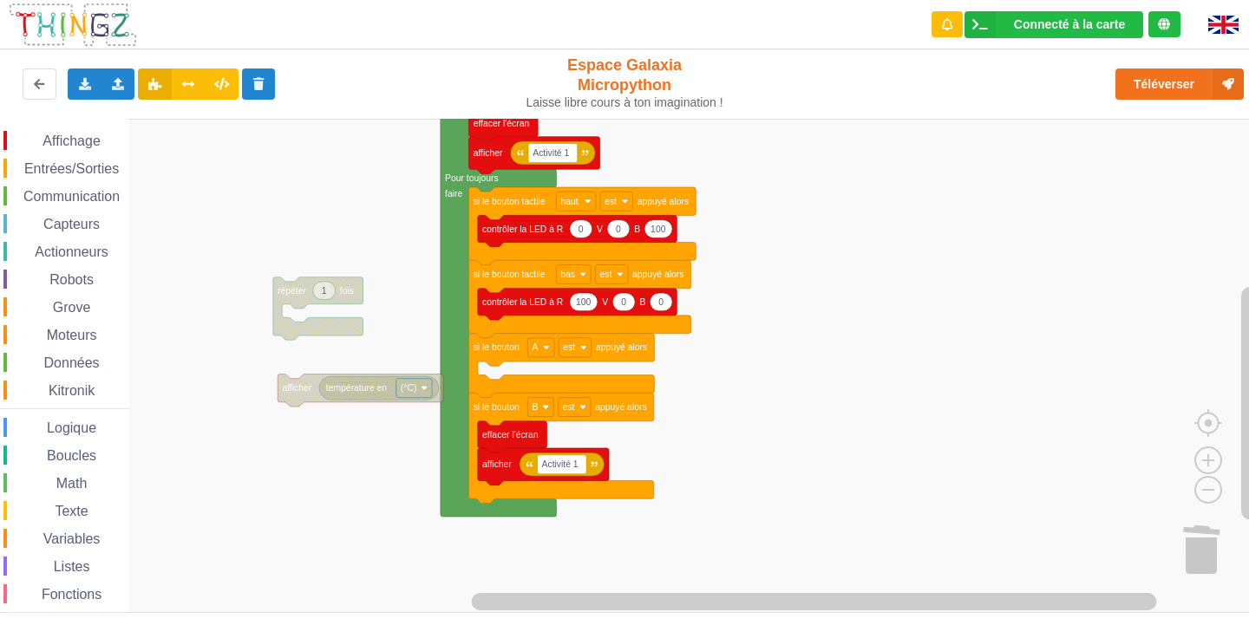
click at [84, 253] on span "Actionneurs" at bounding box center [71, 252] width 79 height 15
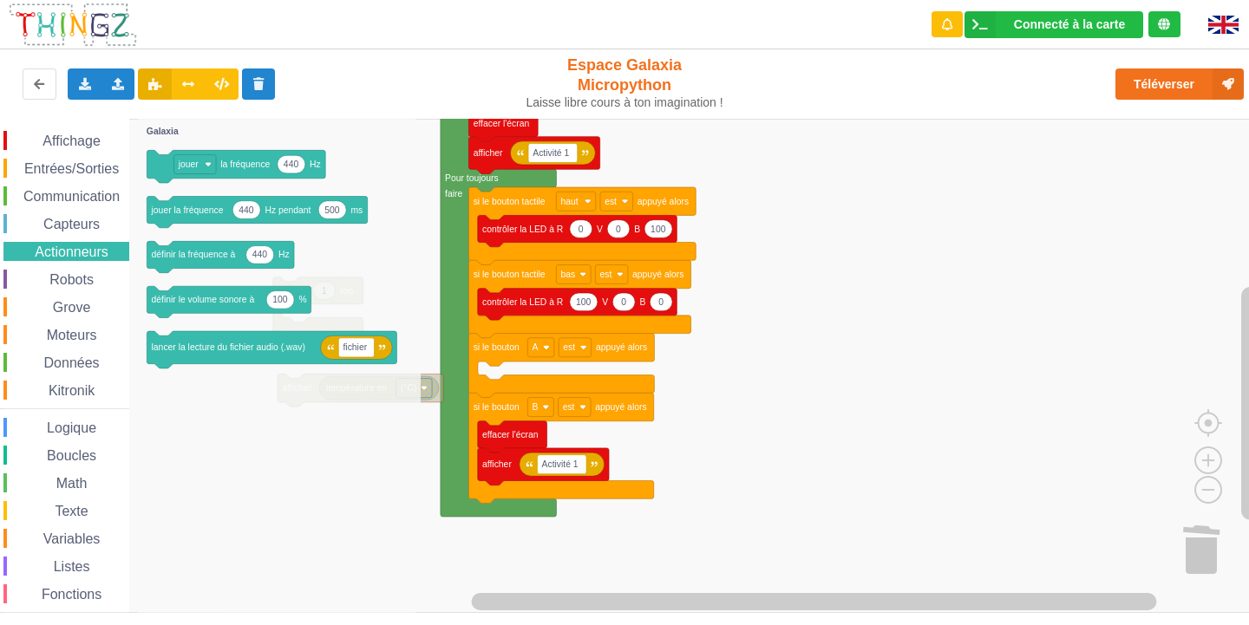
click at [62, 377] on div "Affichage Entrées/Sorties Communication Capteurs Actionneurs Robots Grove Moteu…" at bounding box center [64, 391] width 129 height 520
click at [59, 367] on div "Affichage Entrées/Sorties Communication Capteurs Actionneurs Robots Grove Moteu…" at bounding box center [64, 391] width 129 height 520
click at [59, 364] on span "Données" at bounding box center [72, 363] width 61 height 15
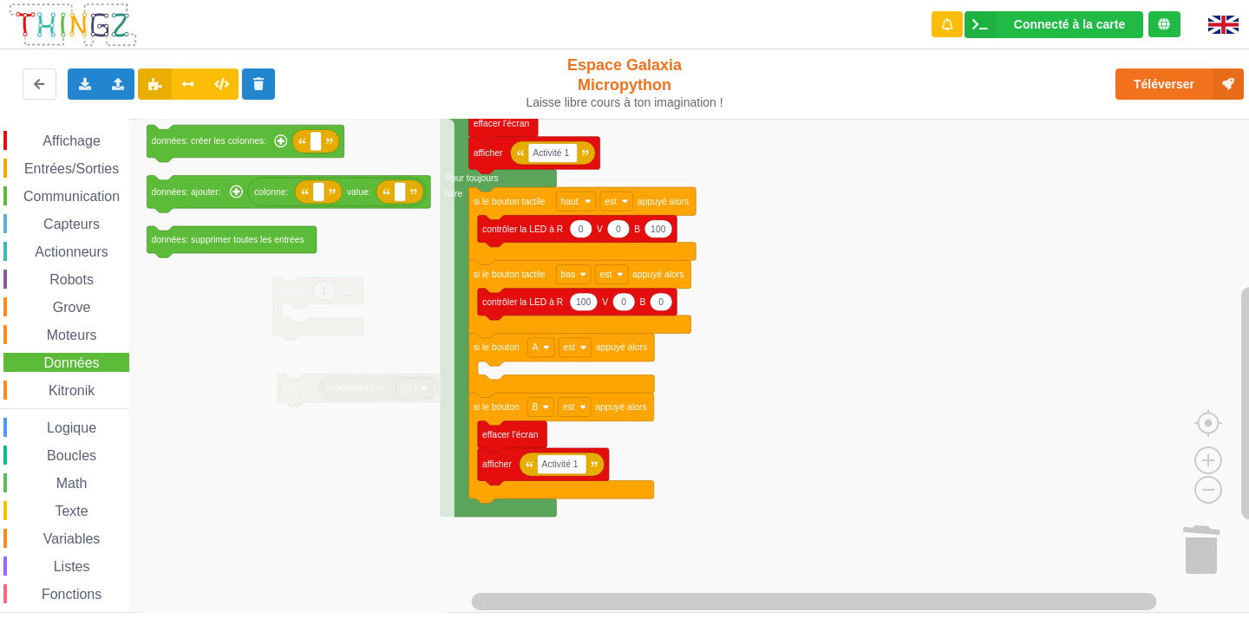
click at [59, 387] on span "Kitronik" at bounding box center [71, 390] width 51 height 15
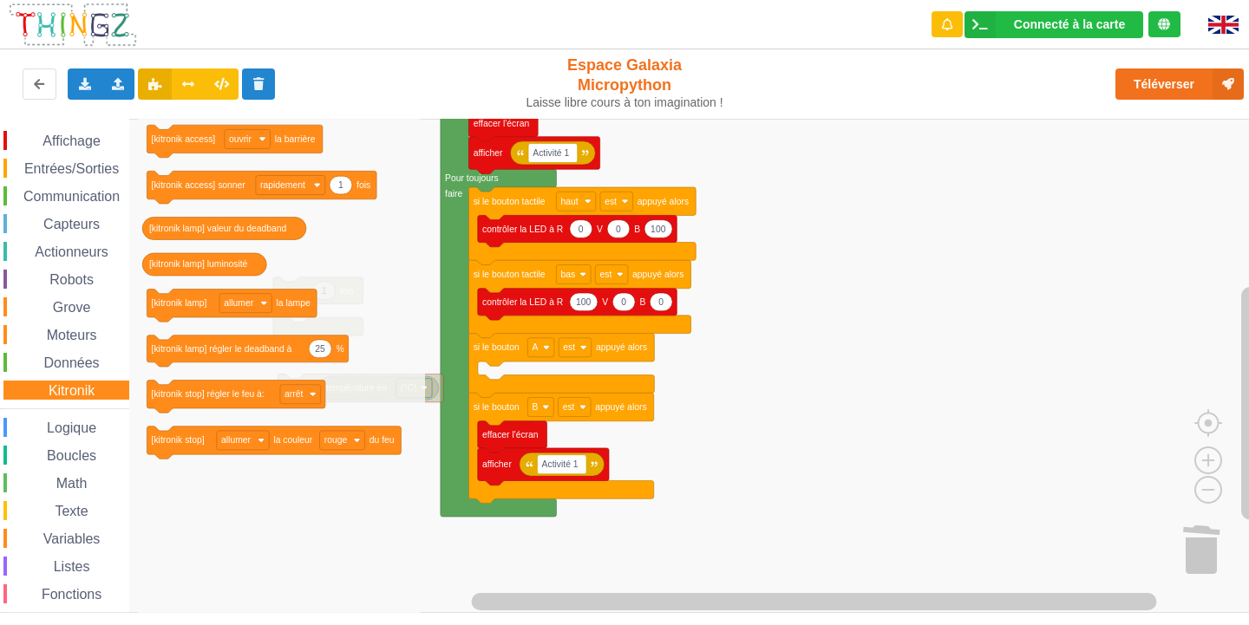
click at [67, 448] on span "Boucles" at bounding box center [71, 455] width 55 height 15
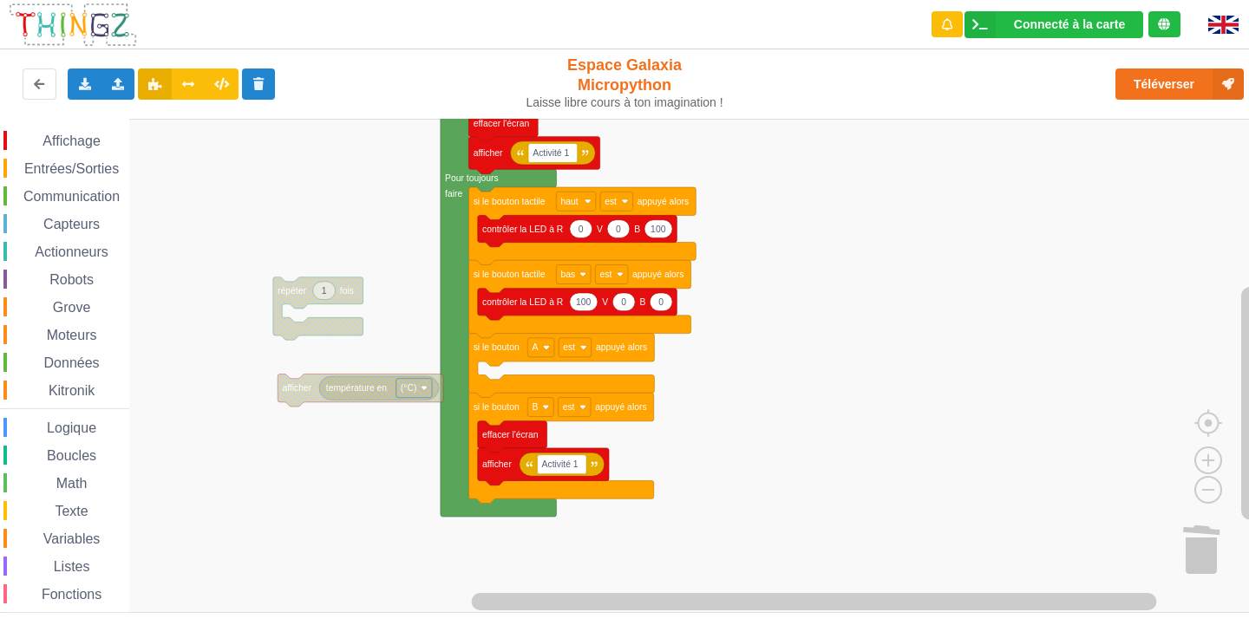
click at [724, 205] on rect "Espace de travail de Blocky" at bounding box center [630, 366] width 1261 height 494
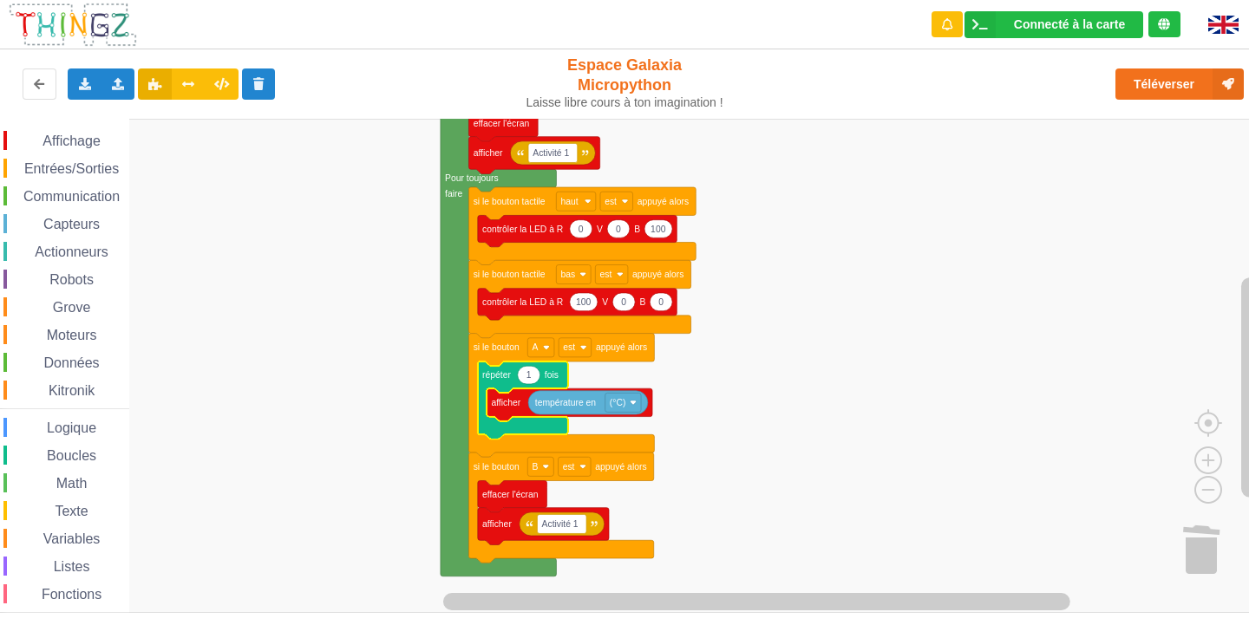
click at [88, 145] on span "Affichage" at bounding box center [71, 141] width 62 height 15
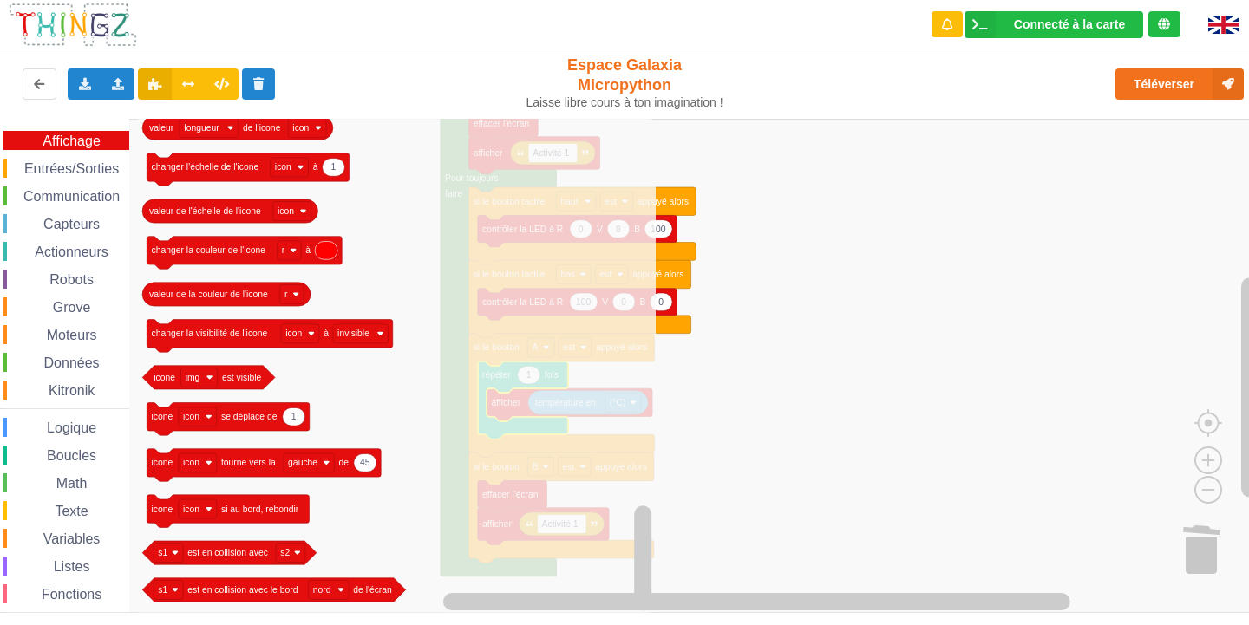
click at [36, 208] on div "Affichage Entrées/Sorties Communication Capteurs Actionneurs Robots Grove Moteu…" at bounding box center [64, 391] width 129 height 520
click at [37, 188] on div "Communication" at bounding box center [66, 195] width 126 height 19
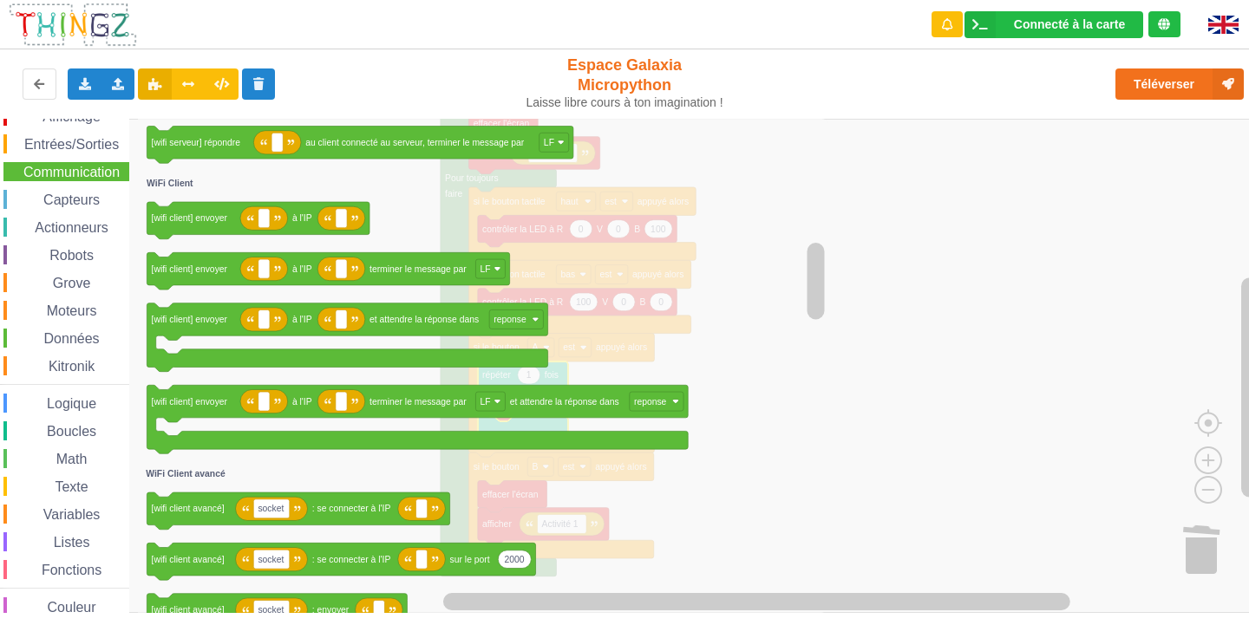
scroll to position [45, 0]
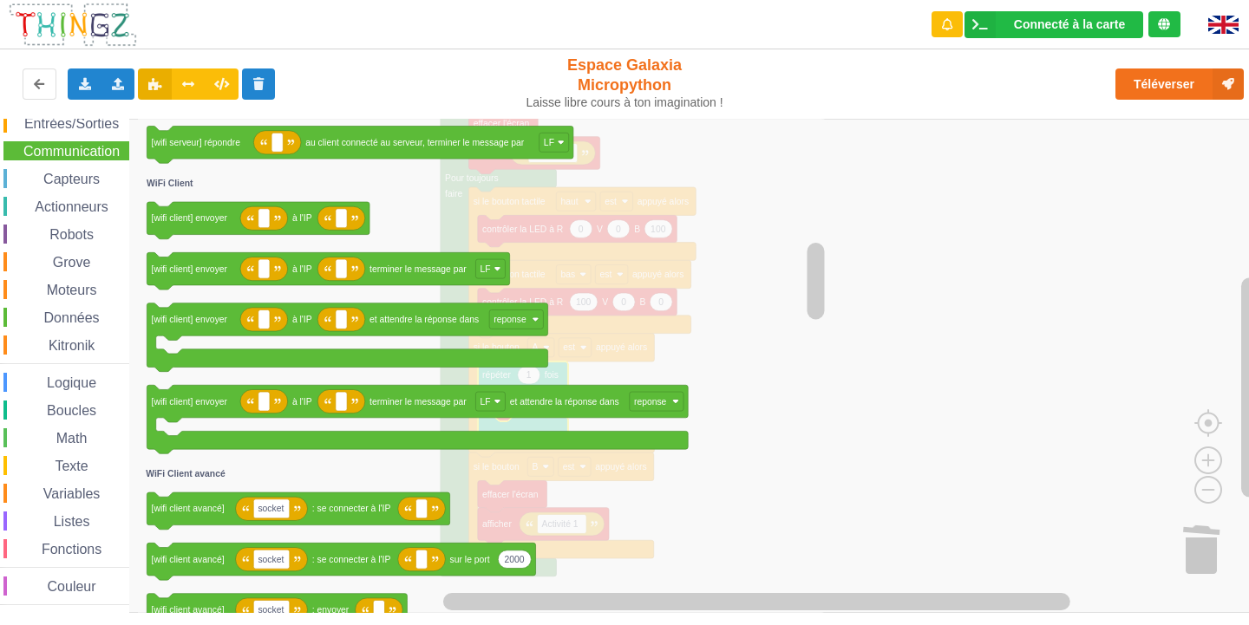
click at [36, 258] on span "Espace de travail de Blocky" at bounding box center [43, 263] width 14 height 14
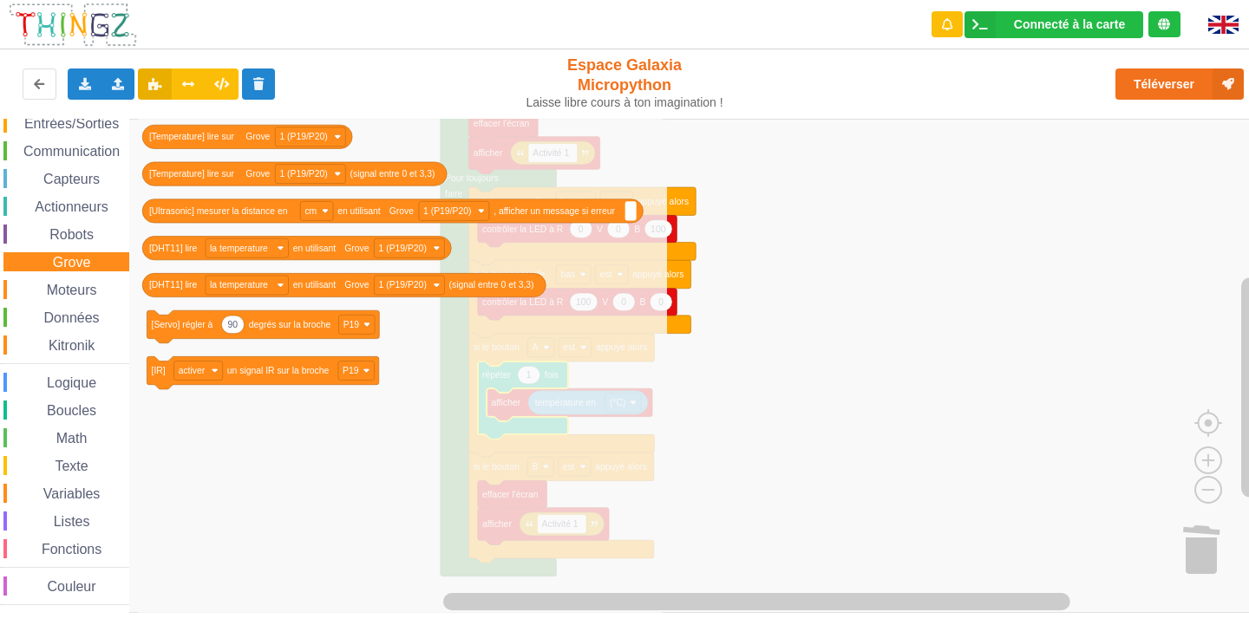
click at [29, 289] on div "Moteurs" at bounding box center [66, 289] width 126 height 19
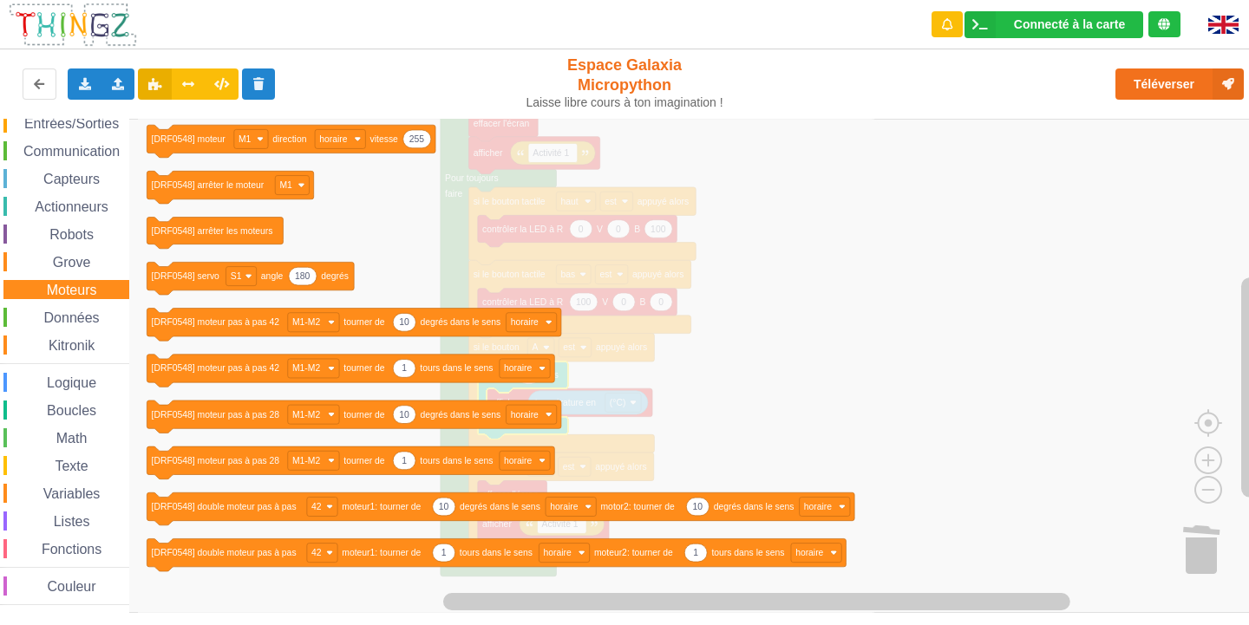
click at [23, 324] on div "Données" at bounding box center [66, 317] width 126 height 19
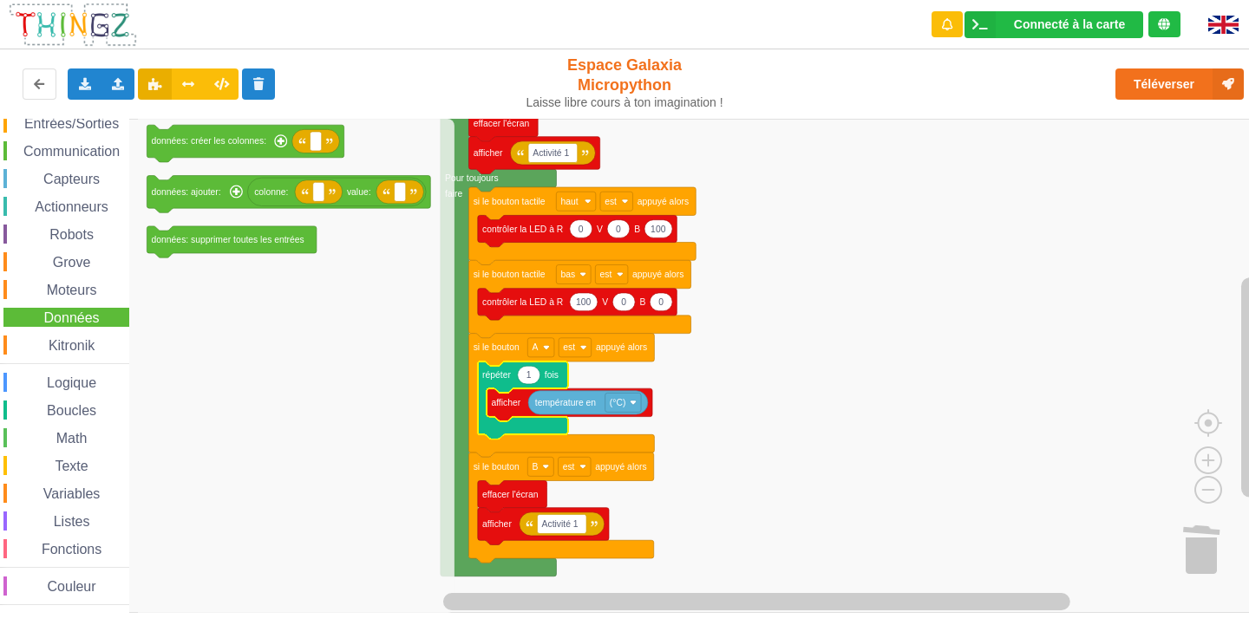
click at [17, 337] on div "Kitronik" at bounding box center [66, 345] width 126 height 19
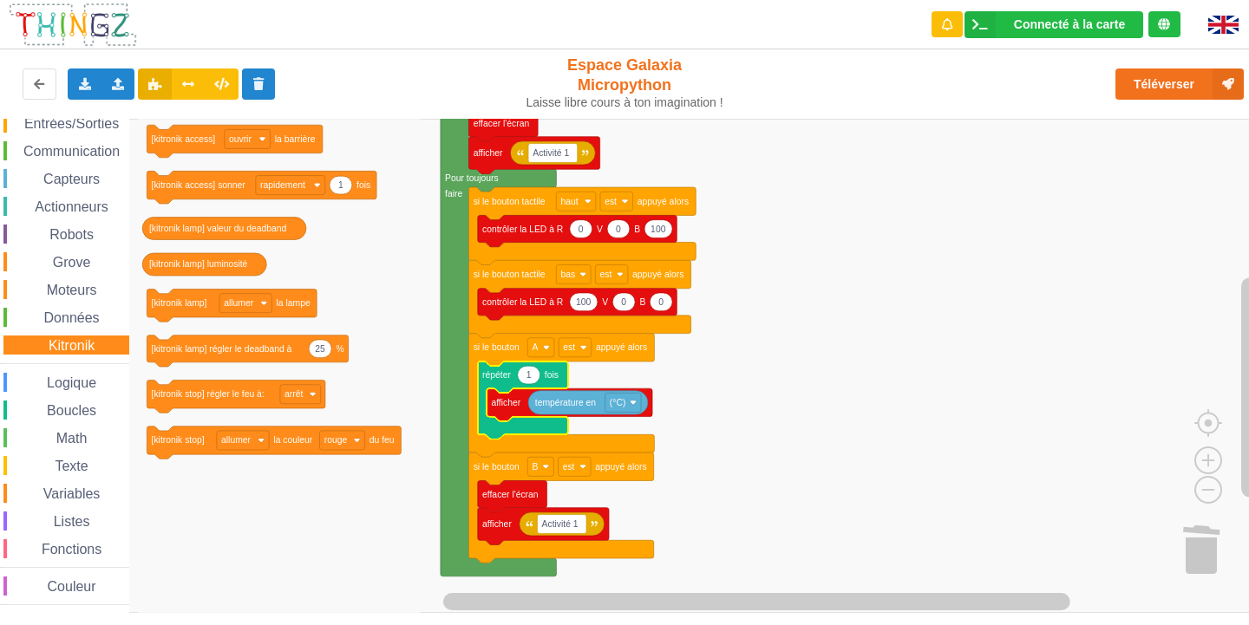
click at [5, 394] on div "Affichage Entrées/Sorties Communication Capteurs Actionneurs Robots Grove Moteu…" at bounding box center [64, 346] width 129 height 520
click at [8, 381] on div "Logique" at bounding box center [66, 382] width 126 height 19
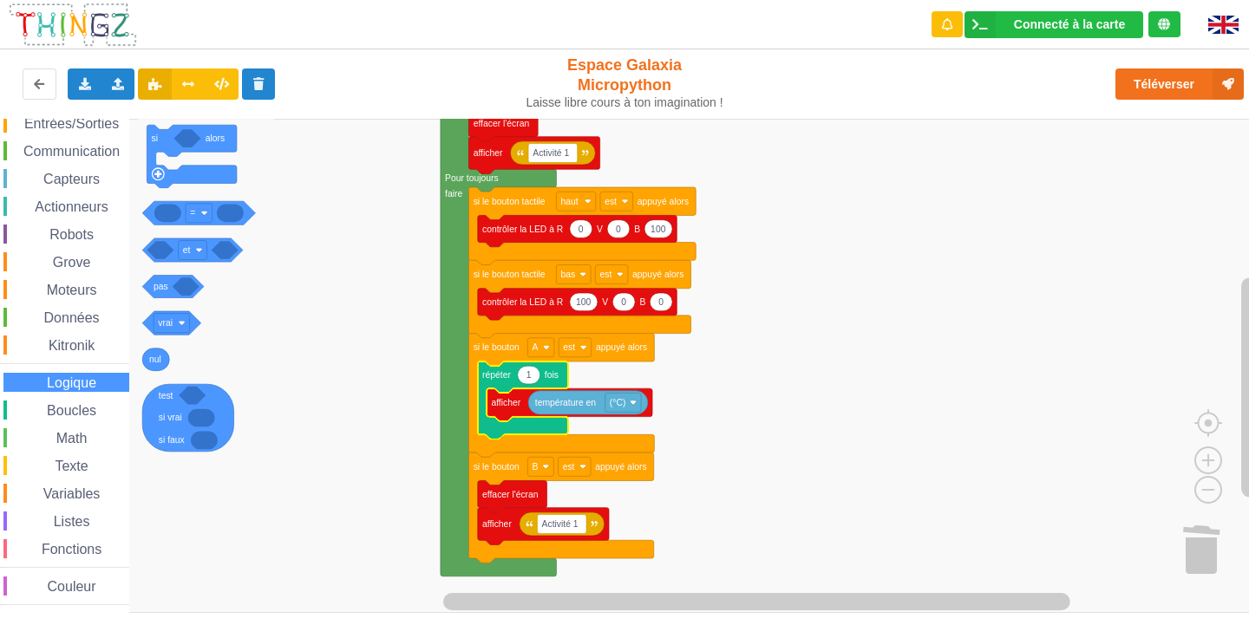
click at [42, 406] on span "Espace de travail de Blocky" at bounding box center [37, 411] width 14 height 14
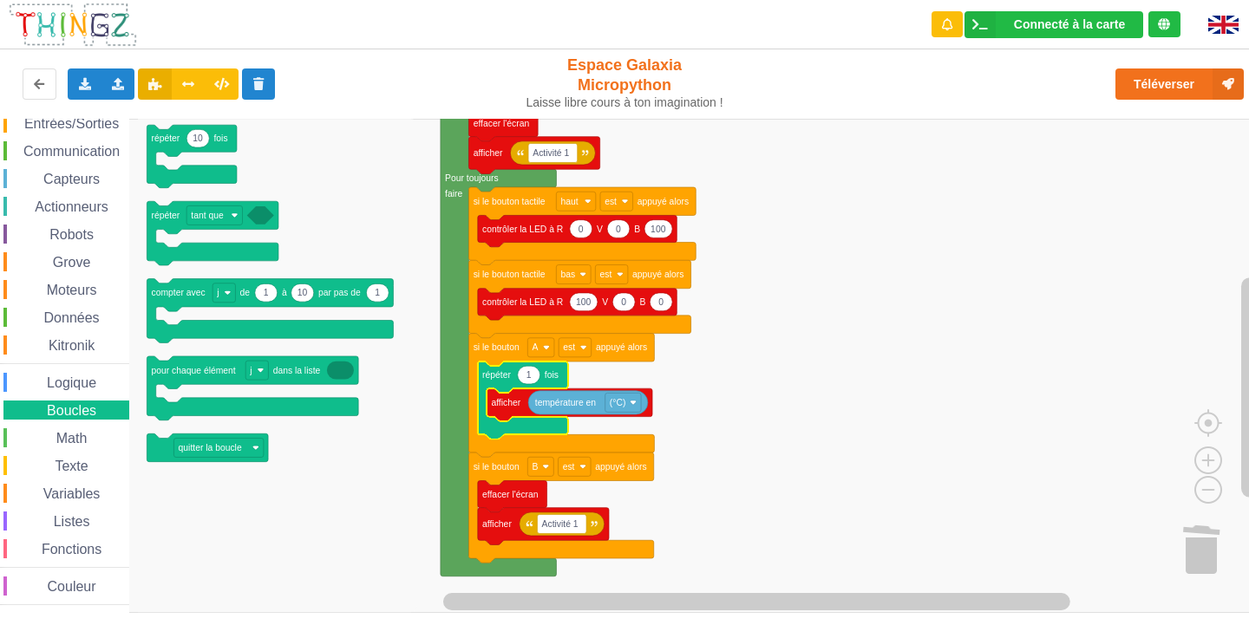
click at [31, 372] on div "Affichage Entrées/Sorties Communication Capteurs Actionneurs Robots Grove Moteu…" at bounding box center [64, 346] width 129 height 520
click at [26, 374] on div "Logique" at bounding box center [66, 382] width 126 height 19
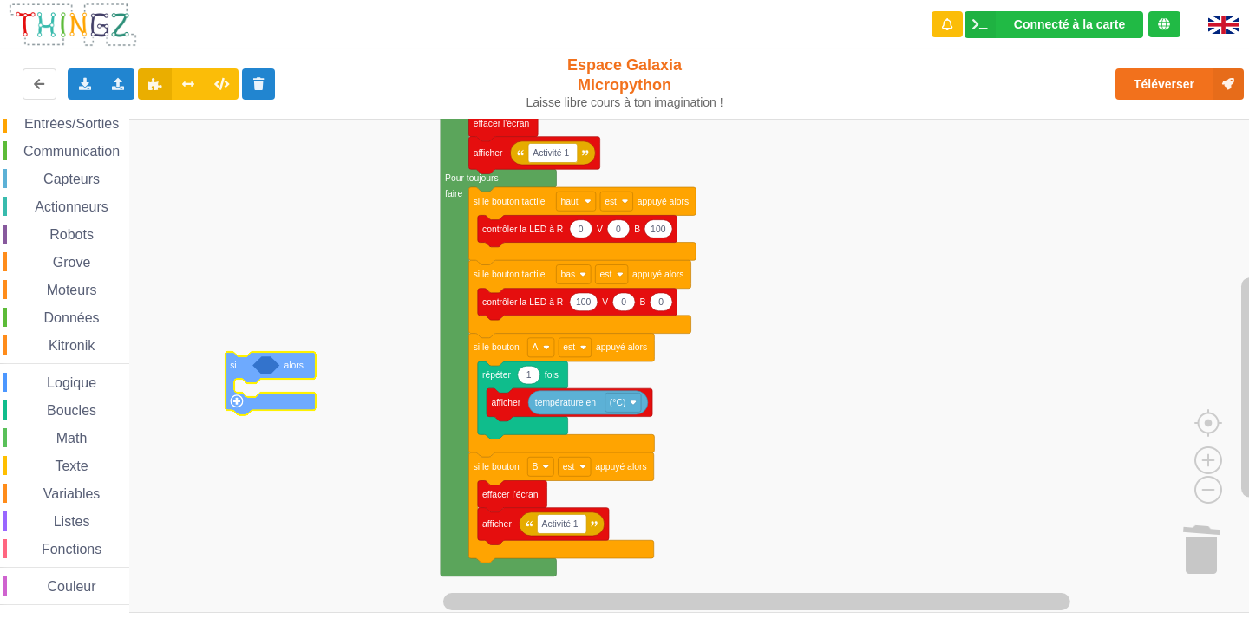
click at [255, 376] on div "Affichage Entrées/Sorties Communication Capteurs Actionneurs Robots Grove Moteu…" at bounding box center [630, 366] width 1261 height 494
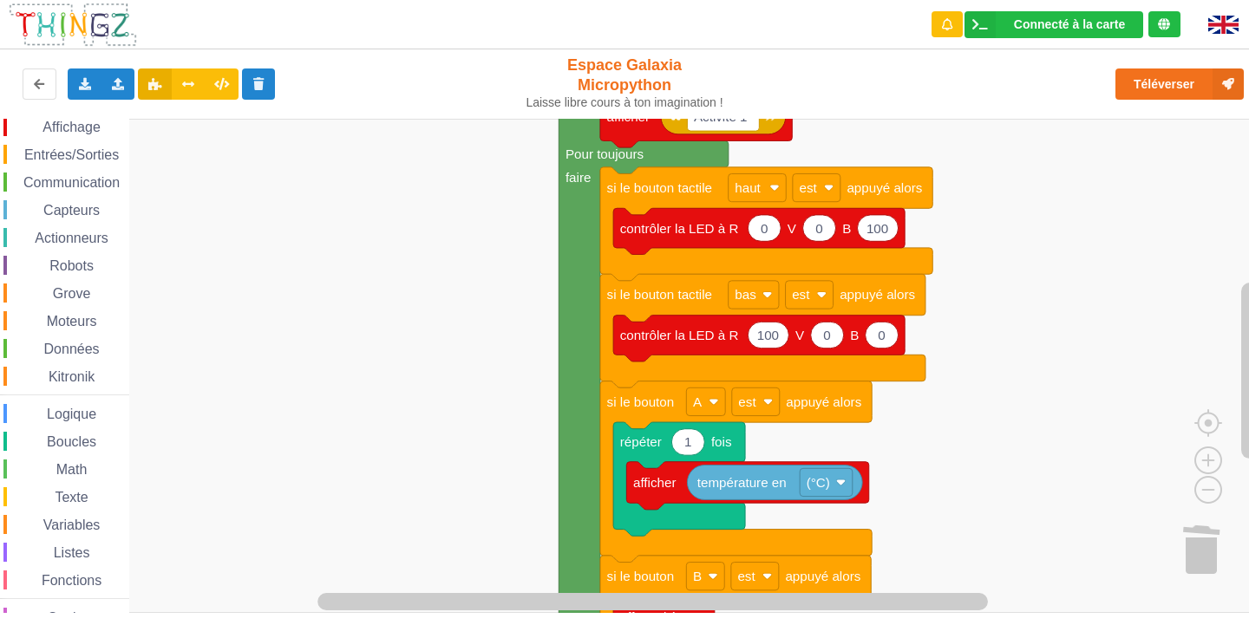
scroll to position [0, 0]
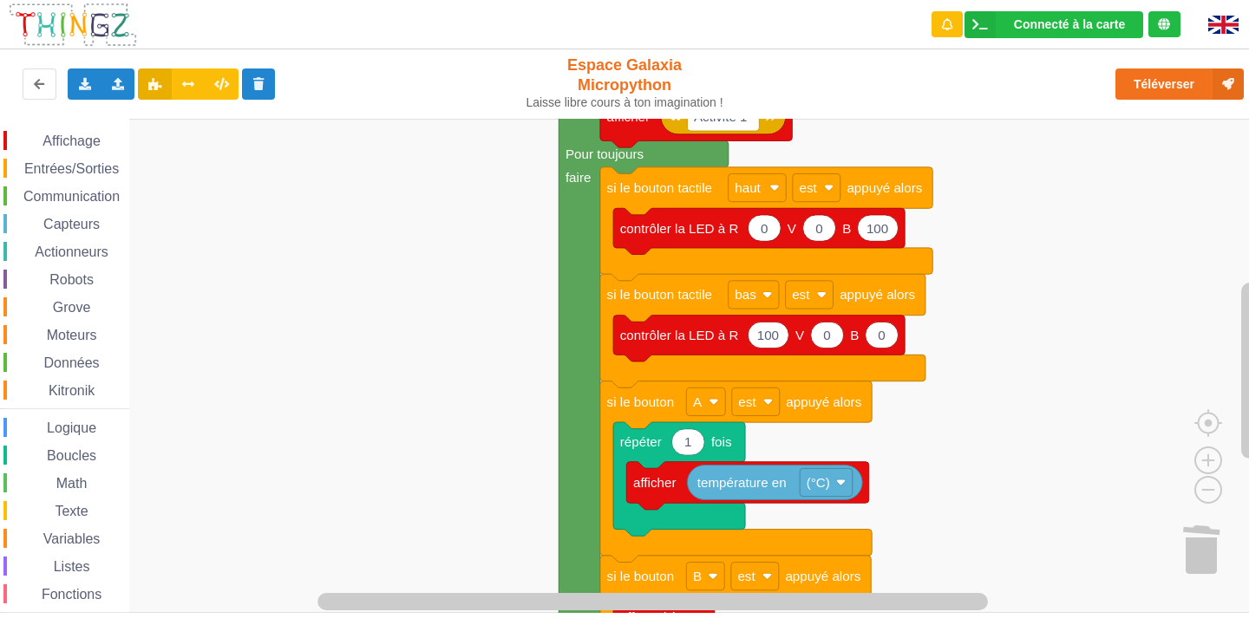
click at [42, 164] on span "Entrées/Sorties" at bounding box center [72, 168] width 100 height 15
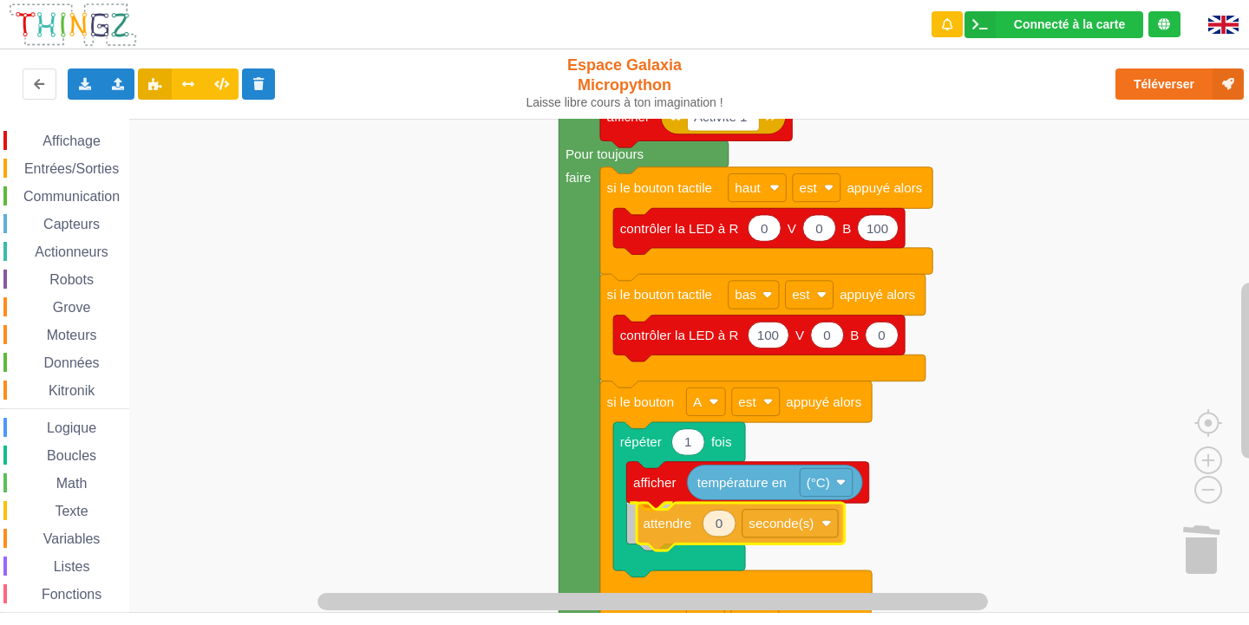
click at [679, 536] on div "Affichage Entrées/Sorties Communication Capteurs Actionneurs Robots Grove Moteu…" at bounding box center [630, 366] width 1261 height 494
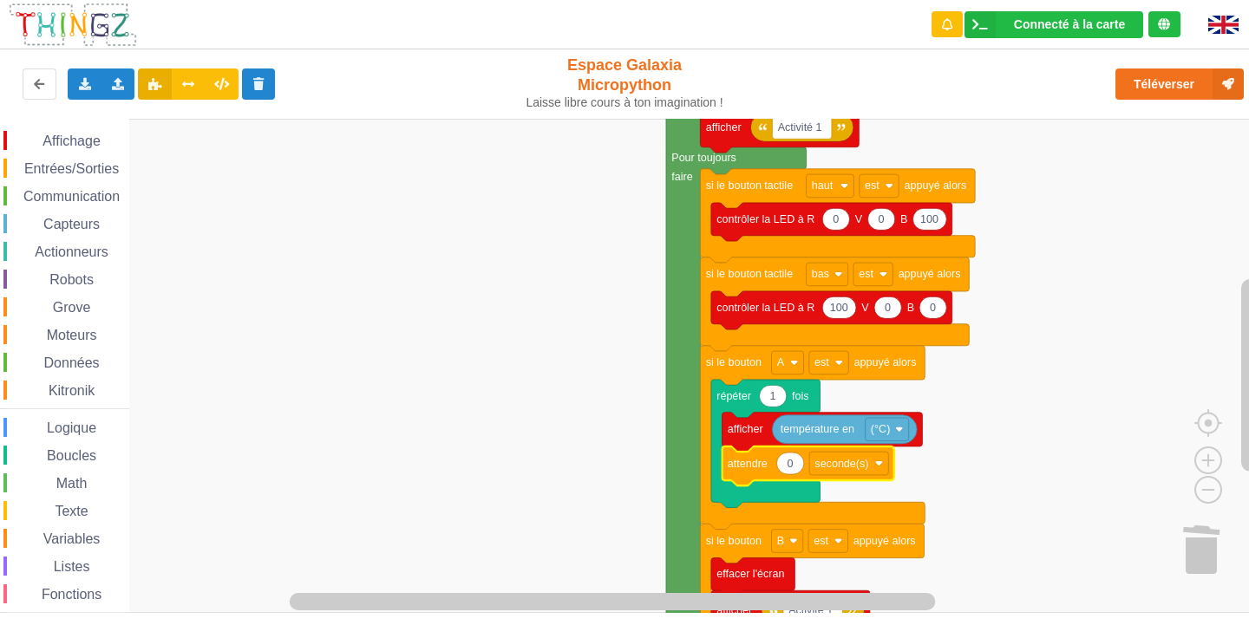
click at [801, 475] on icon "Espace de travail de Blocky" at bounding box center [808, 467] width 172 height 40
click at [793, 466] on text "0" at bounding box center [791, 464] width 6 height 12
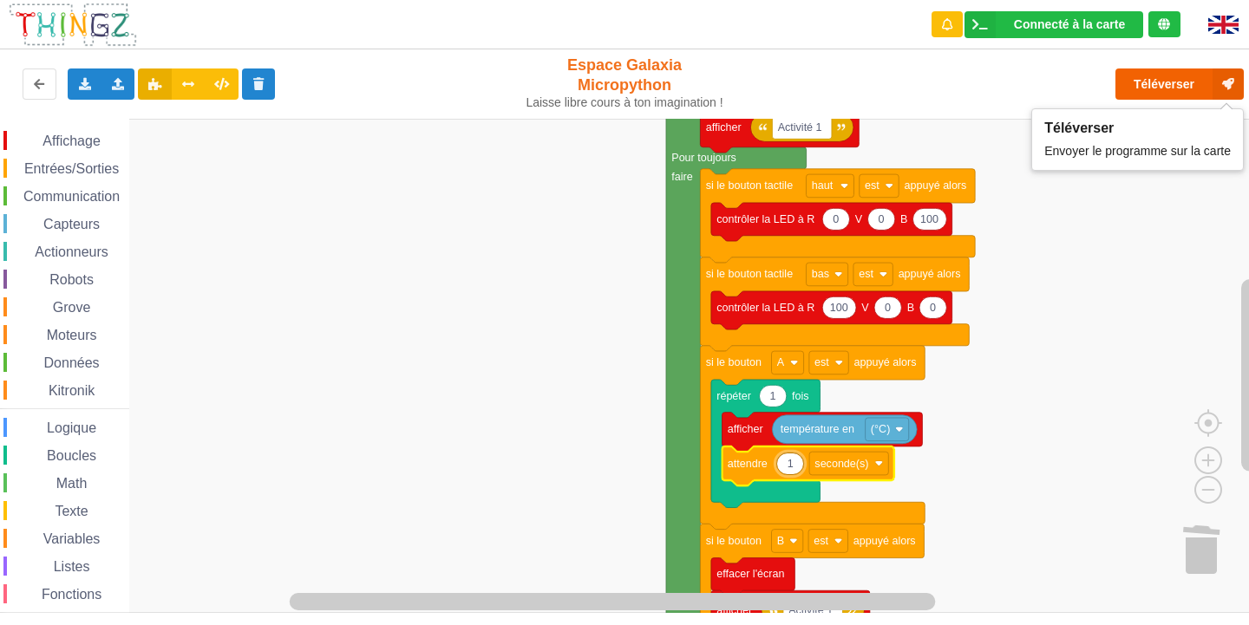
type input "1"
click at [1180, 82] on button "Téléverser" at bounding box center [1179, 84] width 128 height 31
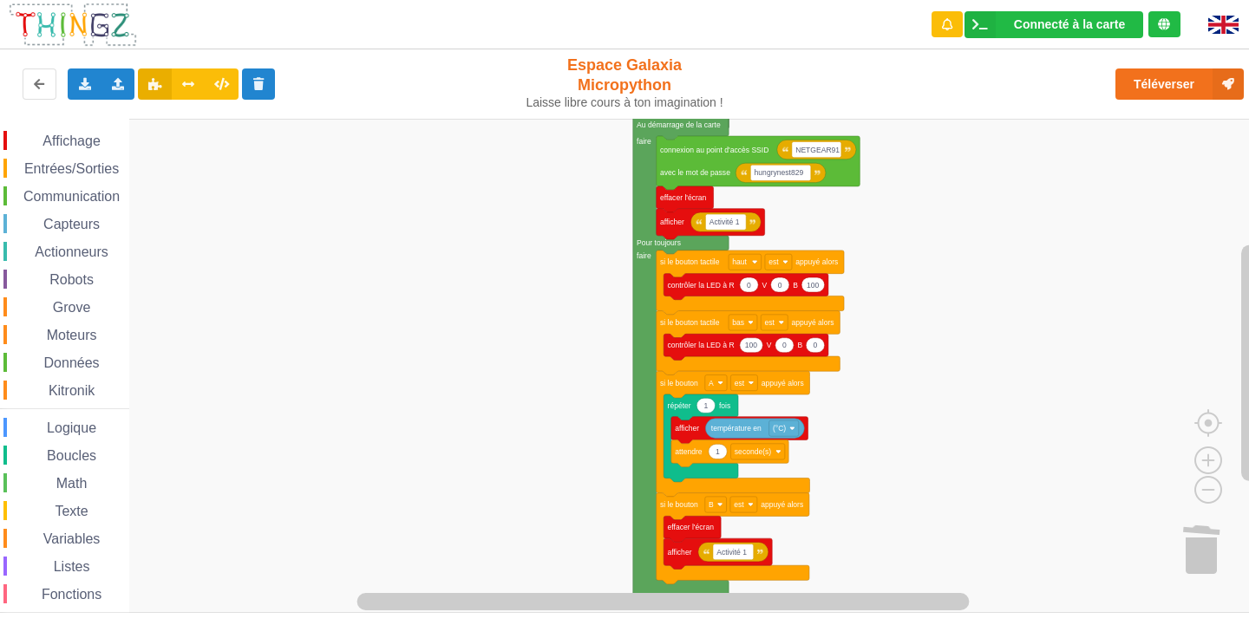
click at [904, 342] on div "Affichage Entrées/Sorties Communication Capteurs Actionneurs Robots Grove Moteu…" at bounding box center [630, 366] width 1261 height 494
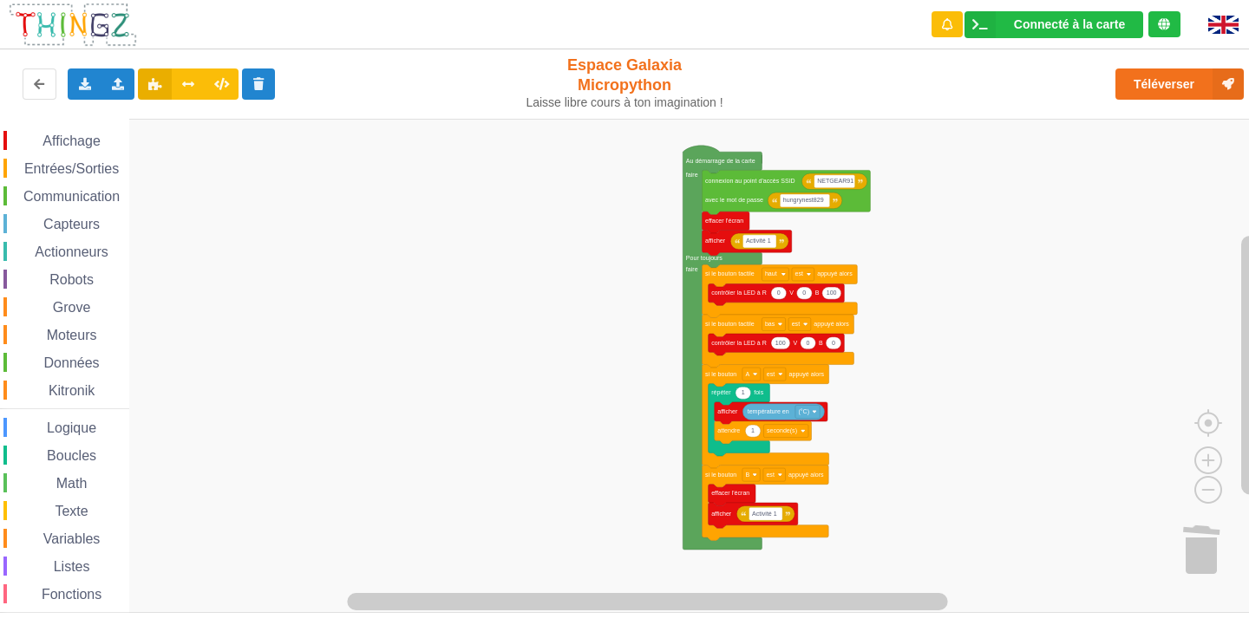
click at [923, 317] on rect "Espace de travail de Blocky" at bounding box center [630, 366] width 1261 height 494
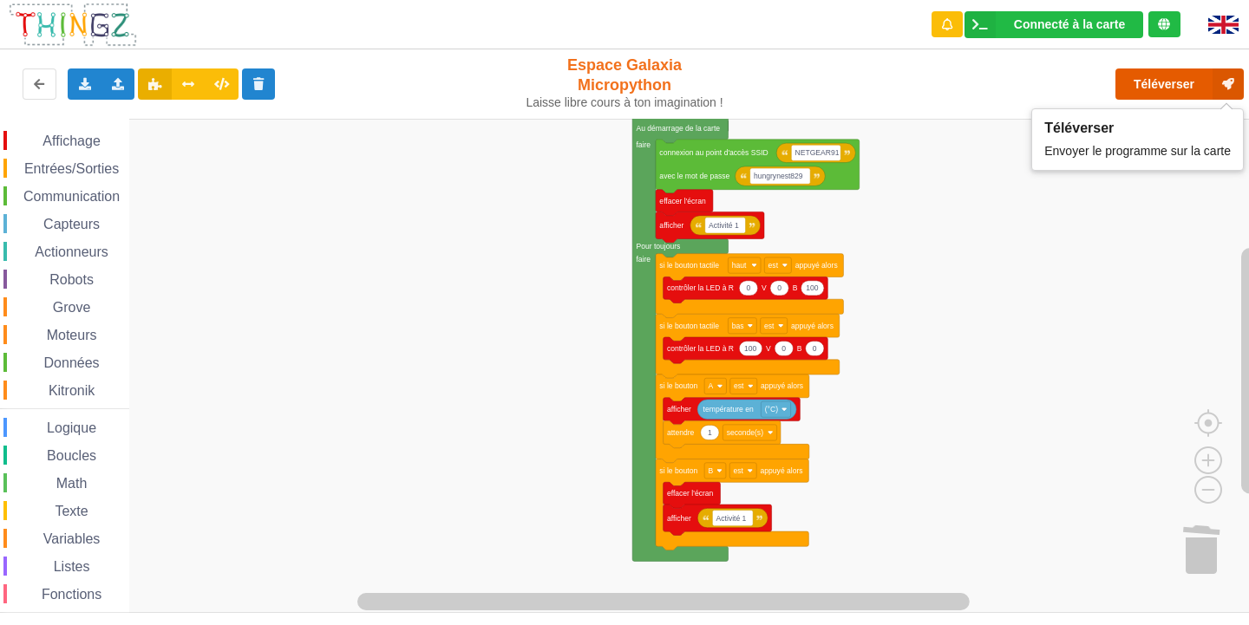
click at [1210, 82] on button "Téléverser" at bounding box center [1179, 84] width 128 height 31
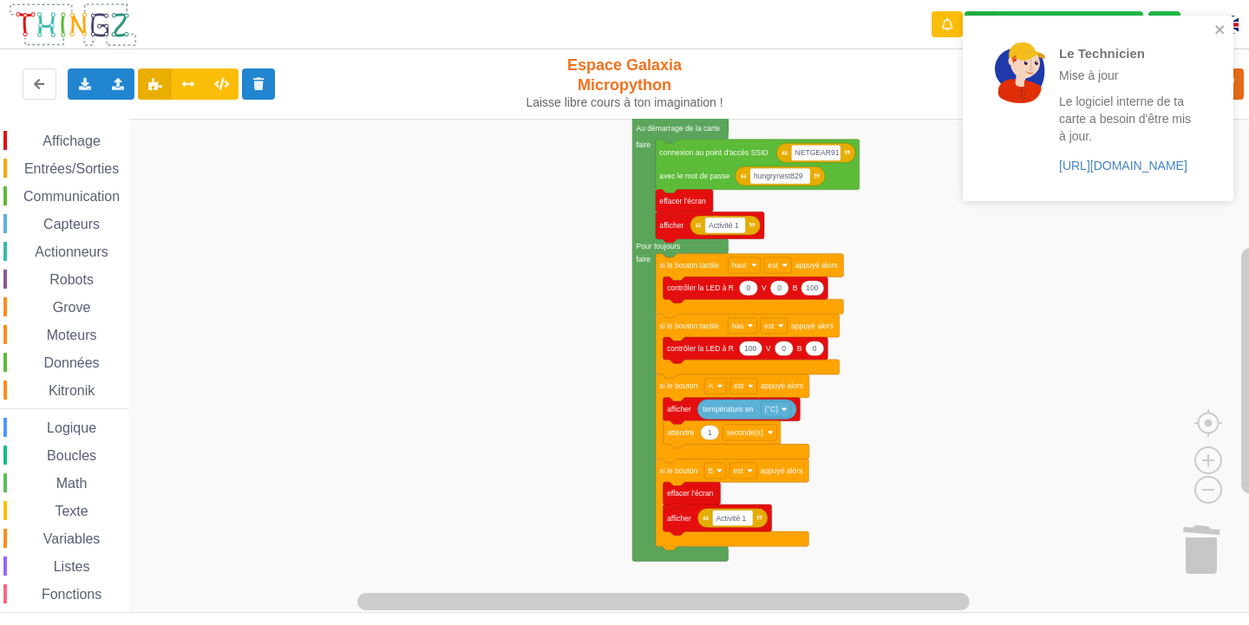
click at [102, 135] on span "Affichage" at bounding box center [71, 141] width 62 height 15
click at [316, 252] on div "Affichage Entrées/Sorties Communication Capteurs Actionneurs Robots Grove Moteu…" at bounding box center [630, 366] width 1261 height 494
drag, startPoint x: 73, startPoint y: 173, endPoint x: 74, endPoint y: 159, distance: 13.9
click at [74, 161] on span "Entrées/Sorties" at bounding box center [72, 168] width 100 height 15
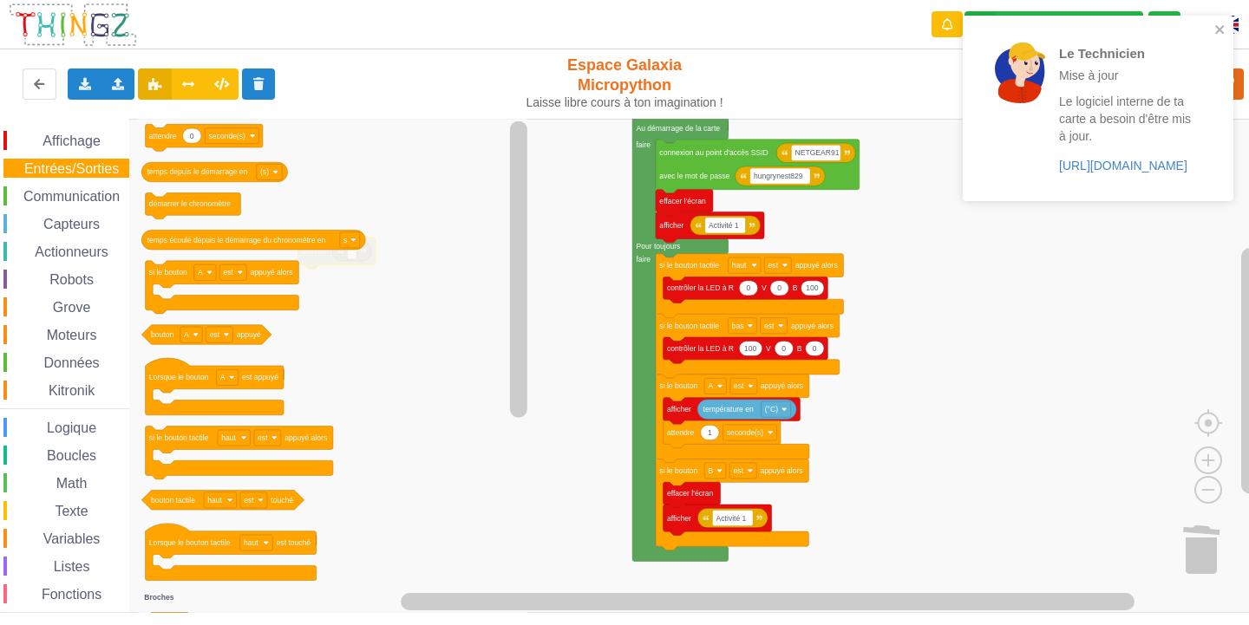
click at [69, 199] on span "Communication" at bounding box center [71, 196] width 101 height 15
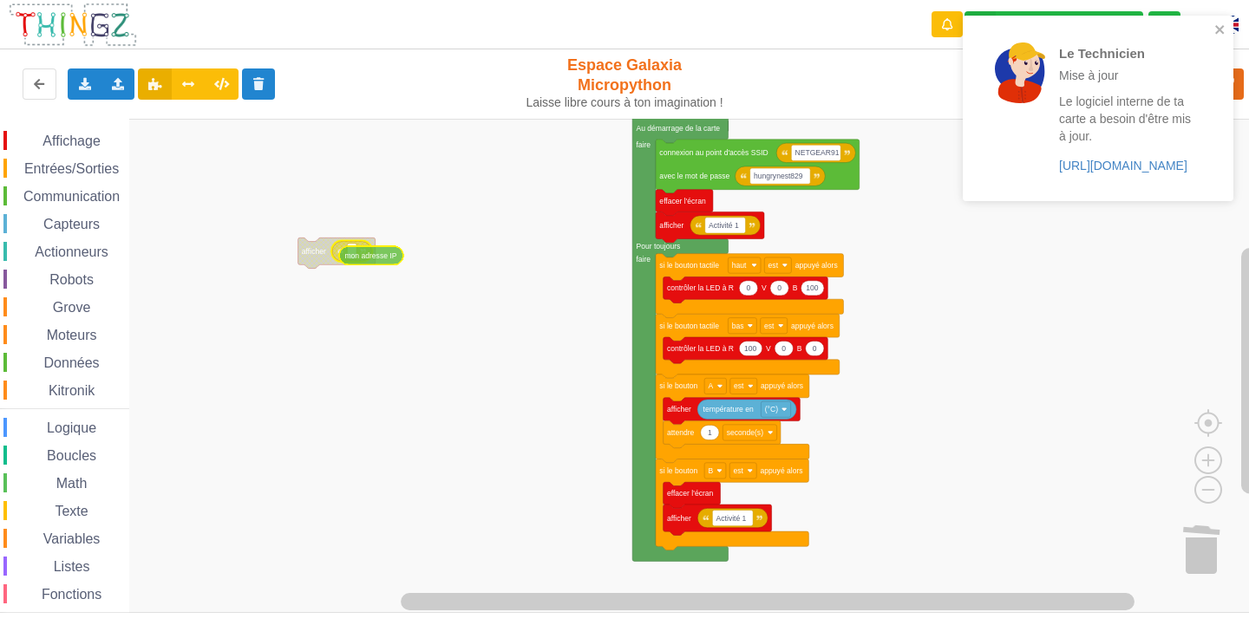
click at [384, 258] on div "Affichage Entrées/Sorties Communication Capteurs Actionneurs Robots Grove Moteu…" at bounding box center [630, 366] width 1261 height 494
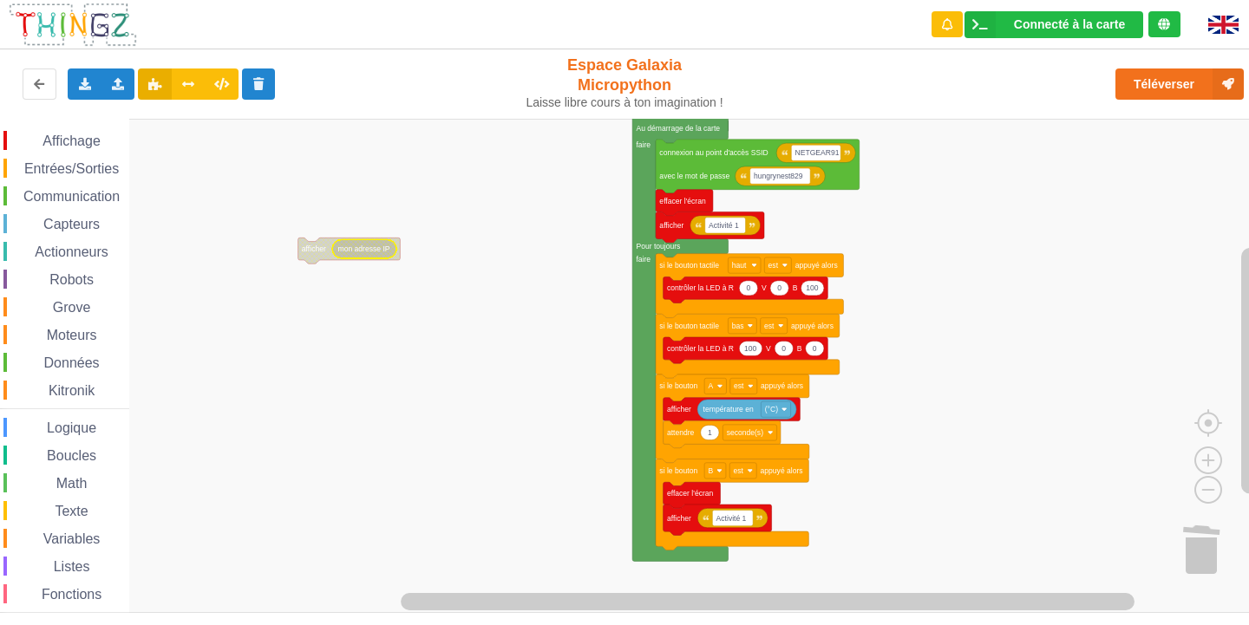
click at [101, 134] on div "Affichage" at bounding box center [66, 140] width 126 height 19
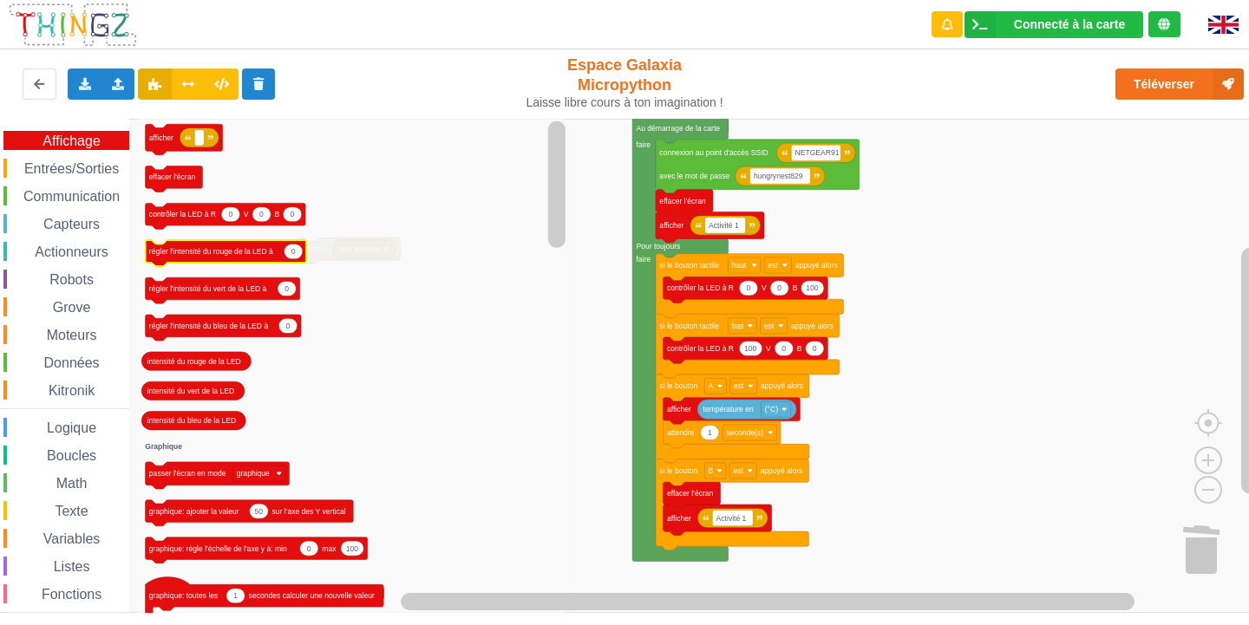
click at [245, 203] on icon "afficher effacer l'écran 0 0 0 contrôler la LED à R V B 0 régler l'intensité du…" at bounding box center [354, 366] width 432 height 494
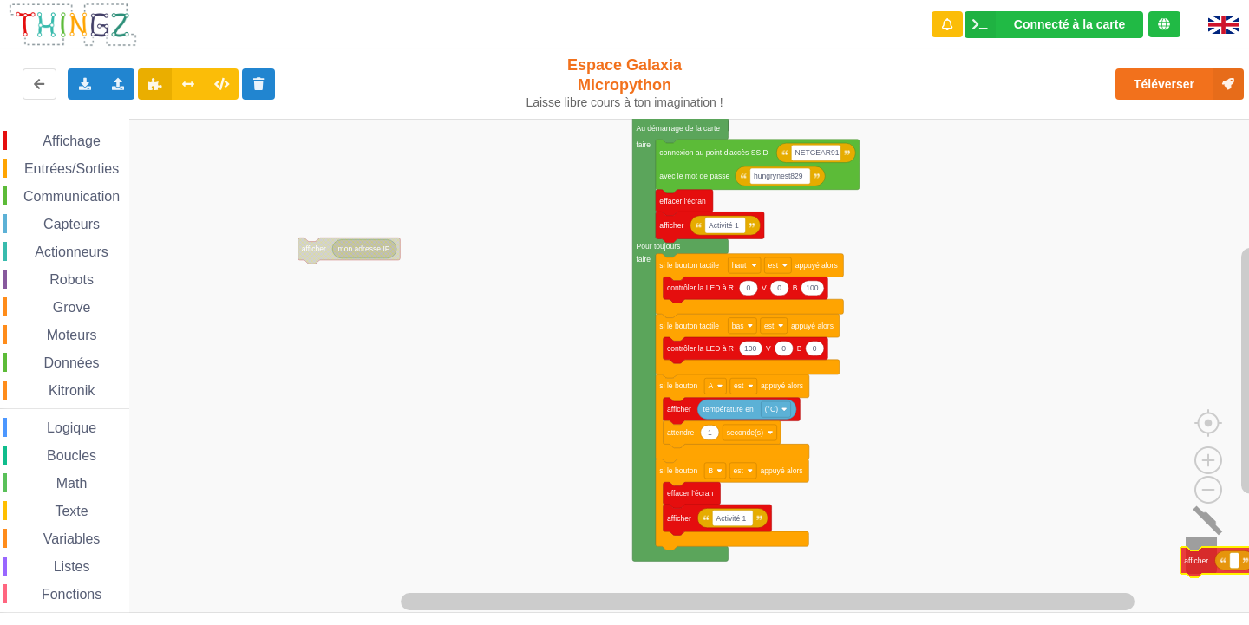
click at [1209, 559] on div "Affichage Entrées/Sorties Communication Capteurs Actionneurs Robots Grove Moteu…" at bounding box center [630, 366] width 1261 height 494
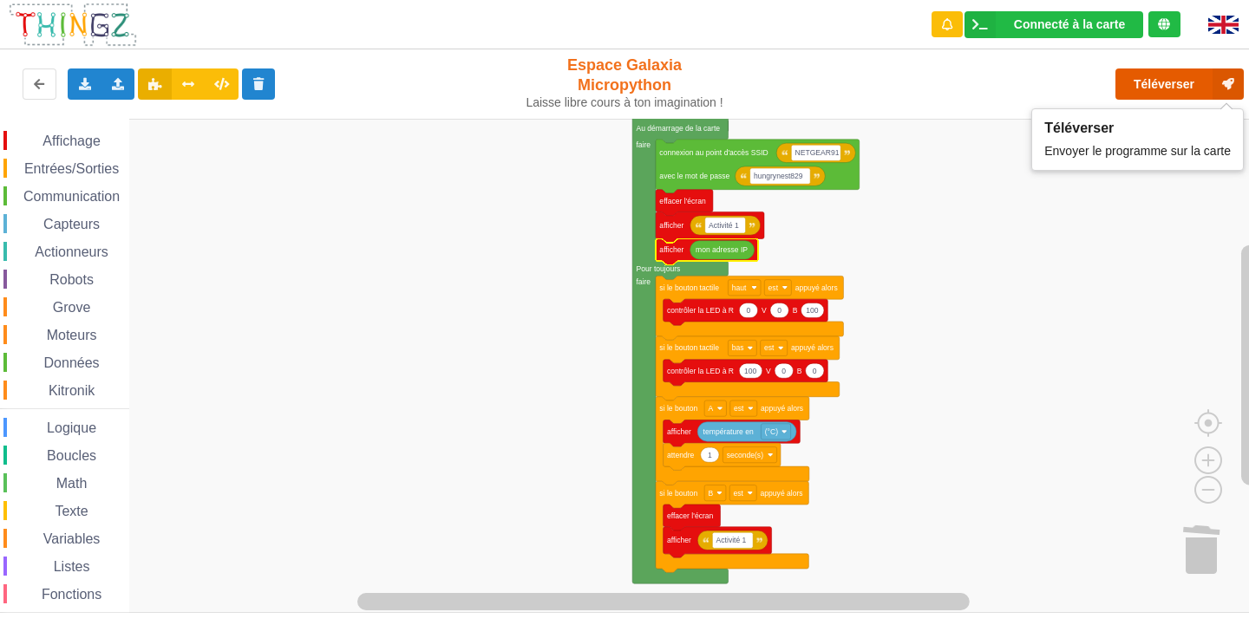
click at [1161, 89] on button "Téléverser" at bounding box center [1179, 84] width 128 height 31
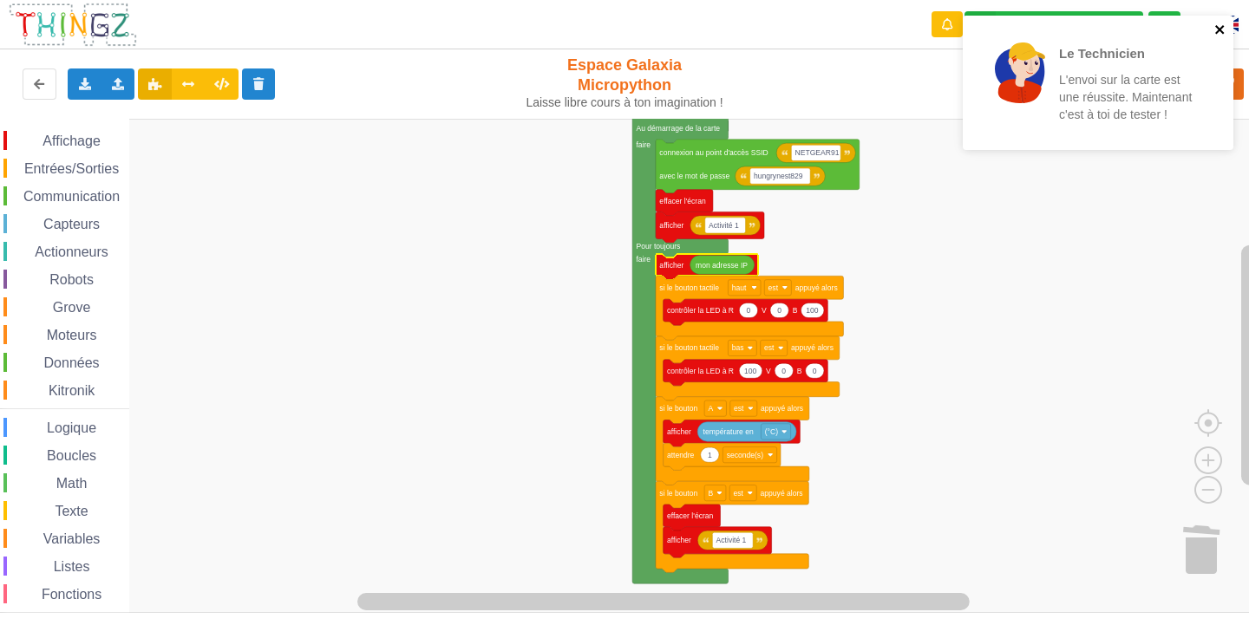
click at [1220, 32] on icon "close" at bounding box center [1220, 30] width 12 height 14
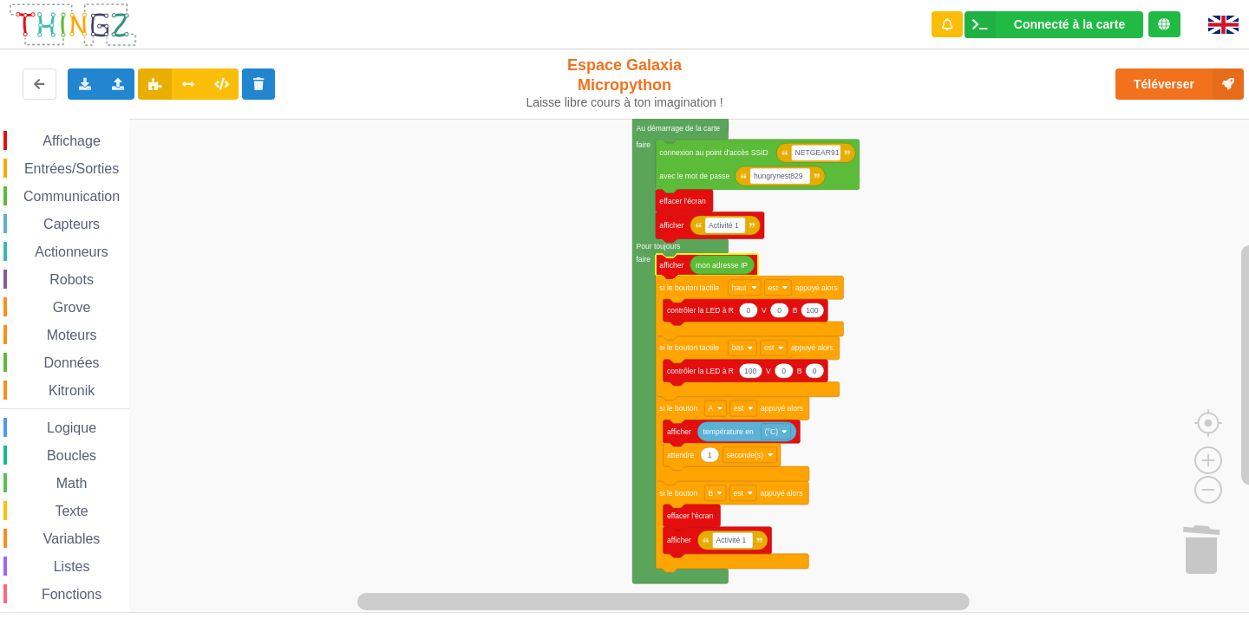
click at [1199, 81] on div "Le Technicien L'envoi sur la carte est une réussite. Maintenant c'est à toi de …" at bounding box center [624, 300] width 1273 height 625
click at [1195, 81] on button "Téléverser" at bounding box center [1179, 84] width 128 height 31
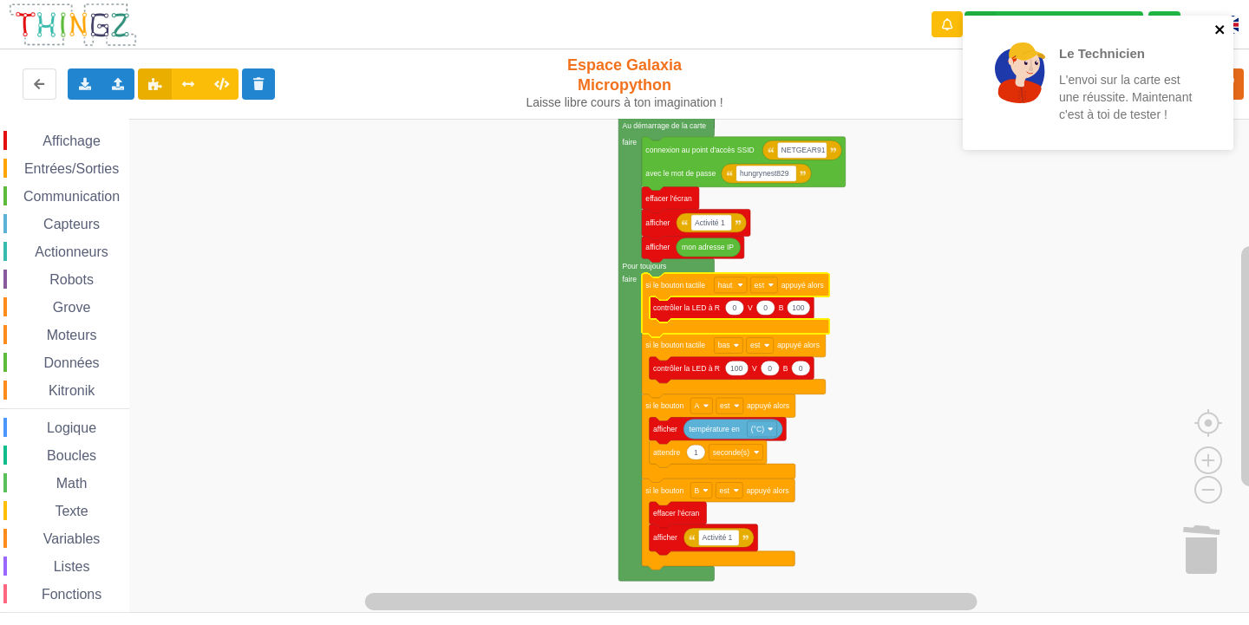
click at [1220, 31] on icon "close" at bounding box center [1219, 29] width 9 height 9
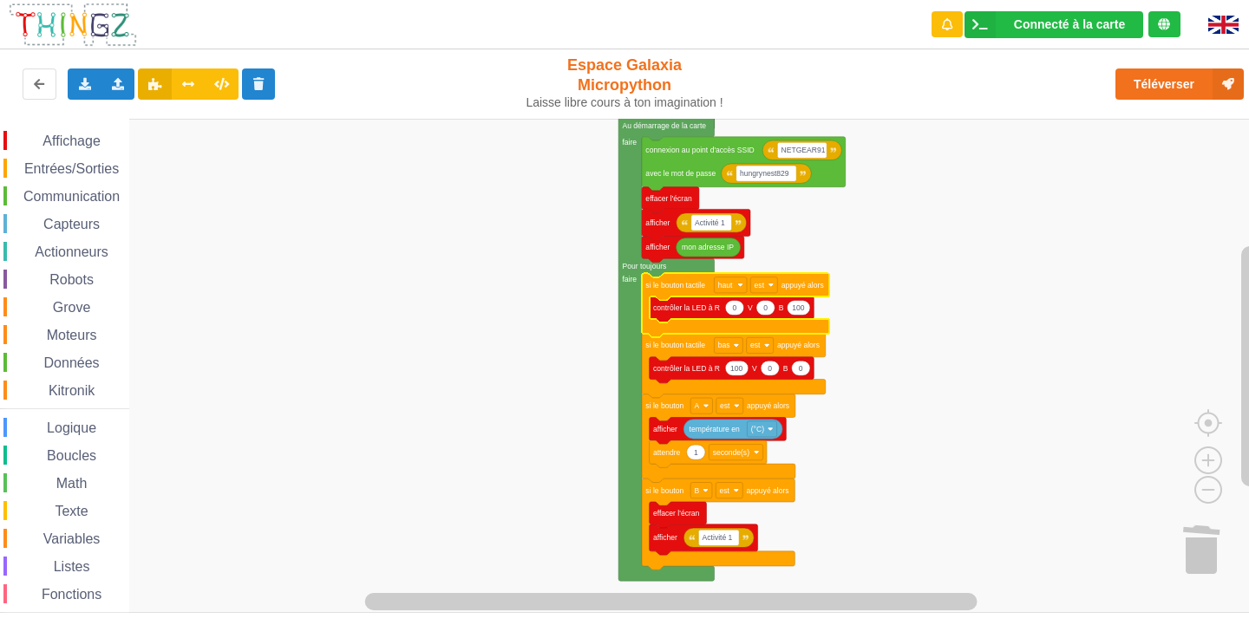
click at [1148, 84] on div "Le Technicien L'envoi sur la carte est une réussite. Maintenant c'est à toi de …" at bounding box center [1098, 89] width 278 height 154
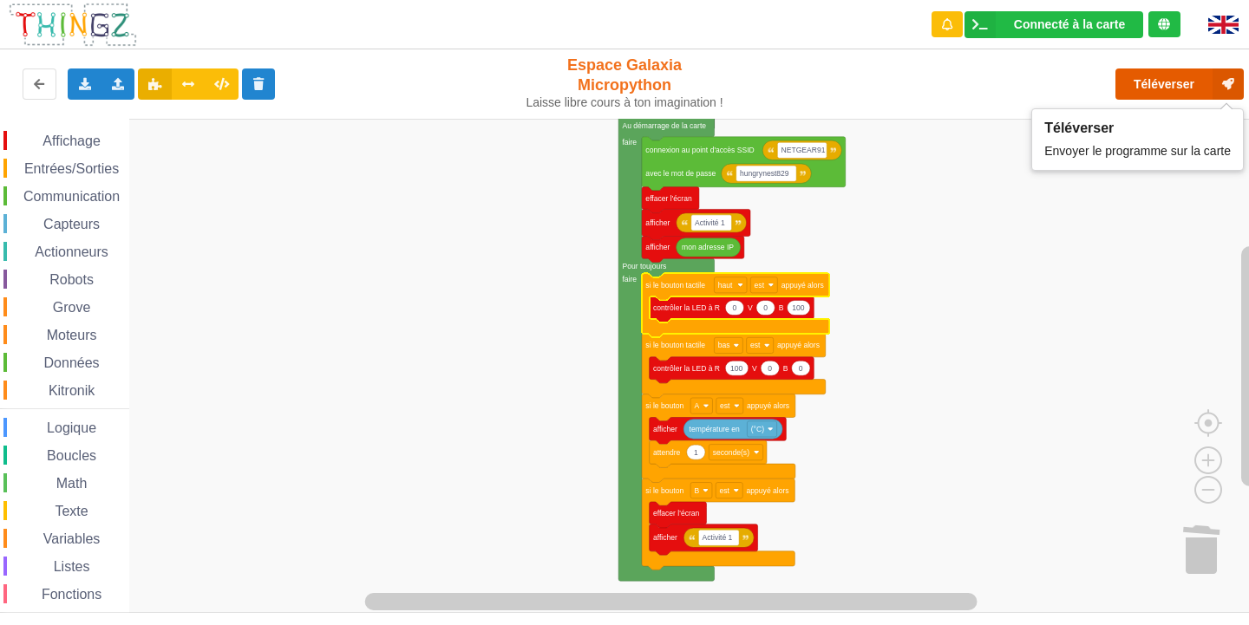
click at [1148, 84] on button "Téléverser" at bounding box center [1179, 84] width 128 height 31
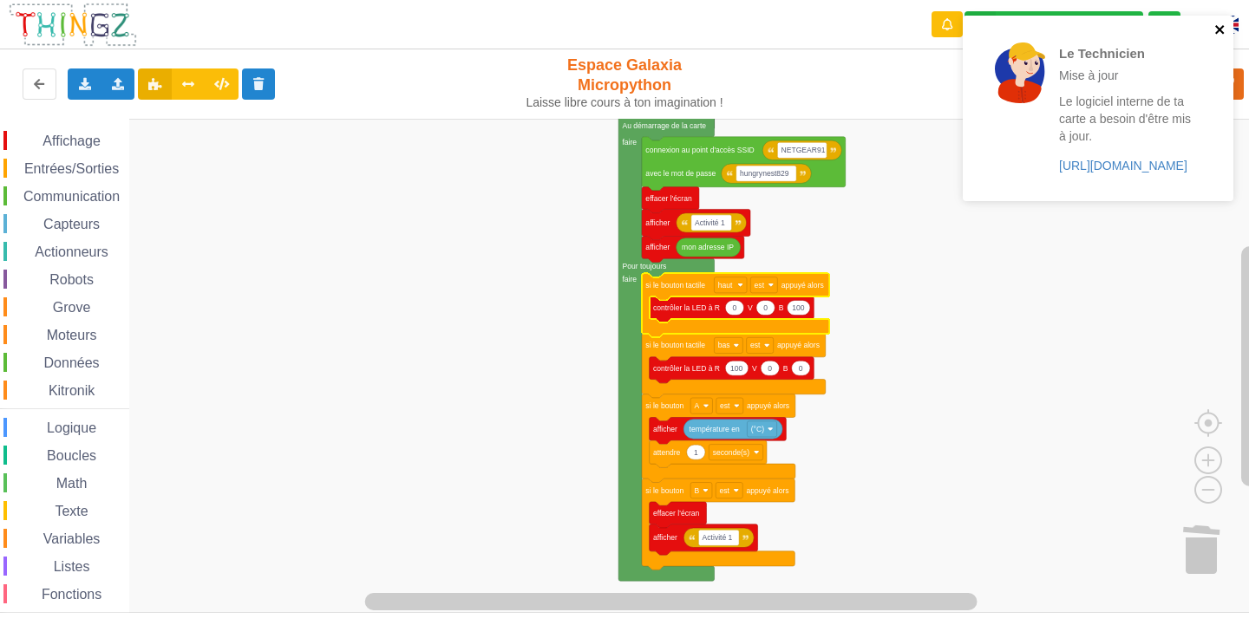
click at [1224, 29] on icon "close" at bounding box center [1220, 30] width 12 height 14
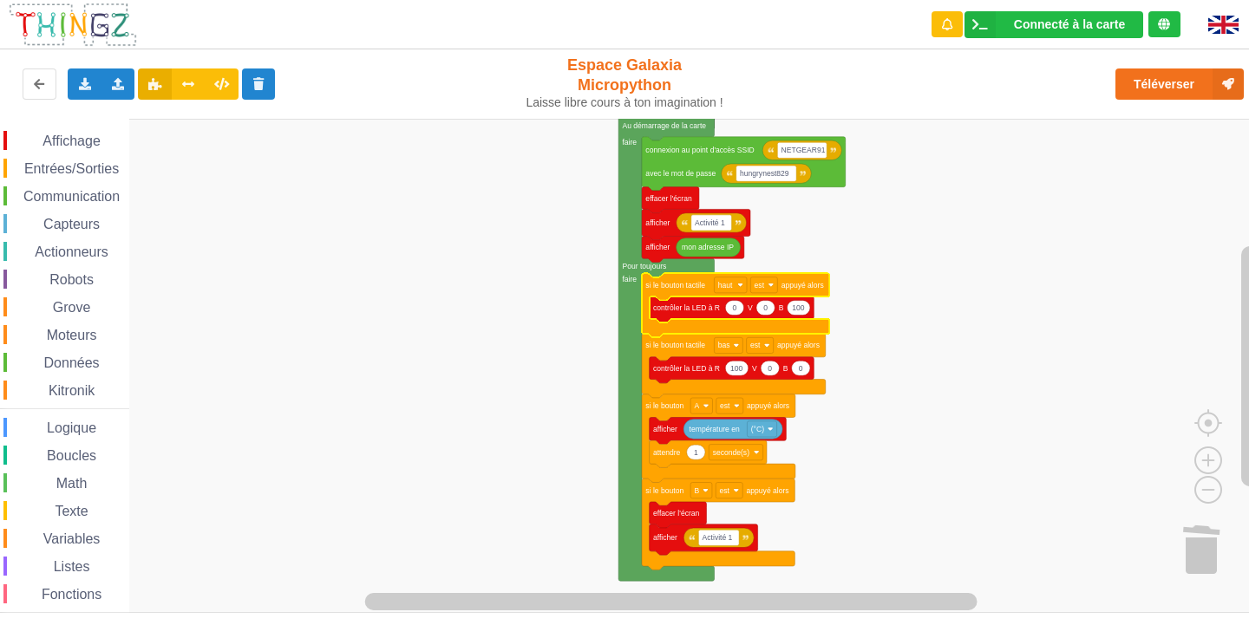
click at [86, 190] on span "Communication" at bounding box center [71, 196] width 101 height 15
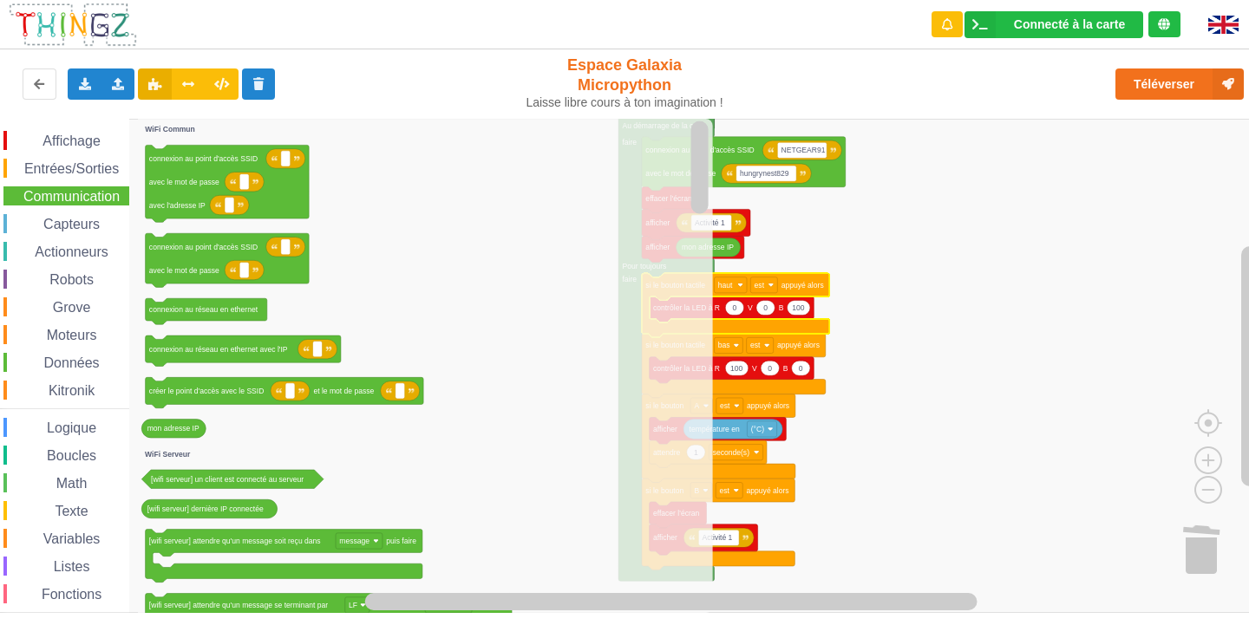
click at [31, 460] on span "Espace de travail de Blocky" at bounding box center [37, 456] width 14 height 14
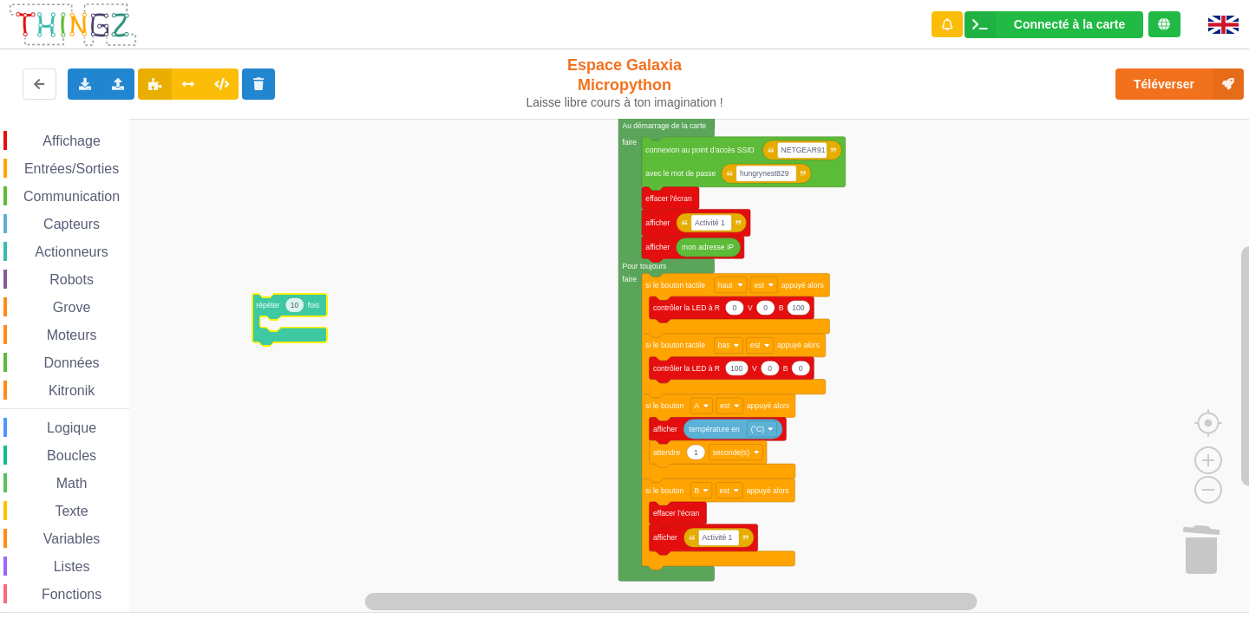
click at [288, 289] on div "Affichage Entrées/Sorties Communication Capteurs Actionneurs Robots Grove Moteu…" at bounding box center [630, 366] width 1261 height 494
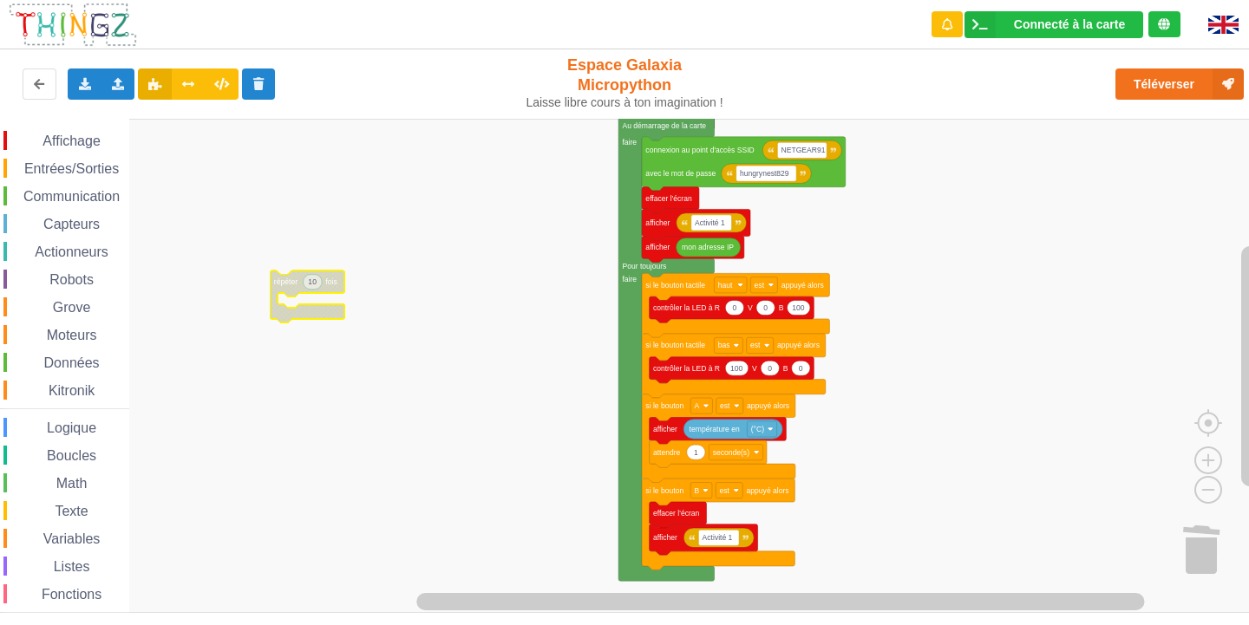
click at [314, 286] on text "10" at bounding box center [312, 282] width 9 height 9
click at [75, 454] on span "Boucles" at bounding box center [71, 455] width 55 height 15
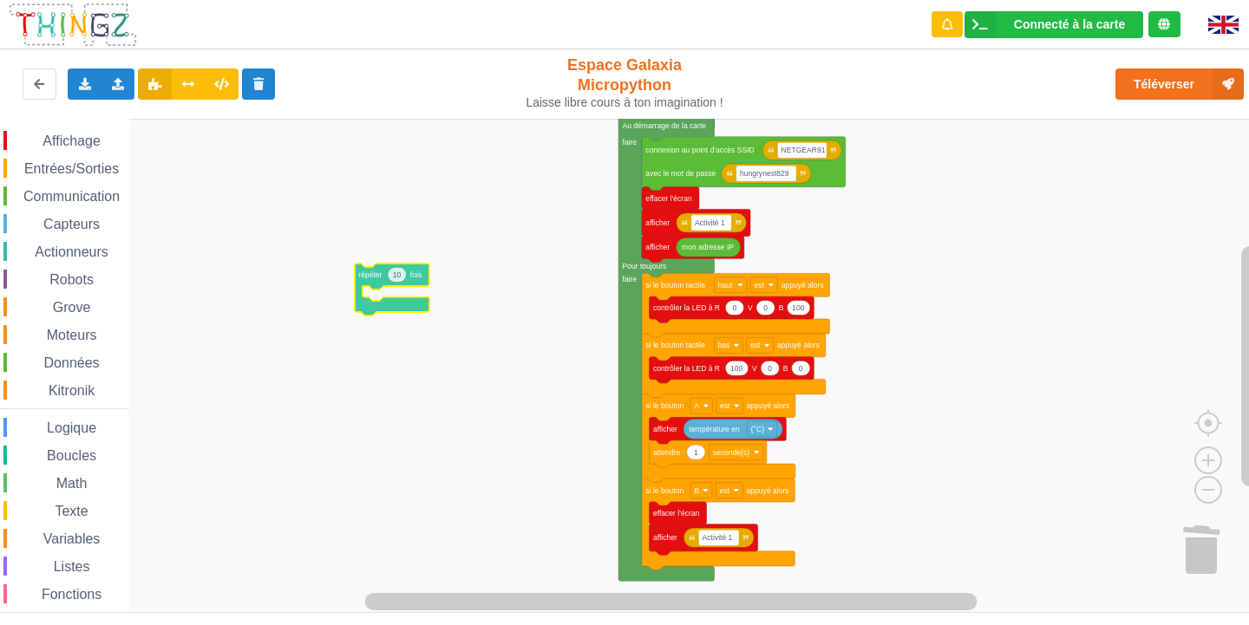
click at [371, 285] on div "Affichage Entrées/Sorties Communication Capteurs Actionneurs Robots Grove Moteu…" at bounding box center [630, 366] width 1261 height 494
click at [412, 282] on icon "Espace de travail de Blocky" at bounding box center [397, 291] width 75 height 52
click at [405, 286] on icon "Espace de travail de Blocky" at bounding box center [397, 291] width 75 height 52
click at [398, 273] on text "10" at bounding box center [401, 276] width 9 height 9
type input "1"
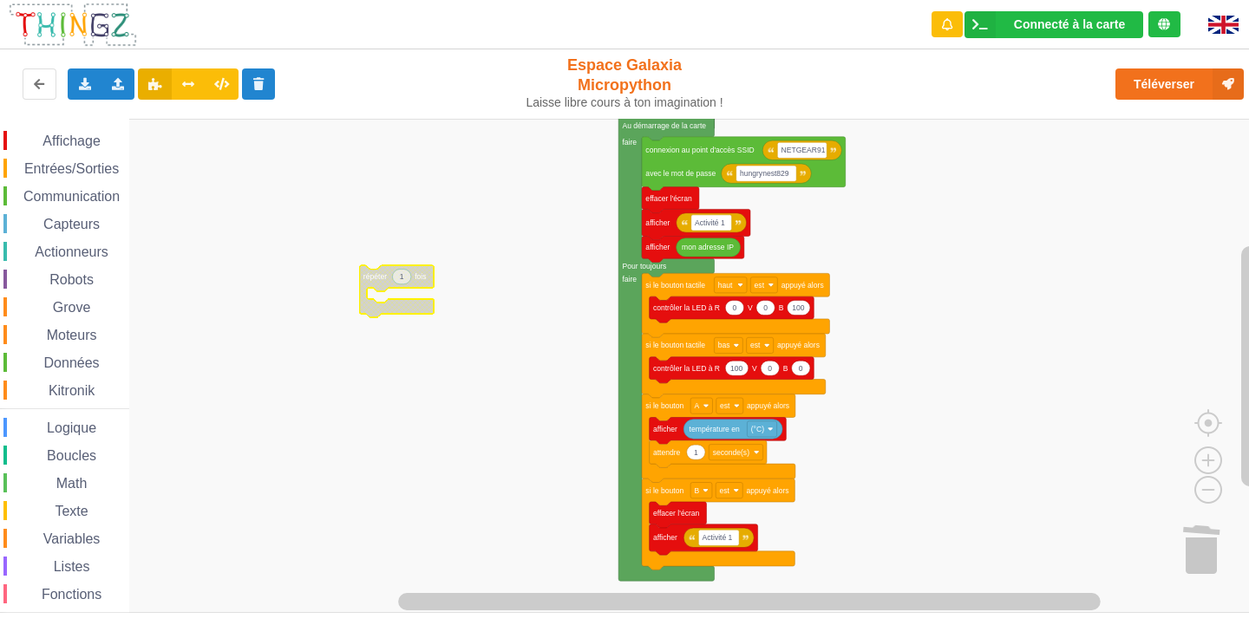
click at [69, 142] on span "Affichage" at bounding box center [71, 141] width 62 height 15
click at [389, 308] on div "Affichage Entrées/Sorties Communication Capteurs Actionneurs Robots Grove Moteu…" at bounding box center [630, 366] width 1261 height 494
click at [89, 189] on span "Communication" at bounding box center [71, 196] width 101 height 15
click at [444, 303] on div "Affichage Entrées/Sorties Communication Capteurs Actionneurs Robots Grove Moteu…" at bounding box center [630, 366] width 1261 height 494
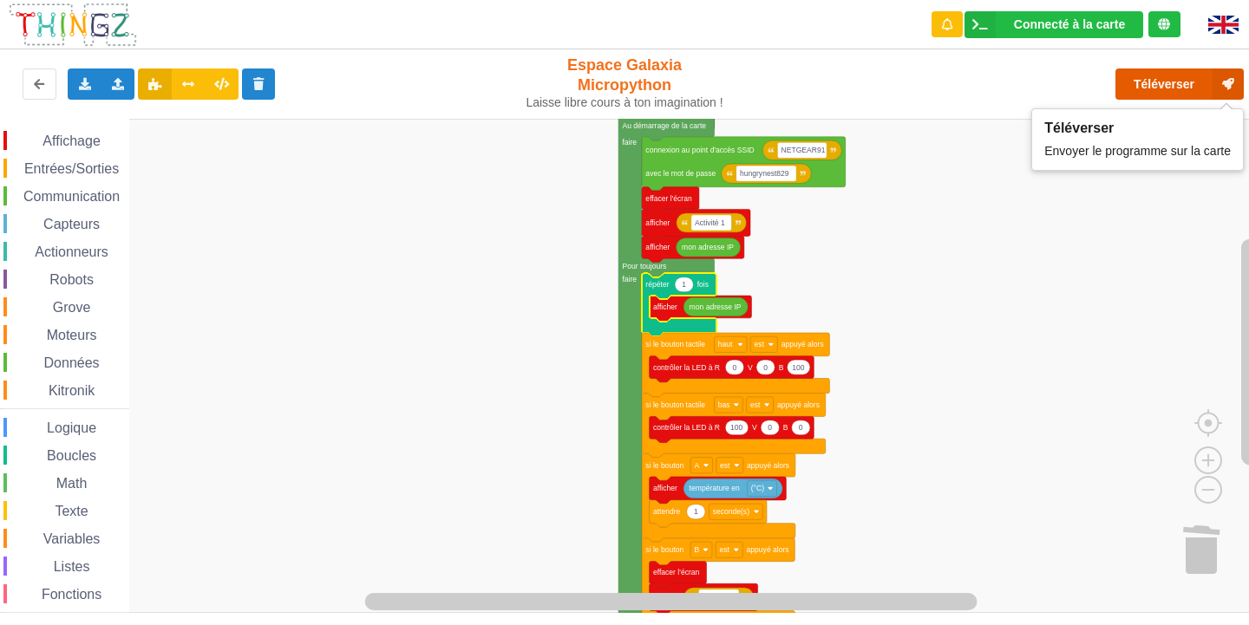
click at [1173, 85] on button "Téléverser" at bounding box center [1179, 84] width 128 height 31
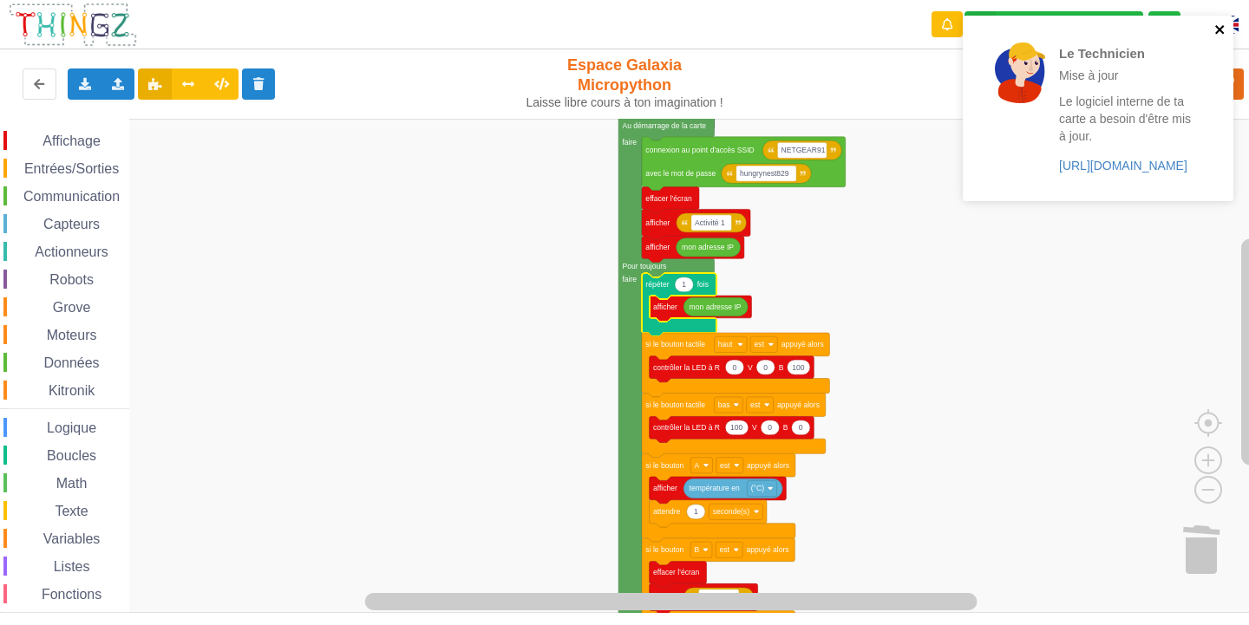
click at [1220, 27] on icon "close" at bounding box center [1220, 30] width 12 height 14
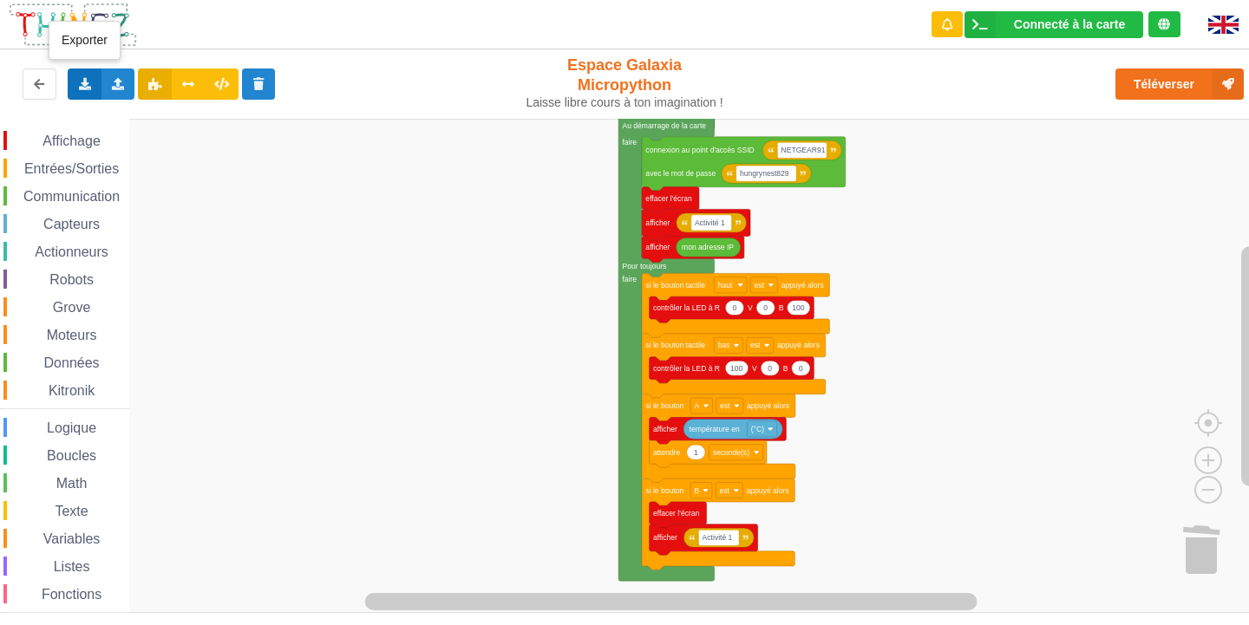
click at [74, 81] on div "Exporter l'assemblage de blocs Exporter l'assemblage de blocs au format Python" at bounding box center [85, 84] width 34 height 31
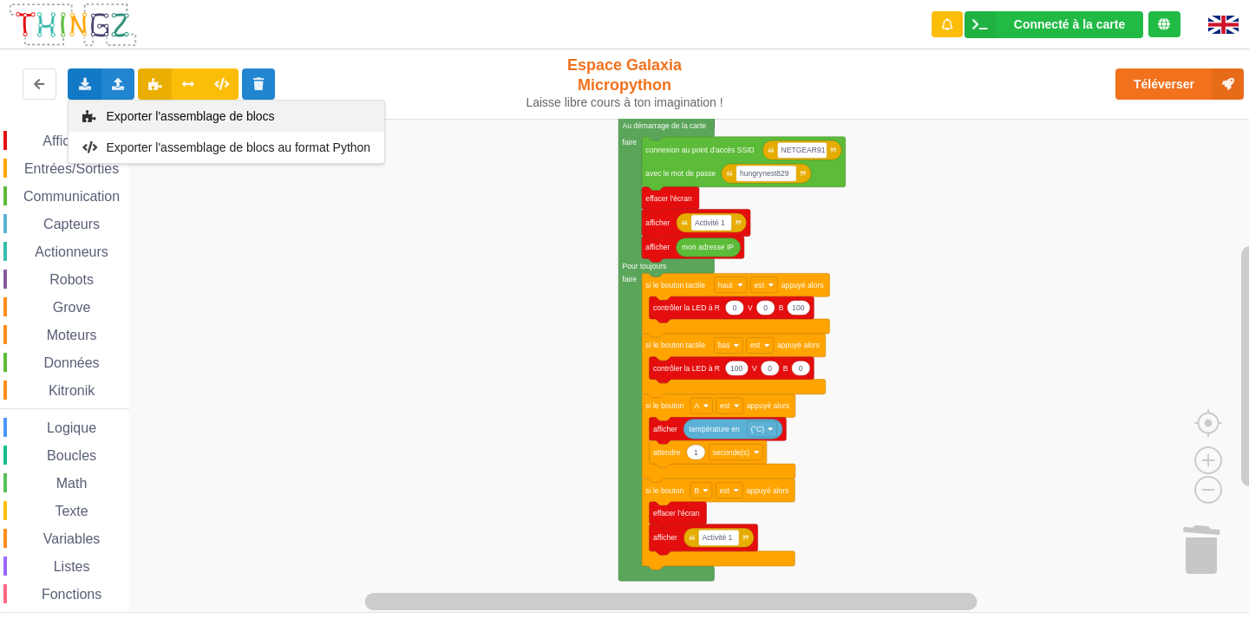
click at [149, 115] on span "Exporter l'assemblage de blocs" at bounding box center [191, 116] width 168 height 14
